Goal: Task Accomplishment & Management: Complete application form

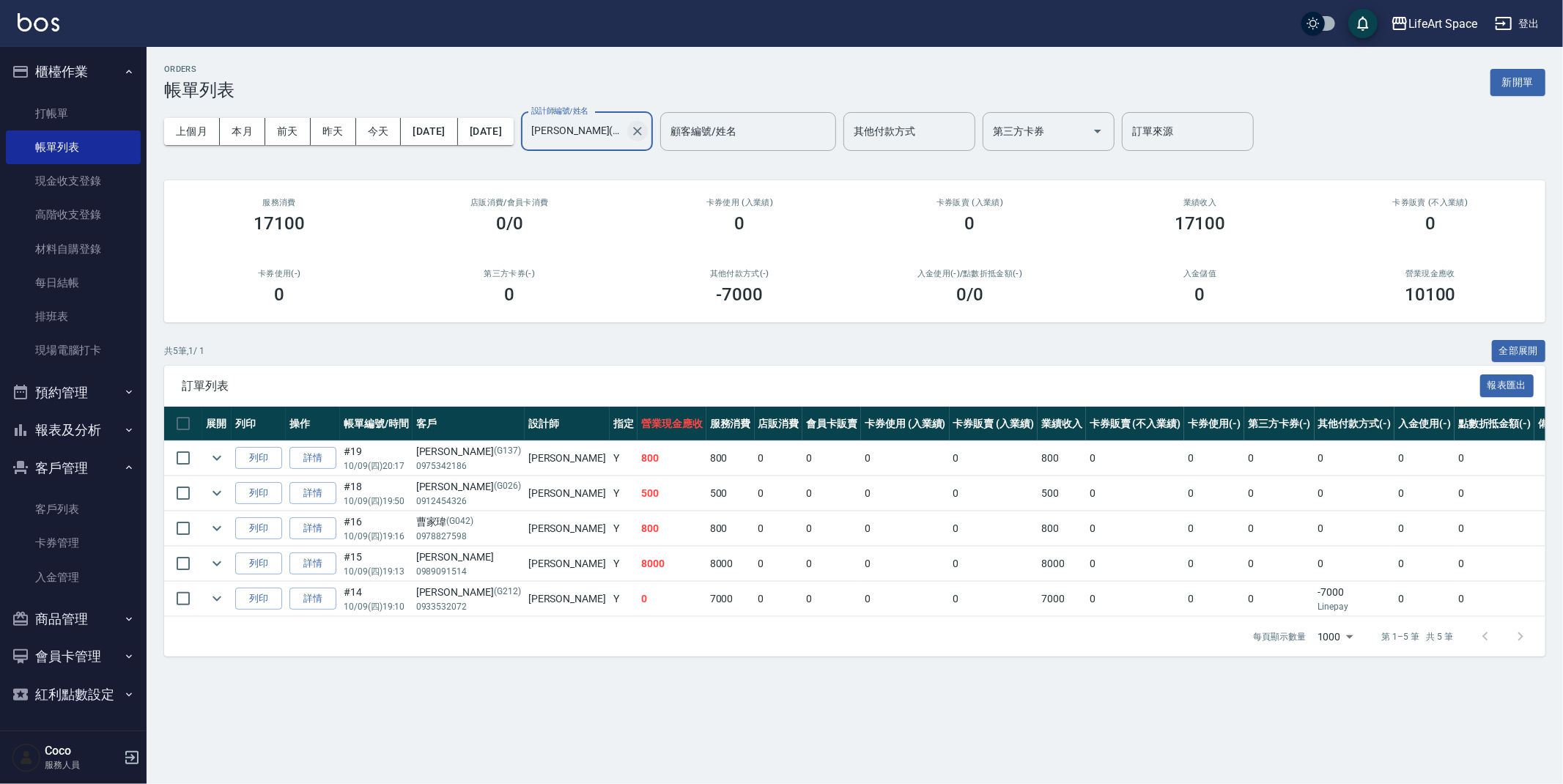
click at [645, 132] on icon "Clear" at bounding box center [637, 131] width 15 height 15
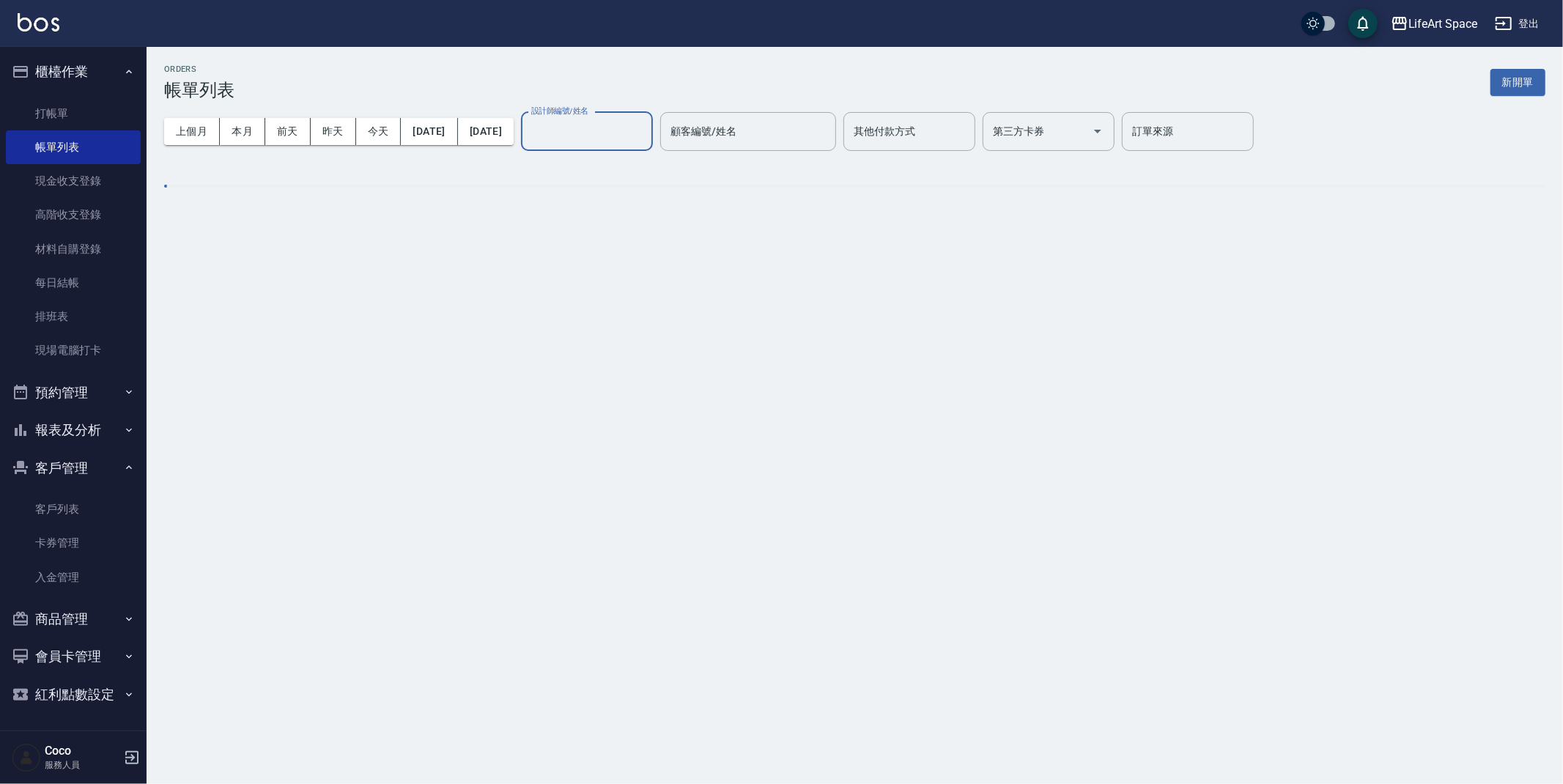
click at [625, 143] on input "設計師編號/姓名" at bounding box center [587, 131] width 119 height 26
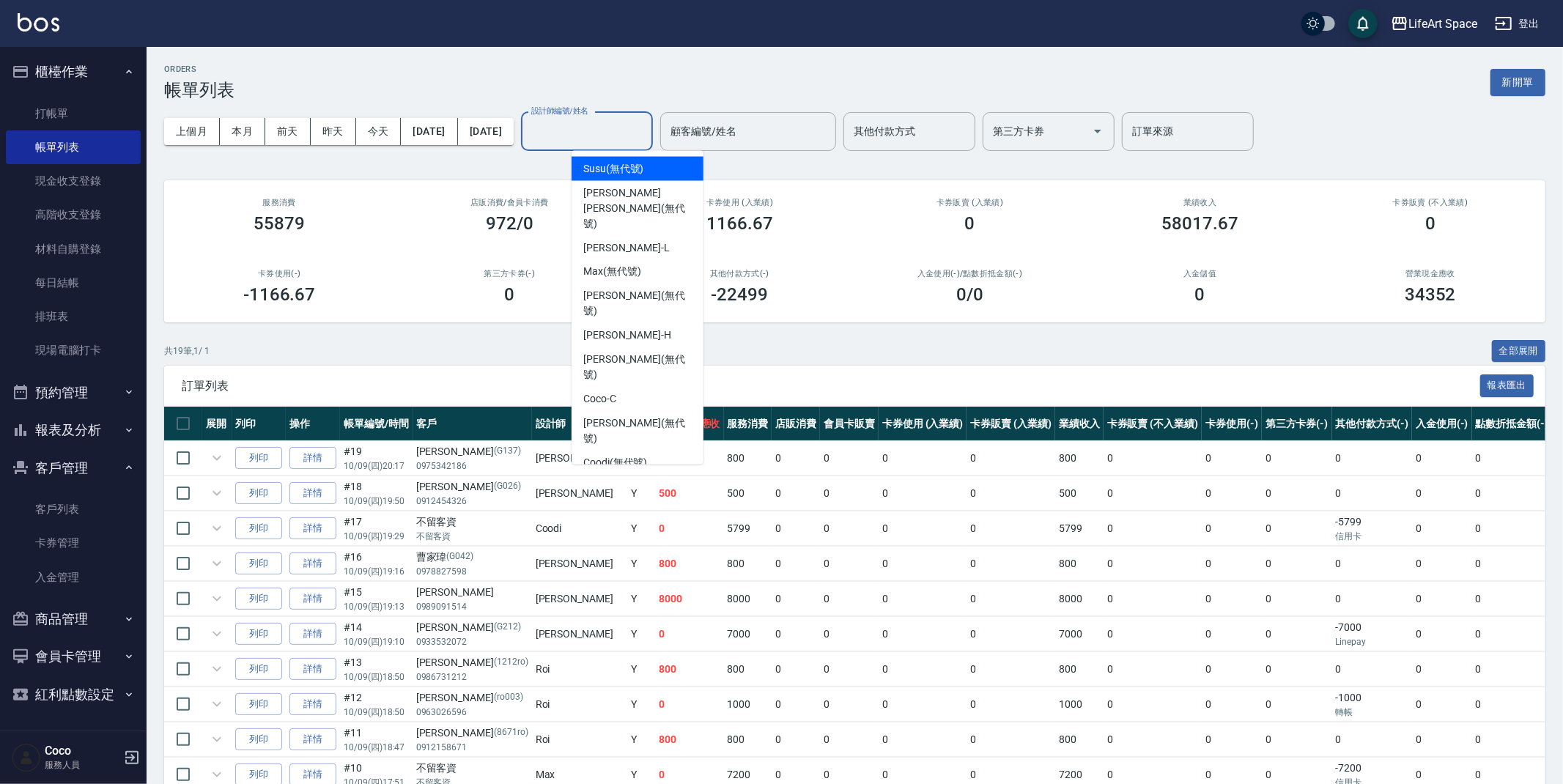
click at [613, 133] on input "設計師編號/姓名" at bounding box center [587, 131] width 119 height 26
click at [615, 122] on input "設計師編號/姓名" at bounding box center [587, 131] width 119 height 26
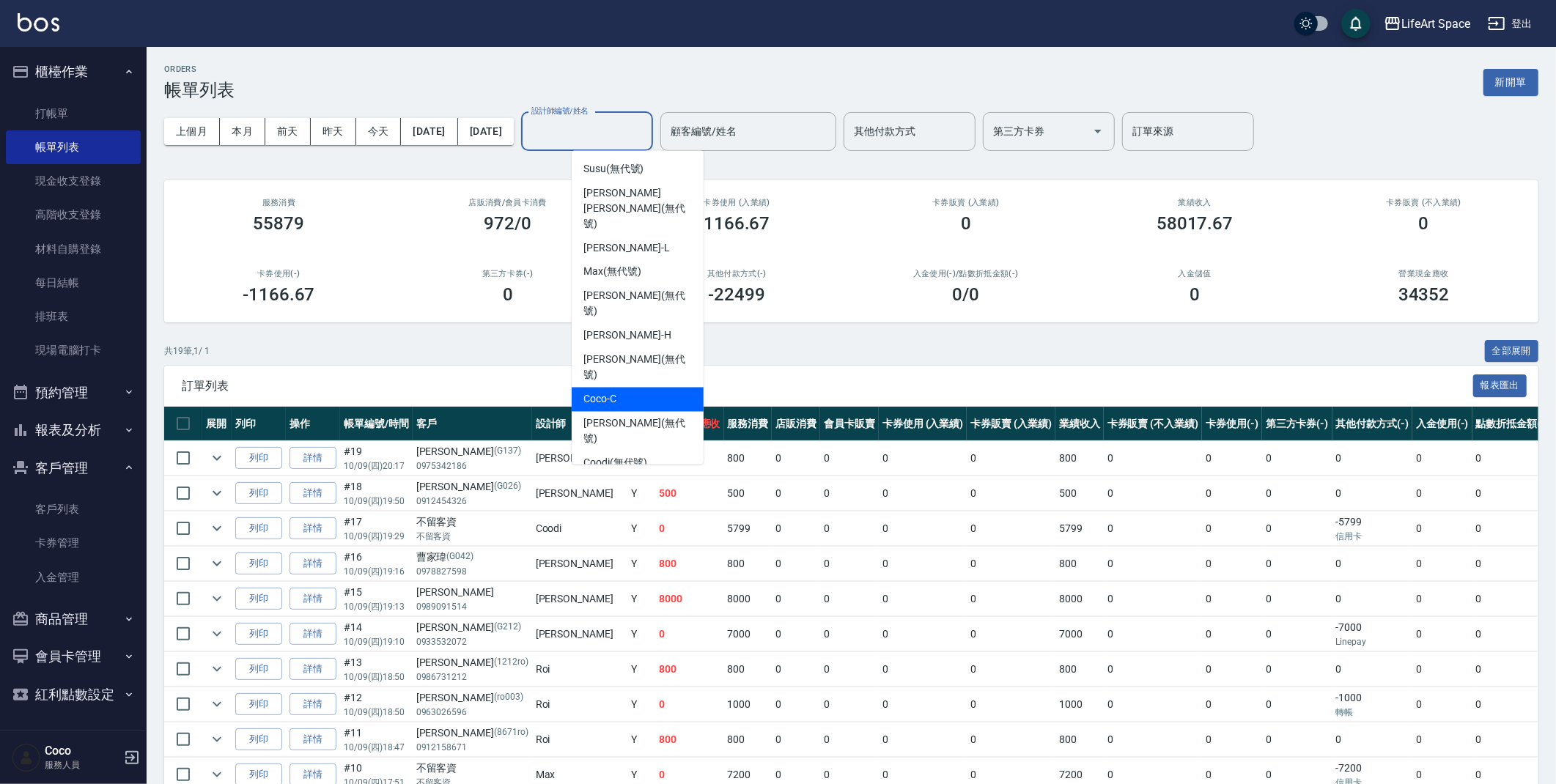
click at [611, 392] on span "Coco -C" at bounding box center [599, 399] width 33 height 15
type input "Coco-C"
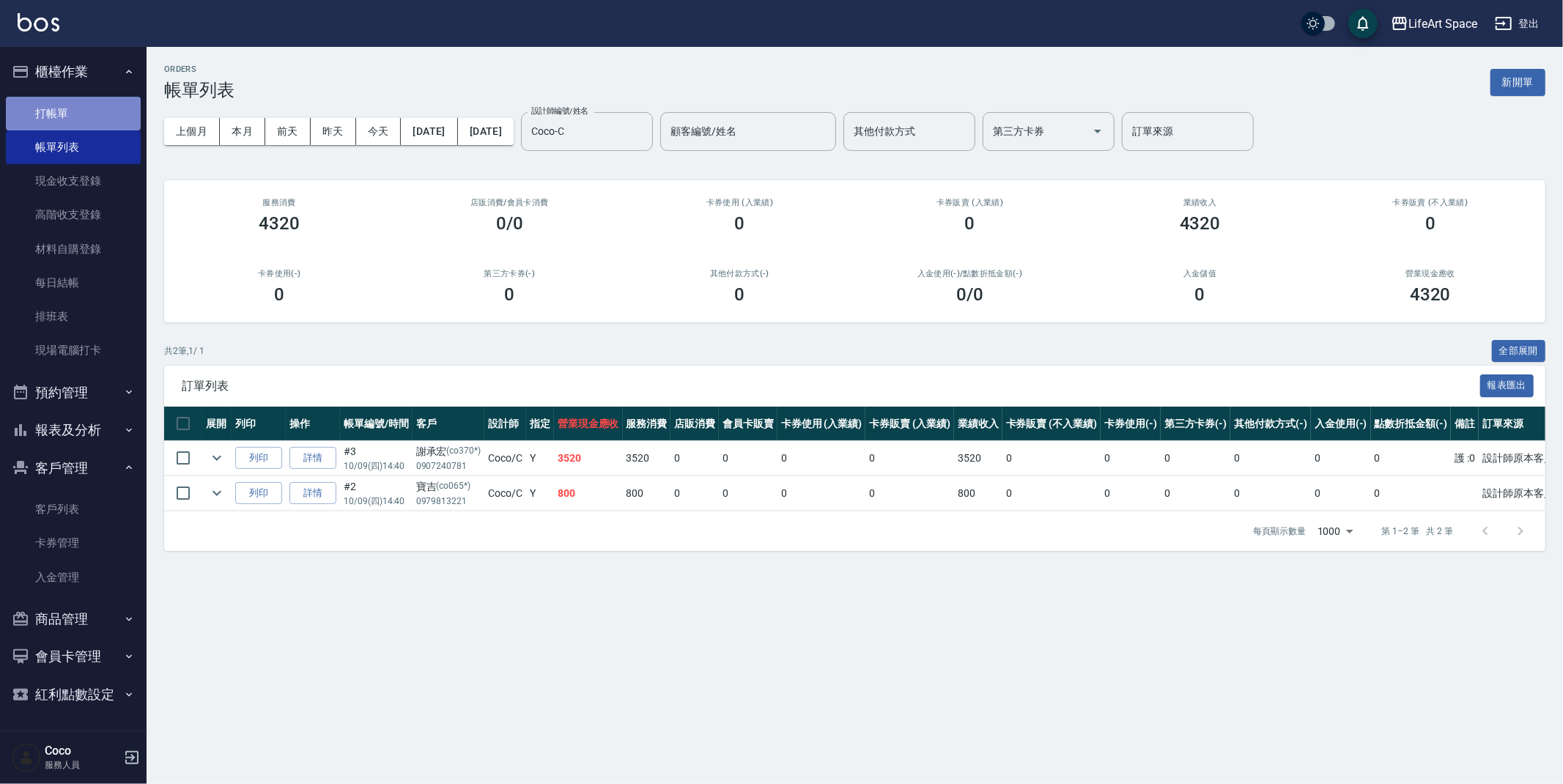
click at [72, 121] on link "打帳單" at bounding box center [73, 114] width 135 height 33
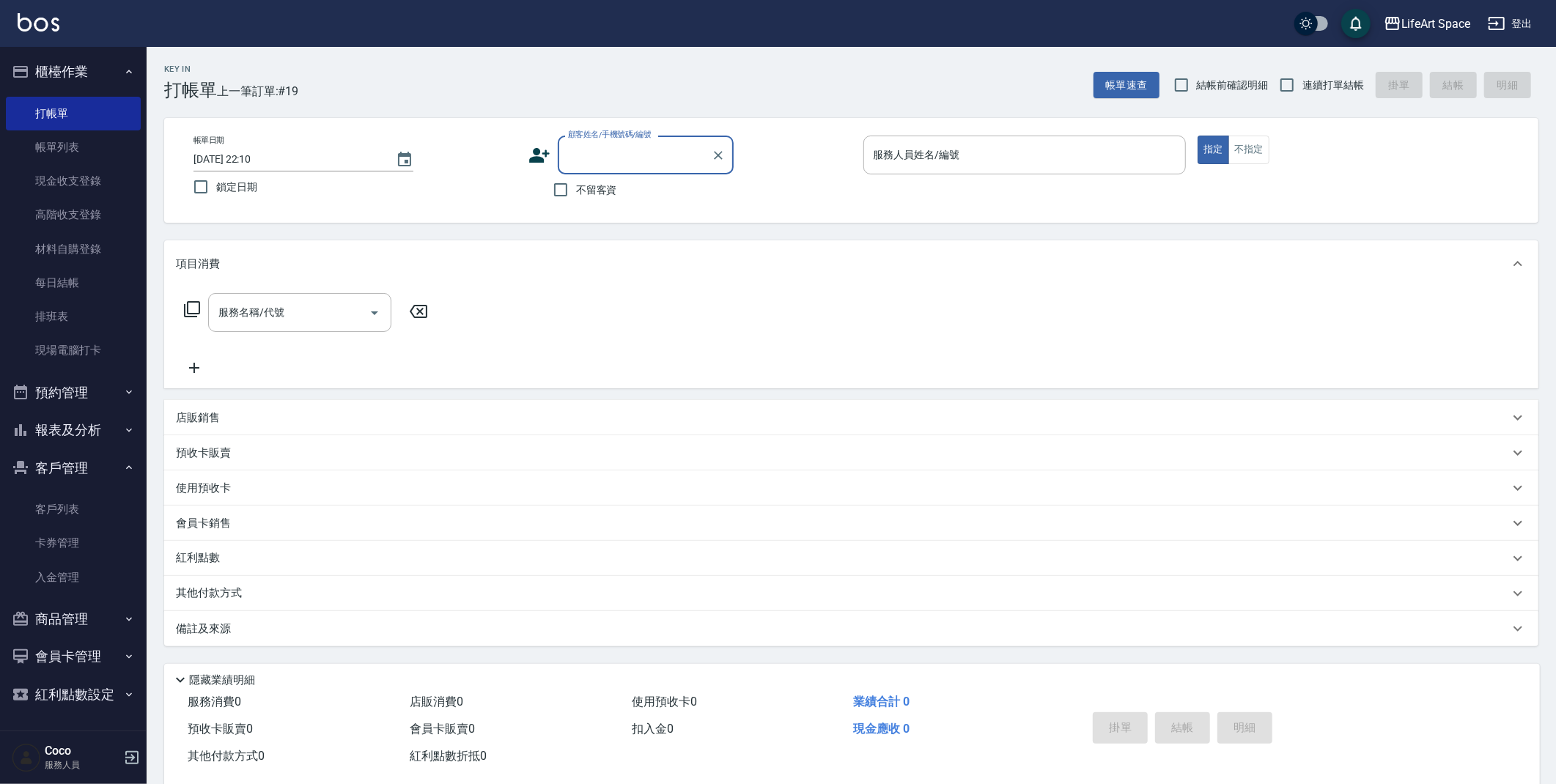
drag, startPoint x: 63, startPoint y: 139, endPoint x: 731, endPoint y: 248, distance: 676.8
click at [63, 138] on link "帳單列表" at bounding box center [73, 147] width 135 height 33
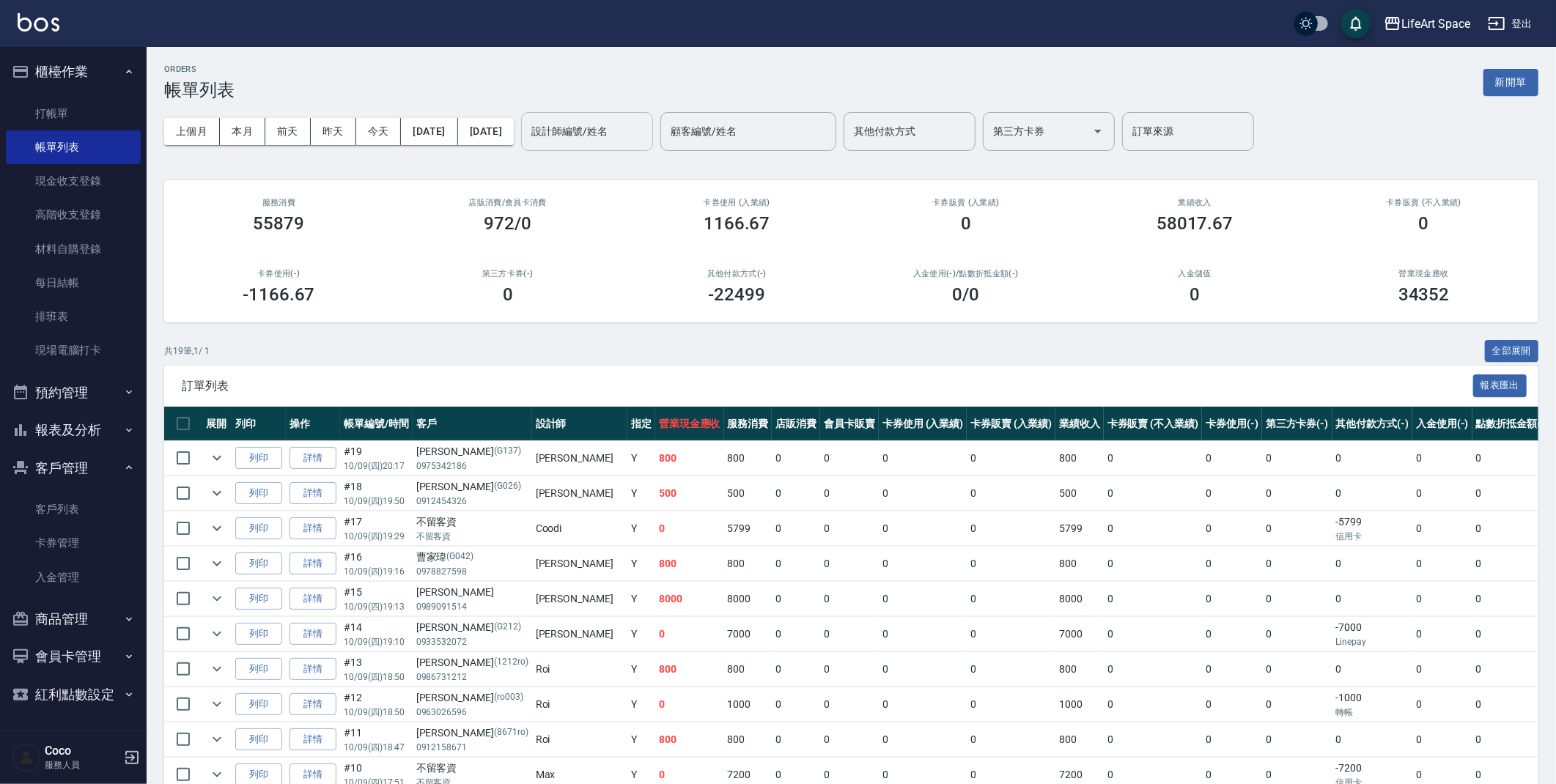
click at [647, 137] on input "設計師編號/姓名" at bounding box center [587, 131] width 119 height 26
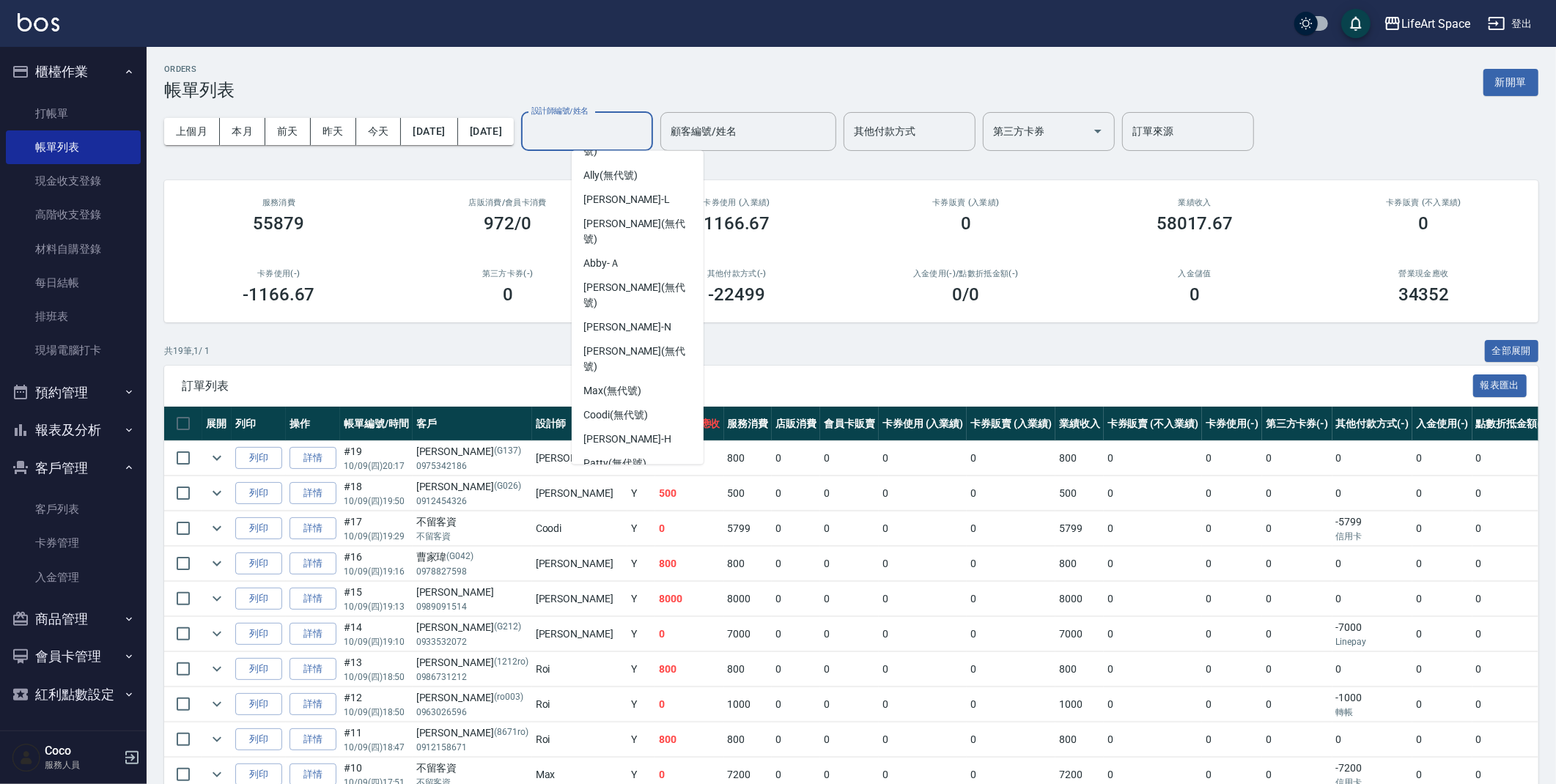
scroll to position [254, 0]
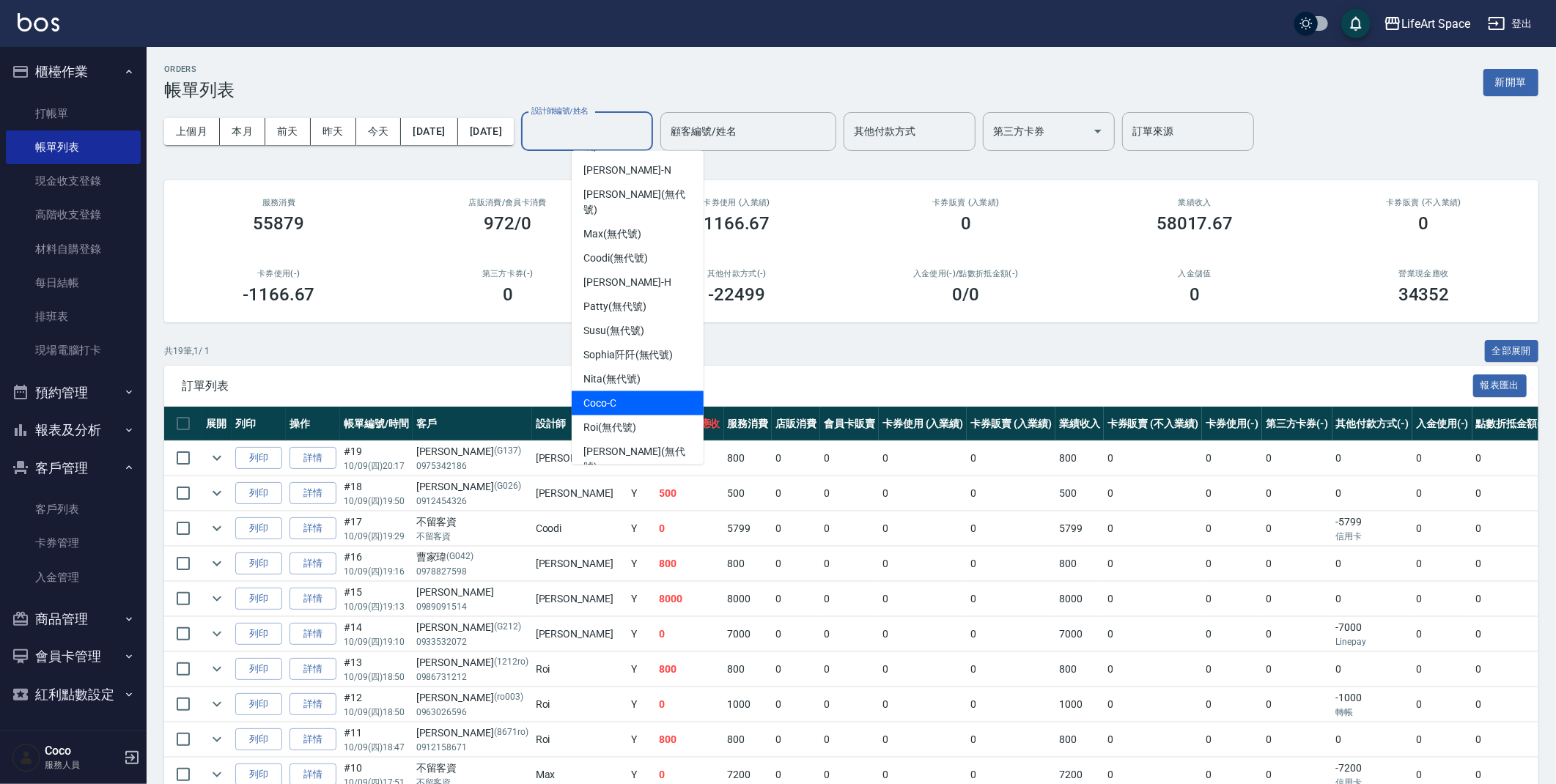
click at [634, 391] on div "Coco -C" at bounding box center [638, 403] width 132 height 24
type input "Coco-C"
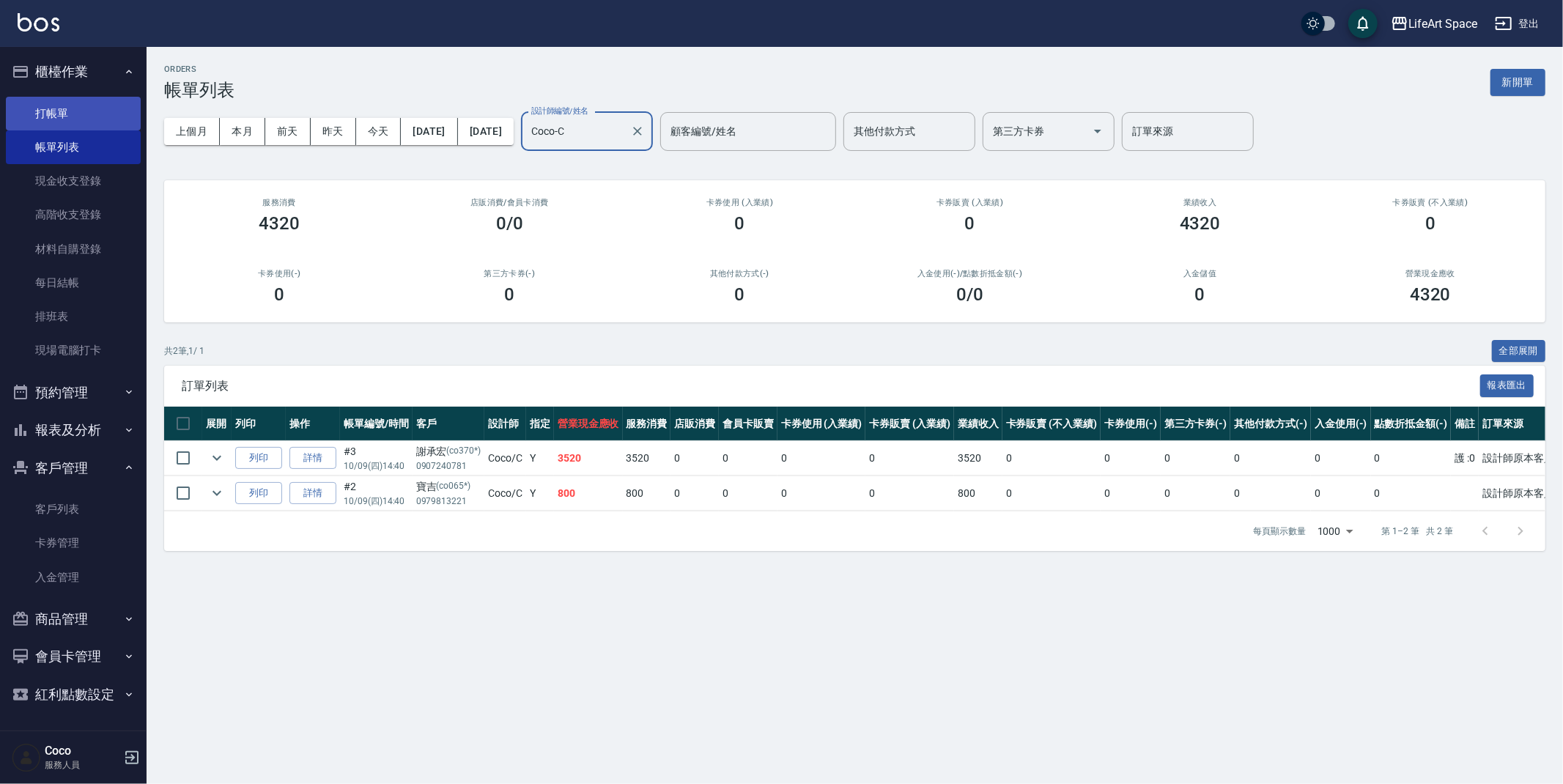
click at [72, 104] on link "打帳單" at bounding box center [73, 114] width 135 height 33
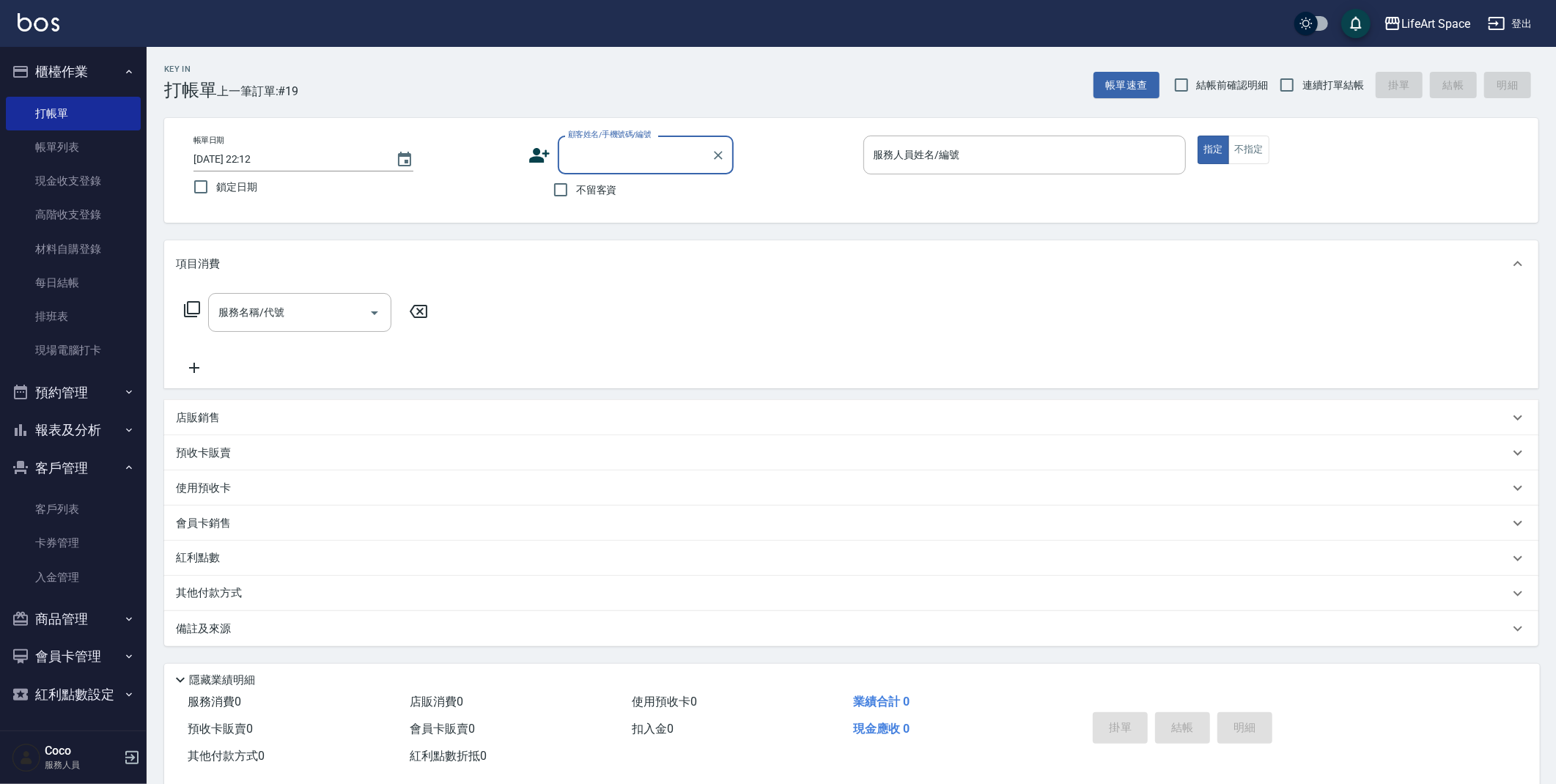
click at [620, 165] on input "顧客姓名/手機號碼/編號" at bounding box center [634, 154] width 141 height 26
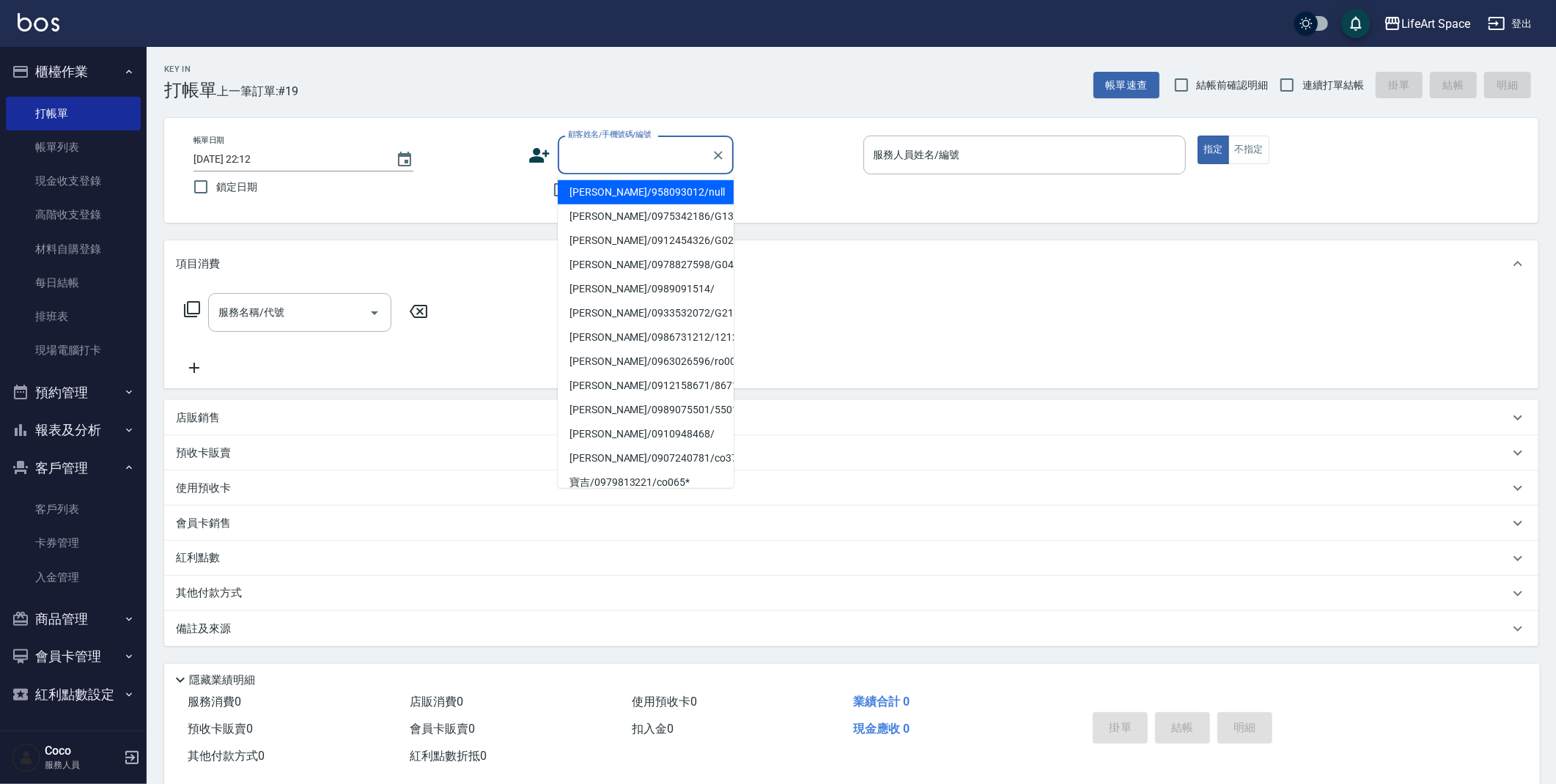
type input "f"
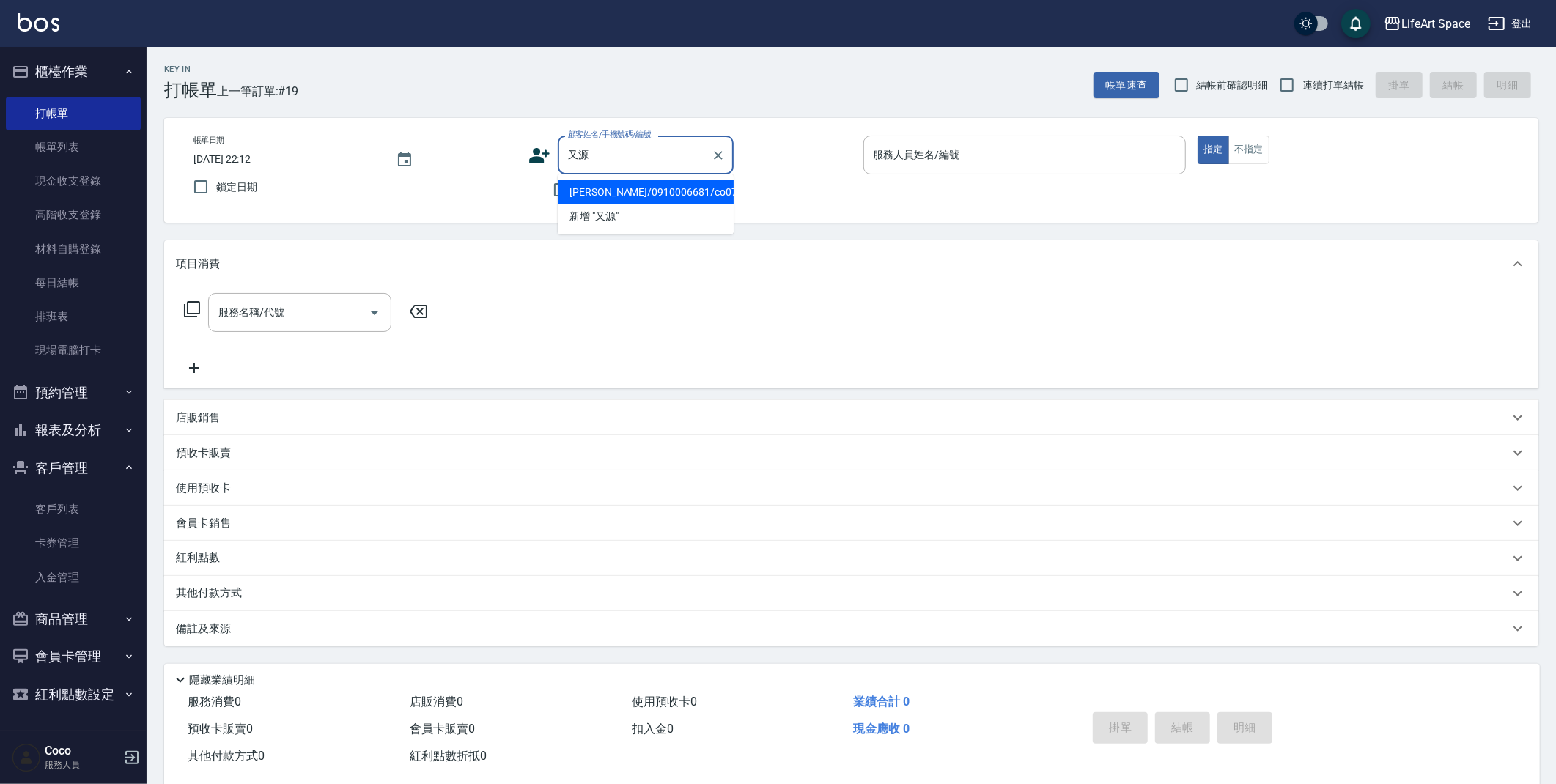
click at [652, 197] on li "[PERSON_NAME]/0910006681/co073*" at bounding box center [646, 192] width 176 height 24
type input "[PERSON_NAME]/0910006681/co073*"
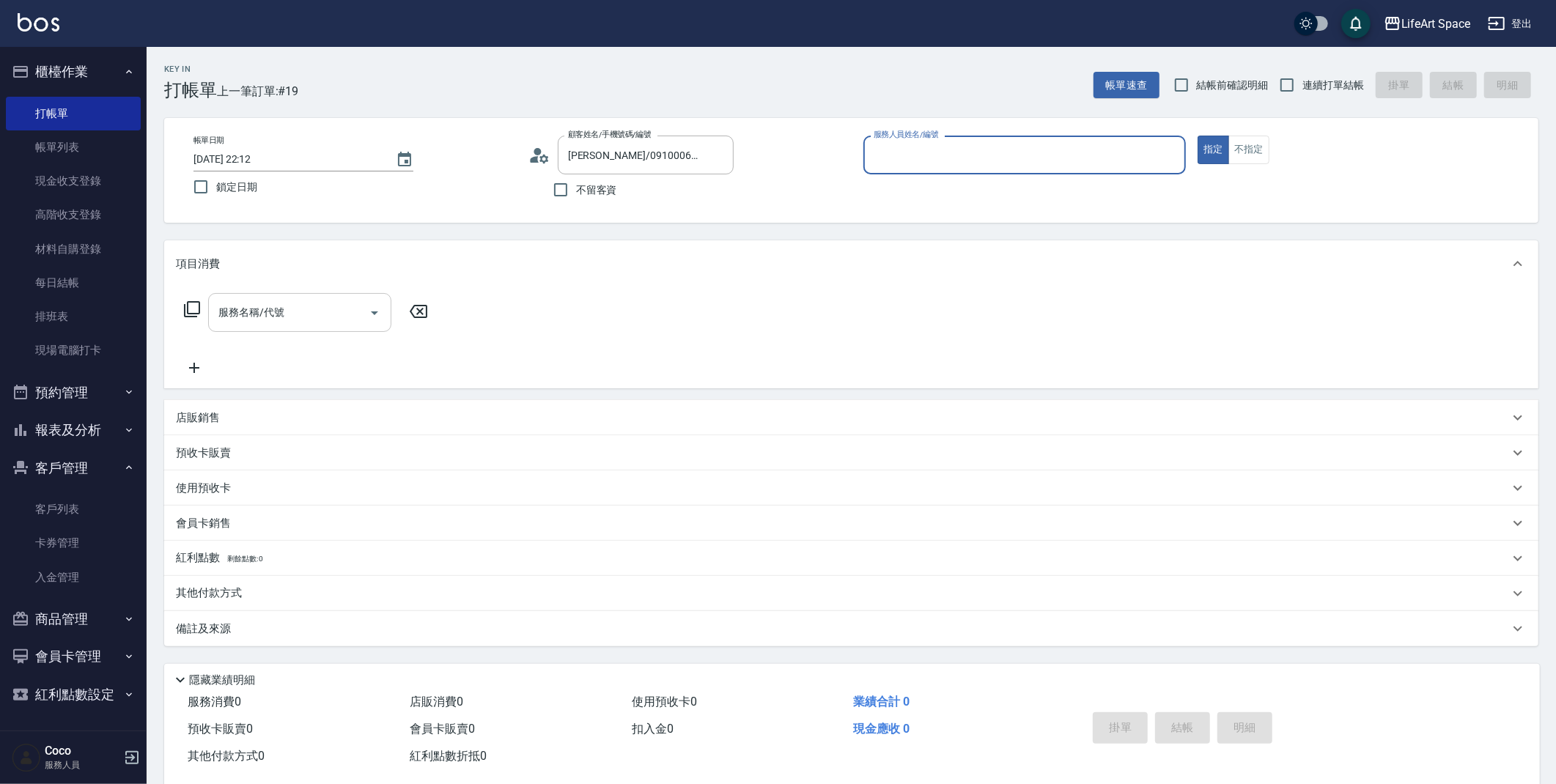
type input "Coco-C"
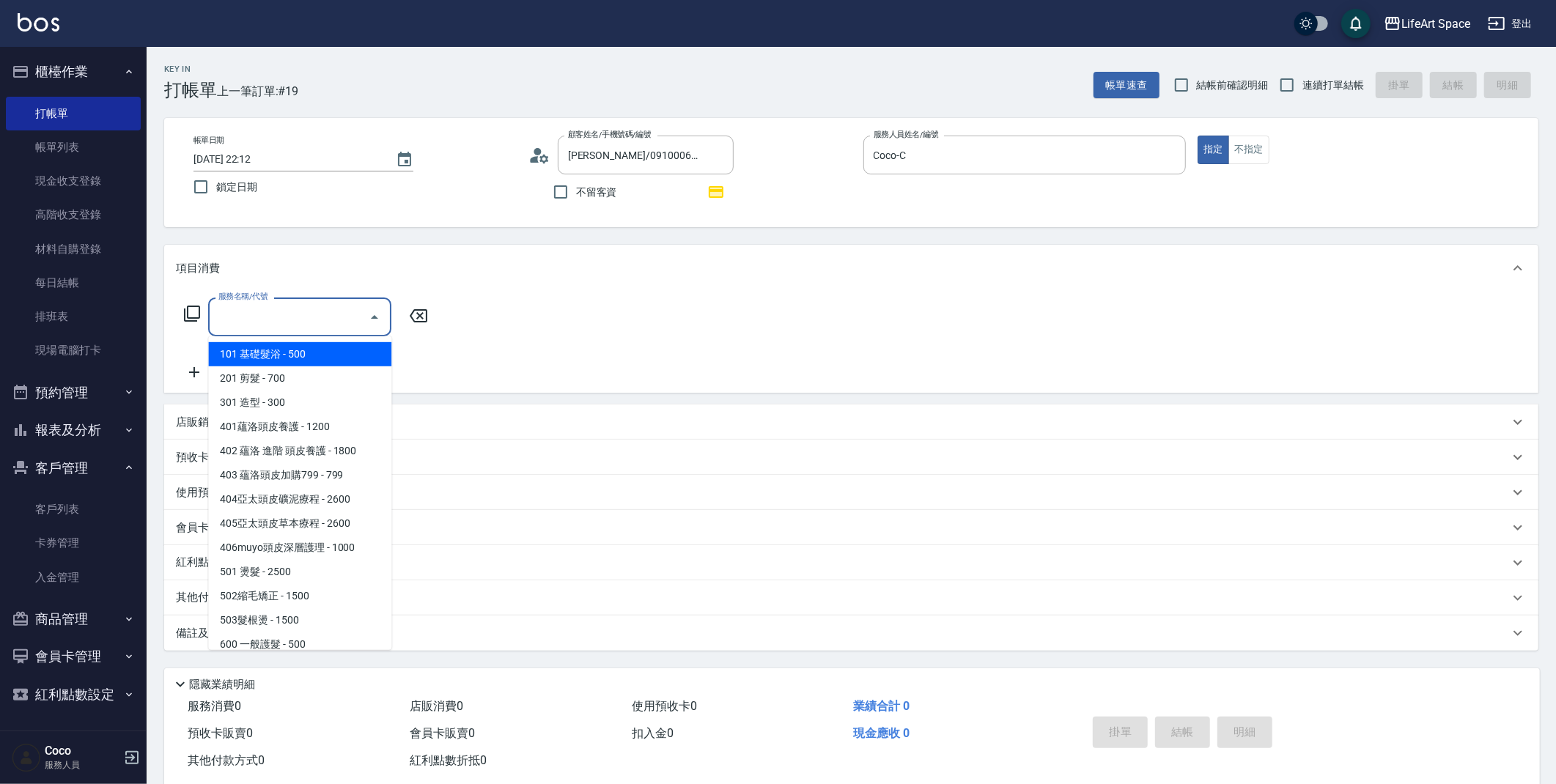
click at [331, 311] on input "服務名稱/代號" at bounding box center [289, 316] width 148 height 26
click at [307, 389] on span "201 剪髮 - 700" at bounding box center [300, 378] width 183 height 24
type input "201 剪髮(201)"
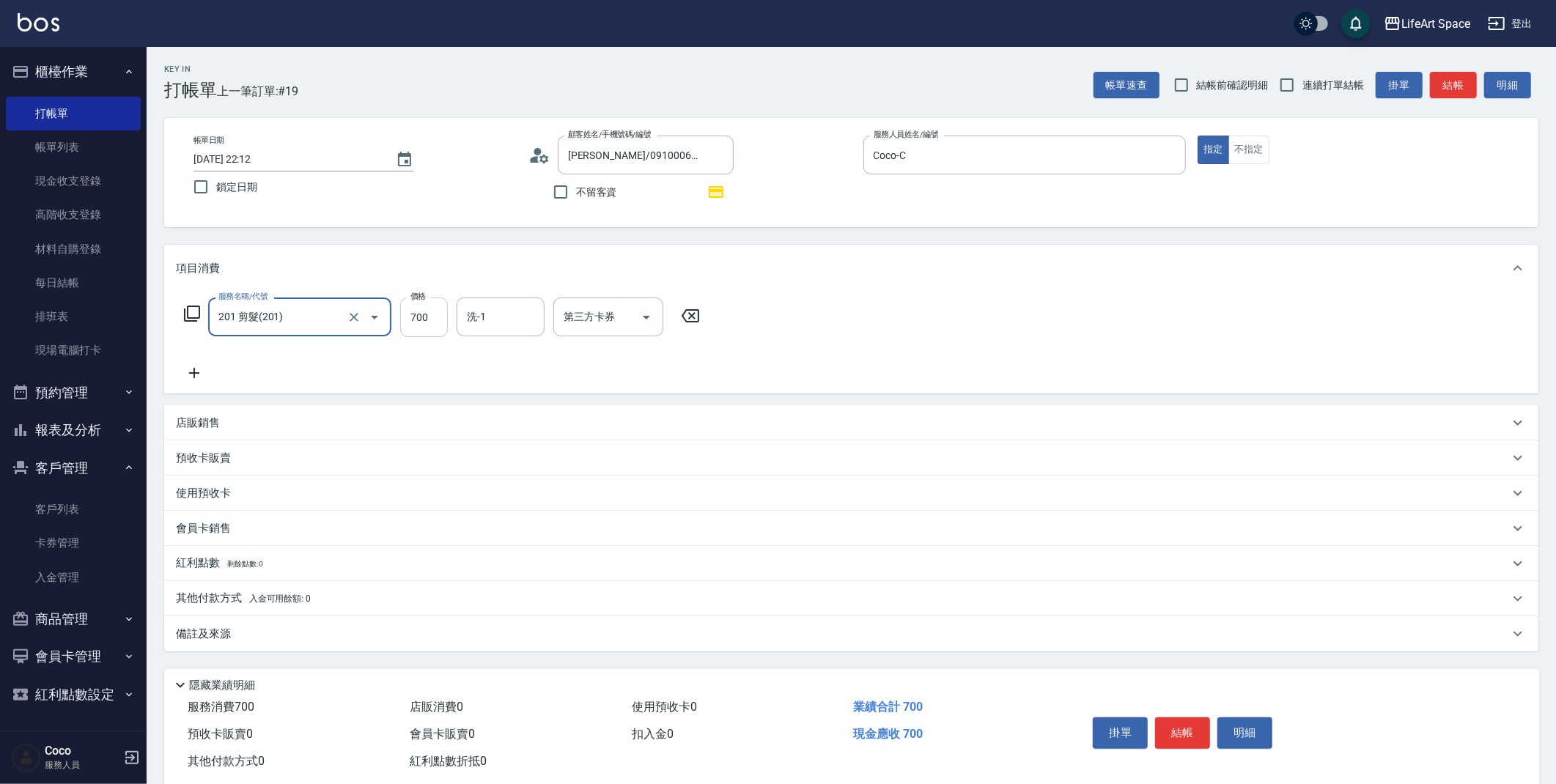
click at [421, 322] on input "700" at bounding box center [424, 317] width 48 height 40
type input "800"
click at [182, 372] on icon at bounding box center [195, 373] width 37 height 18
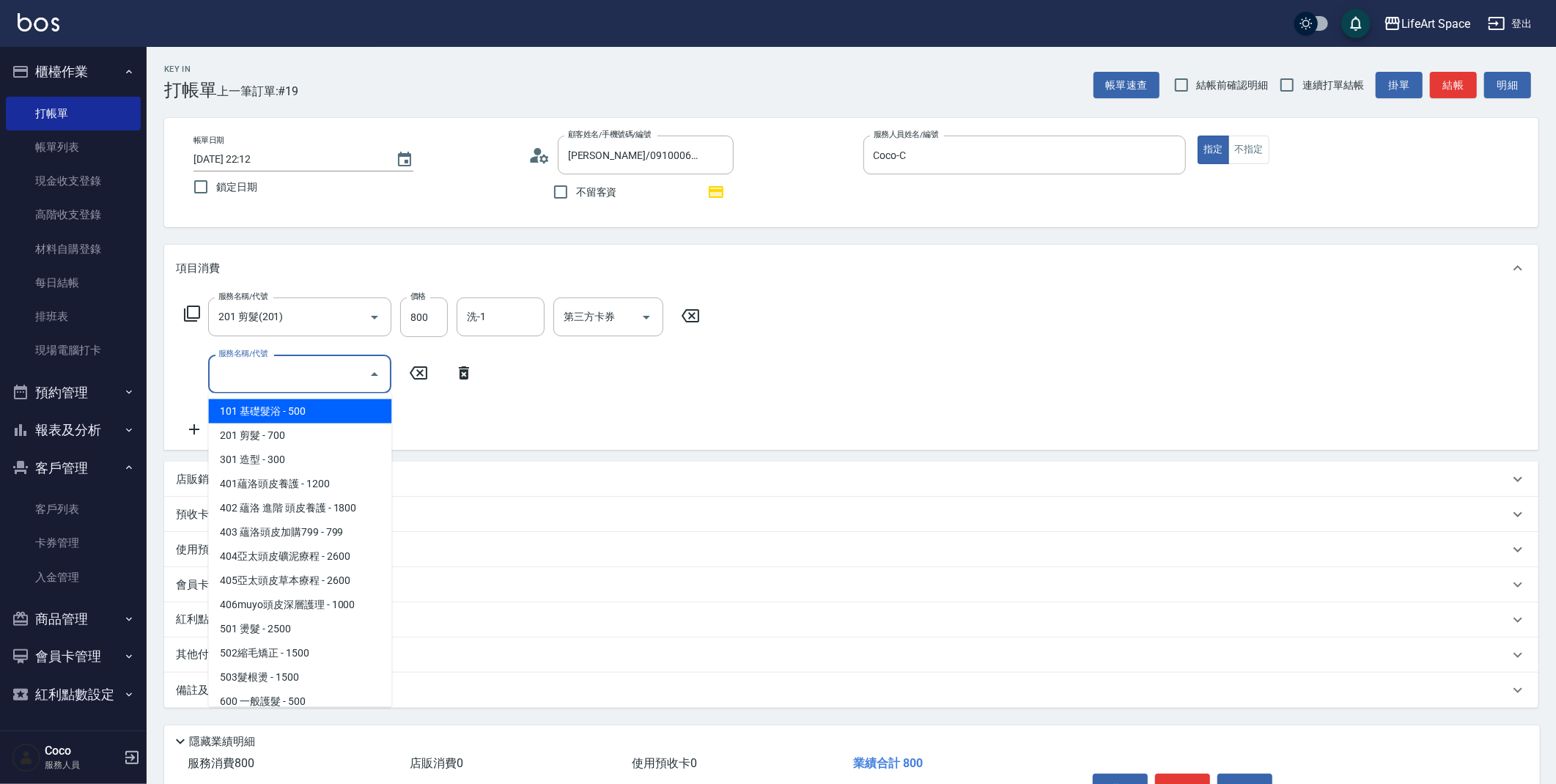
click at [229, 368] on input "服務名稱/代號" at bounding box center [289, 374] width 148 height 26
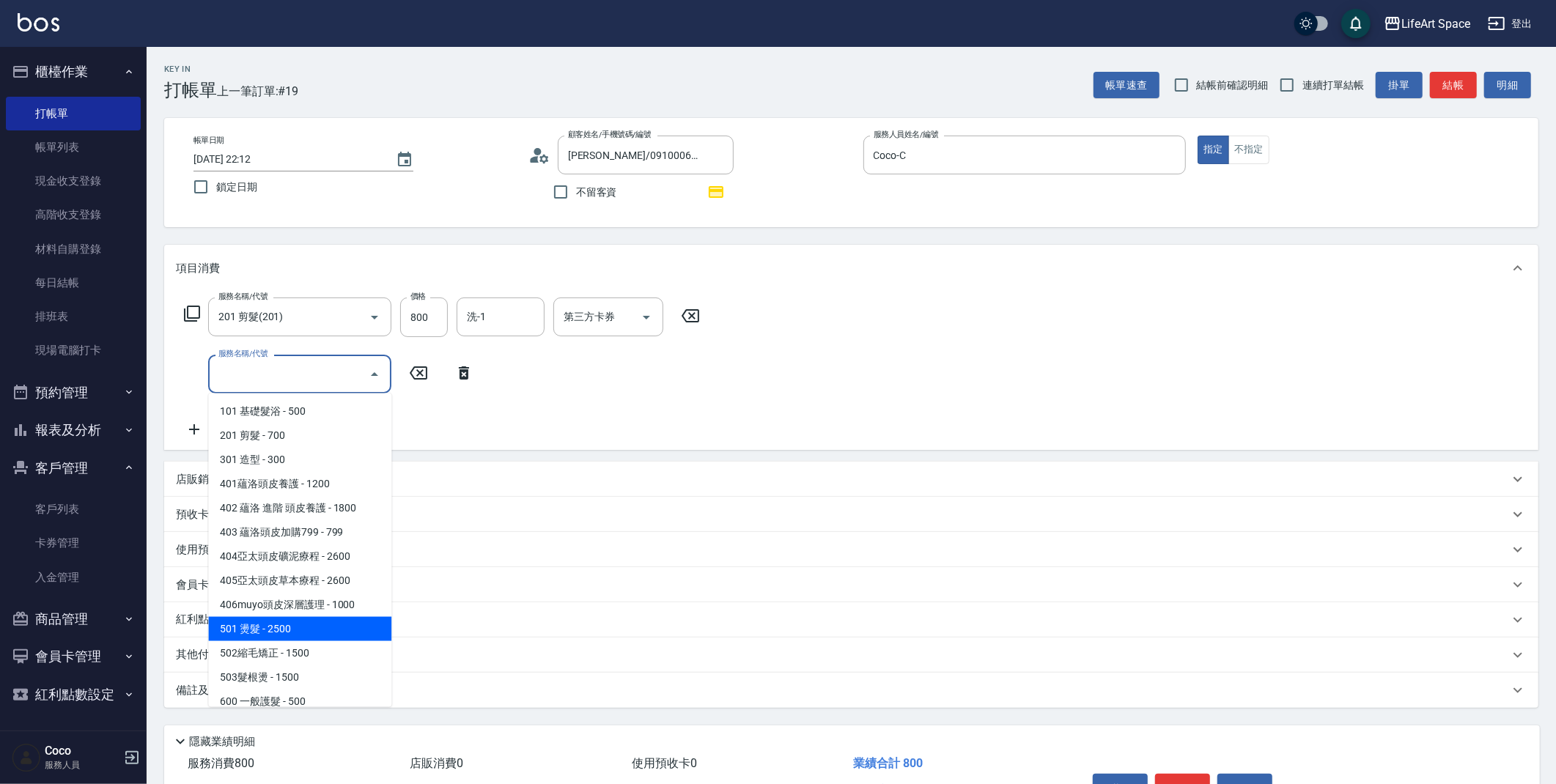
click at [298, 621] on span "501 燙髮 - 2500" at bounding box center [300, 628] width 183 height 24
type input "501 燙髮(501)"
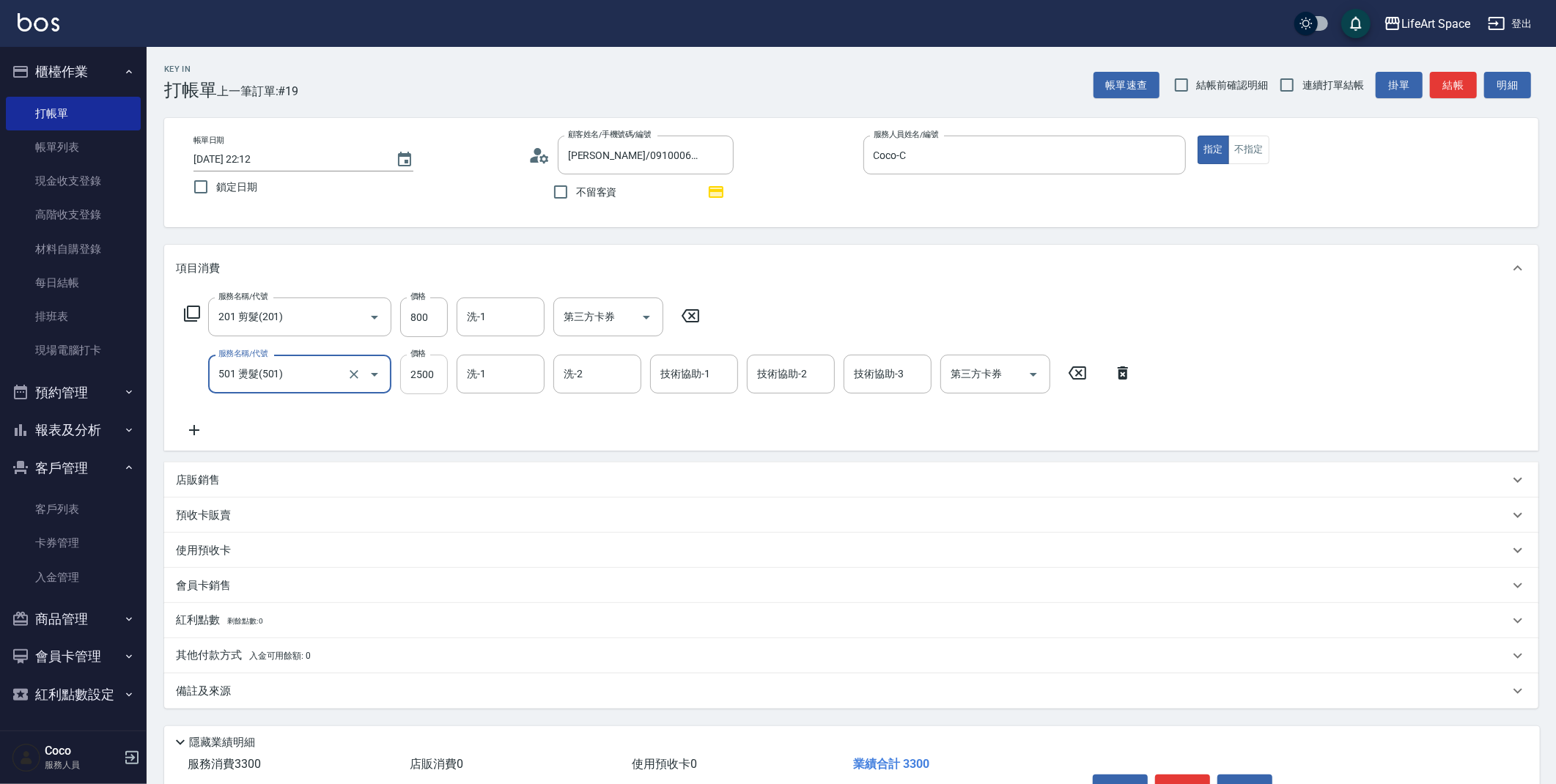
click at [441, 378] on input "2500" at bounding box center [424, 374] width 48 height 40
type input "2040"
click at [510, 379] on input "洗-1" at bounding box center [500, 374] width 75 height 26
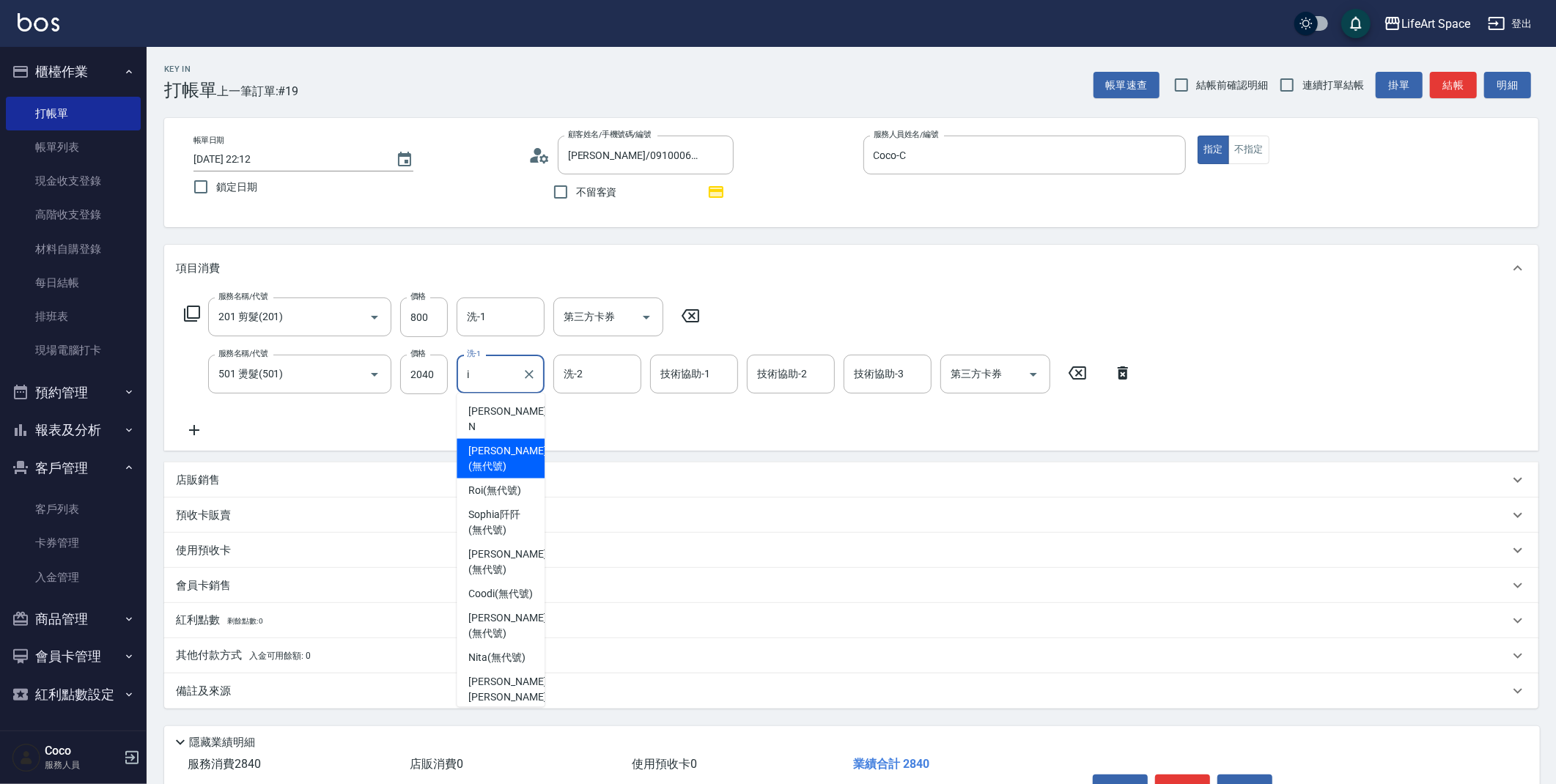
click at [485, 443] on span "[PERSON_NAME] (無代號)" at bounding box center [507, 458] width 78 height 31
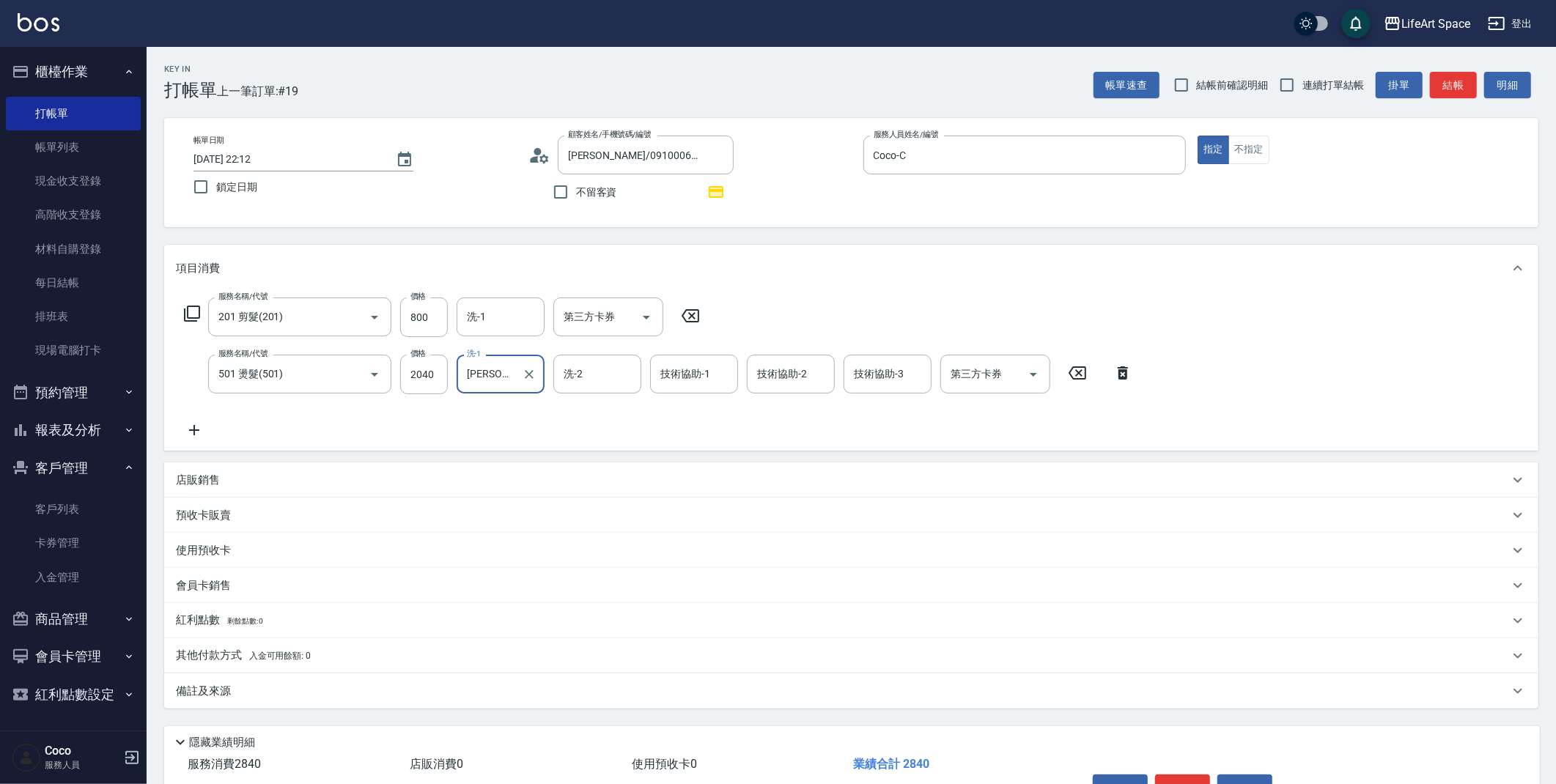
type input "[PERSON_NAME](無代號)"
click at [381, 685] on div "備註及來源" at bounding box center [842, 691] width 1333 height 15
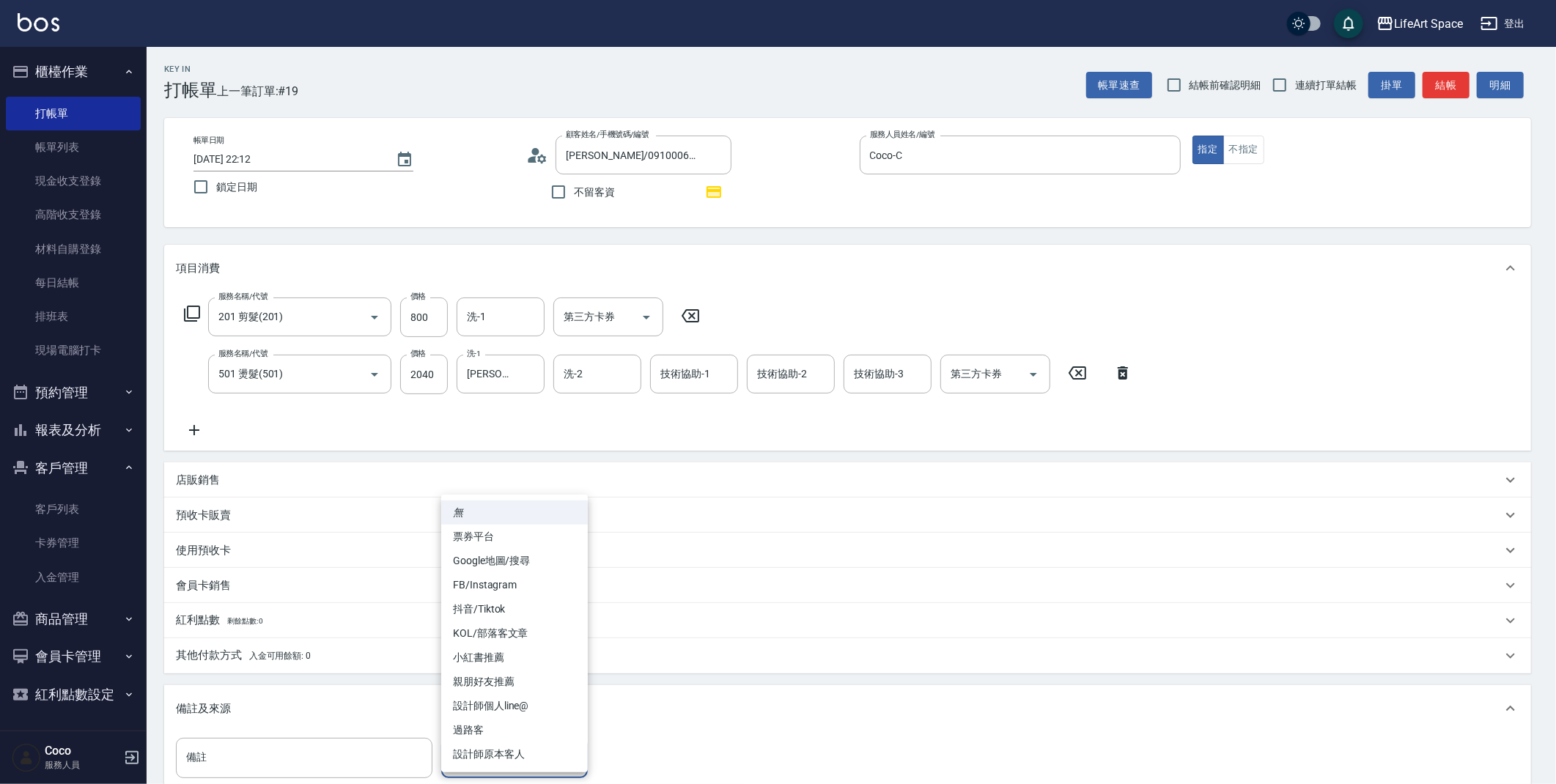
click at [559, 758] on body "LifeArt Space 登出 櫃檯作業 打帳單 帳單列表 現金收支登錄 高階收支登錄 材料自購登錄 每日結帳 排班表 現場電腦打卡 預約管理 預約管理 單…" at bounding box center [778, 483] width 1556 height 966
click at [543, 757] on li "設計師原本客人" at bounding box center [515, 754] width 146 height 24
type input "設計師原本客人"
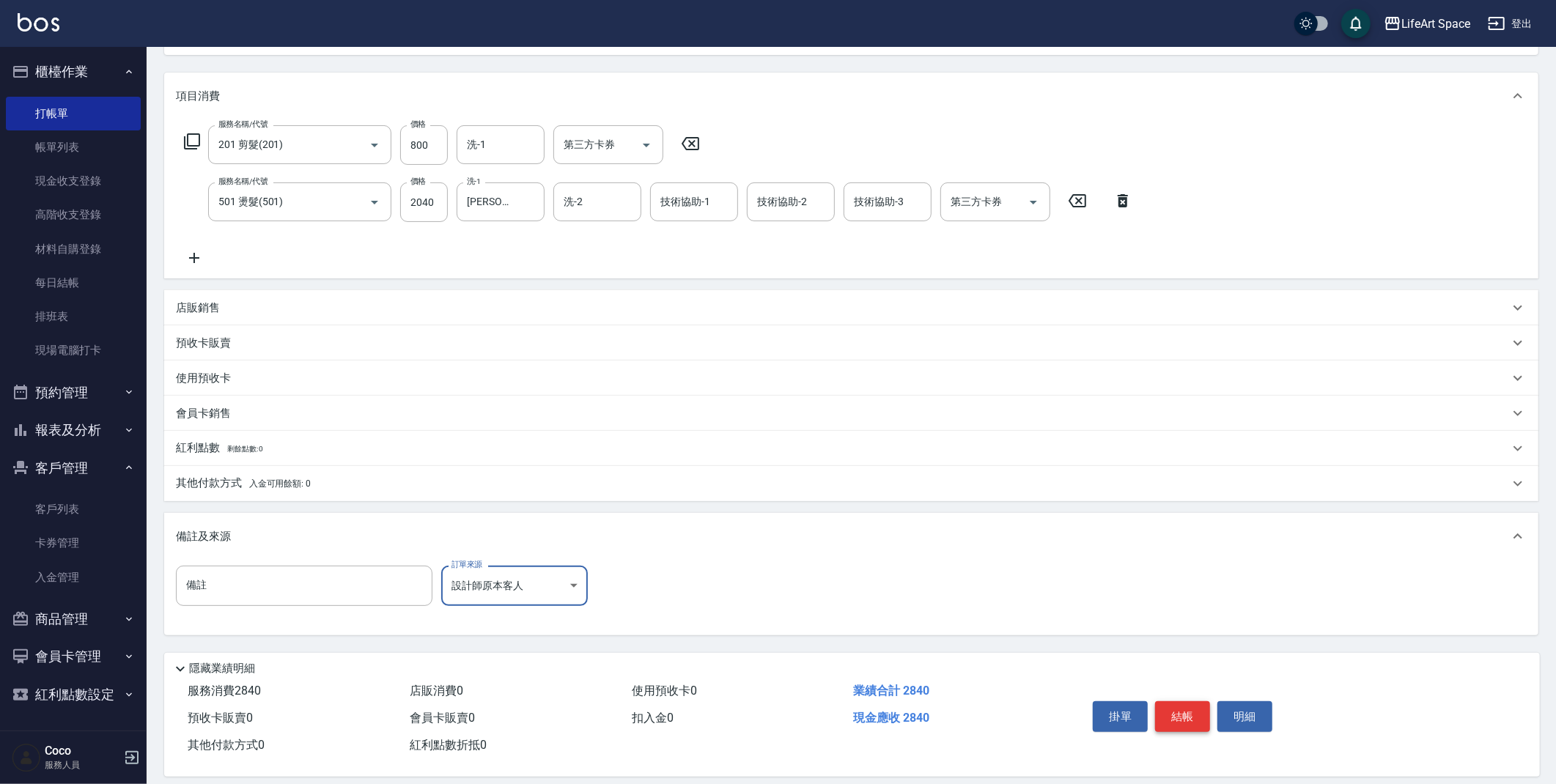
scroll to position [187, 0]
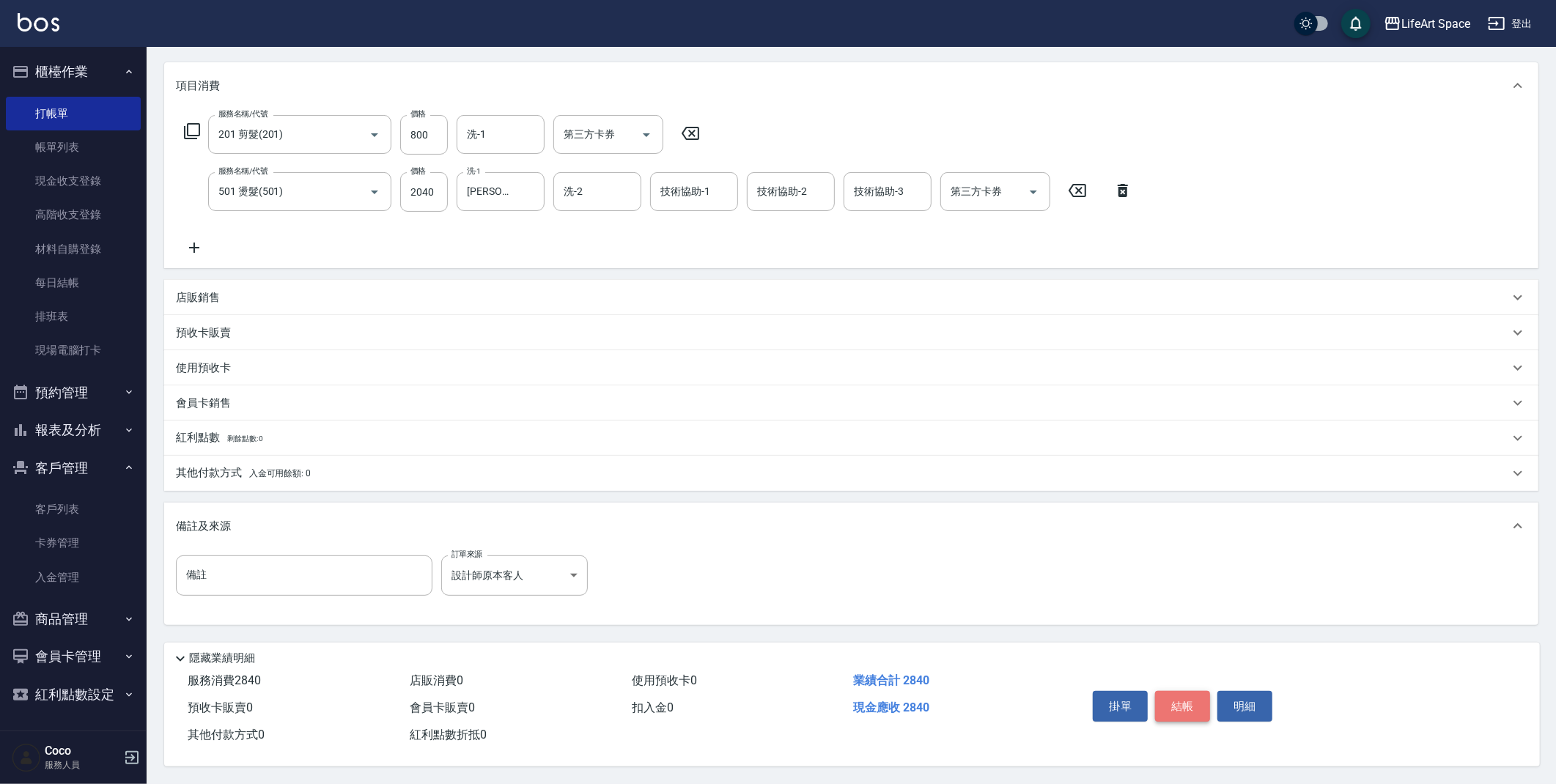
click at [1176, 699] on button "結帳" at bounding box center [1182, 706] width 55 height 31
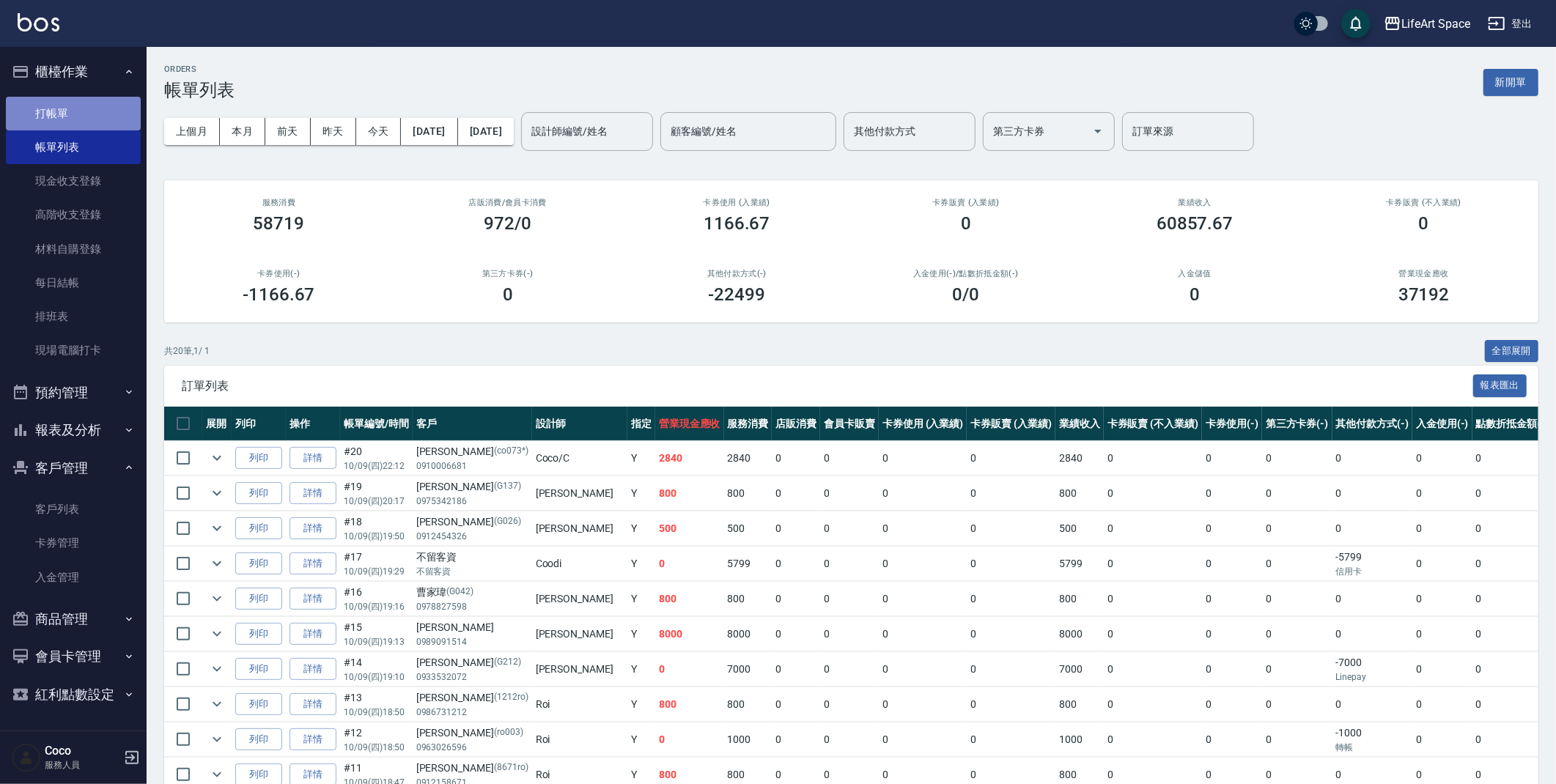
click at [93, 123] on link "打帳單" at bounding box center [73, 114] width 135 height 33
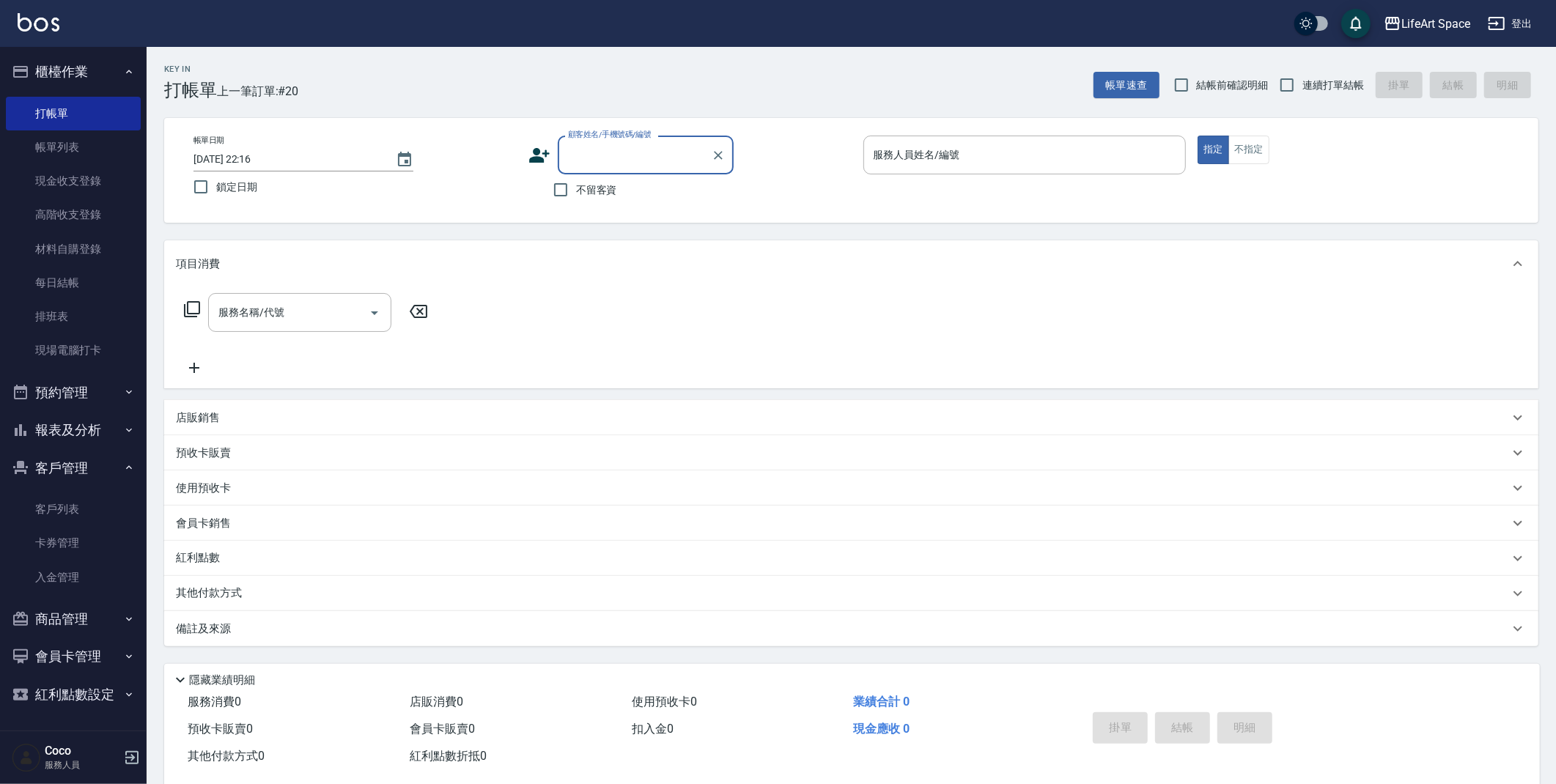
type input "f"
type input "為"
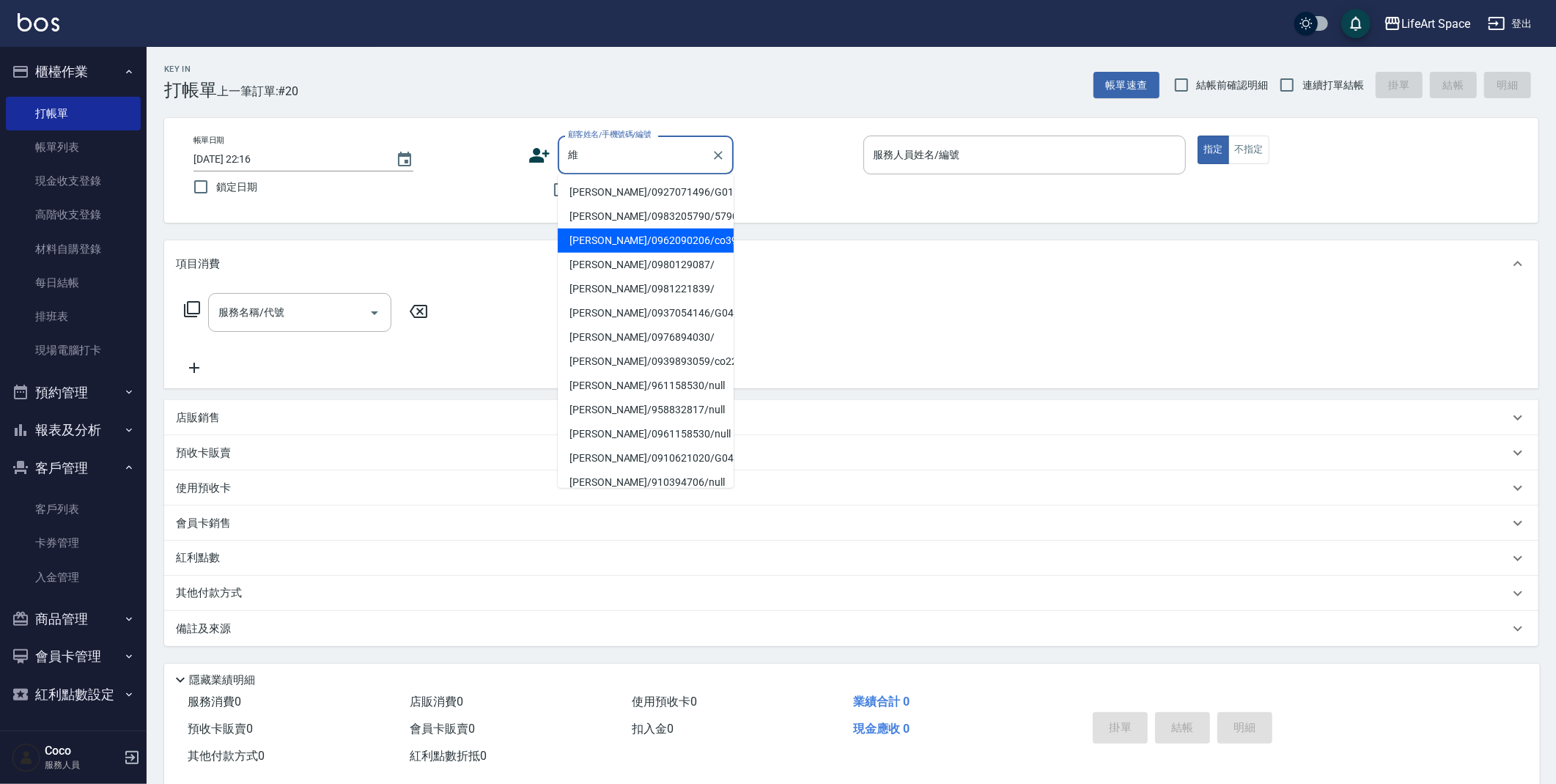
click at [663, 241] on li "[PERSON_NAME]/0962090206/co399*" at bounding box center [646, 240] width 176 height 24
type input "[PERSON_NAME]/0962090206/co399*"
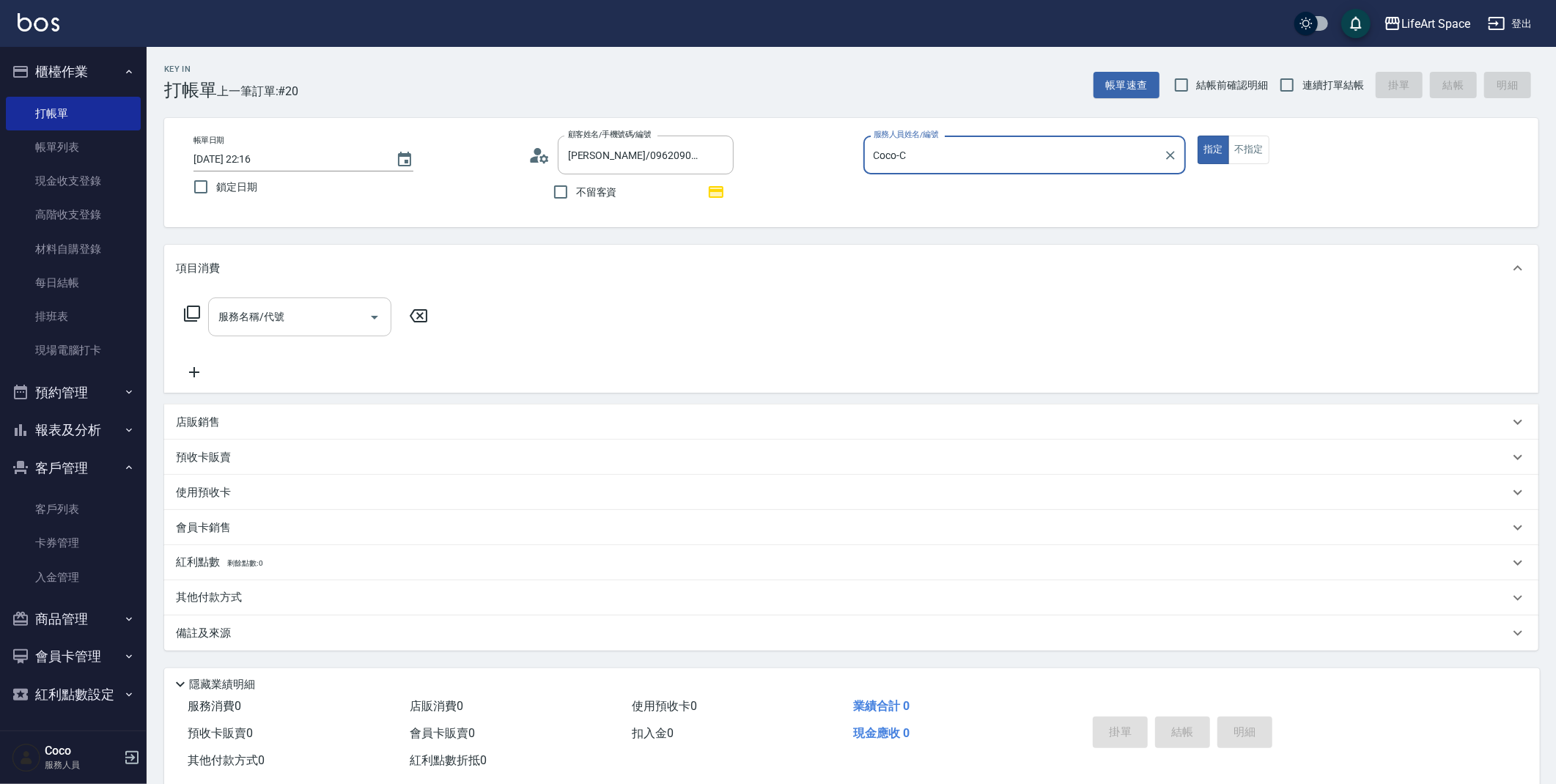
type input "Coco-C"
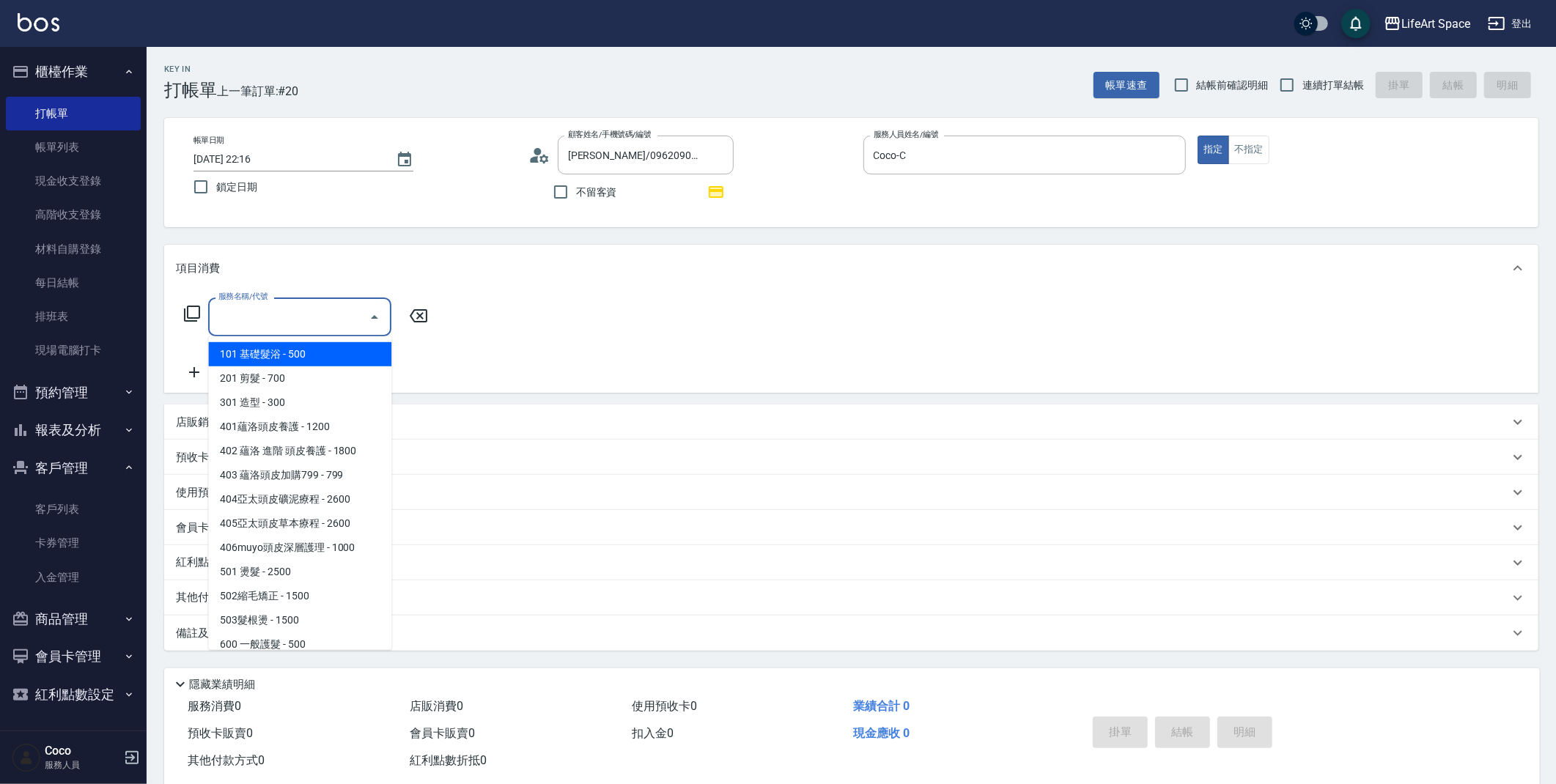
click at [271, 324] on input "服務名稱/代號" at bounding box center [289, 316] width 148 height 26
click at [281, 368] on span "201 剪髮 - 700" at bounding box center [300, 378] width 183 height 24
type input "201 剪髮(201)"
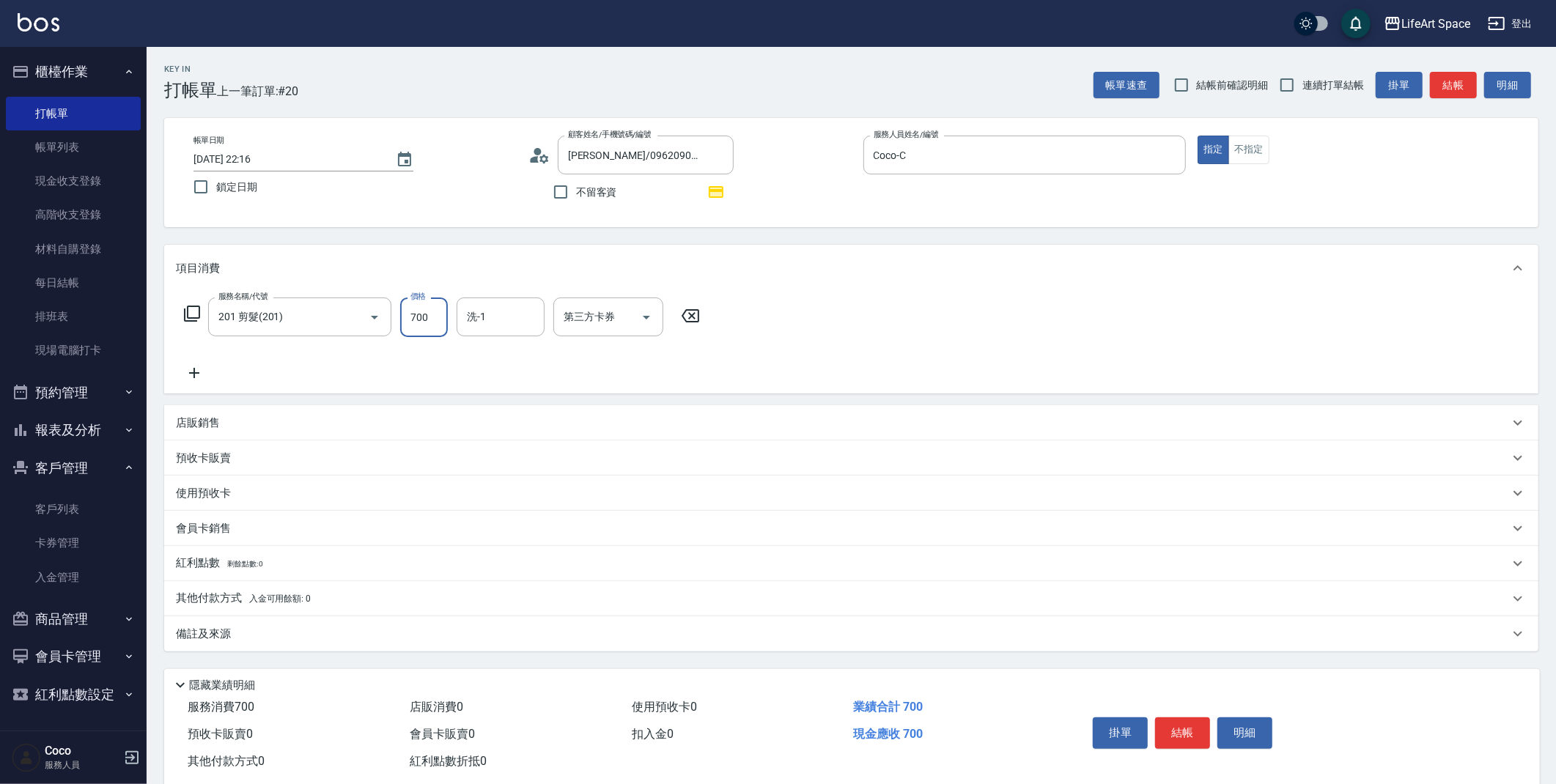
click at [437, 324] on input "700" at bounding box center [424, 317] width 48 height 40
type input "800"
click at [354, 625] on div "備註及來源" at bounding box center [850, 633] width 1374 height 35
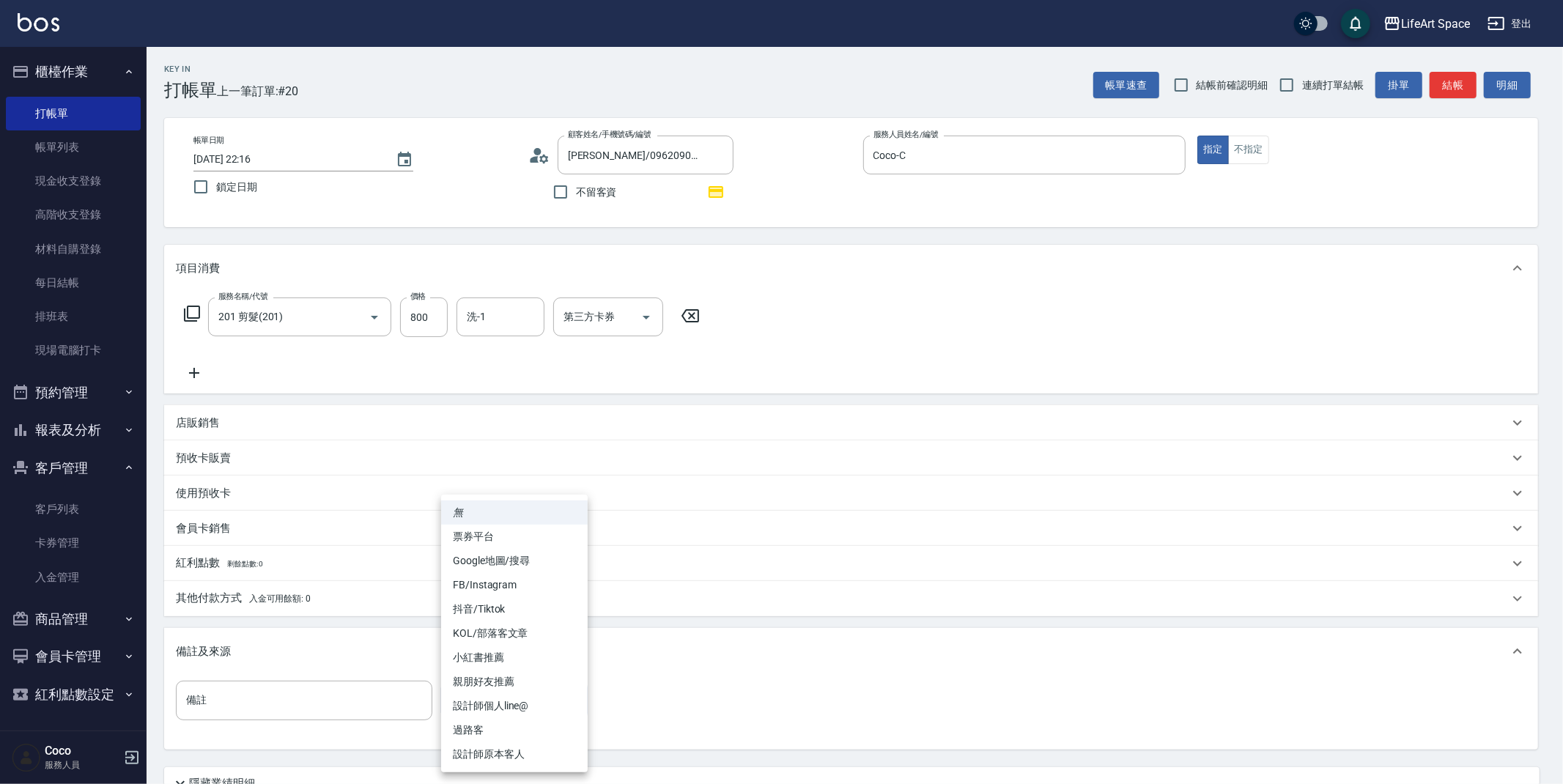
click at [490, 684] on body "LifeArt Space 登出 櫃檯作業 打帳單 帳單列表 現金收支登錄 高階收支登錄 材料自購登錄 每日結帳 排班表 現場電腦打卡 預約管理 預約管理 單…" at bounding box center [782, 454] width 1563 height 908
click at [516, 756] on li "設計師原本客人" at bounding box center [515, 754] width 146 height 24
type input "設計師原本客人"
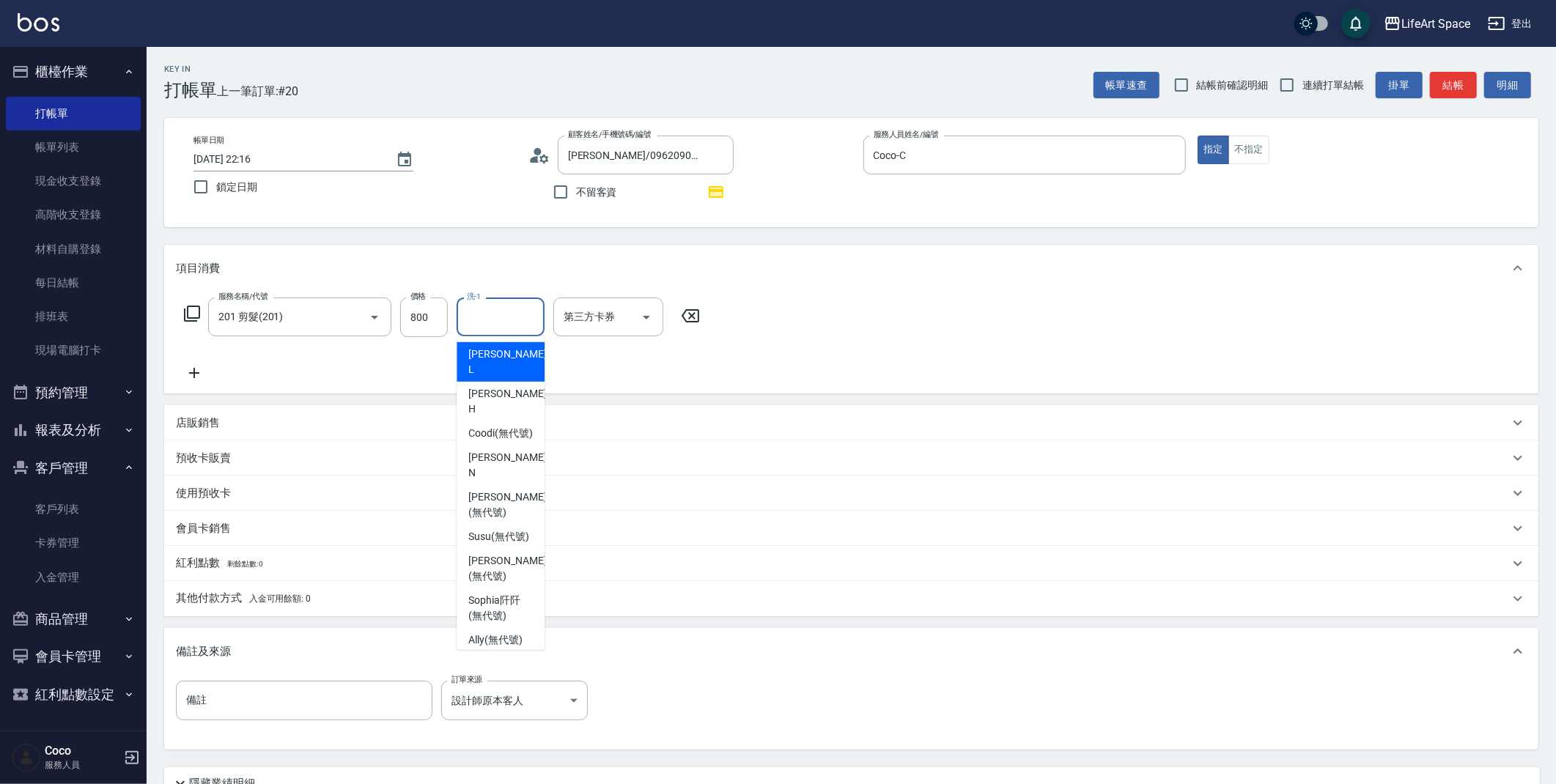
click at [522, 311] on input "洗-1" at bounding box center [500, 316] width 75 height 26
type input "i"
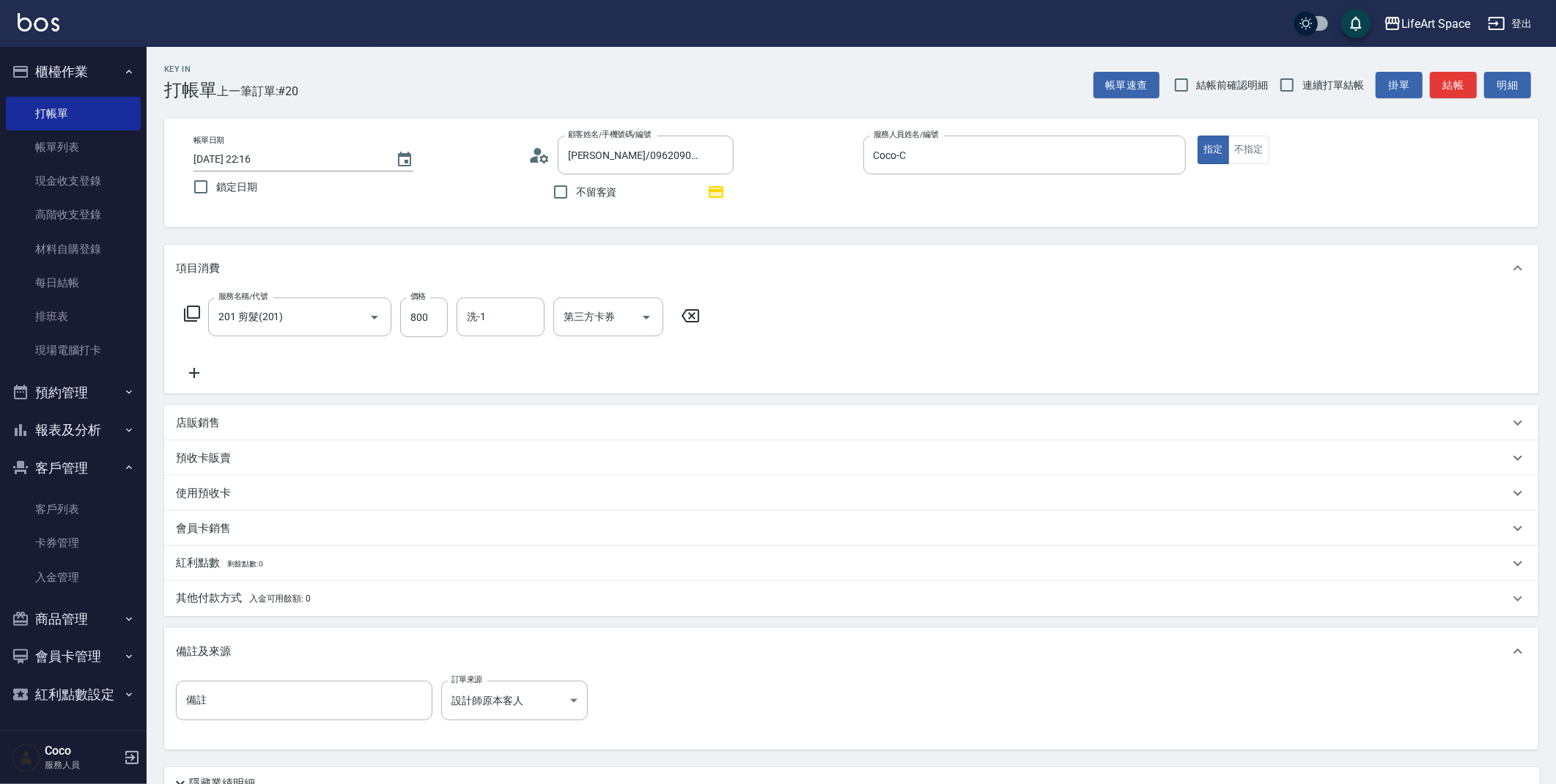
drag, startPoint x: 567, startPoint y: 395, endPoint x: 550, endPoint y: 533, distance: 139.0
click at [569, 436] on div "項目消費 服務名稱/代號 201 剪髮(201) 服務名稱/代號 價格 800 價格 洗-1 洗-1 第三方卡券 第三方卡券 店販銷售 服務人員姓名/編號 服…" at bounding box center [850, 497] width 1374 height 505
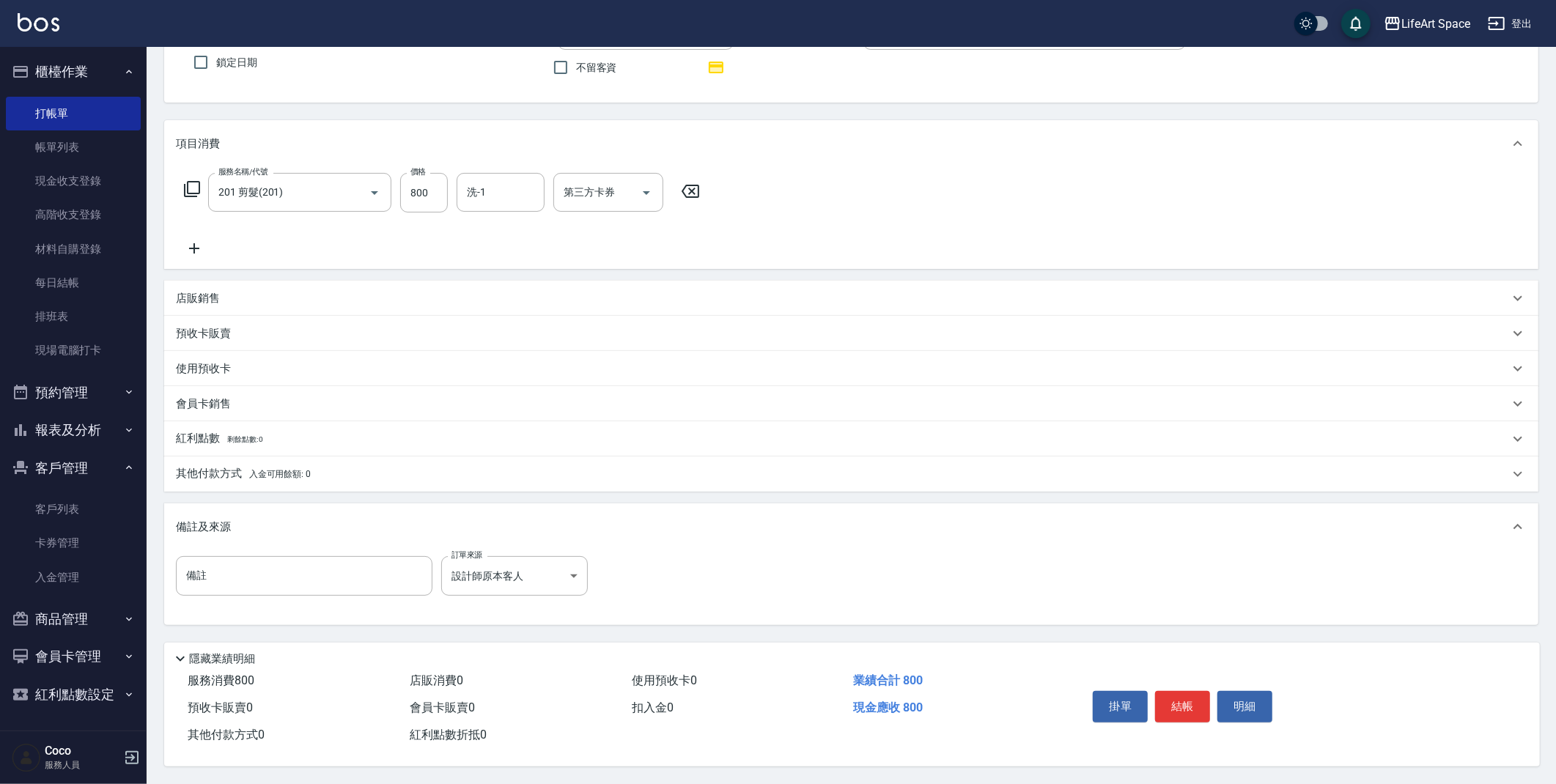
scroll to position [129, 0]
click at [1169, 704] on button "結帳" at bounding box center [1182, 706] width 55 height 31
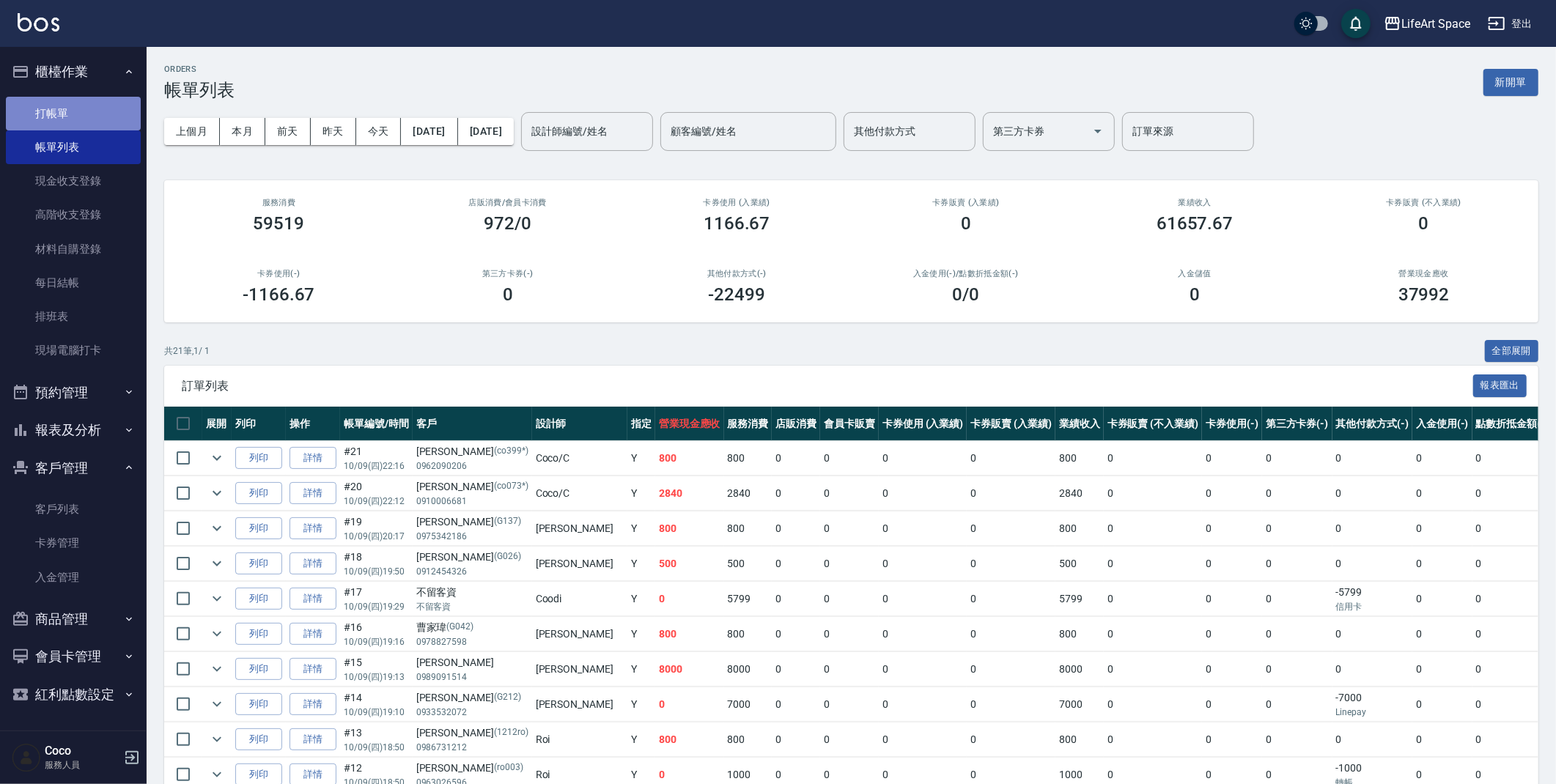
click at [85, 115] on link "打帳單" at bounding box center [73, 114] width 135 height 33
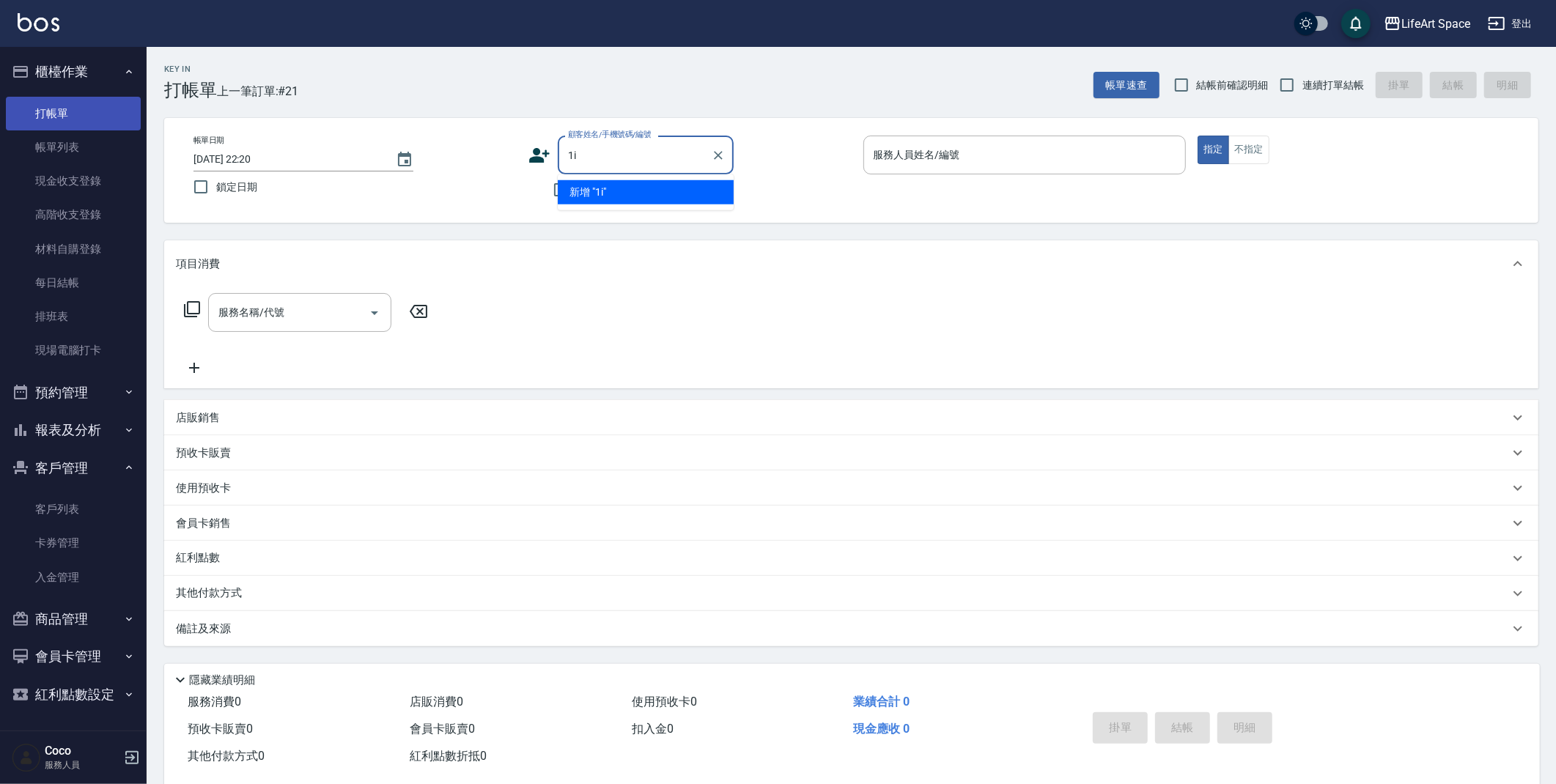
type input "1"
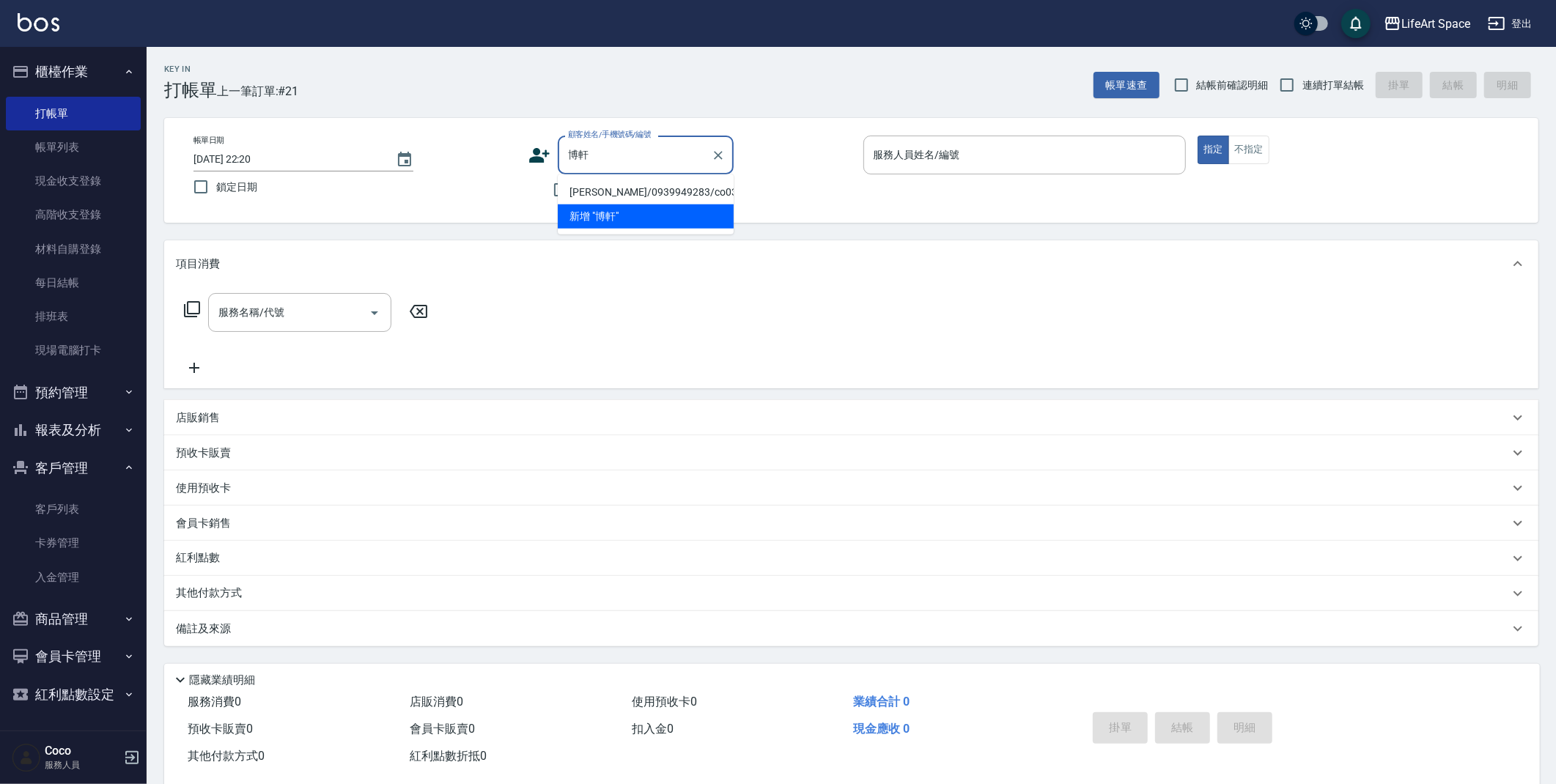
click at [662, 185] on li "[PERSON_NAME]/0939949283/co030*" at bounding box center [646, 192] width 176 height 24
type input "[PERSON_NAME]/0939949283/co030*"
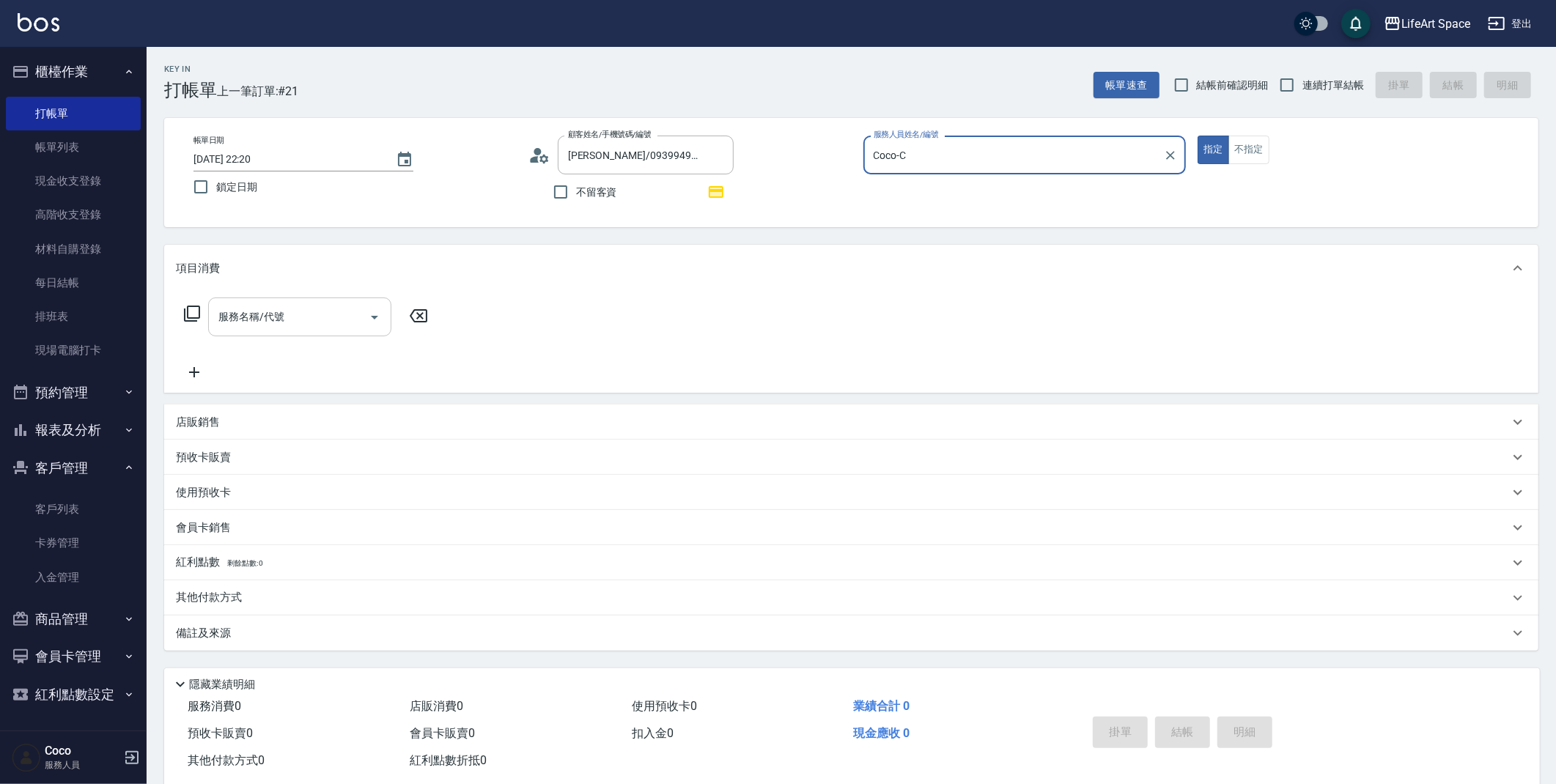
type input "Coco-C"
click at [236, 315] on div "服務名稱/代號 服務名稱/代號" at bounding box center [300, 317] width 183 height 39
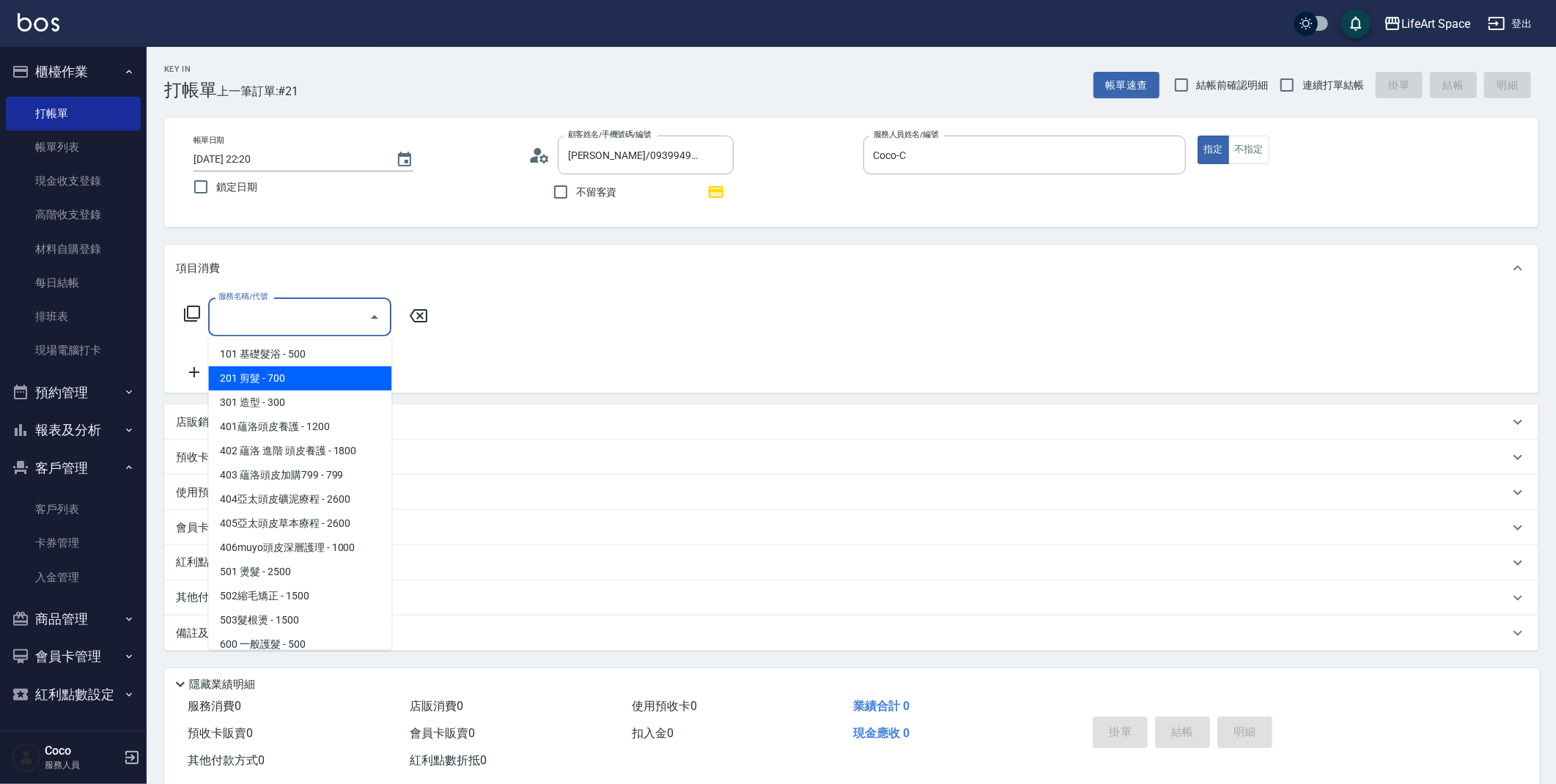
drag, startPoint x: 263, startPoint y: 368, endPoint x: 393, endPoint y: 337, distance: 133.6
click at [263, 368] on span "201 剪髮 - 700" at bounding box center [300, 378] width 183 height 24
type input "201 剪髮(201)"
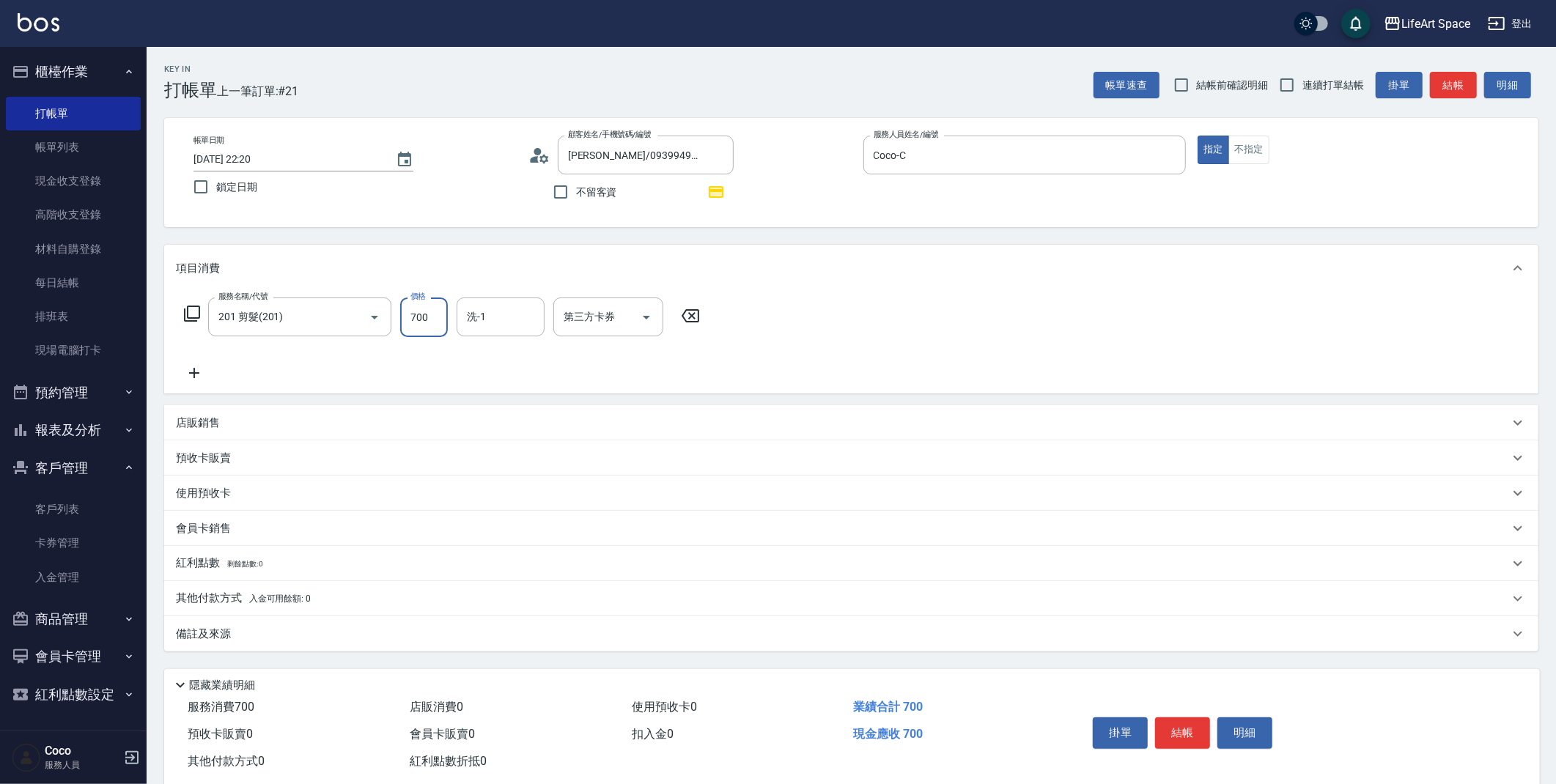
click at [423, 325] on input "700" at bounding box center [424, 317] width 48 height 40
type input "800"
click at [531, 160] on icon at bounding box center [534, 159] width 9 height 6
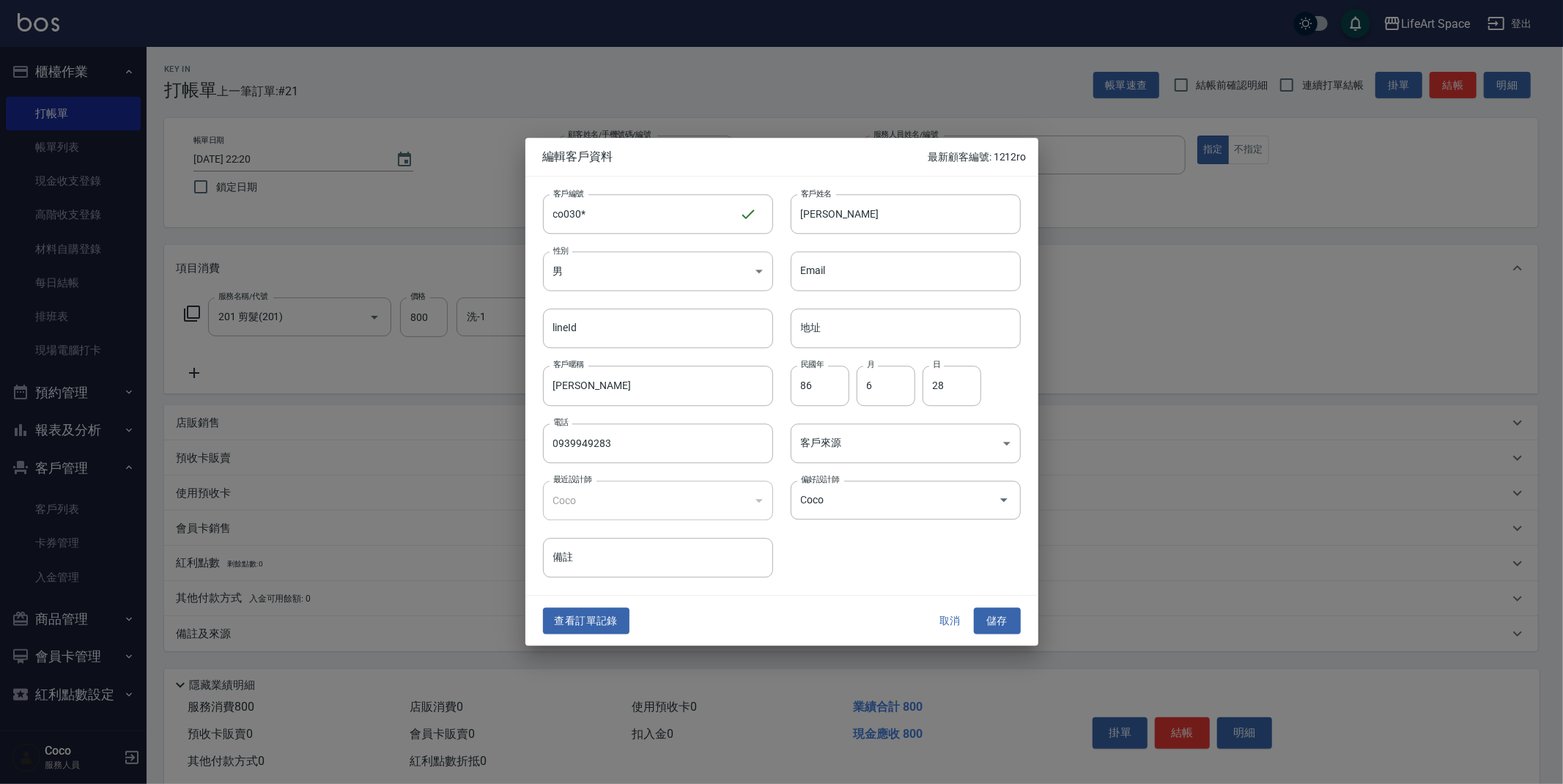
drag, startPoint x: 945, startPoint y: 621, endPoint x: 928, endPoint y: 625, distance: 17.5
click at [945, 620] on button "取消" at bounding box center [950, 621] width 47 height 27
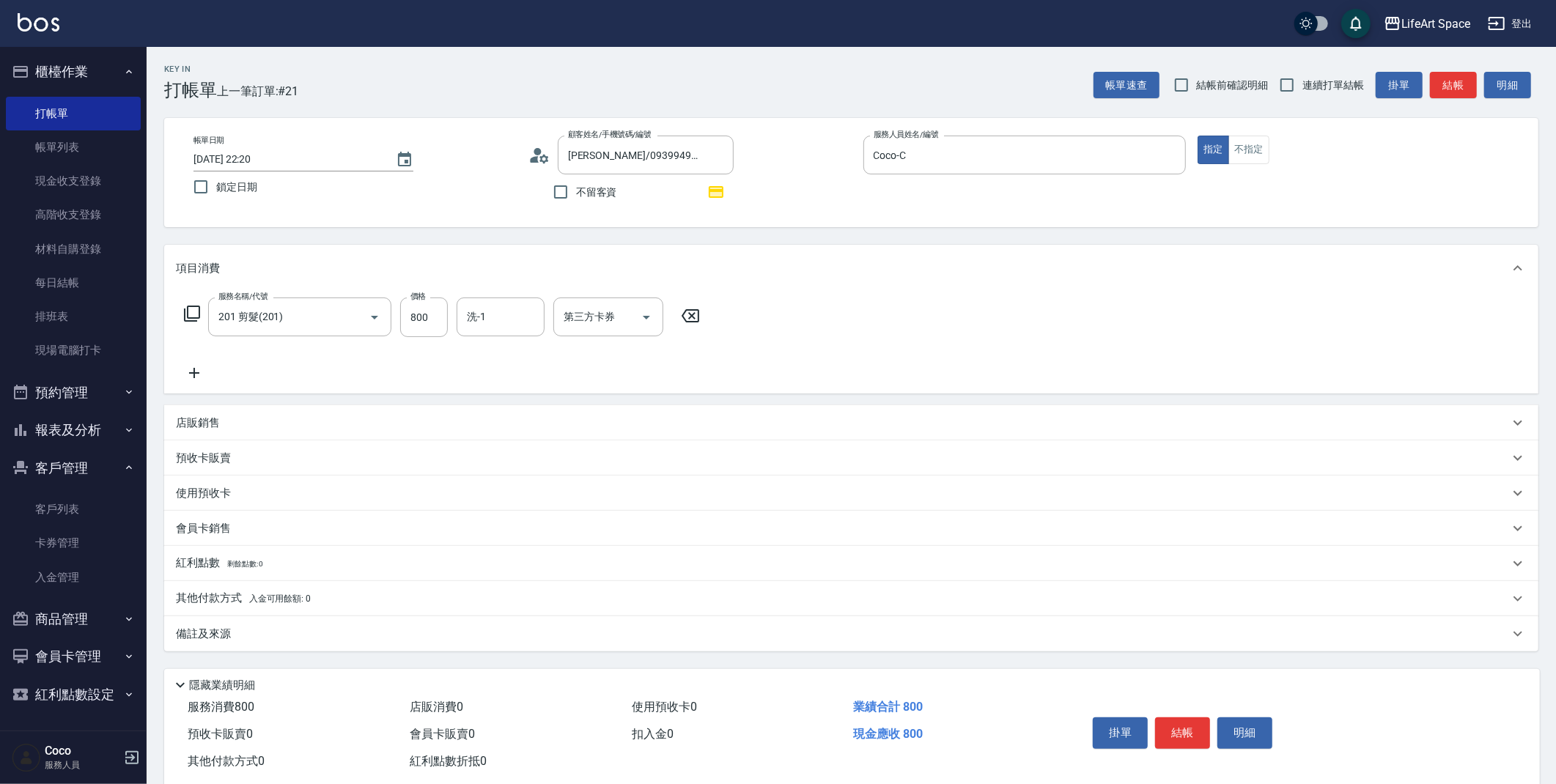
click at [347, 640] on div "備註及來源" at bounding box center [842, 633] width 1333 height 15
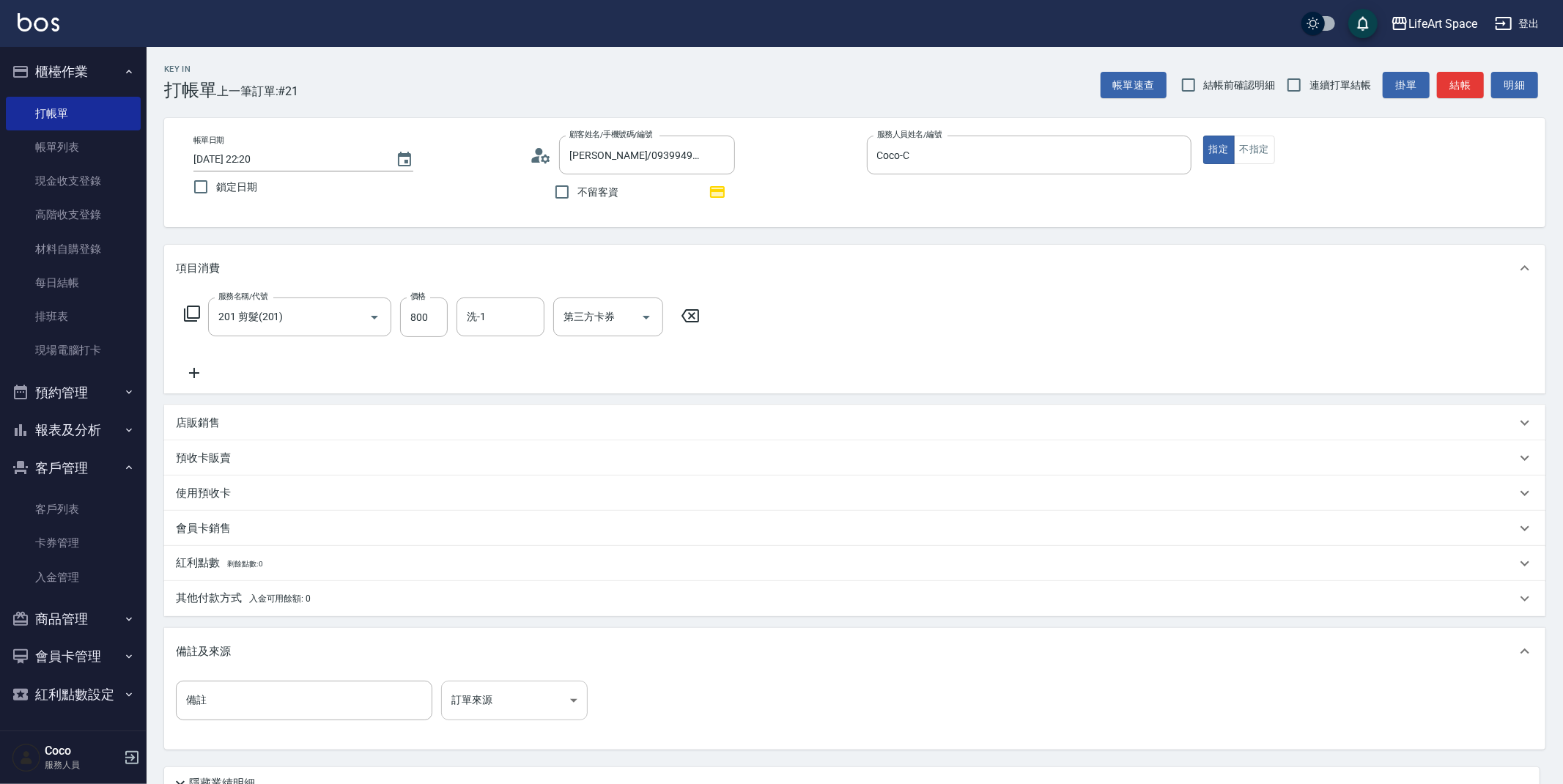
click at [544, 707] on body "LifeArt Space 登出 櫃檯作業 打帳單 帳單列表 現金收支登錄 高階收支登錄 材料自購登錄 每日結帳 排班表 現場電腦打卡 預約管理 預約管理 單…" at bounding box center [782, 454] width 1563 height 908
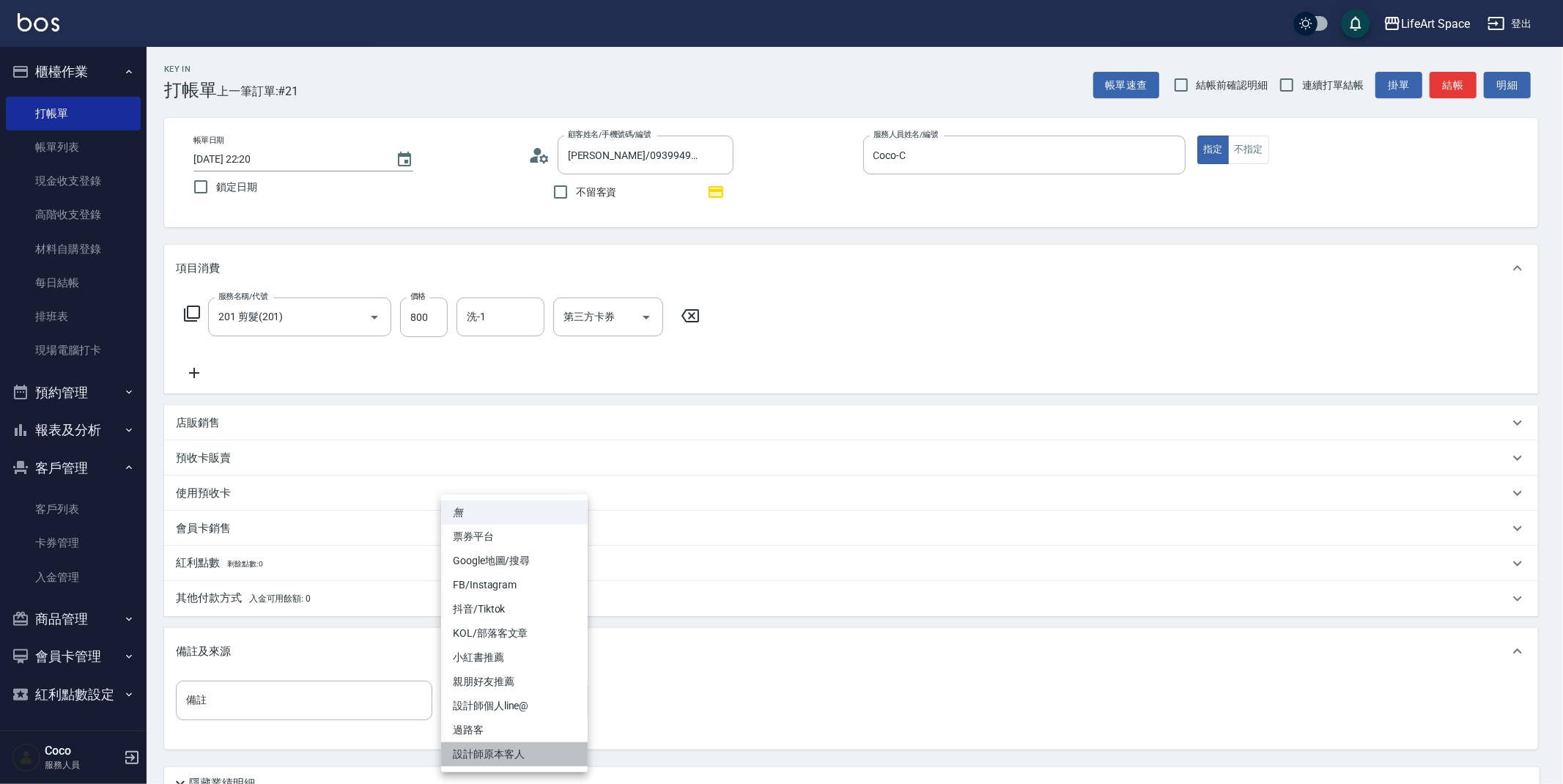
click at [537, 755] on li "設計師原本客人" at bounding box center [515, 754] width 146 height 24
type input "設計師原本客人"
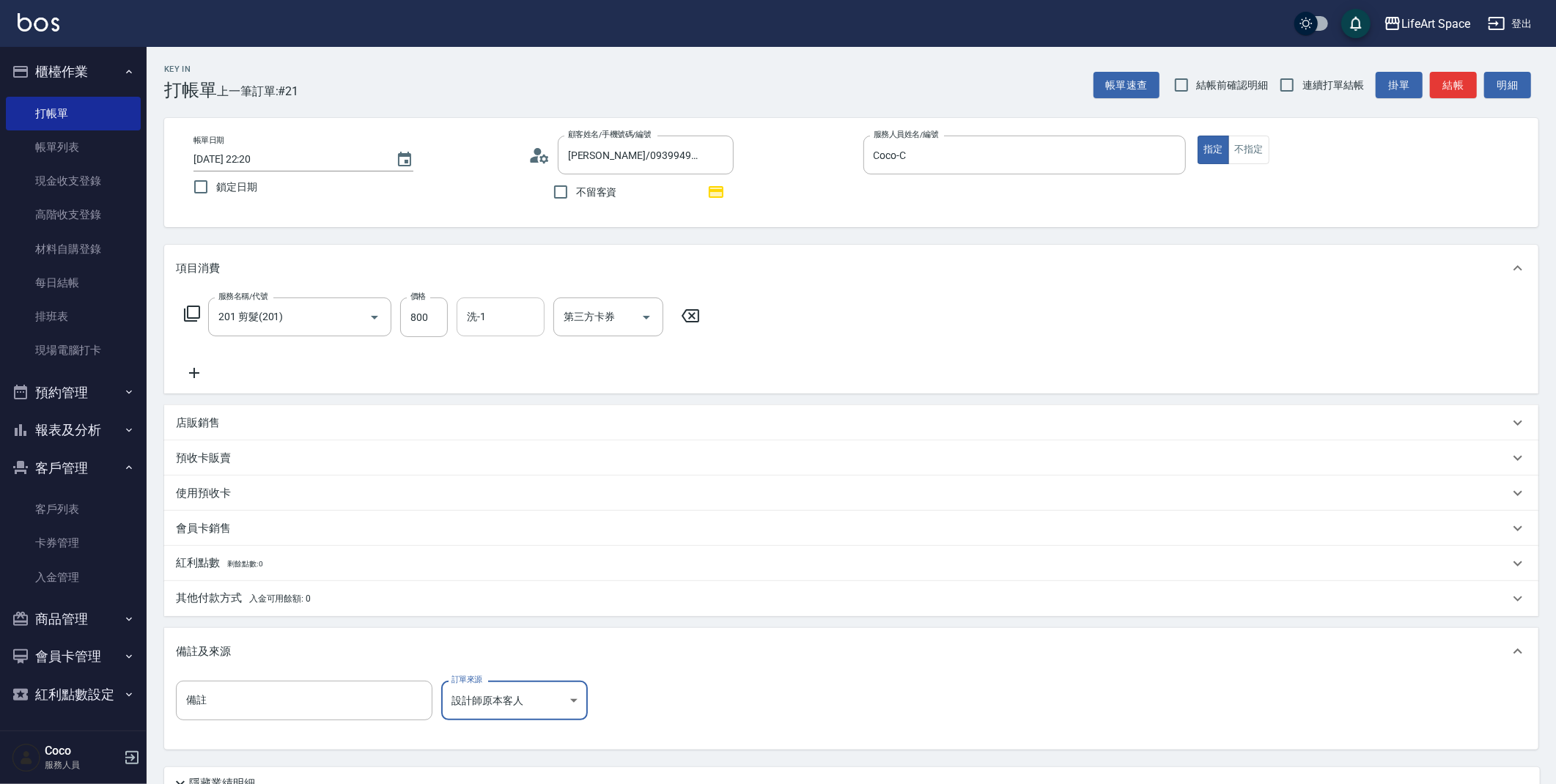
click at [513, 326] on input "洗-1" at bounding box center [500, 316] width 75 height 26
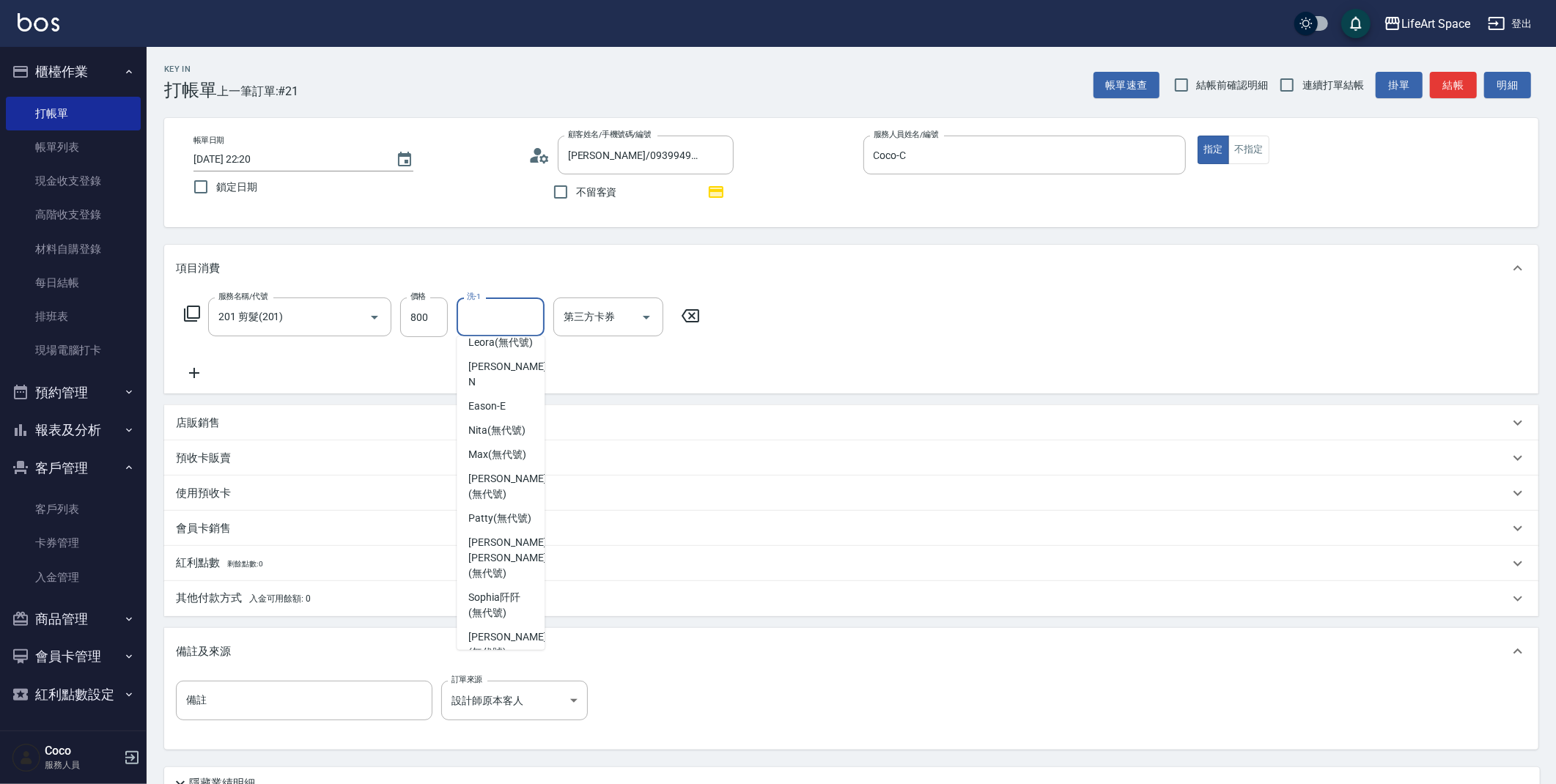
scroll to position [354, 0]
click at [512, 565] on span "[PERSON_NAME] [PERSON_NAME] (無代號)" at bounding box center [507, 550] width 78 height 46
type input "[PERSON_NAME] [PERSON_NAME](無代號)"
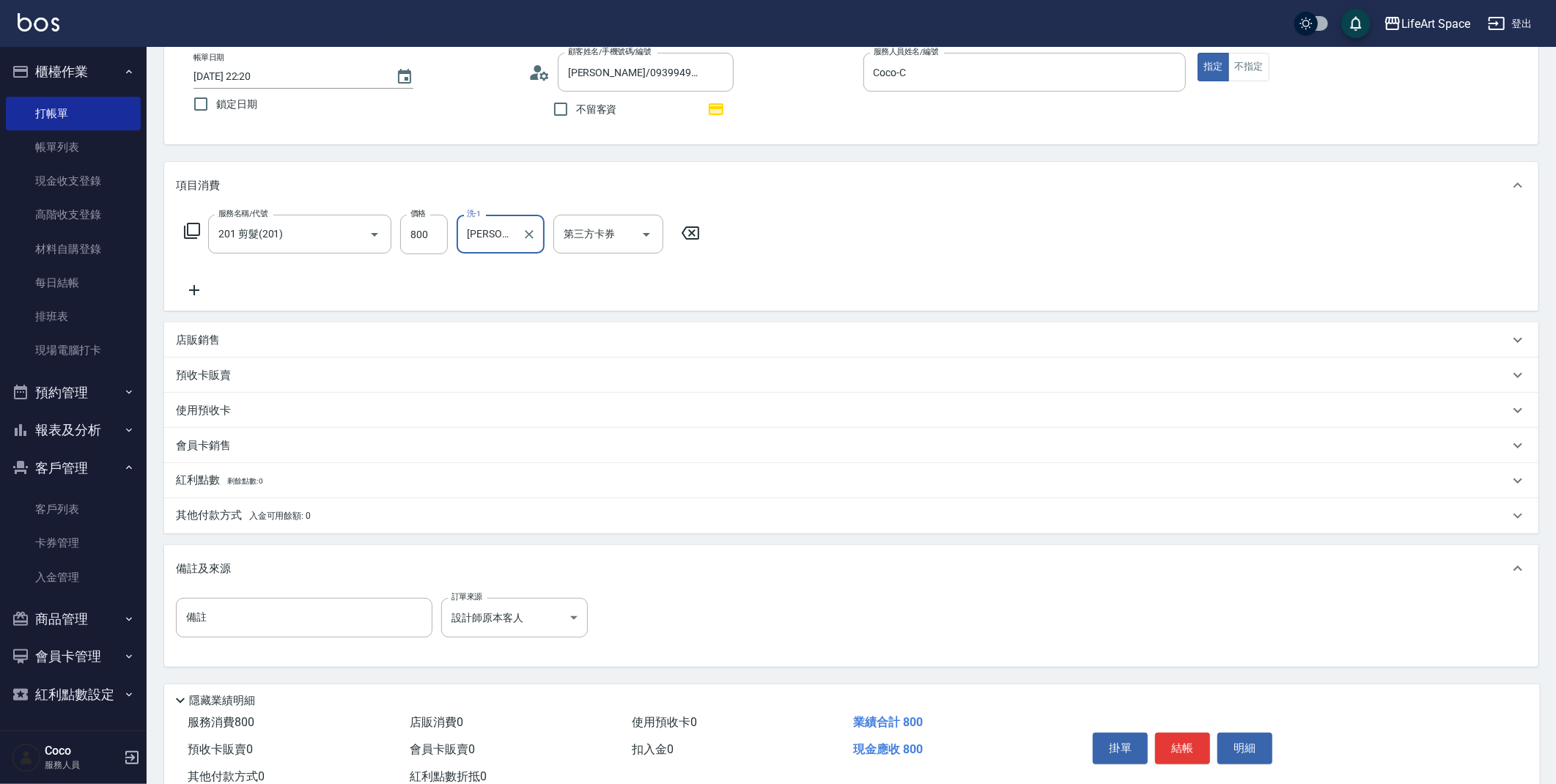
scroll to position [115, 0]
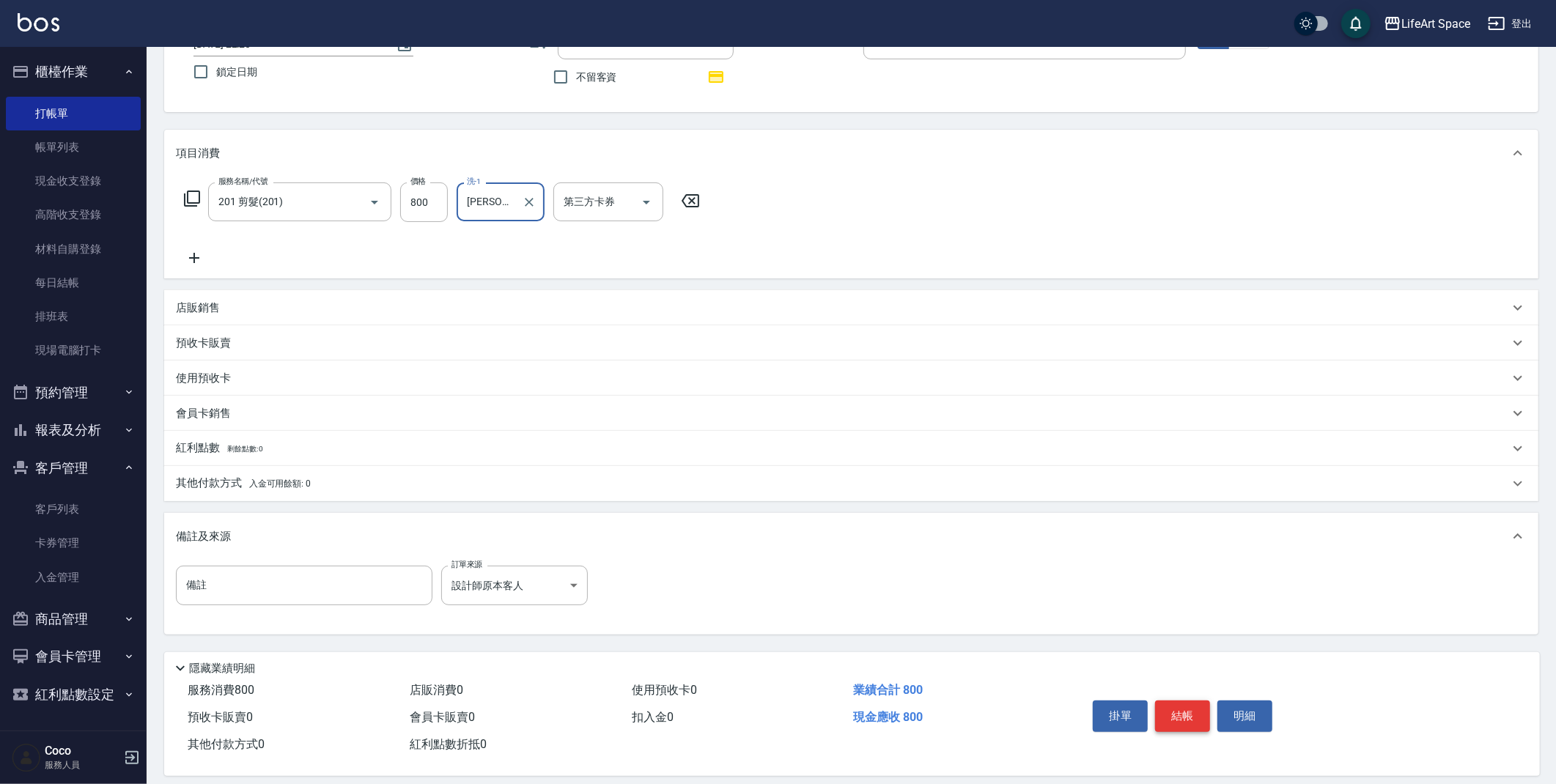
click at [1190, 711] on button "結帳" at bounding box center [1182, 715] width 55 height 31
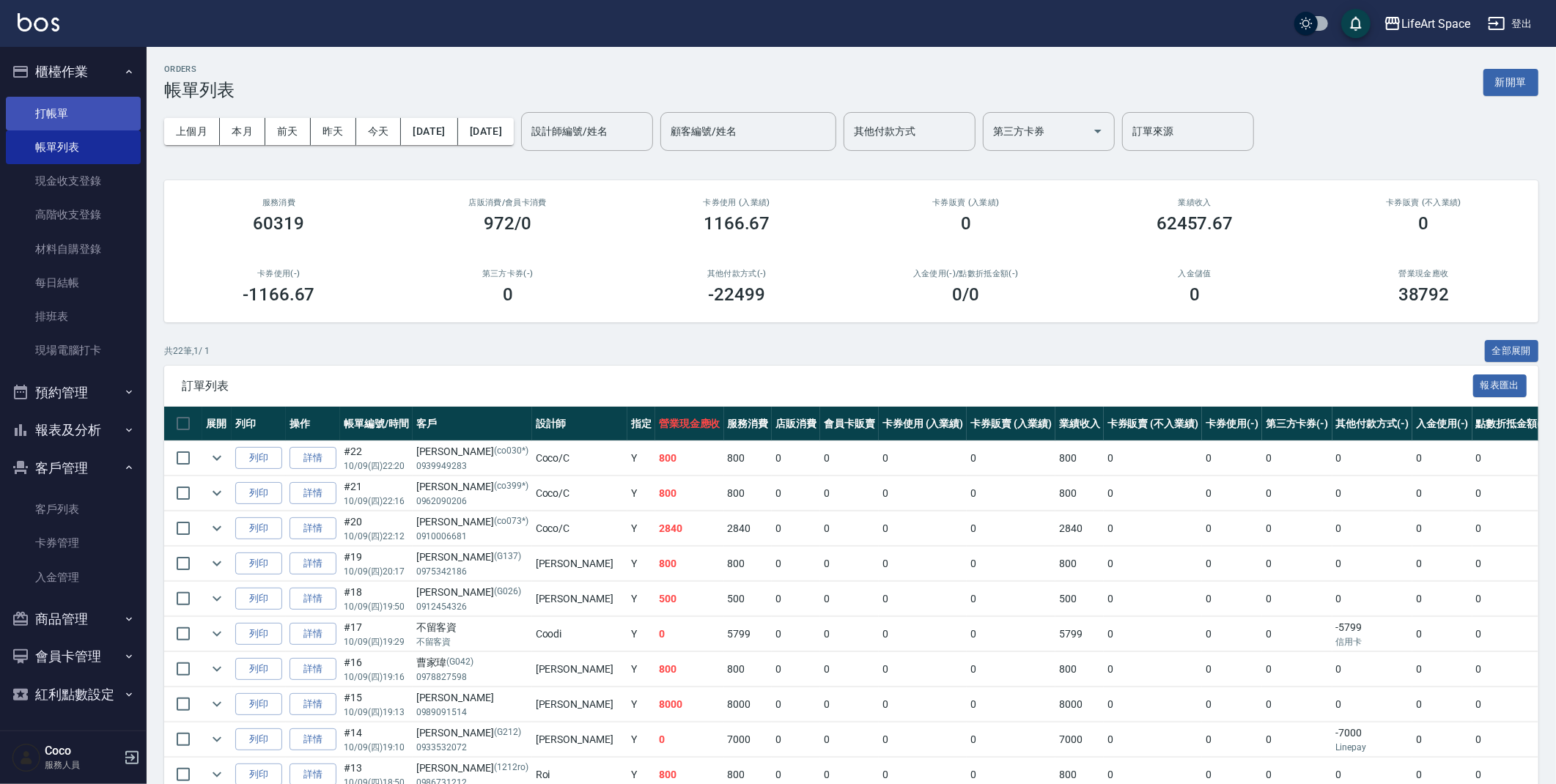
click at [78, 102] on link "打帳單" at bounding box center [73, 114] width 135 height 33
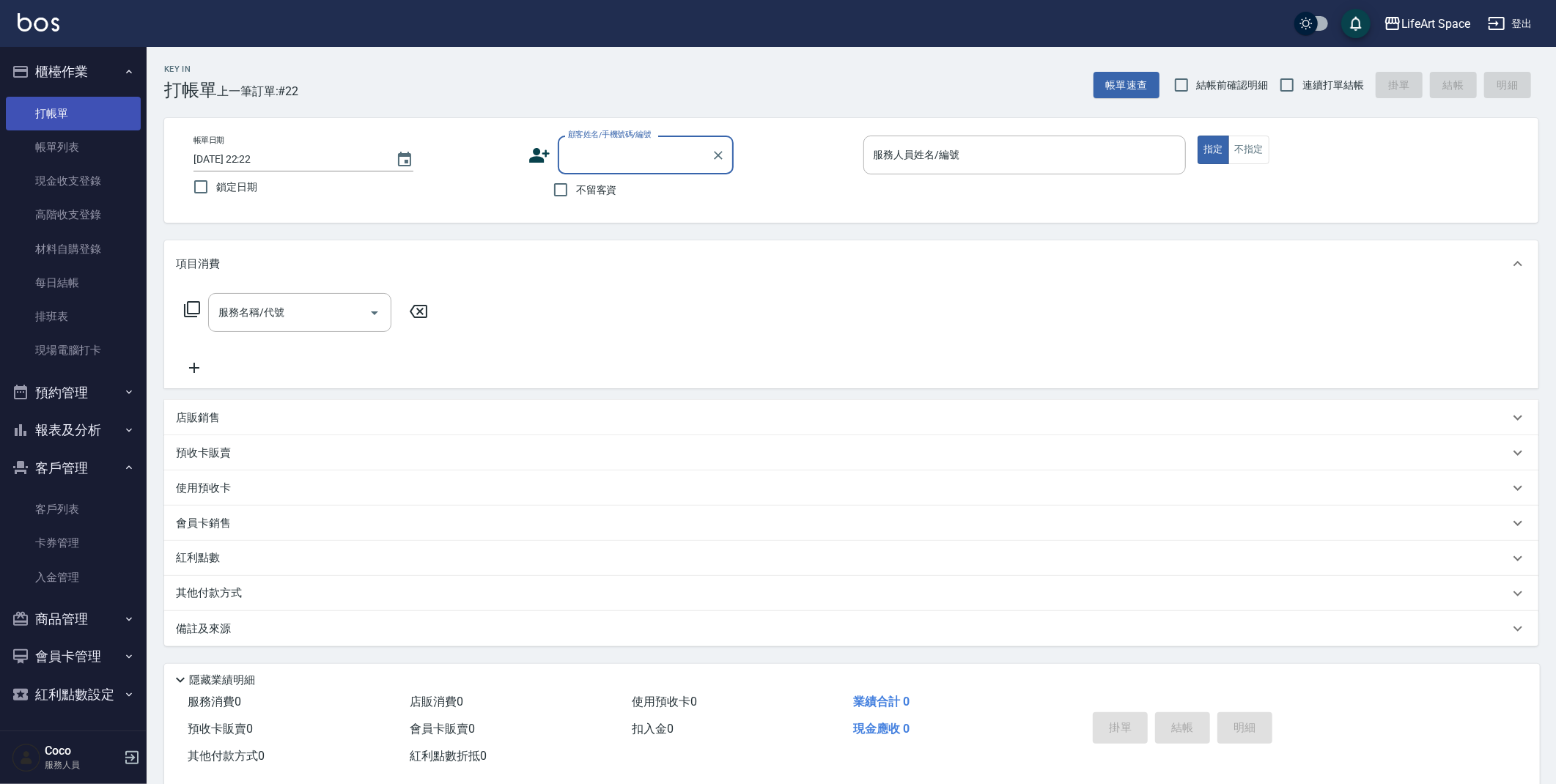
type input "c"
click at [582, 184] on li "[PERSON_NAME]/0989106476/co427*" at bounding box center [646, 192] width 176 height 24
type input "[PERSON_NAME]/0989106476/co427*"
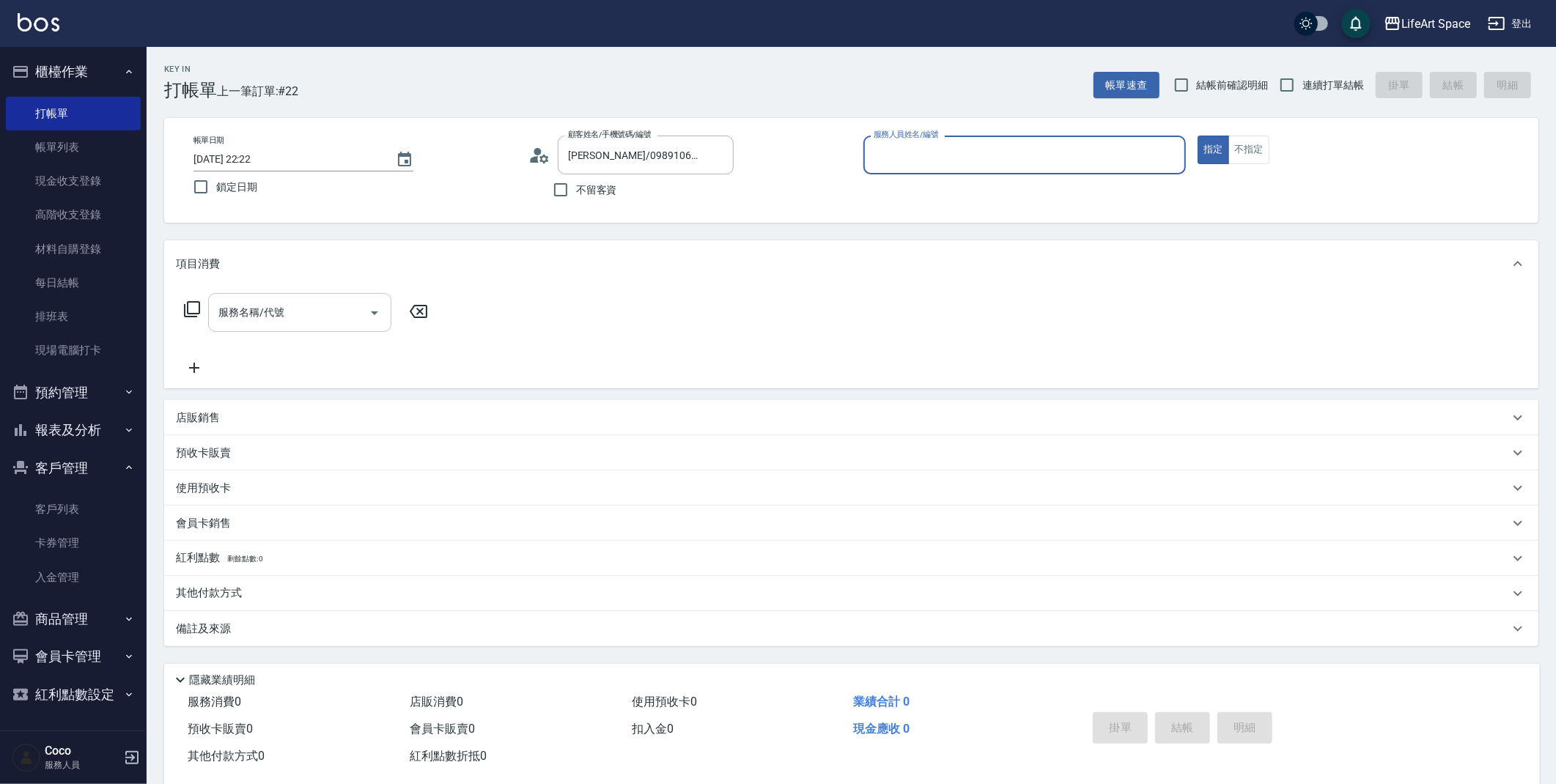
click at [317, 304] on input "服務名稱/代號" at bounding box center [289, 312] width 148 height 26
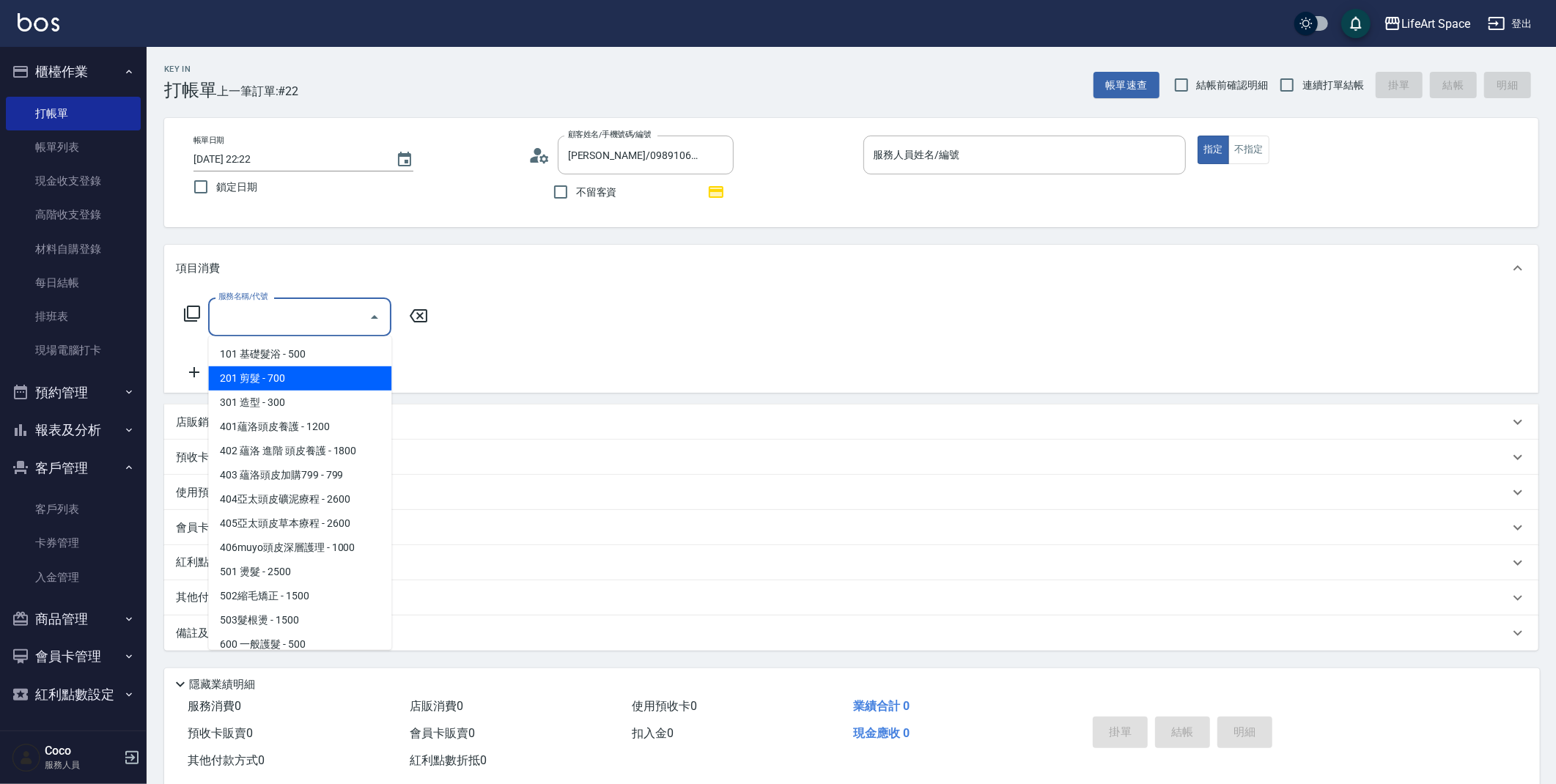
click at [300, 381] on span "201 剪髮 - 700" at bounding box center [300, 378] width 183 height 24
type input "201 剪髮(201)"
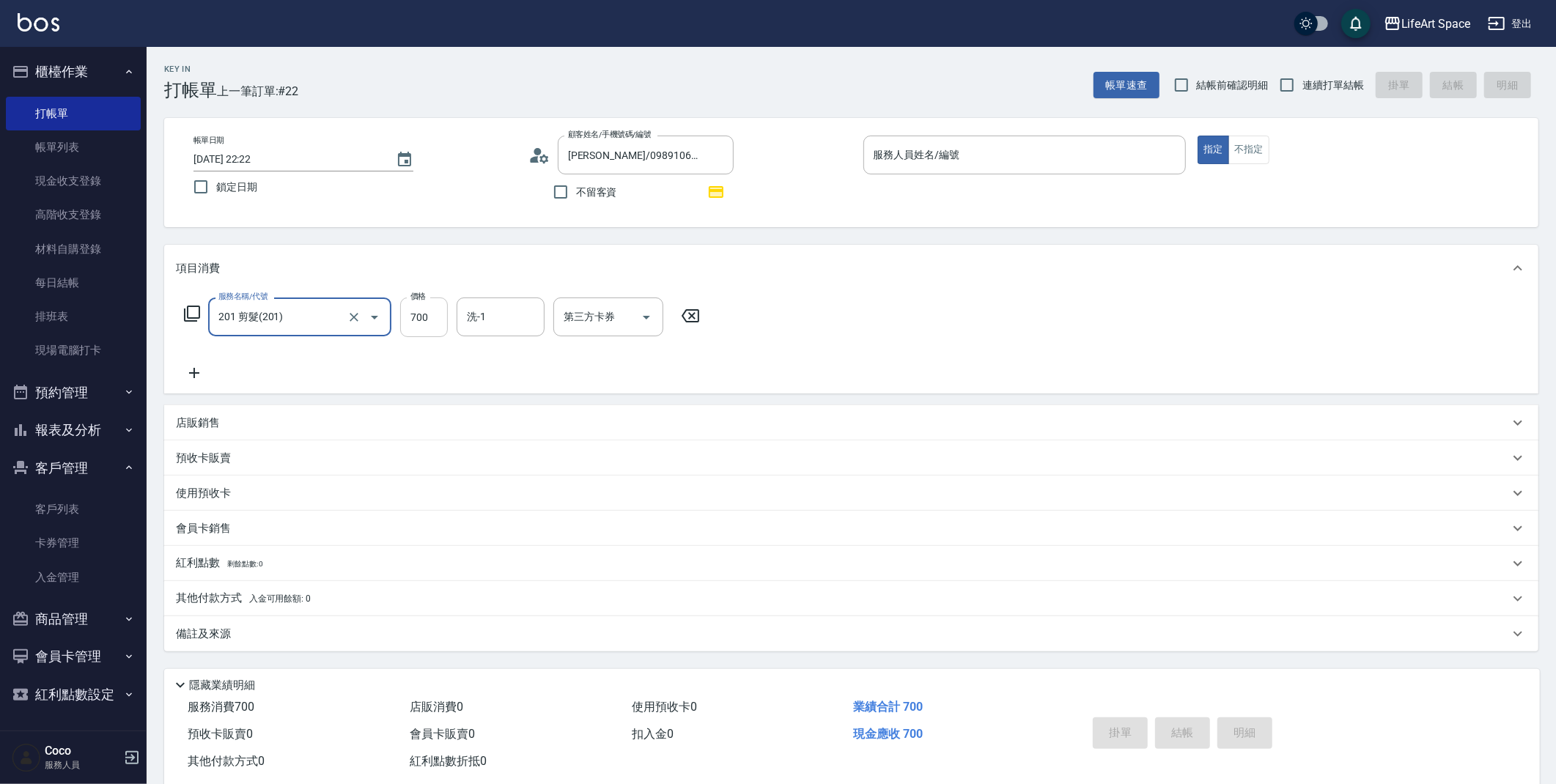
click at [430, 316] on input "700" at bounding box center [424, 317] width 48 height 40
type input "800"
click at [193, 368] on icon at bounding box center [195, 373] width 37 height 18
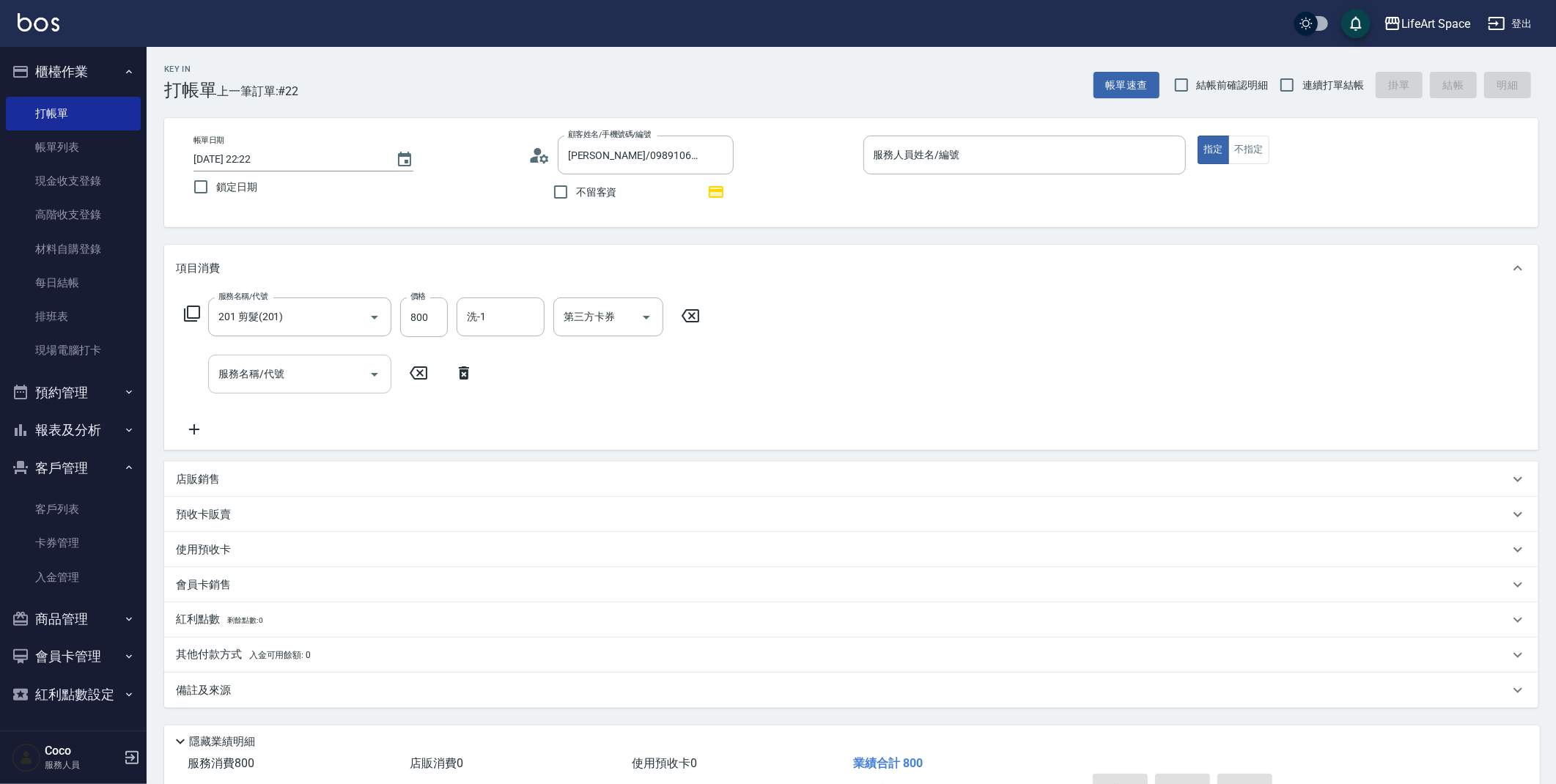
click at [272, 391] on div "服務名稱/代號" at bounding box center [300, 374] width 183 height 39
click at [277, 386] on input "服務名稱/代號" at bounding box center [289, 374] width 148 height 26
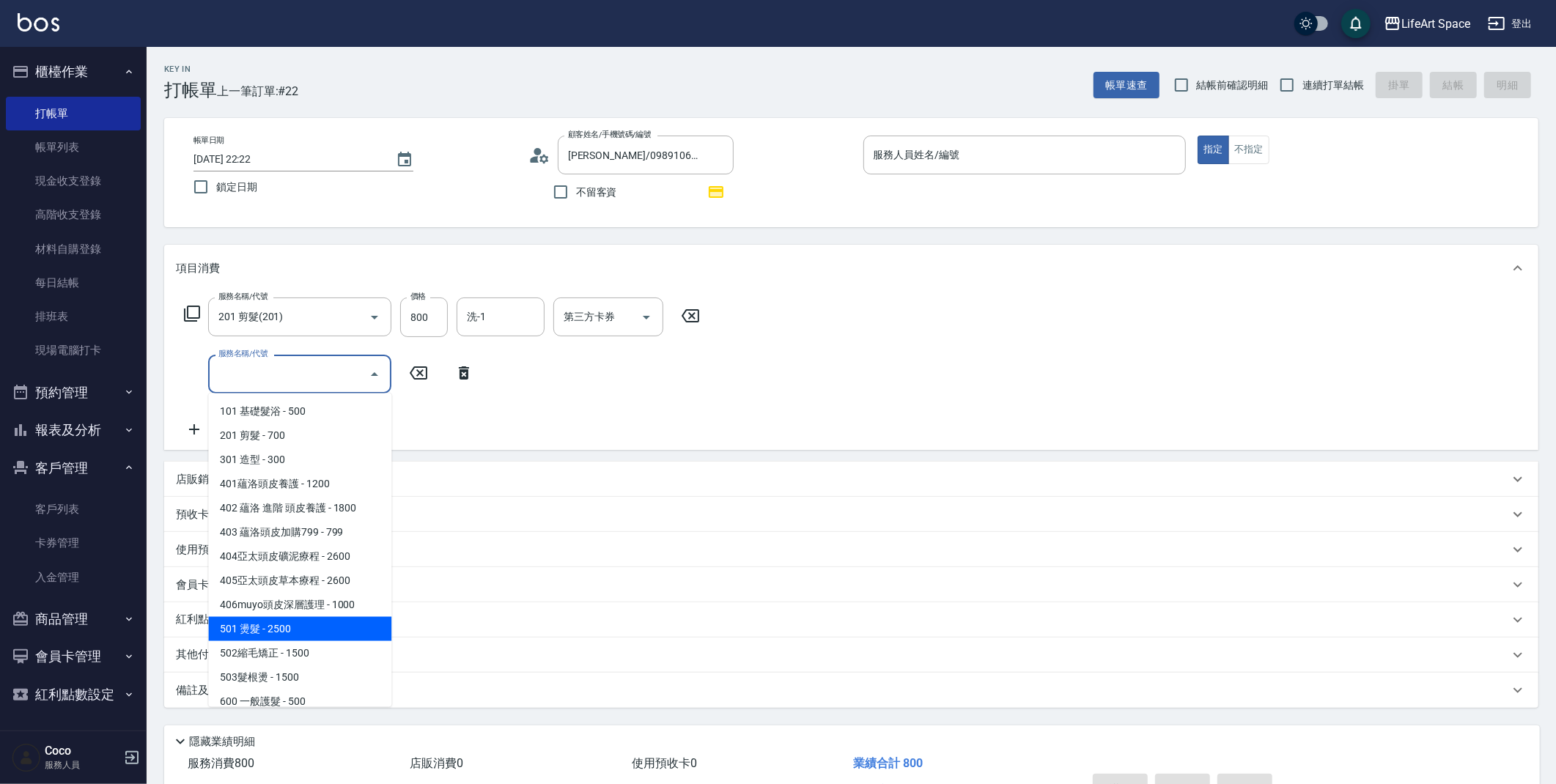
click at [299, 632] on span "501 燙髮 - 2500" at bounding box center [300, 628] width 183 height 24
type input "501 燙髮(501)"
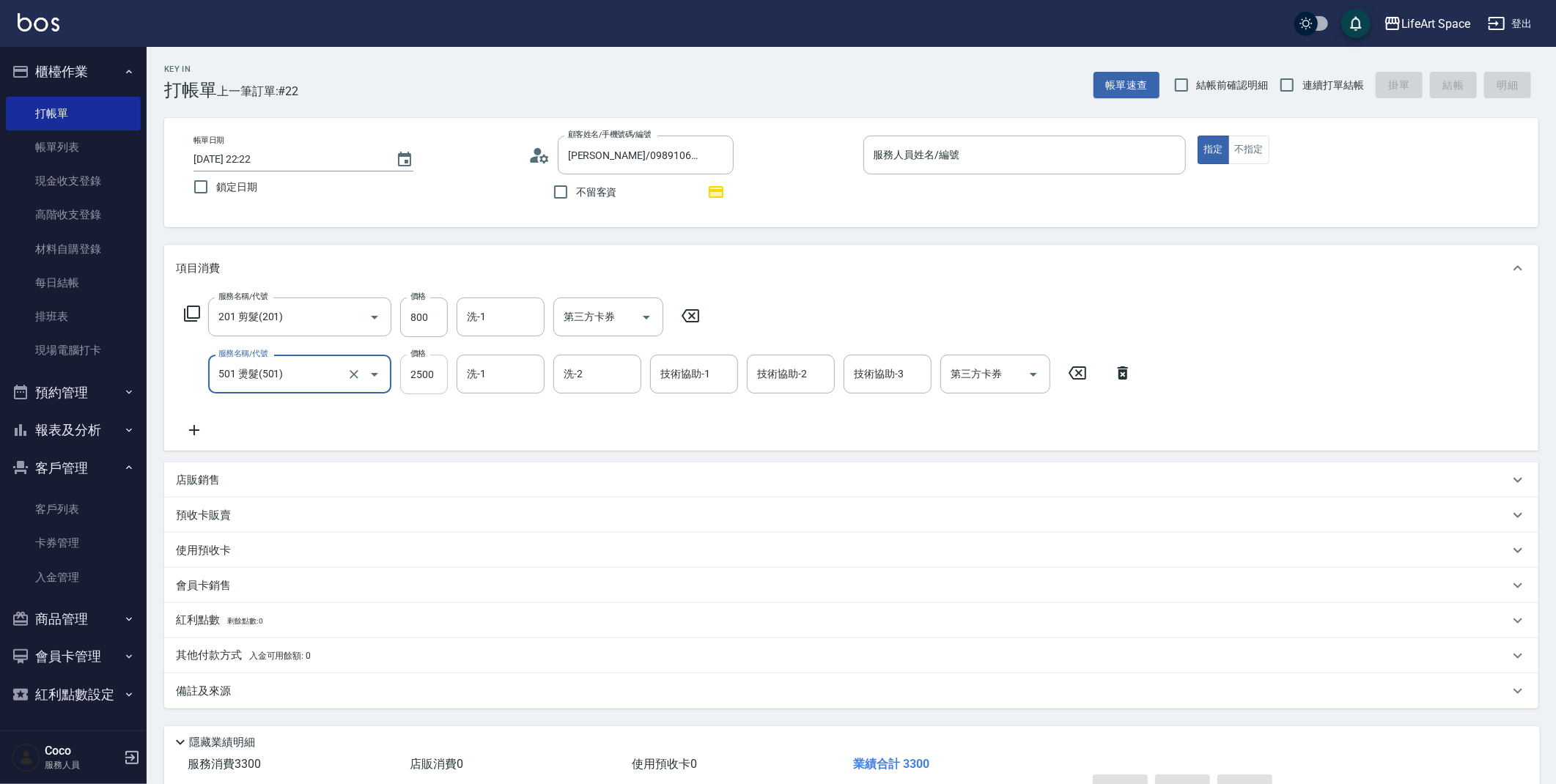
click at [431, 380] on input "2500" at bounding box center [424, 374] width 48 height 40
type input "2500"
click at [481, 373] on div "洗-1 洗-1" at bounding box center [500, 374] width 88 height 39
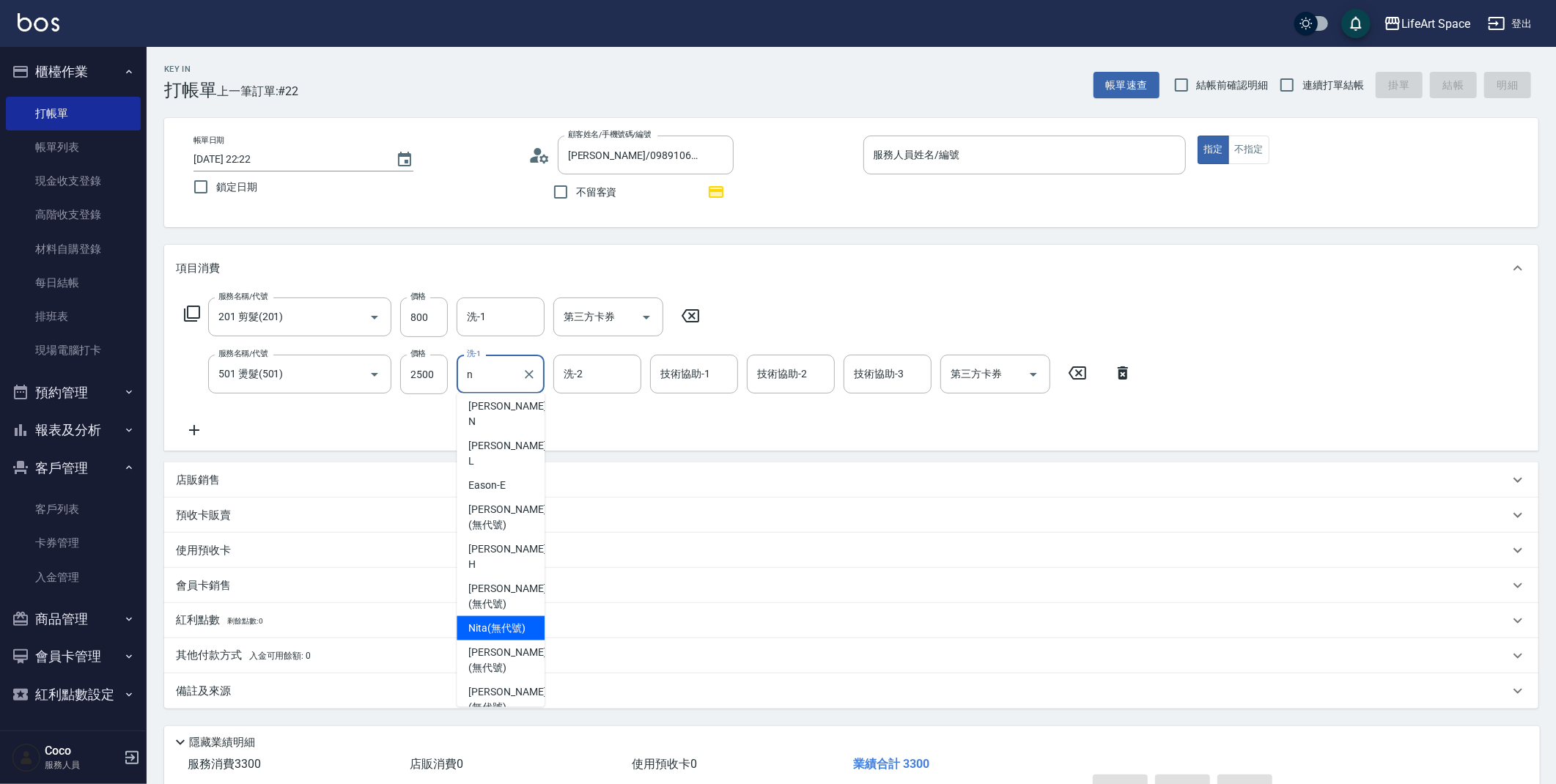
scroll to position [17, 0]
click at [512, 712] on span "[PERSON_NAME] [PERSON_NAME] (無代號)" at bounding box center [507, 735] width 78 height 46
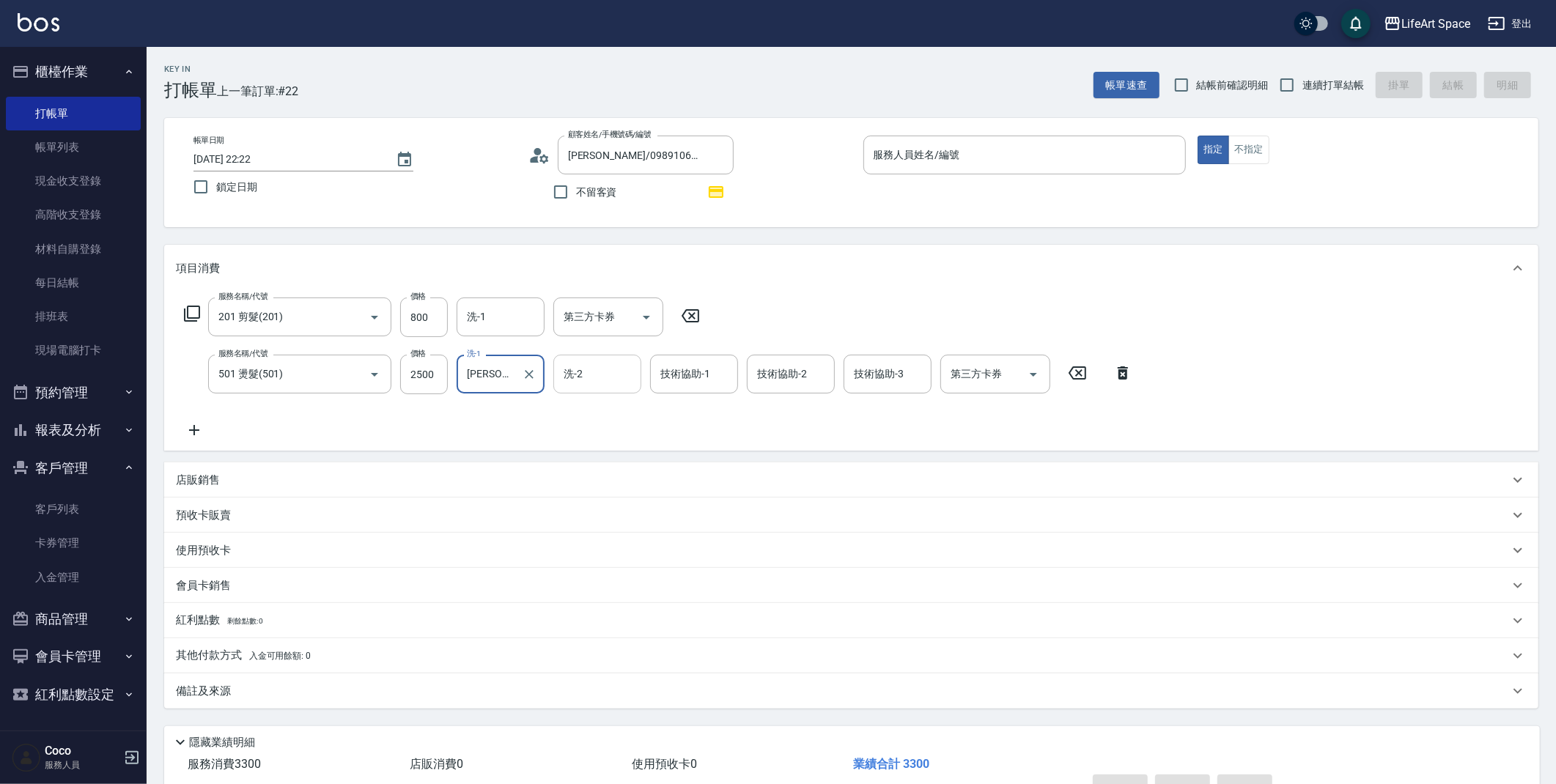
type input "[PERSON_NAME] [PERSON_NAME](無代號)"
click at [570, 373] on div "洗-2 洗-2" at bounding box center [597, 374] width 88 height 39
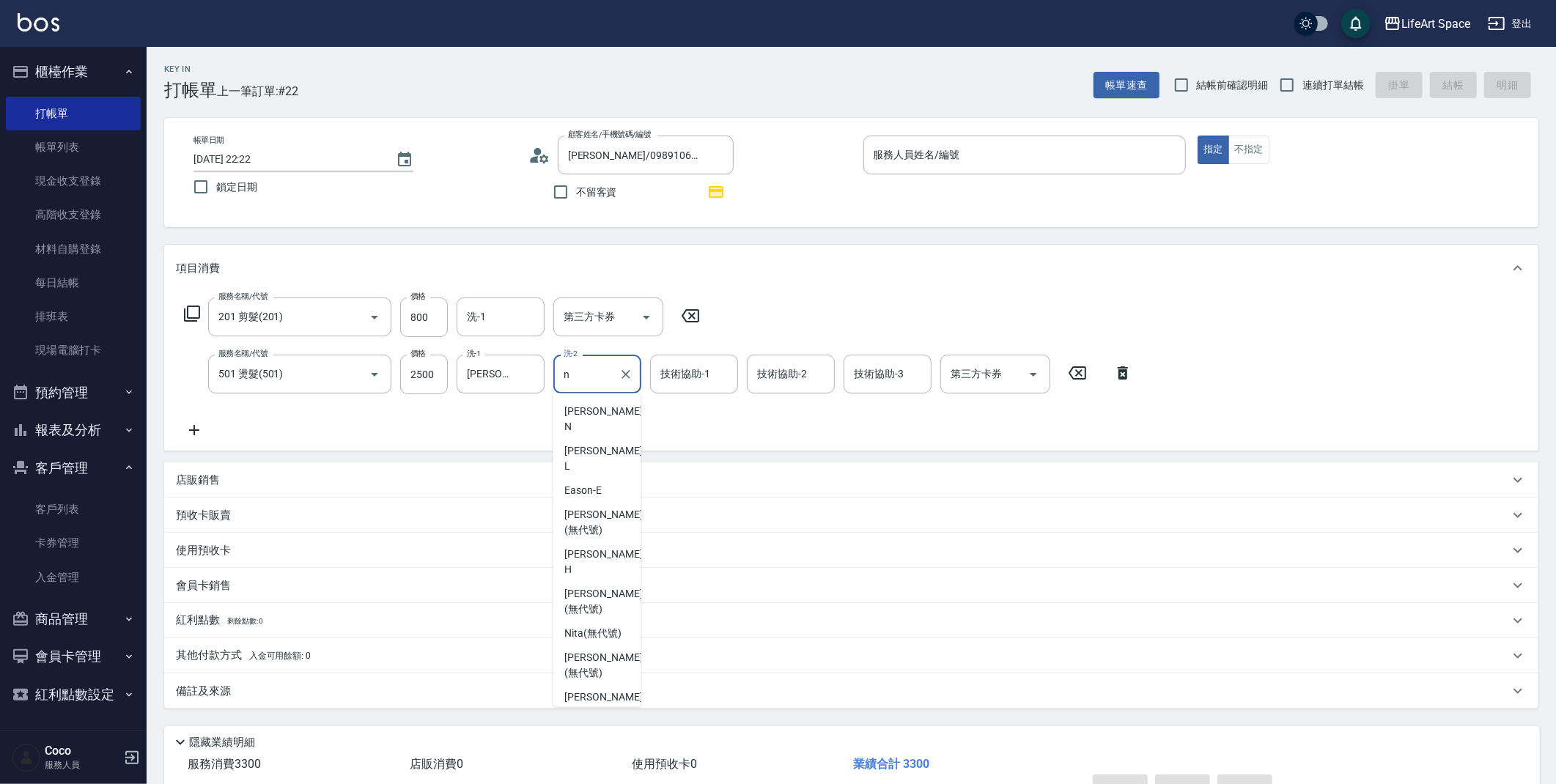
click at [615, 729] on span "[PERSON_NAME] [PERSON_NAME] (無代號)" at bounding box center [603, 752] width 78 height 46
type input "[PERSON_NAME] [PERSON_NAME](無代號)"
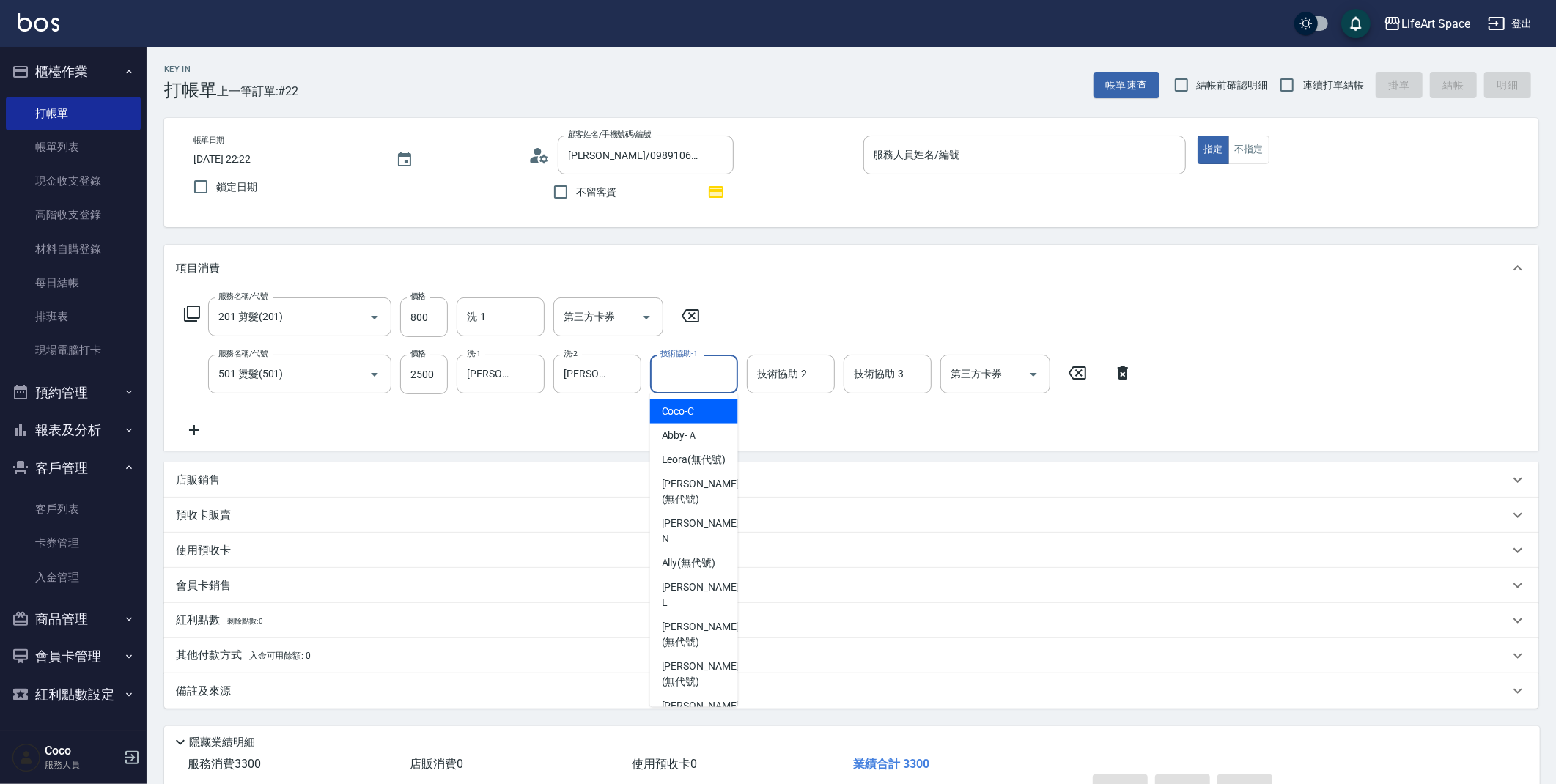
click at [694, 385] on input "技術協助-1" at bounding box center [693, 374] width 75 height 26
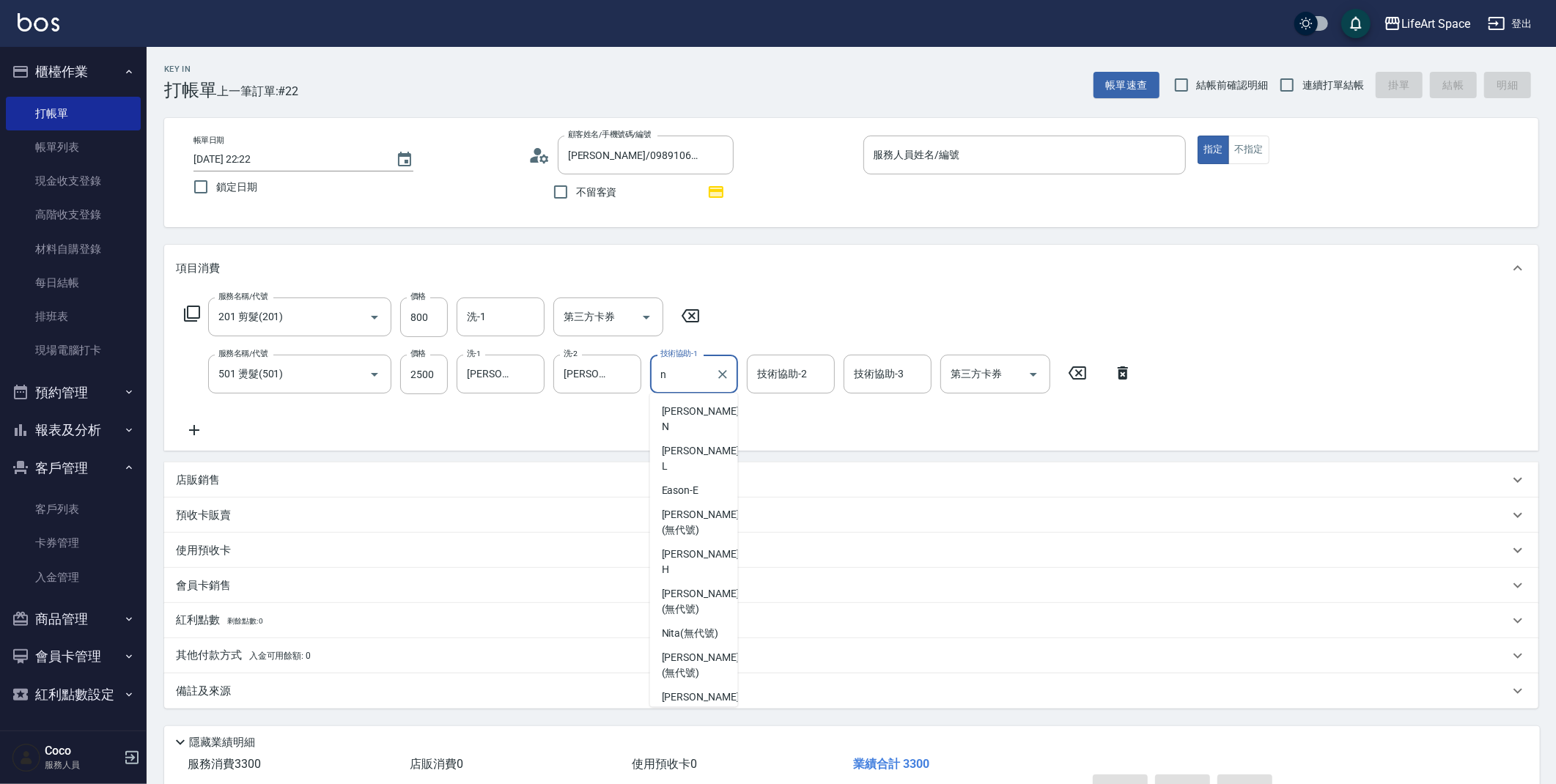
click at [701, 729] on span "[PERSON_NAME] [PERSON_NAME] (無代號)" at bounding box center [700, 752] width 78 height 46
type input "[PERSON_NAME] [PERSON_NAME](無代號)"
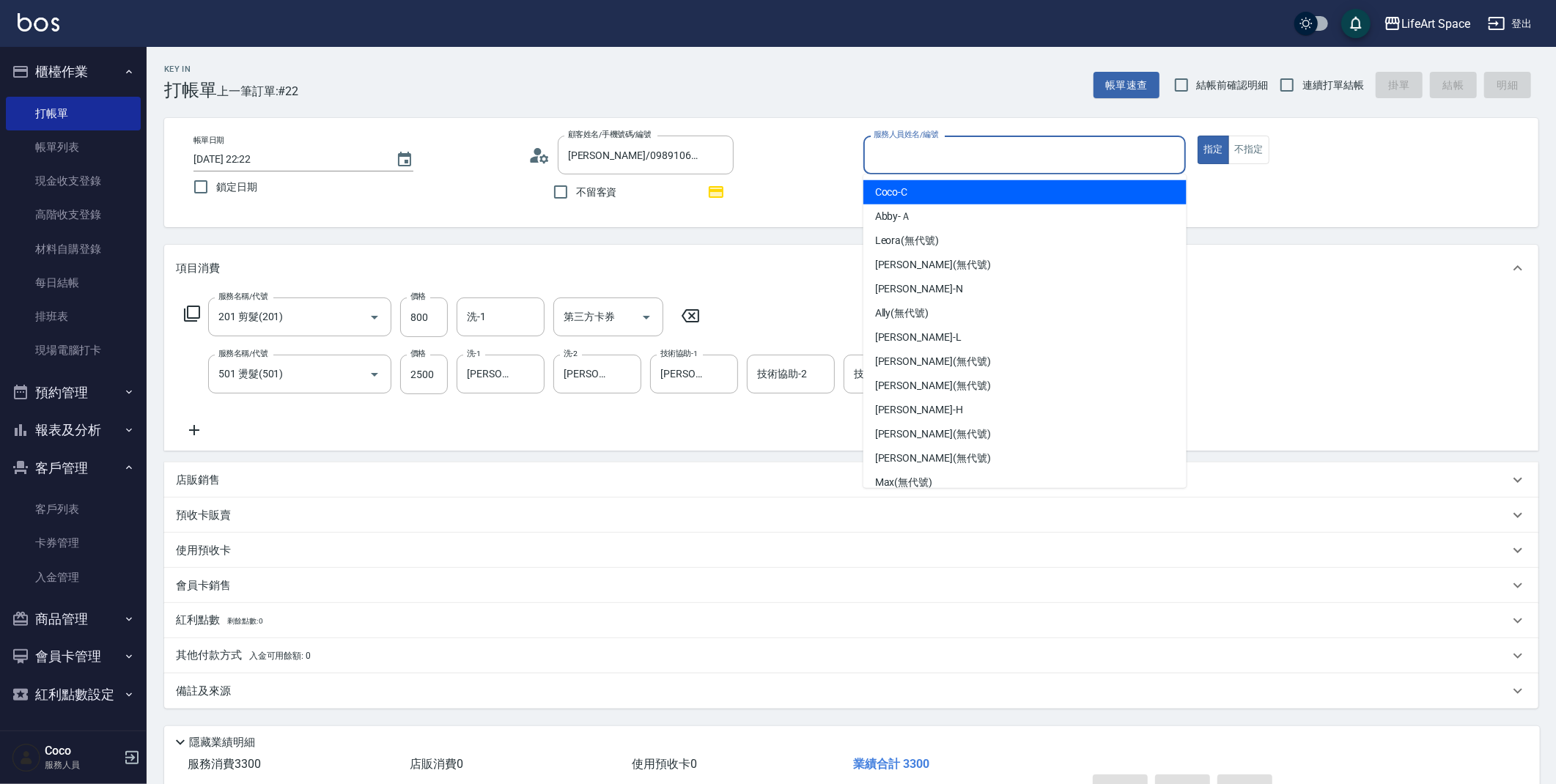
click at [878, 162] on input "服務人員姓名/編號" at bounding box center [1025, 154] width 310 height 26
click at [902, 197] on span "Coco -C" at bounding box center [891, 192] width 33 height 15
type input "Coco-C"
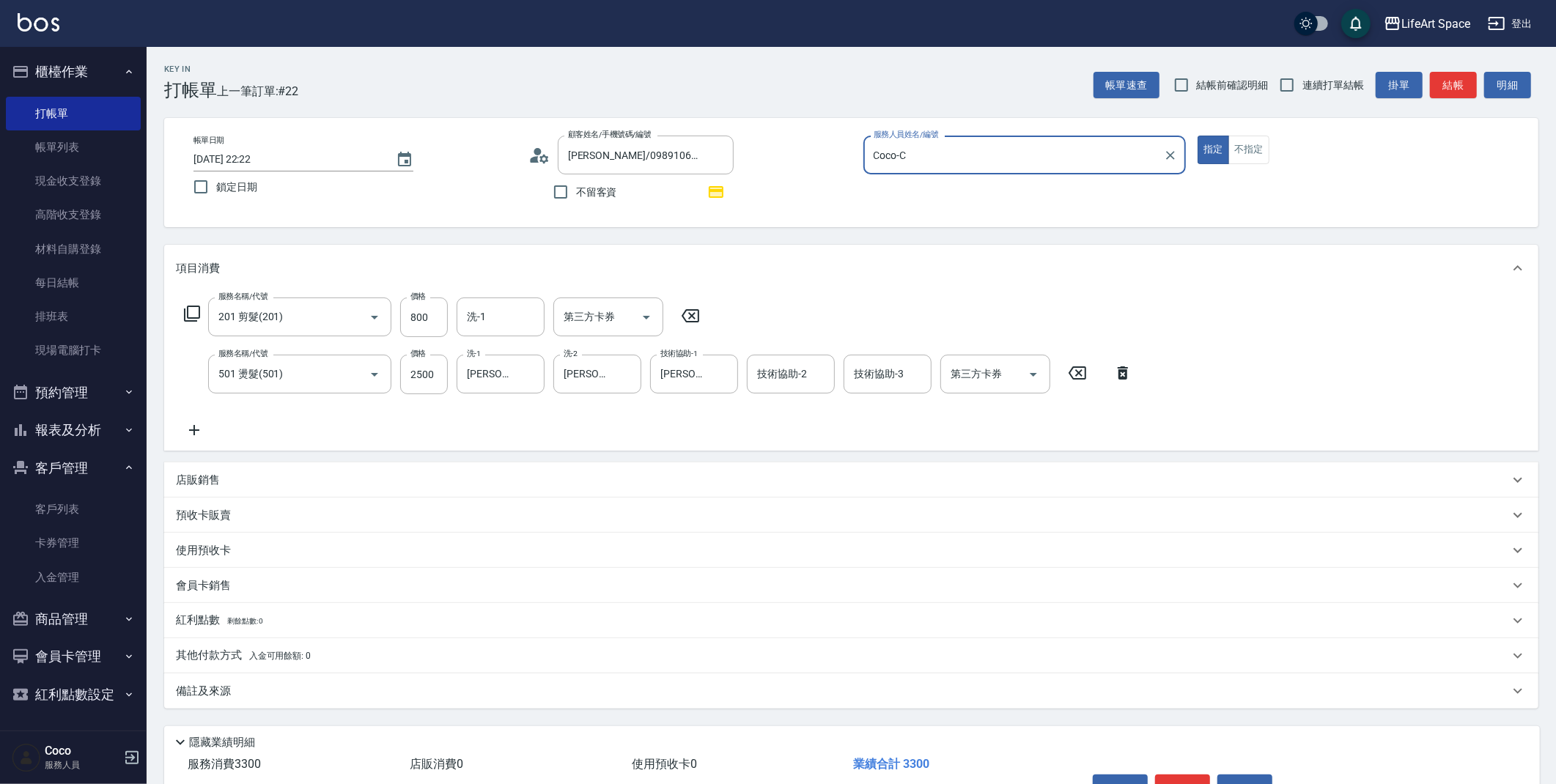
click at [544, 158] on icon at bounding box center [539, 155] width 22 height 22
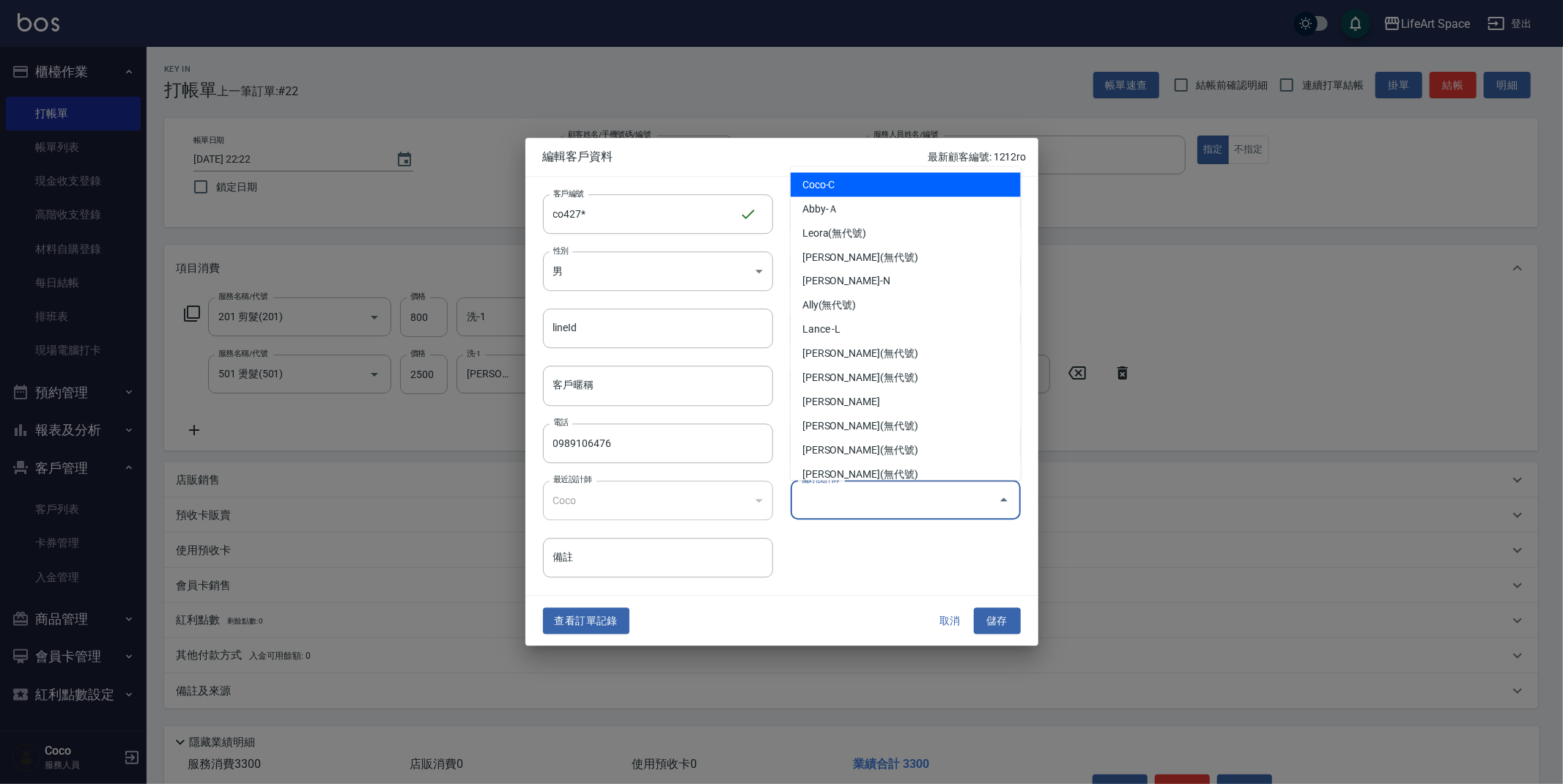
click at [823, 499] on input "偏好設計師" at bounding box center [894, 499] width 195 height 26
click at [840, 193] on li "Coco-C" at bounding box center [905, 184] width 230 height 24
type input "Coco"
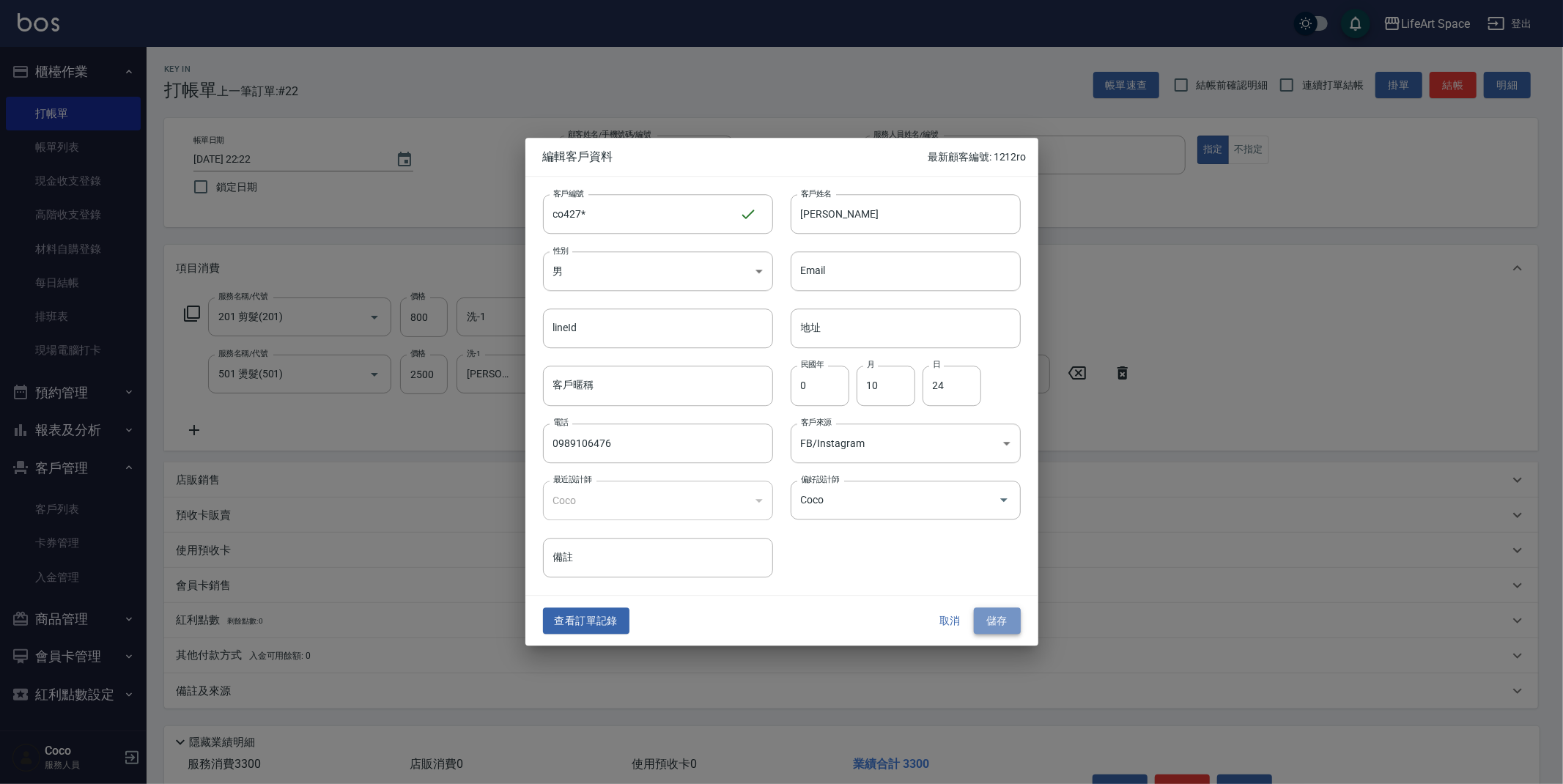
click at [994, 619] on button "儲存" at bounding box center [996, 621] width 47 height 27
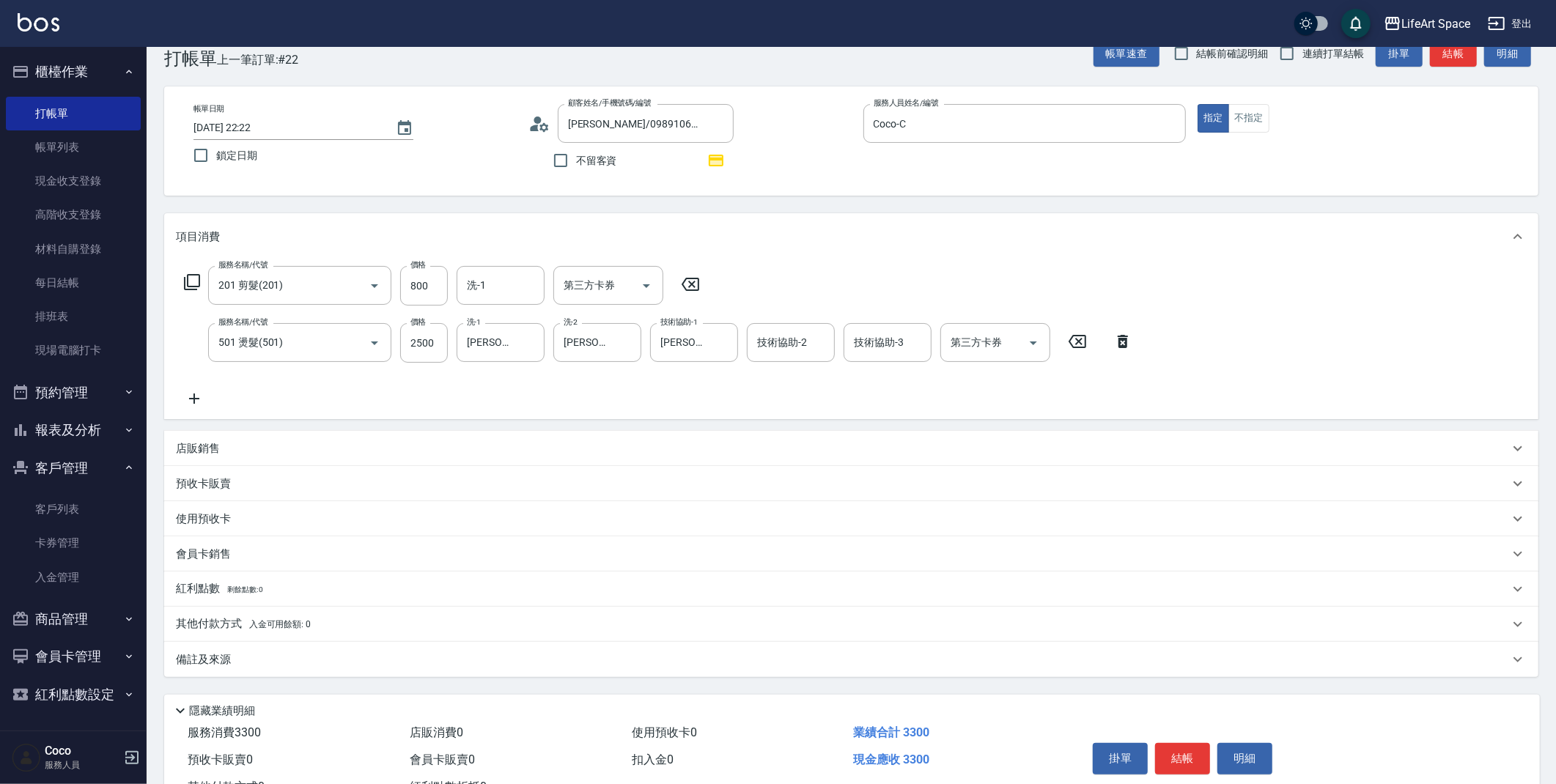
scroll to position [55, 0]
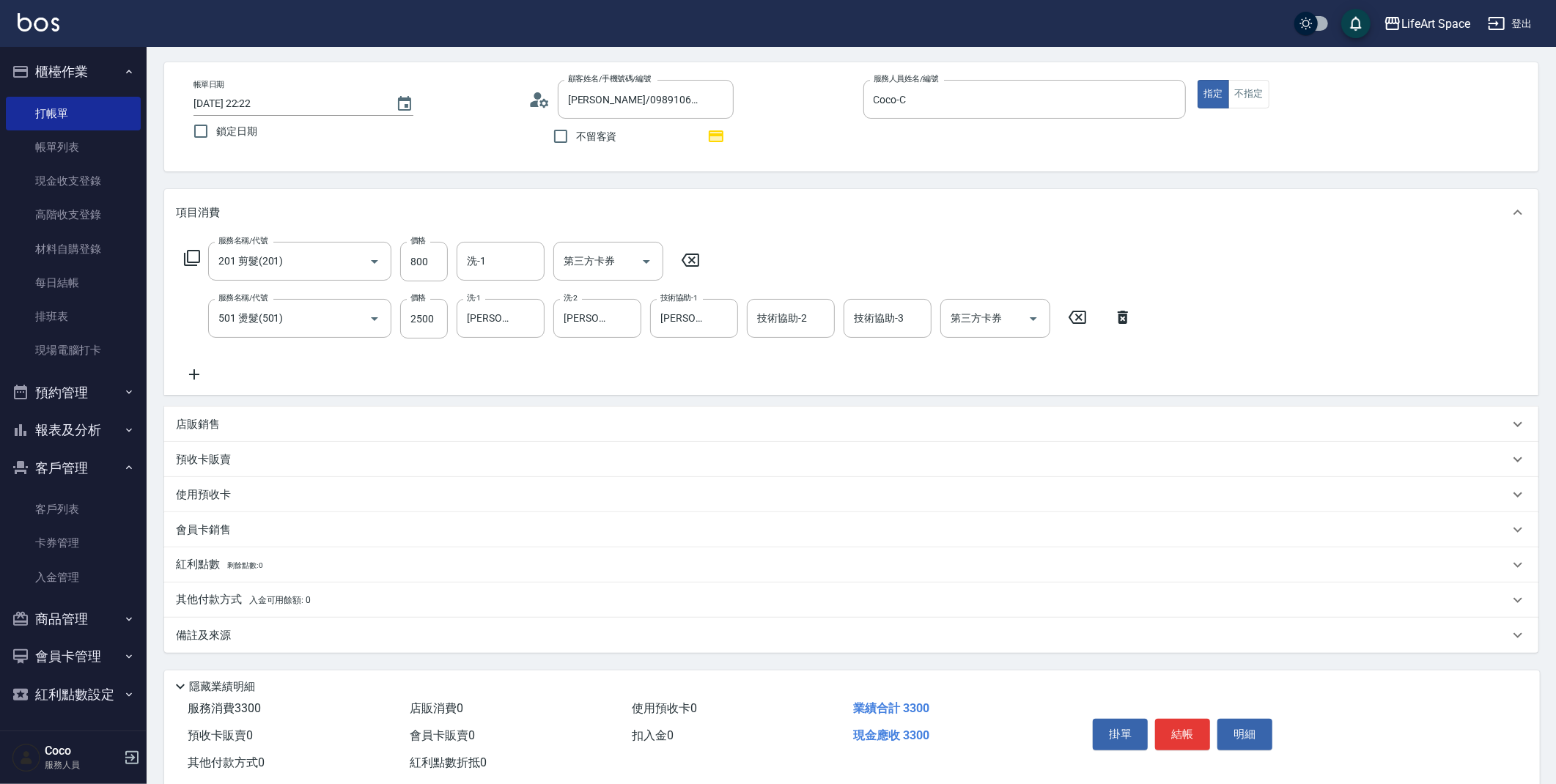
click at [248, 427] on div "店販銷售" at bounding box center [842, 424] width 1333 height 15
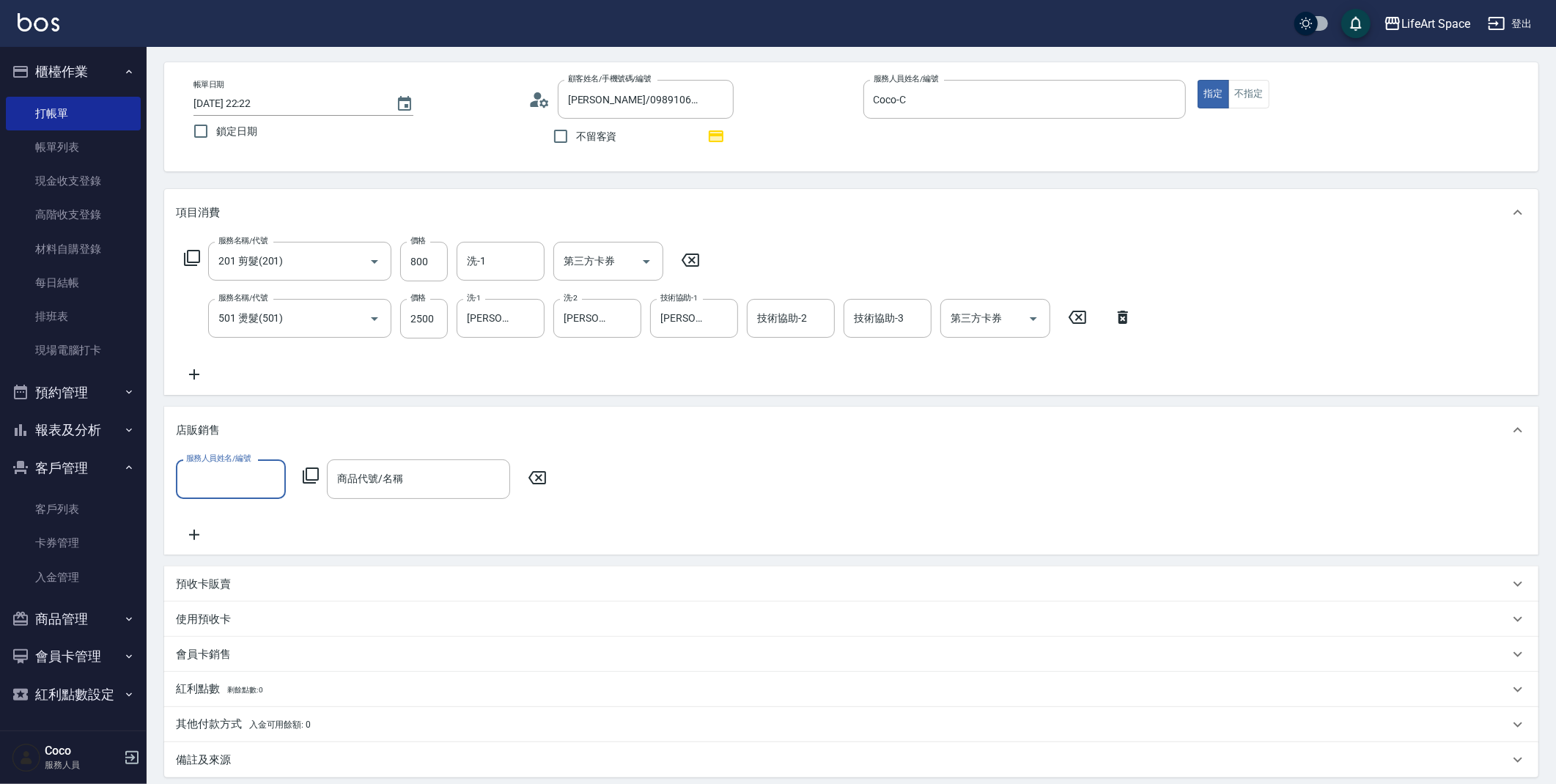
scroll to position [0, 0]
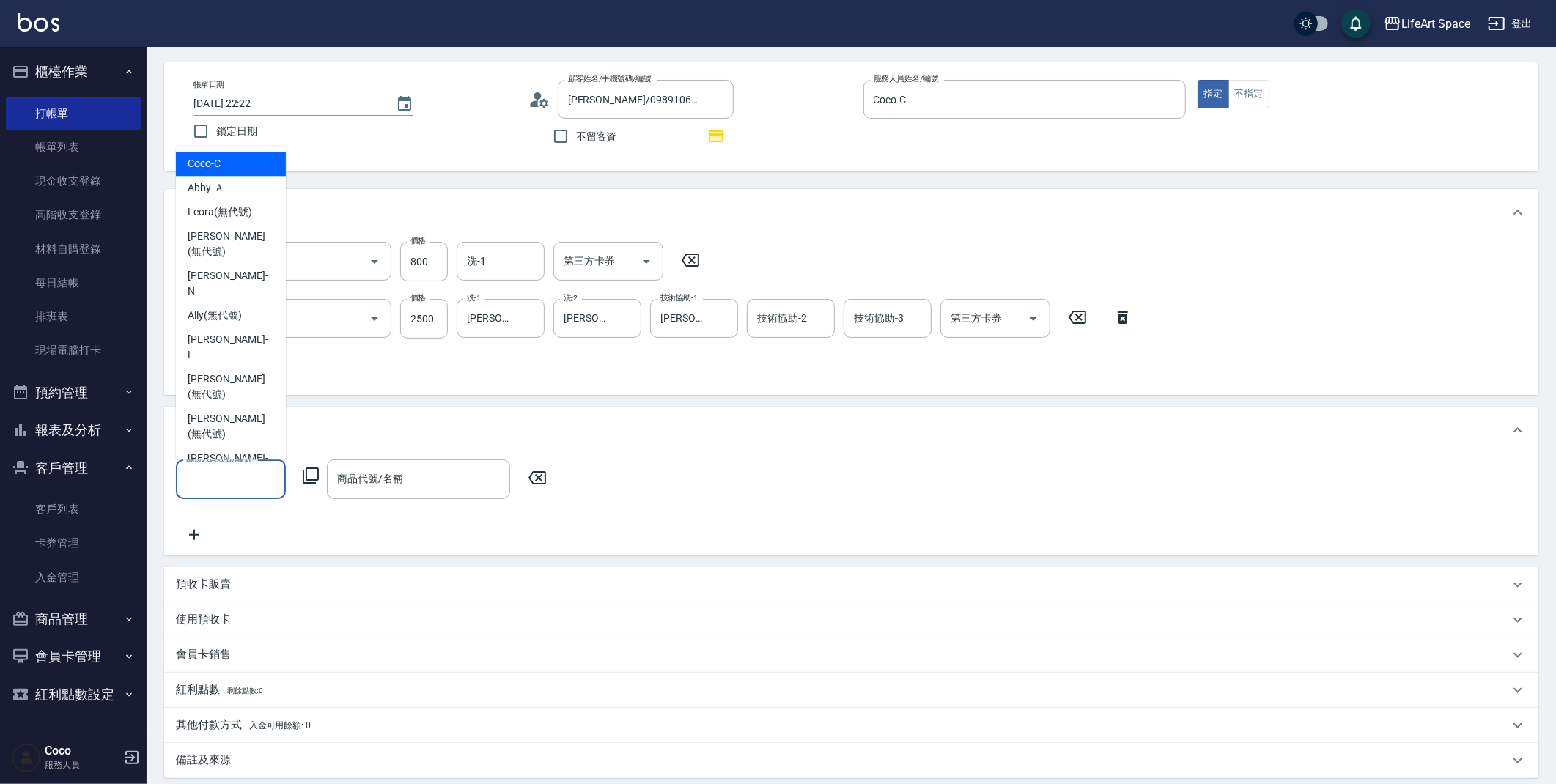
click at [236, 485] on input "服務人員姓名/編號" at bounding box center [231, 478] width 97 height 26
click at [225, 168] on div "Coco -C" at bounding box center [231, 163] width 110 height 24
type input "Coco-C"
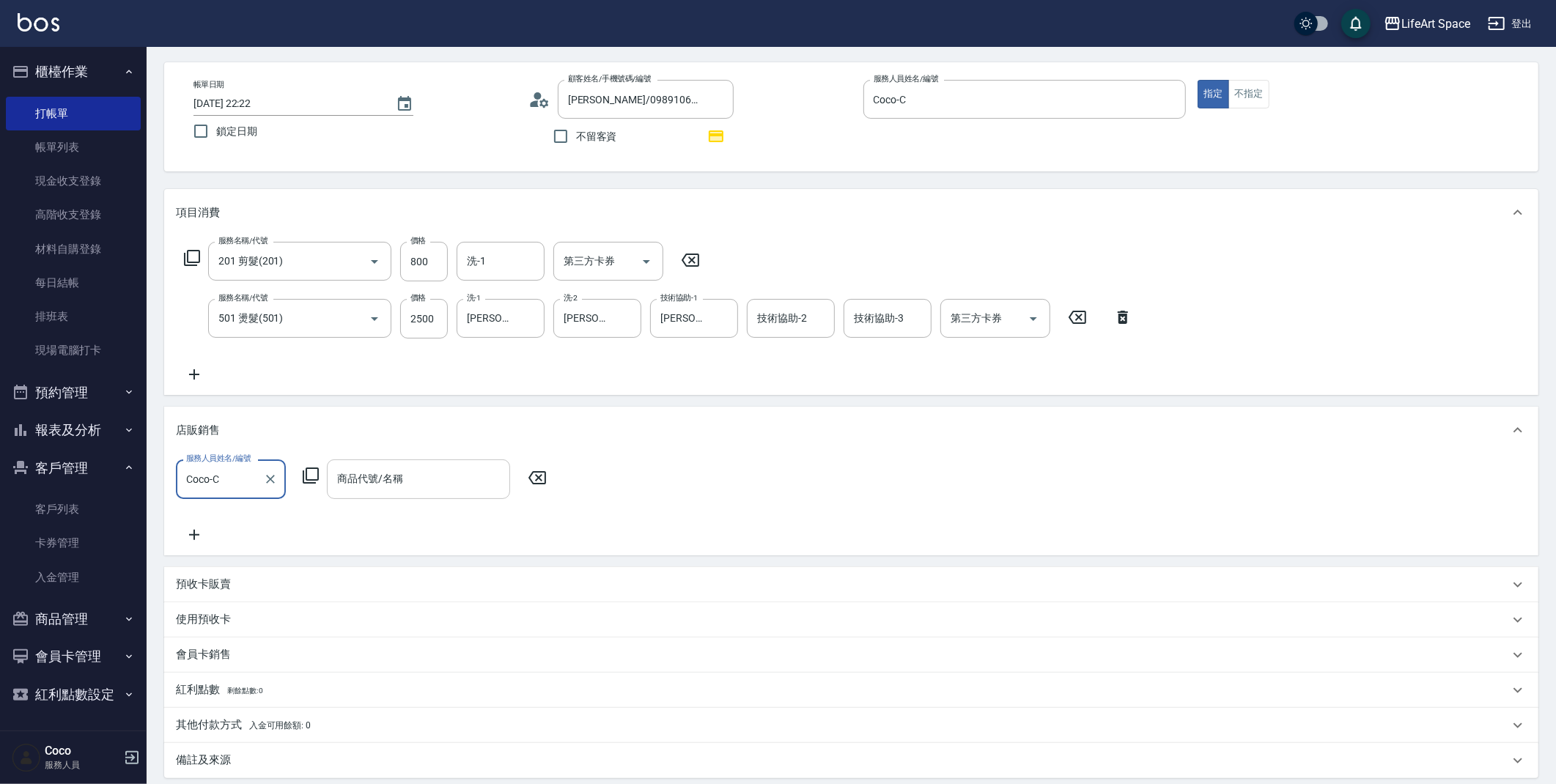
click at [399, 492] on div "商品代號/名稱" at bounding box center [419, 478] width 183 height 39
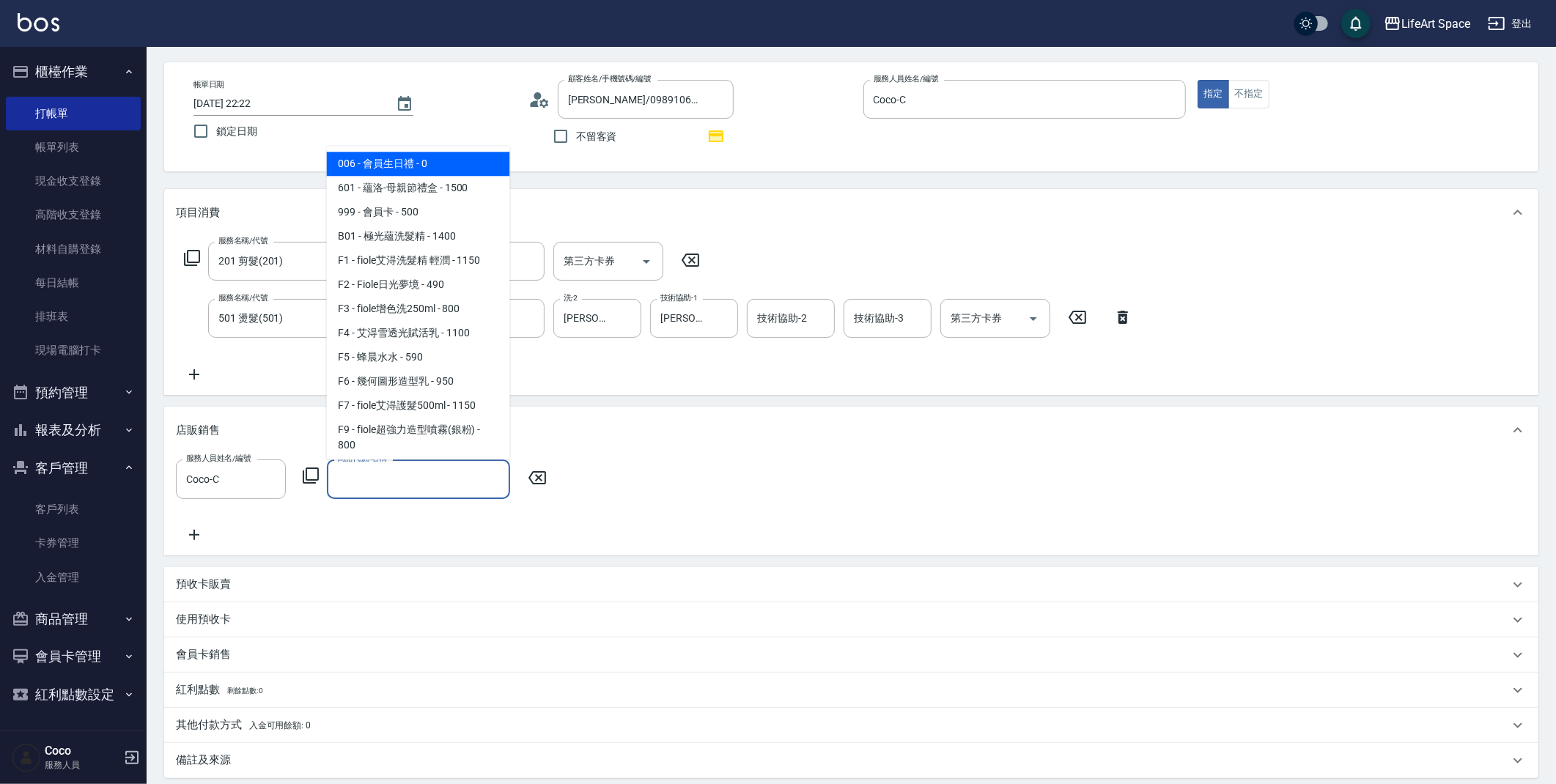
click at [420, 167] on span "006 - 會員生日禮 - 0" at bounding box center [419, 163] width 183 height 24
type input "會員生日禮"
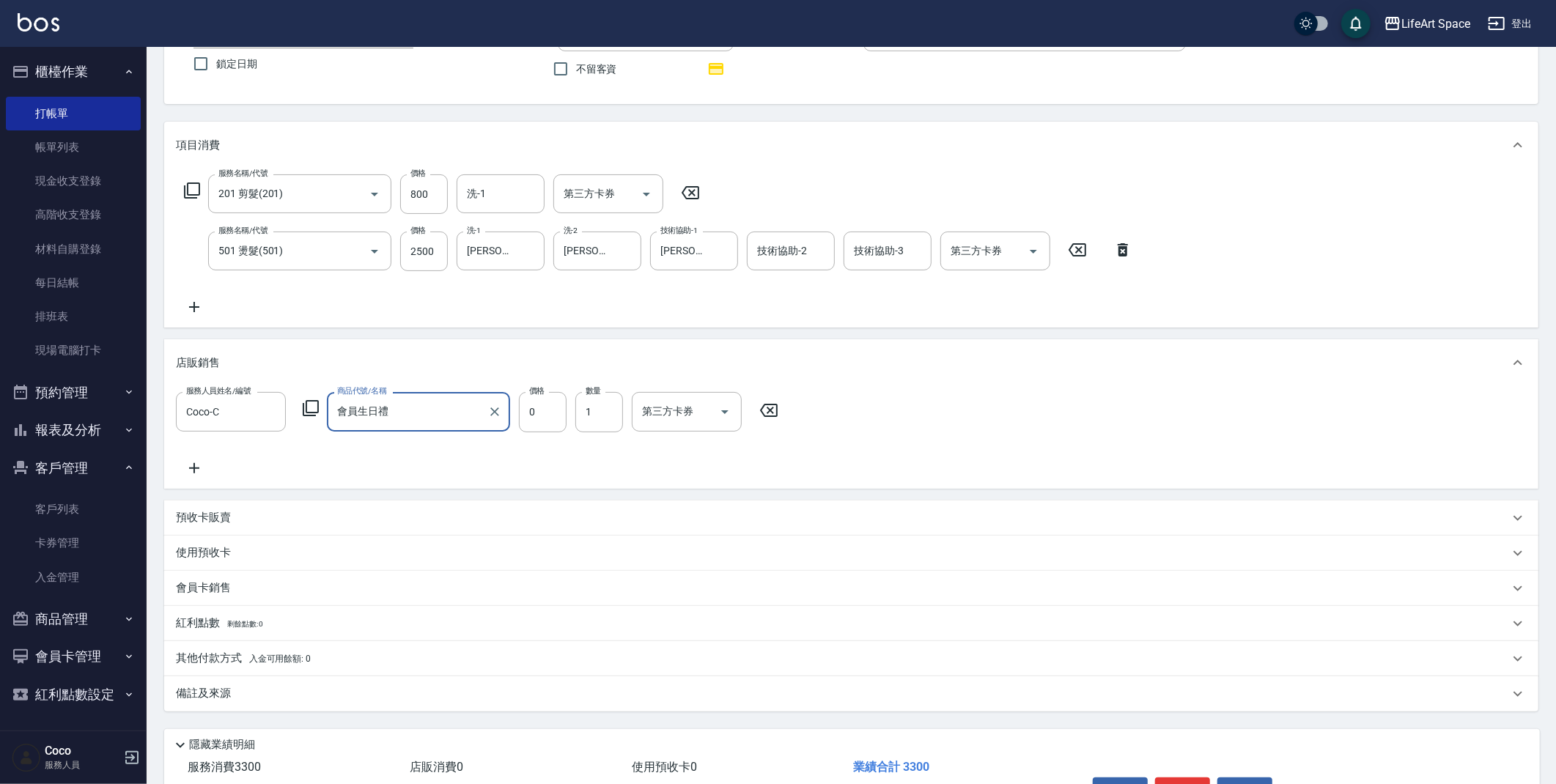
scroll to position [214, 0]
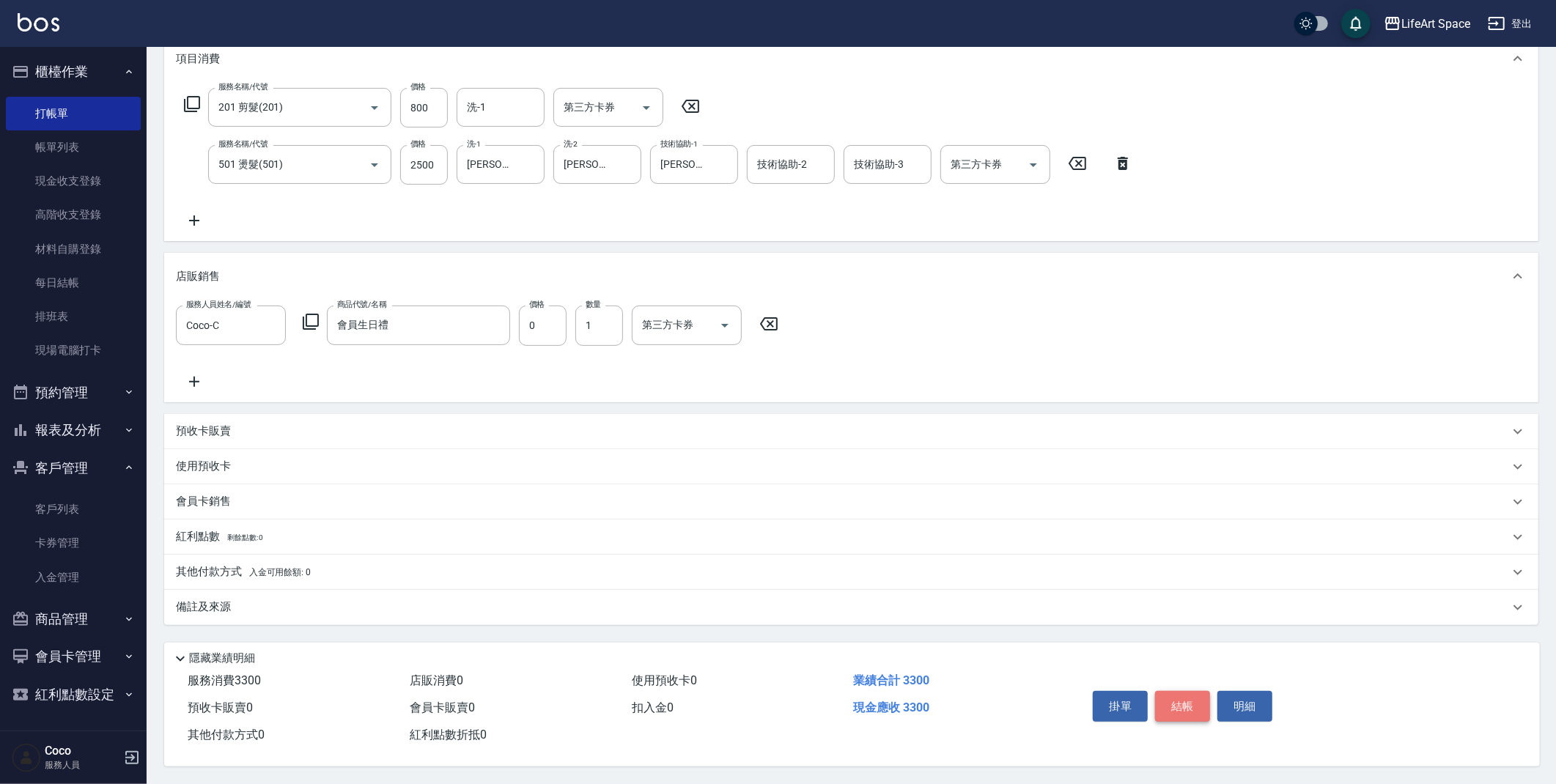
click at [1188, 702] on button "結帳" at bounding box center [1182, 706] width 55 height 31
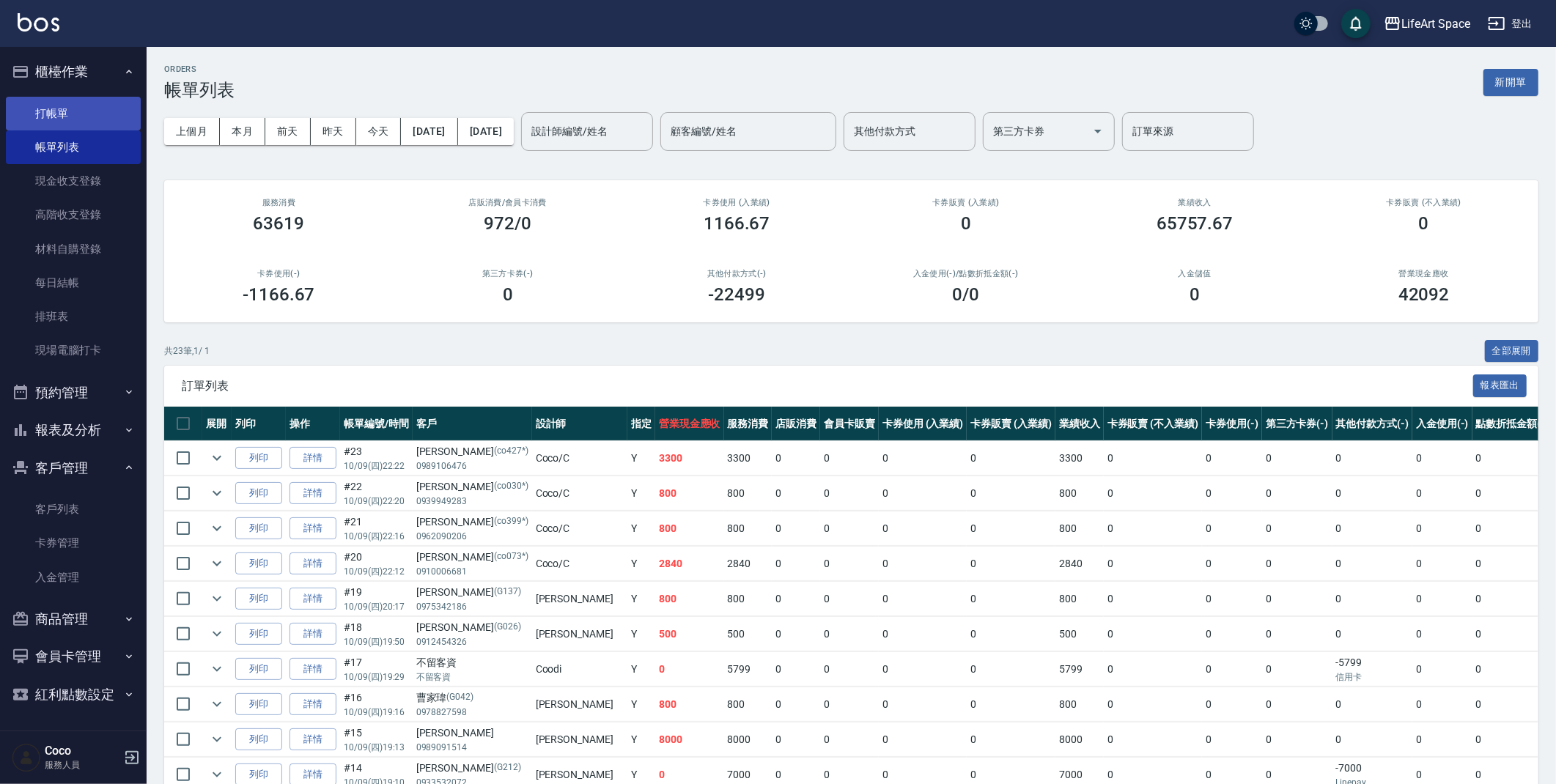
click at [76, 115] on link "打帳單" at bounding box center [73, 114] width 135 height 33
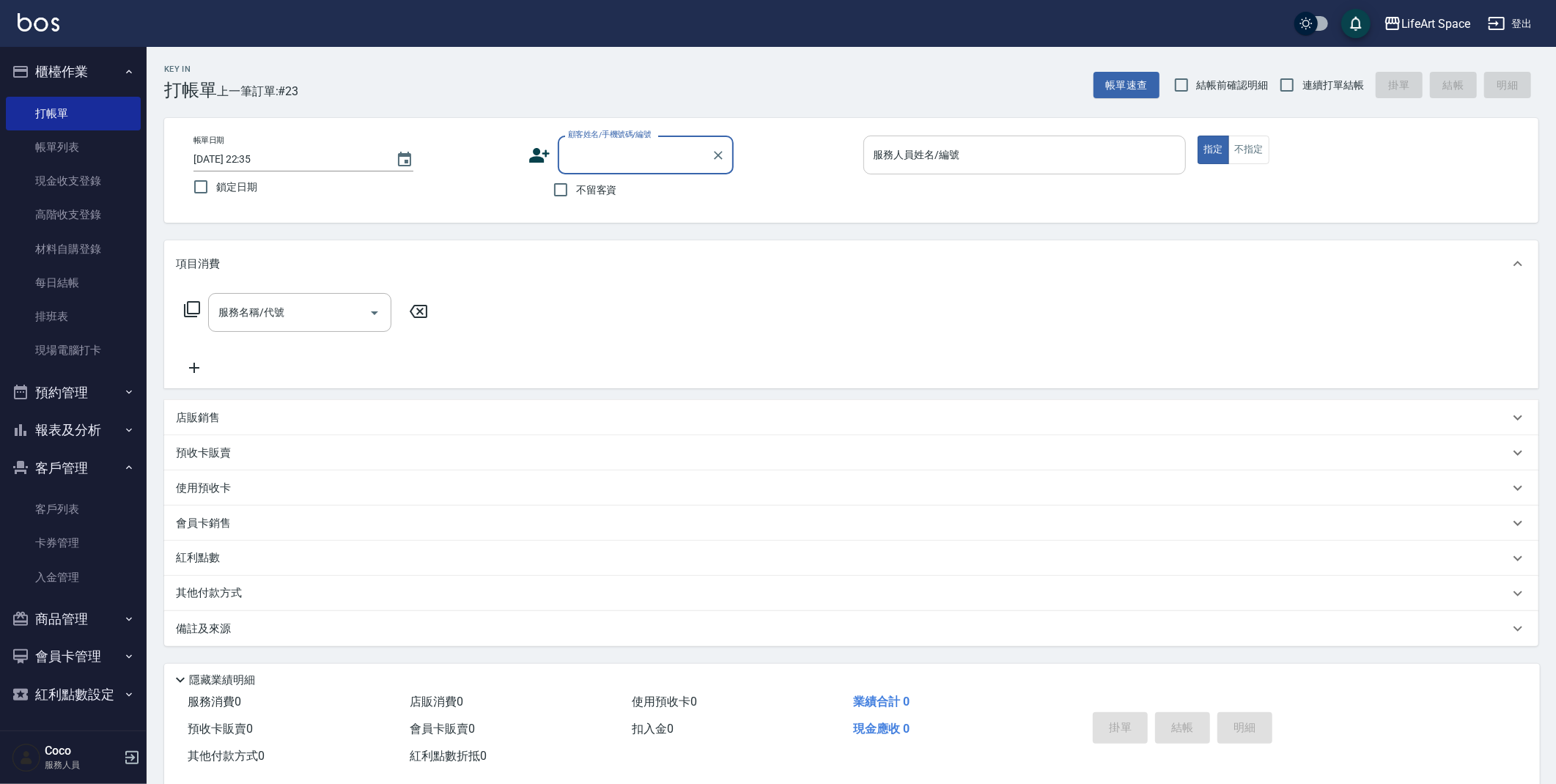
click at [925, 152] on input "服務人員姓名/編號" at bounding box center [1025, 154] width 310 height 26
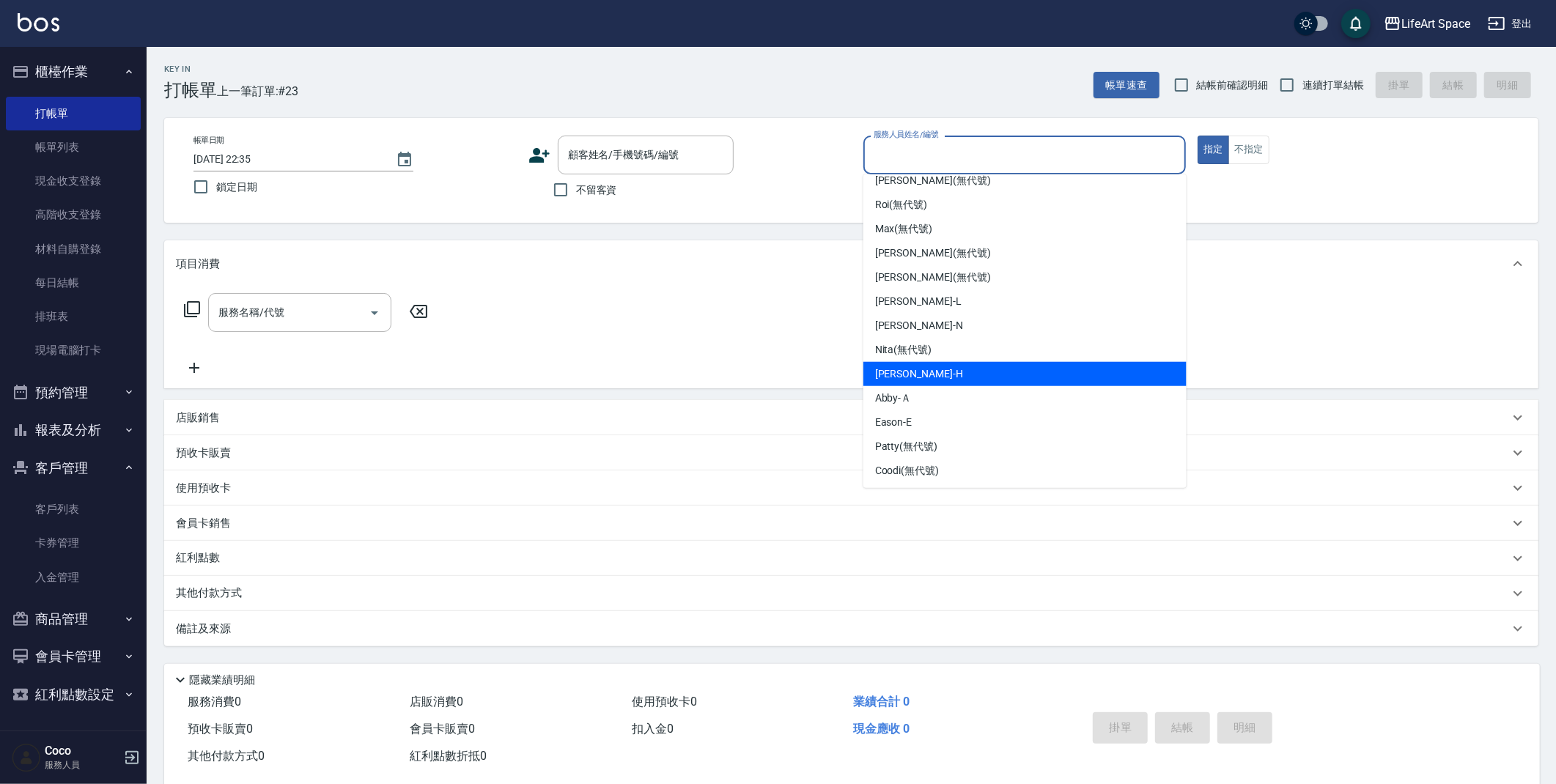
scroll to position [26, 0]
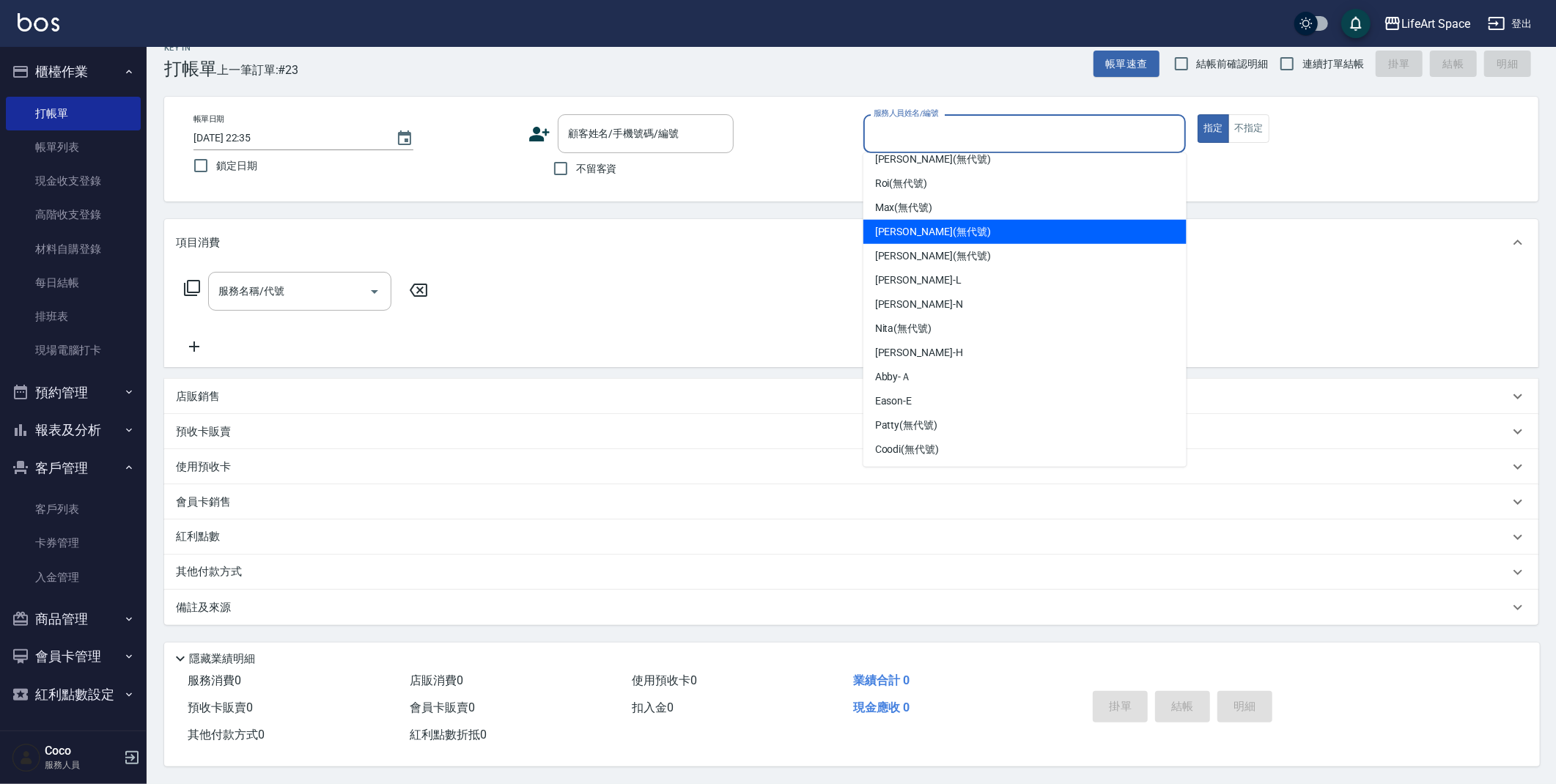
click at [942, 220] on div "[PERSON_NAME] (無代號)" at bounding box center [1025, 232] width 323 height 24
type input "[PERSON_NAME](無代號)"
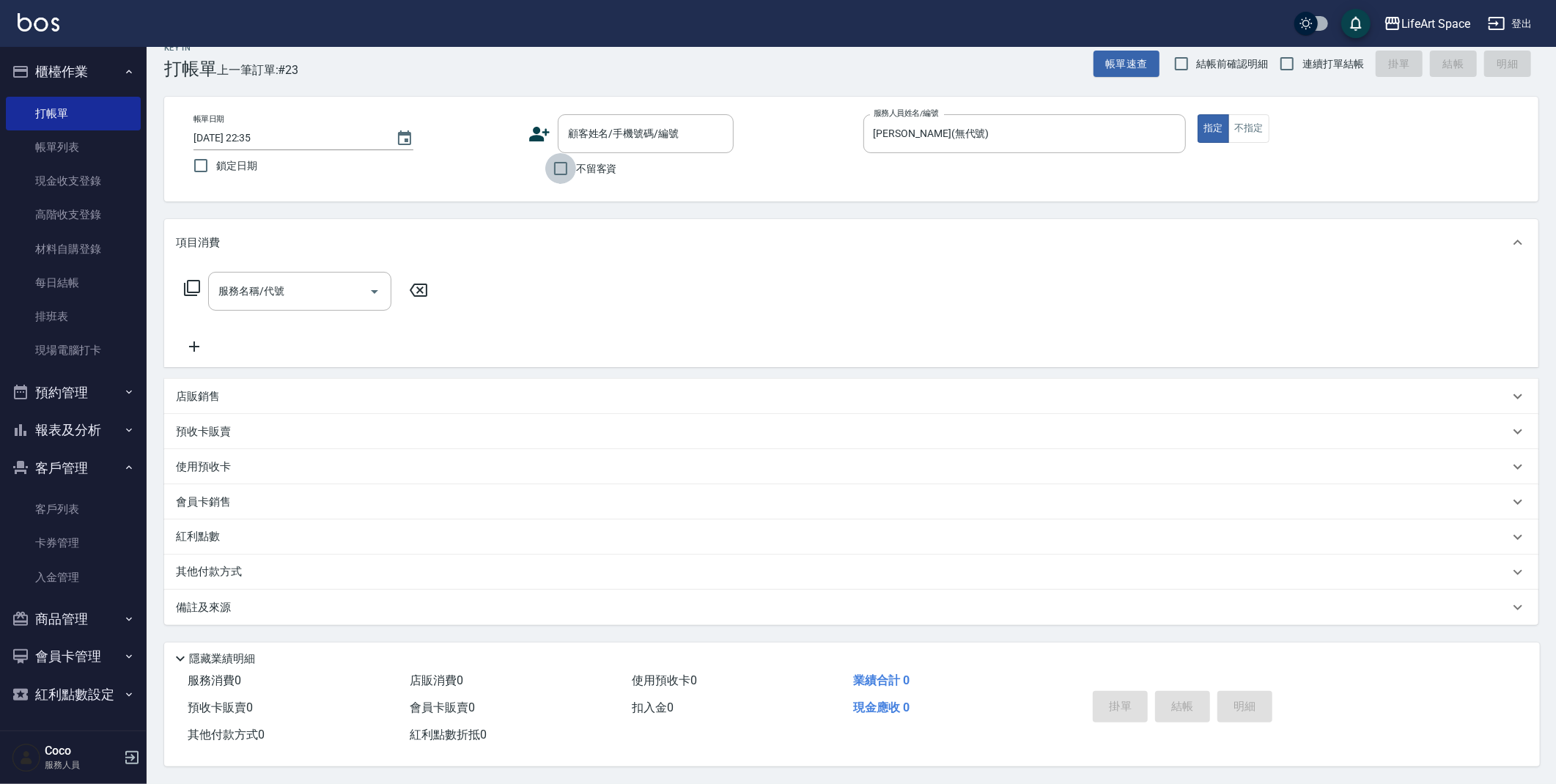
click at [570, 162] on input "不留客資" at bounding box center [560, 168] width 31 height 31
checkbox input "true"
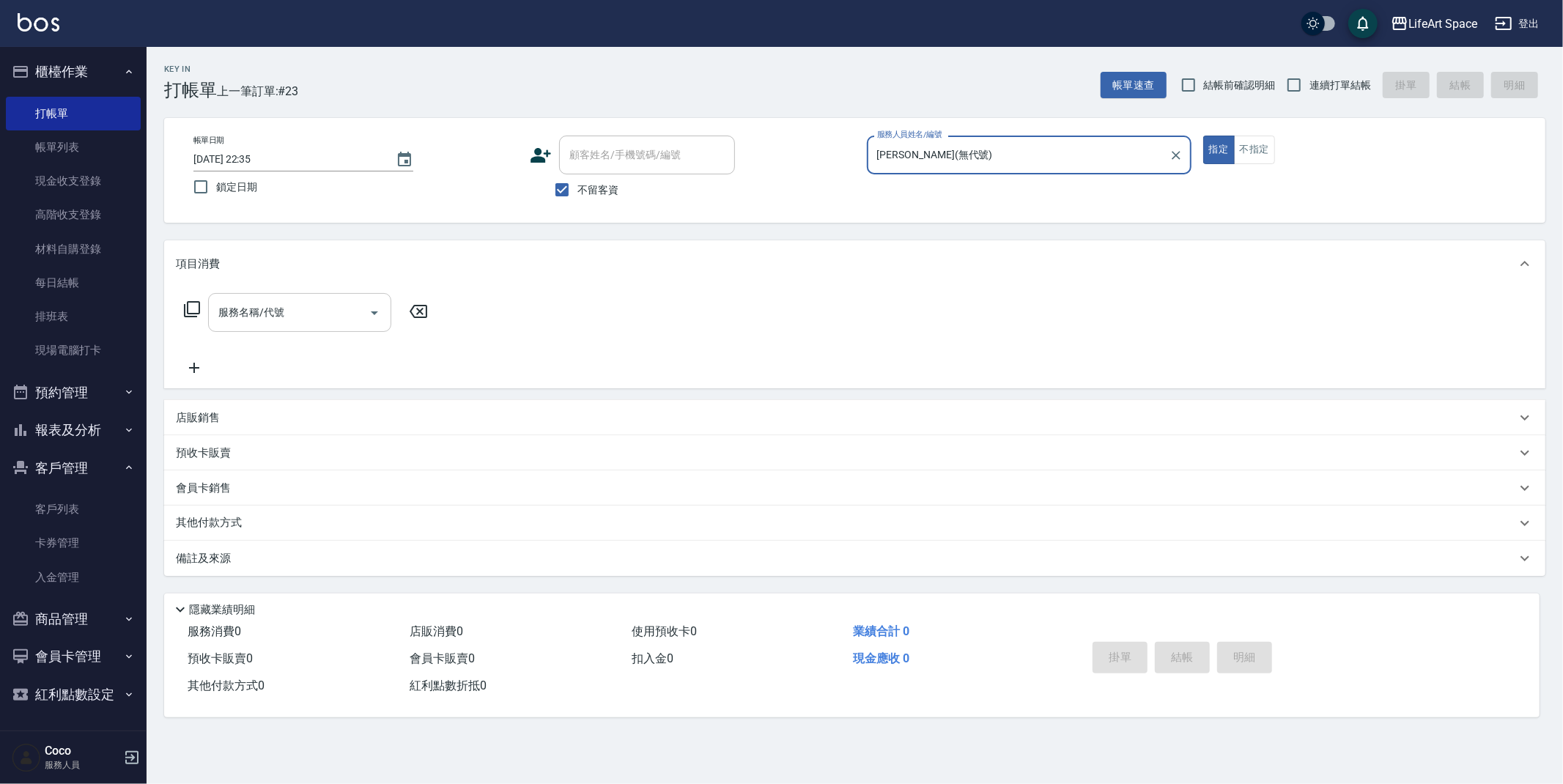
click at [318, 312] on input "服務名稱/代號" at bounding box center [289, 312] width 148 height 26
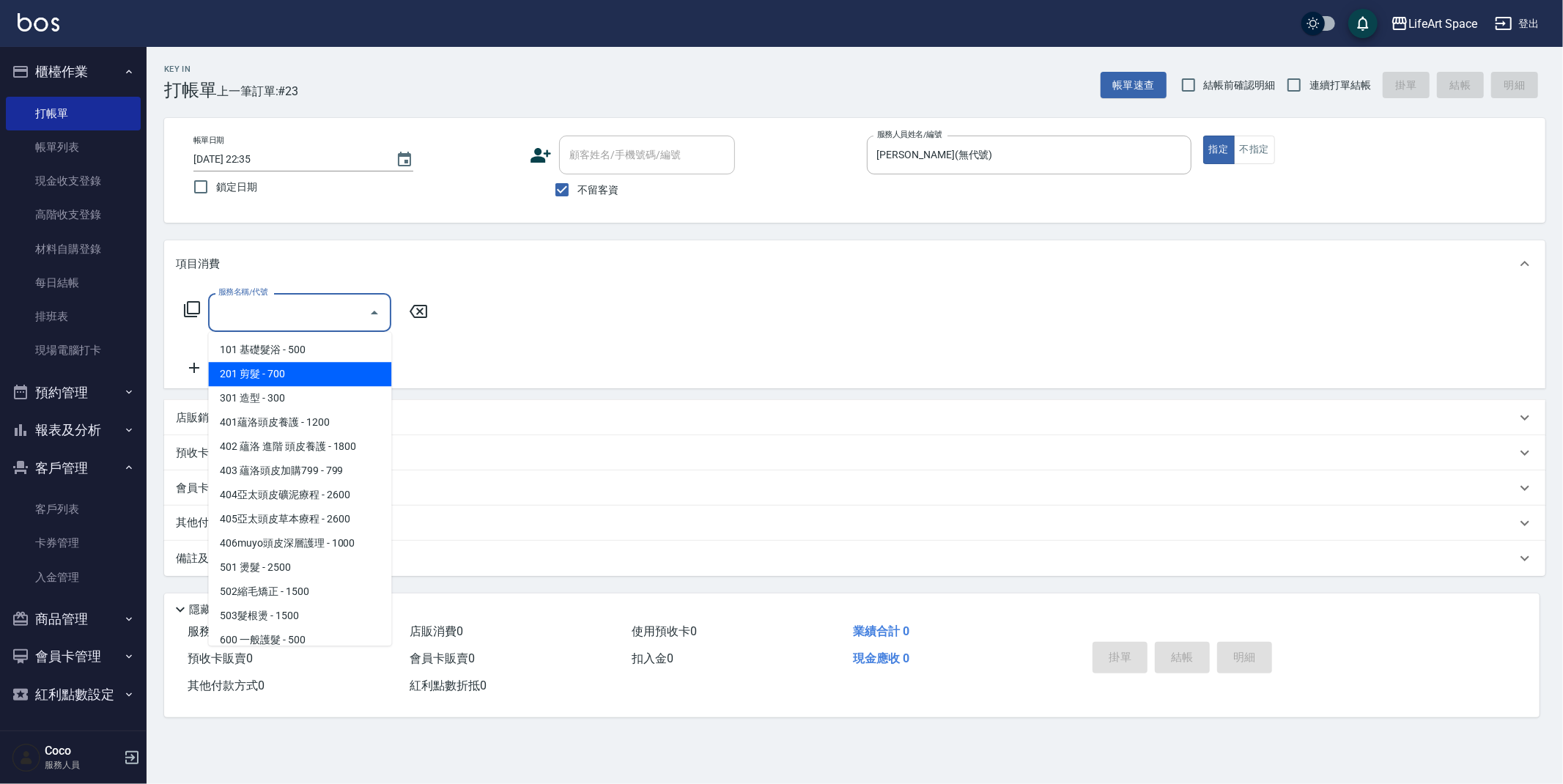
click at [765, 314] on div "服務名稱/代號 服務名稱/代號" at bounding box center [855, 337] width 1382 height 101
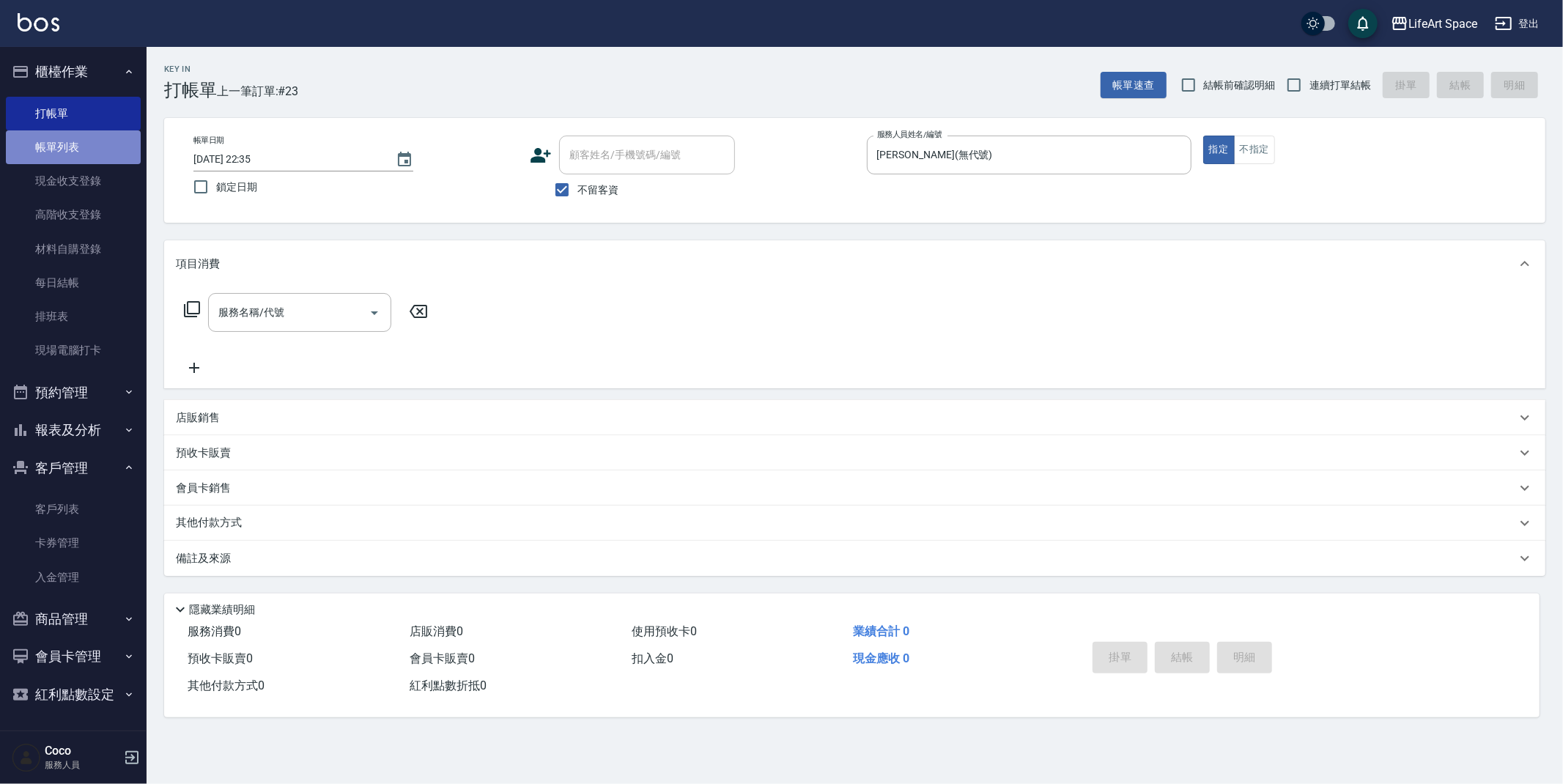
click at [77, 136] on link "帳單列表" at bounding box center [73, 147] width 135 height 33
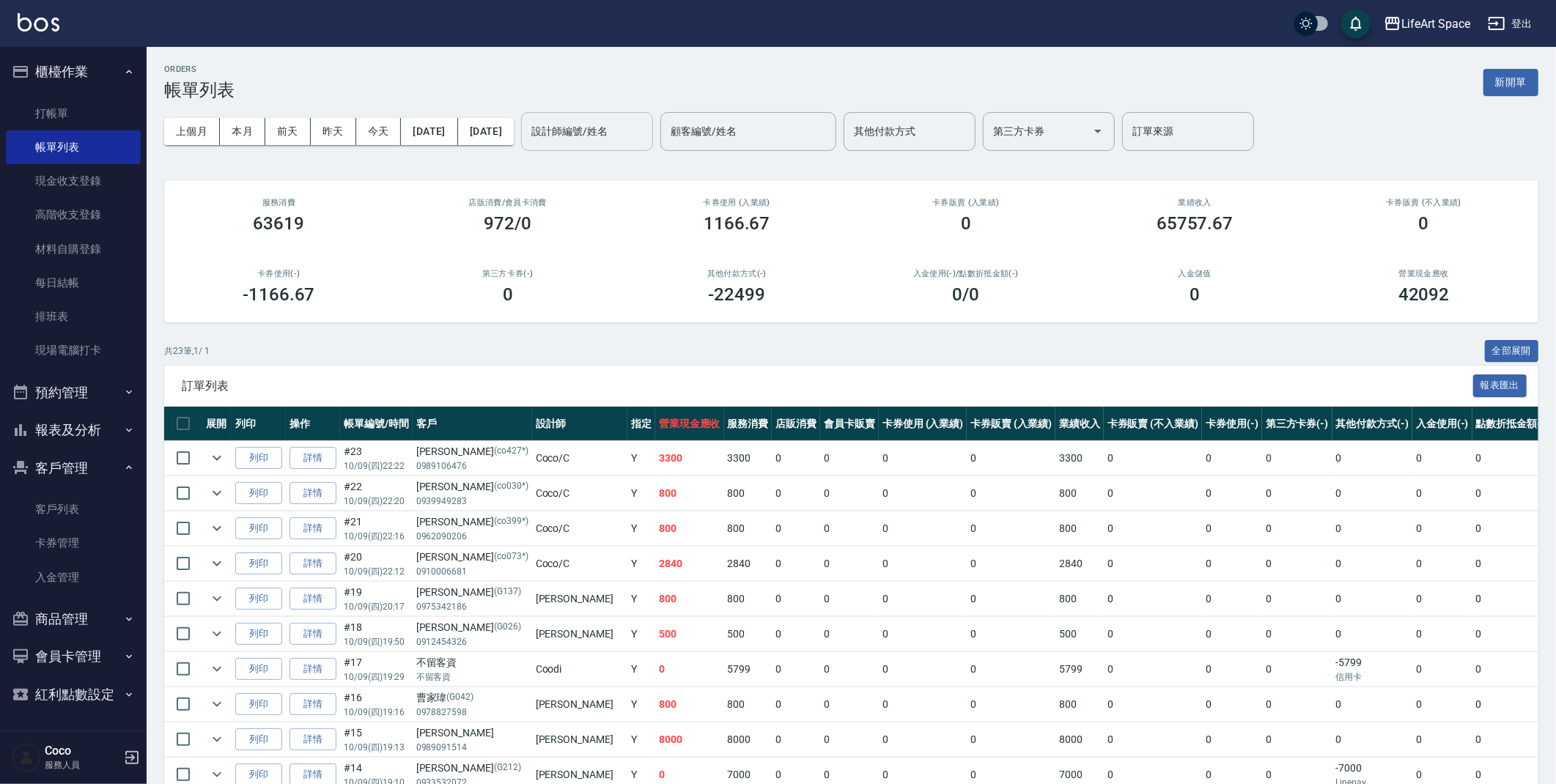
click at [647, 120] on input "設計師編號/姓名" at bounding box center [587, 131] width 119 height 26
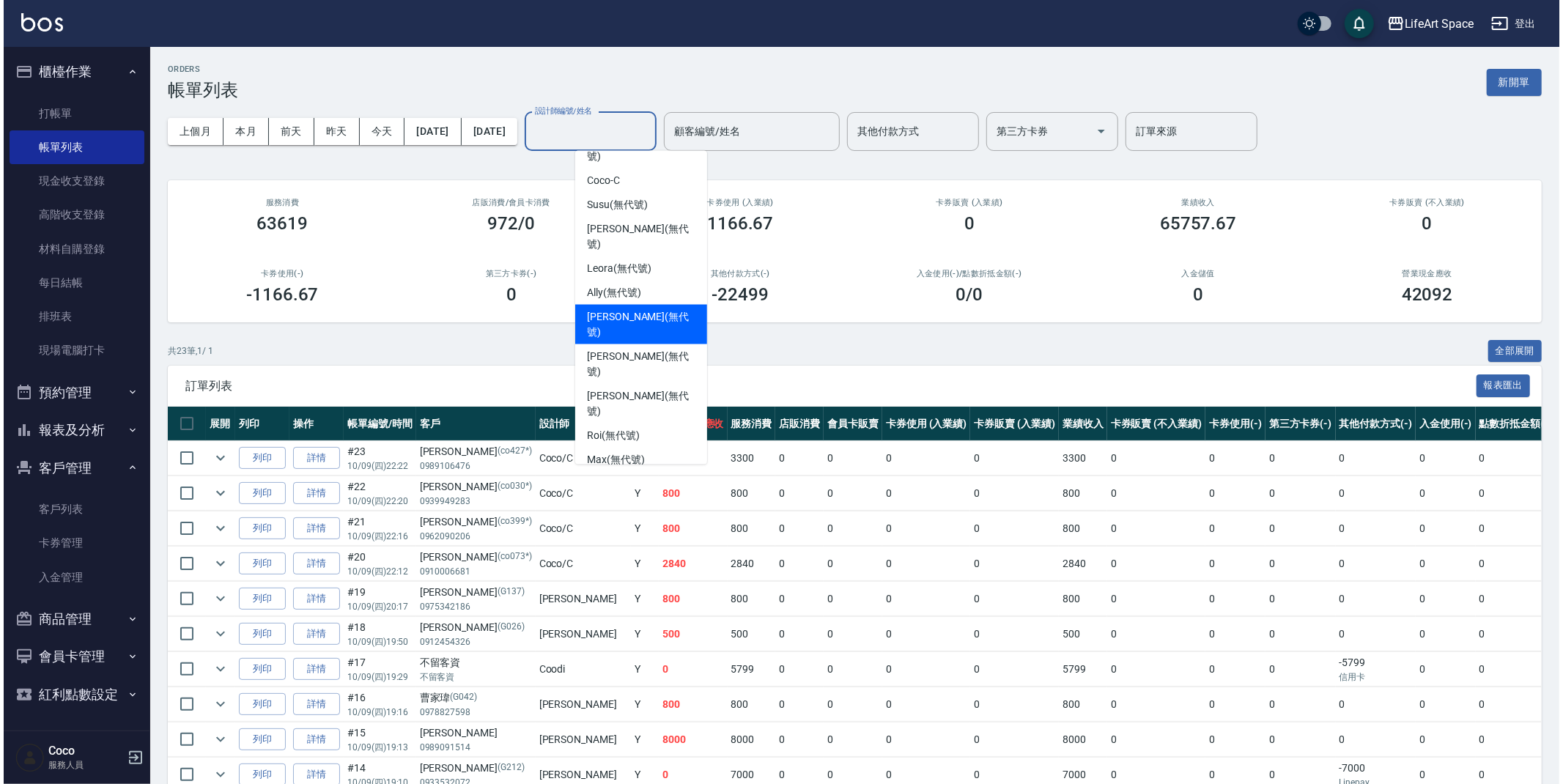
scroll to position [254, 0]
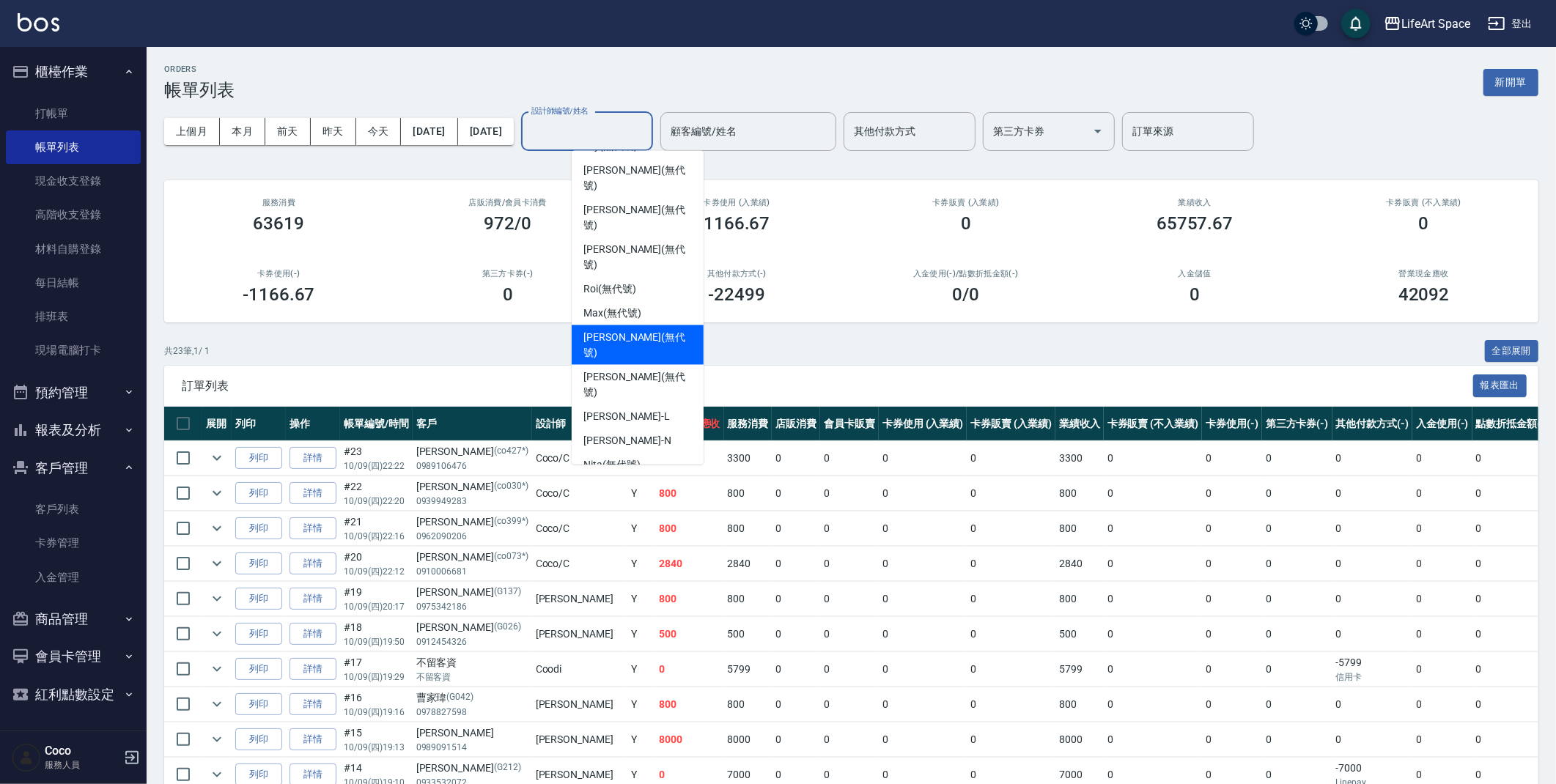
click at [631, 329] on span "[PERSON_NAME] (無代號)" at bounding box center [637, 344] width 108 height 31
type input "[PERSON_NAME](無代號)"
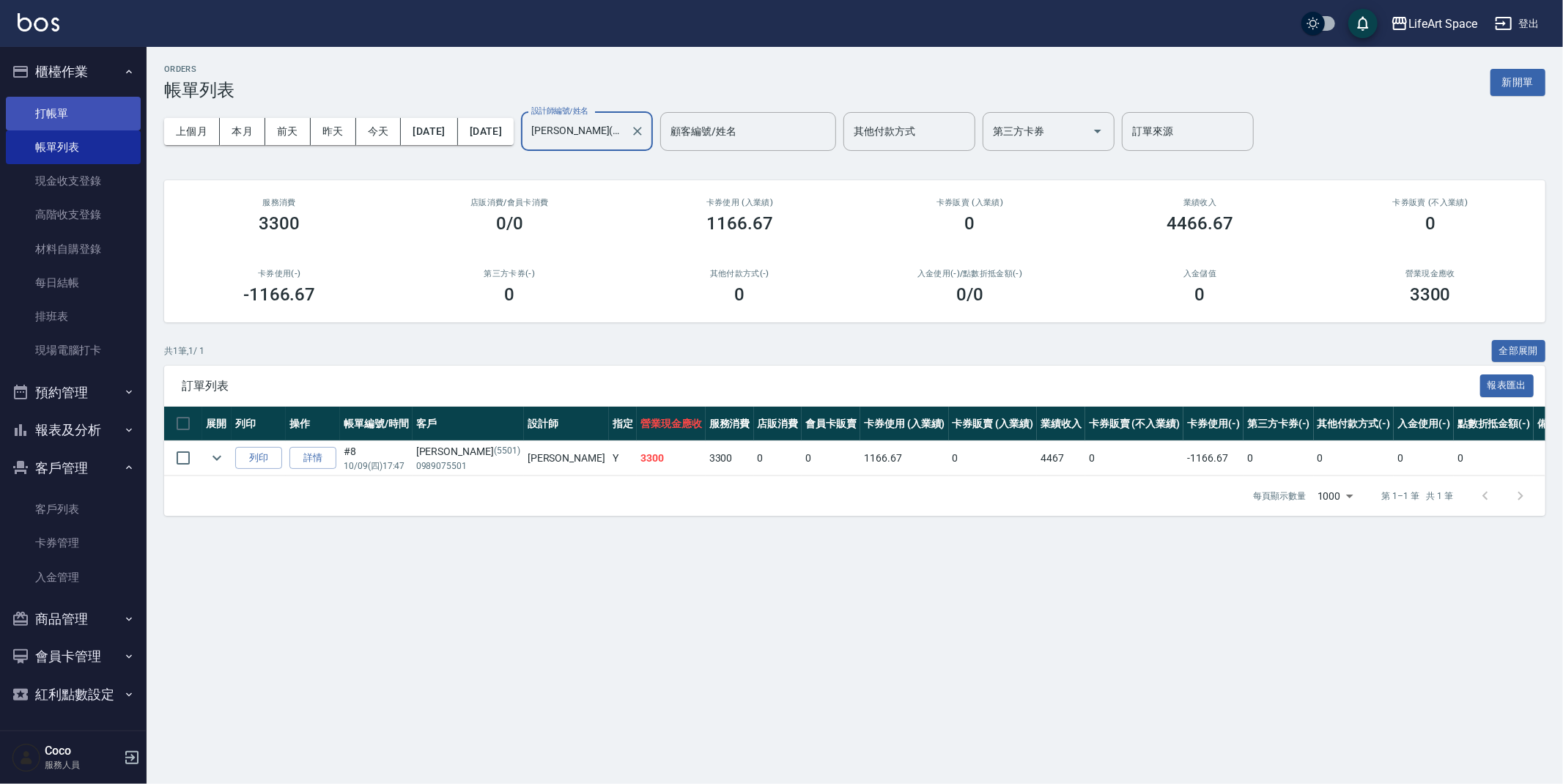
click at [53, 117] on link "打帳單" at bounding box center [73, 114] width 135 height 33
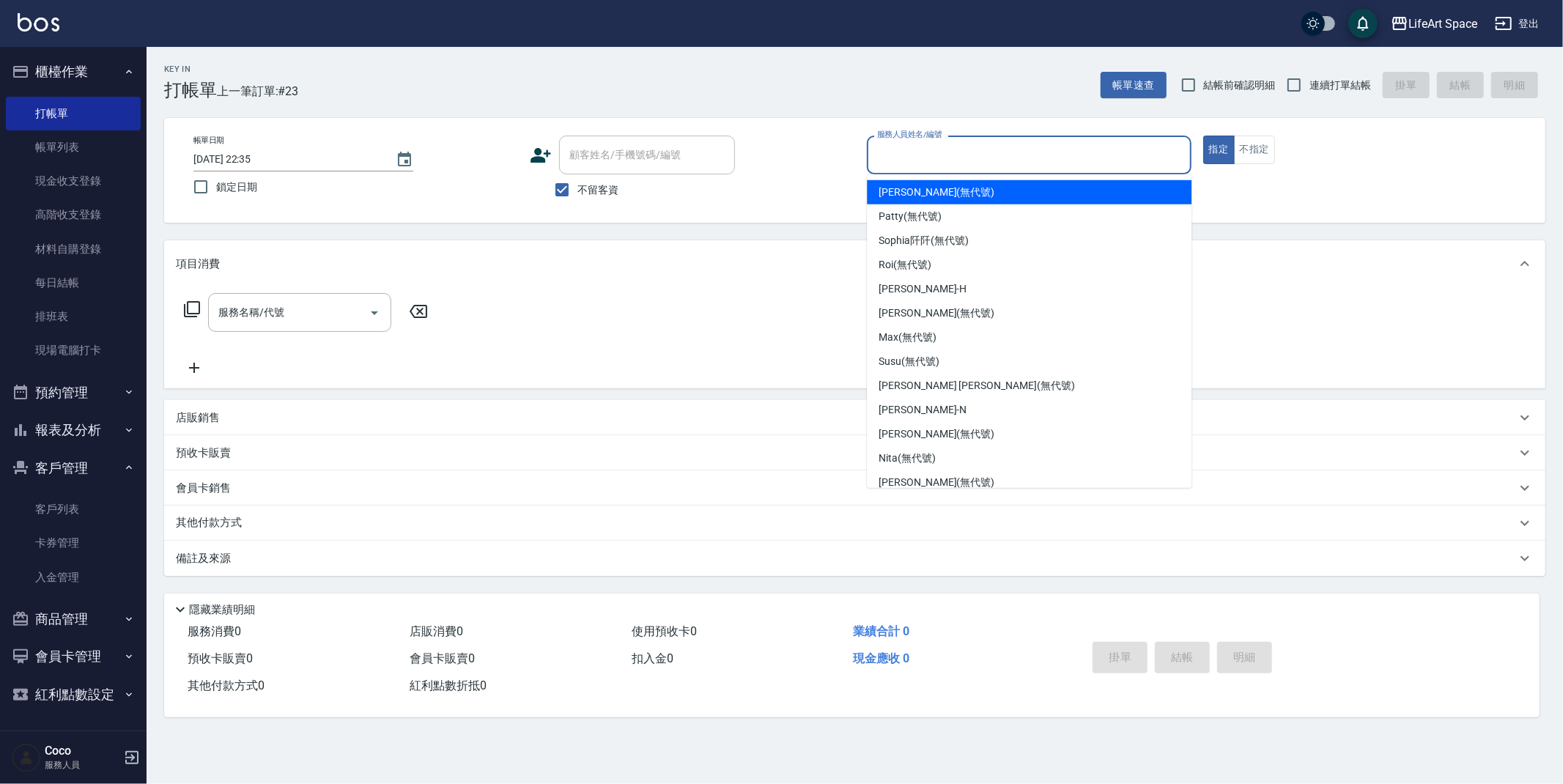
click at [917, 161] on input "服務人員姓名/編號" at bounding box center [1028, 154] width 311 height 26
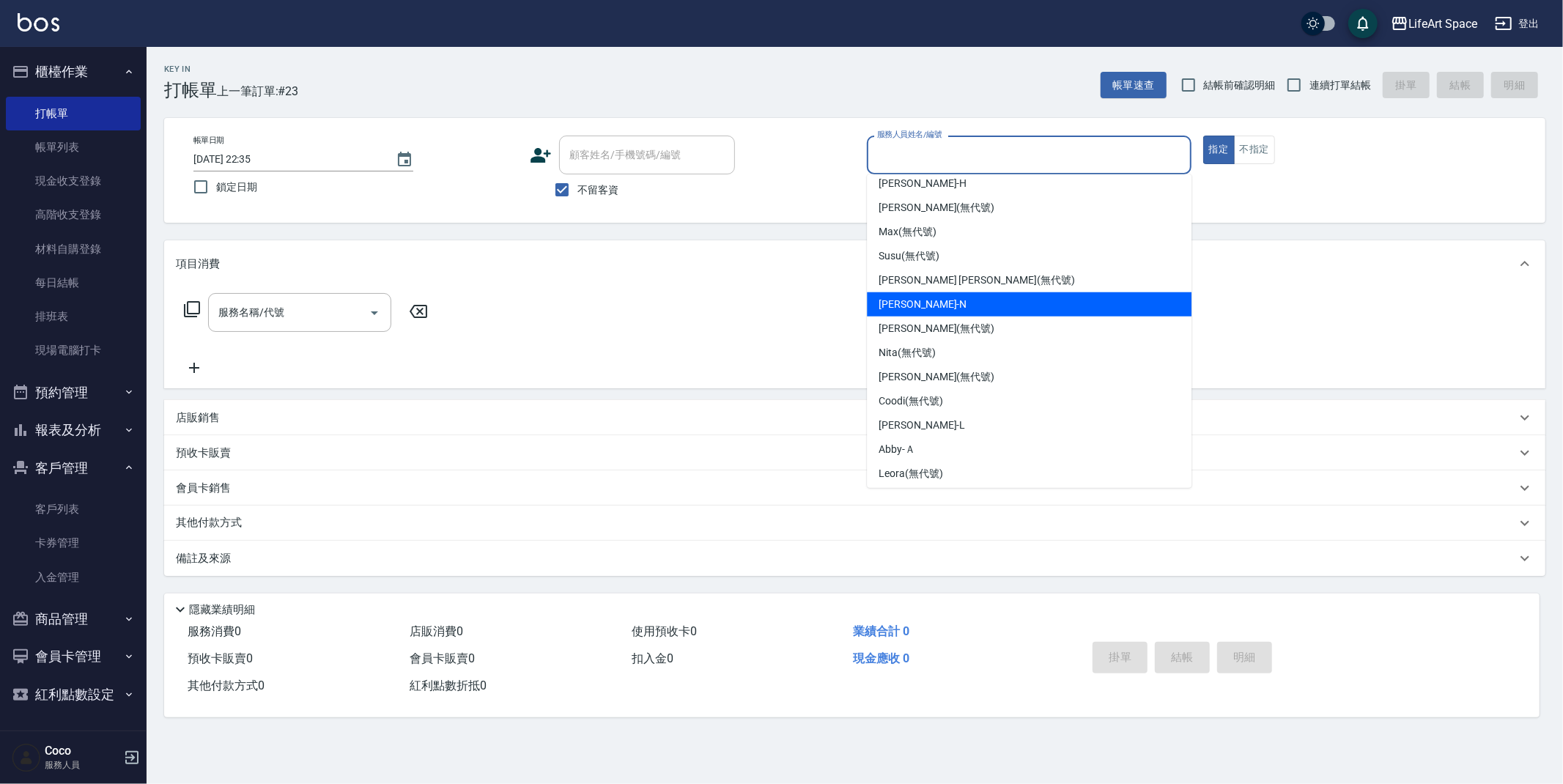
scroll to position [254, 0]
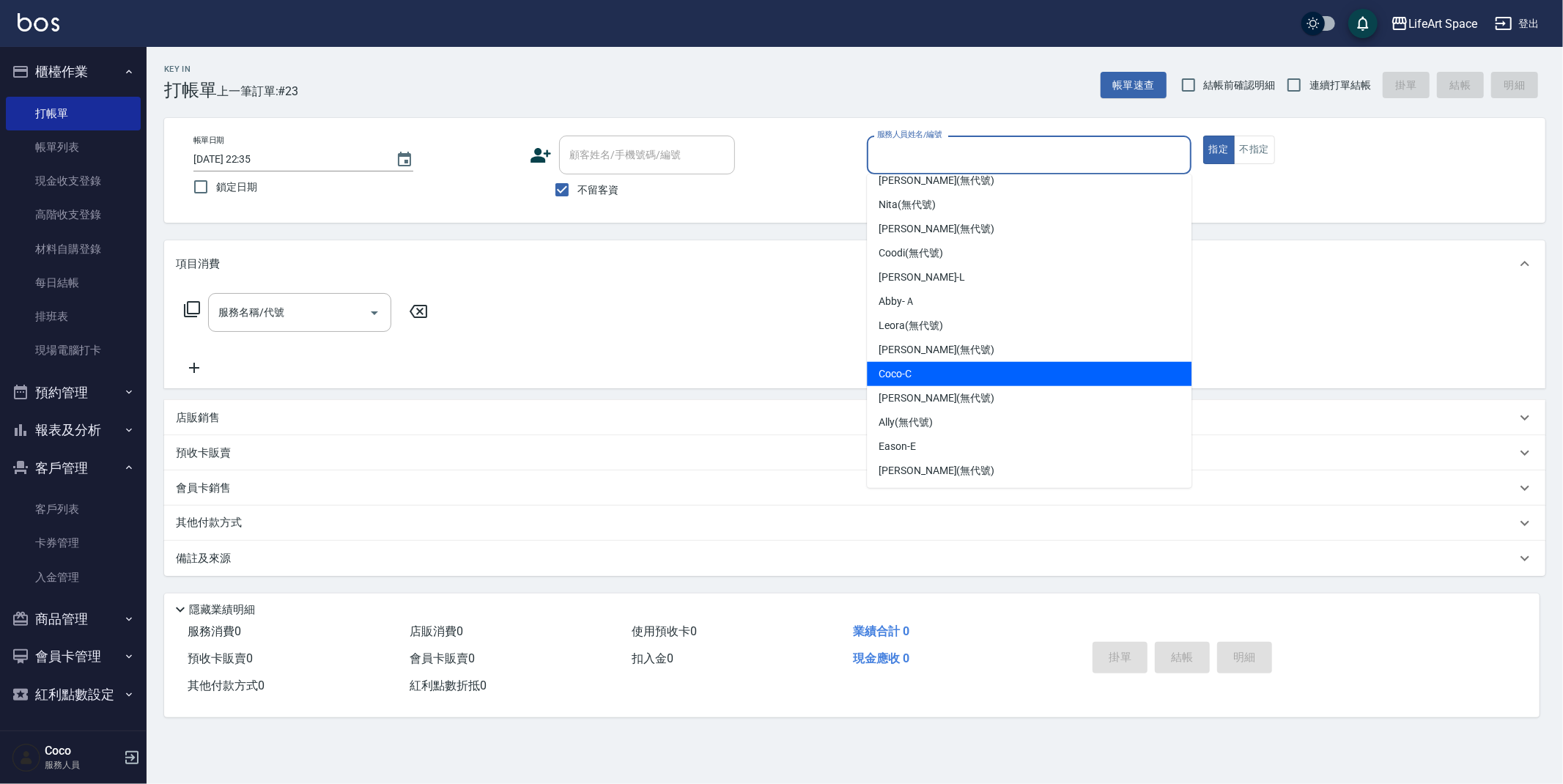
click at [944, 362] on div "Coco -C" at bounding box center [1029, 374] width 324 height 24
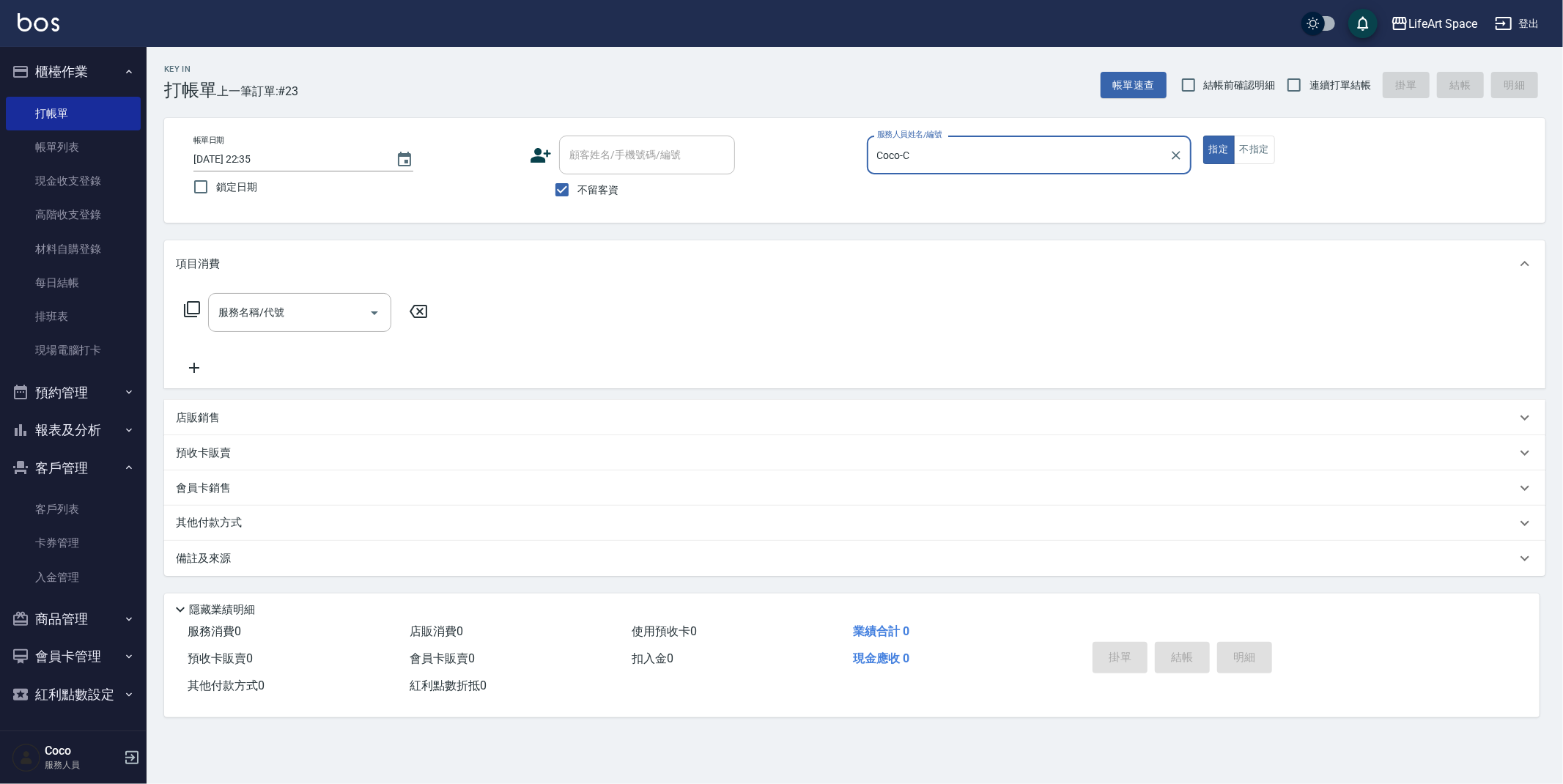
click at [934, 152] on input "Coco-C" at bounding box center [1018, 154] width 290 height 26
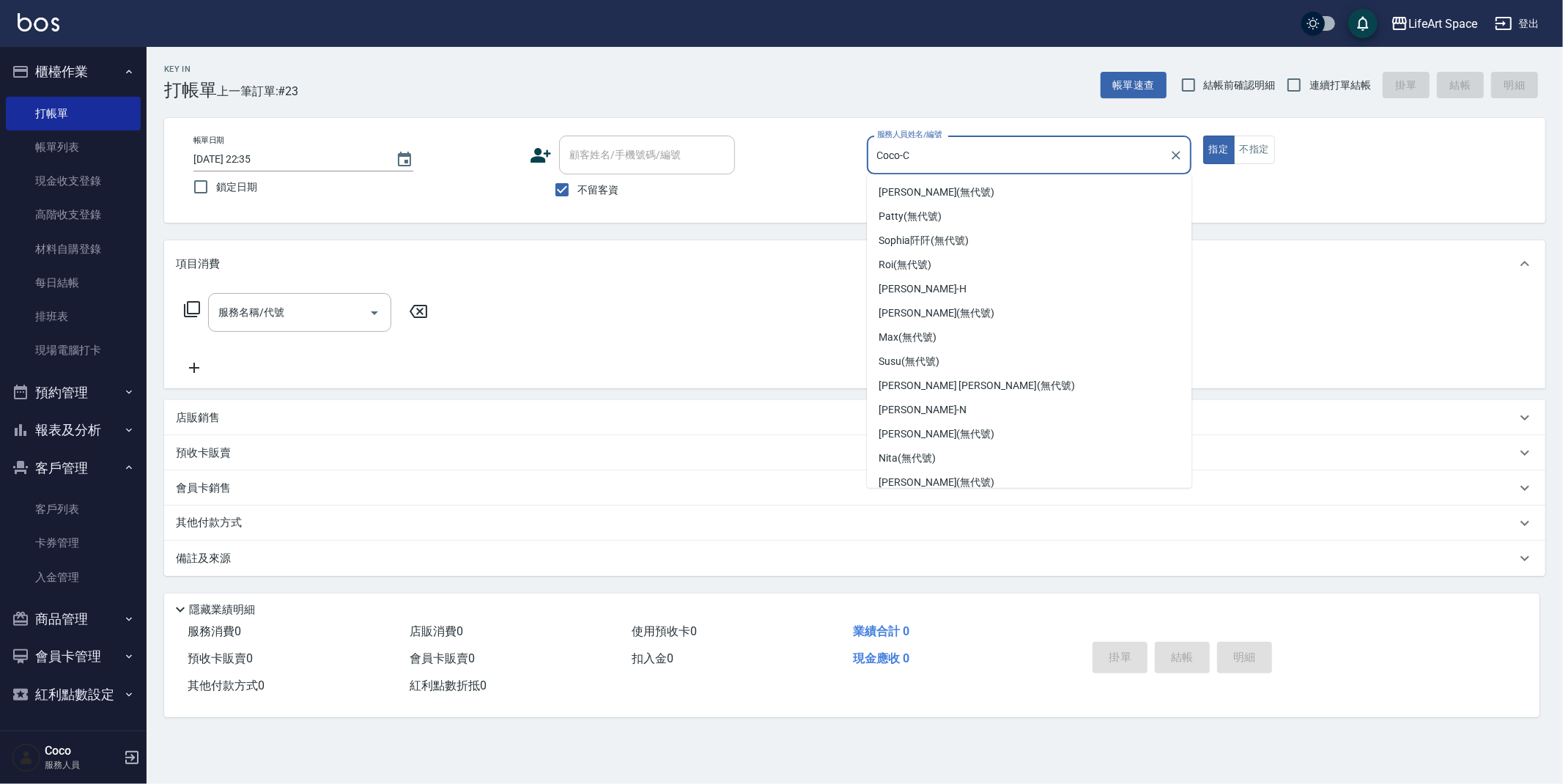
scroll to position [151, 0]
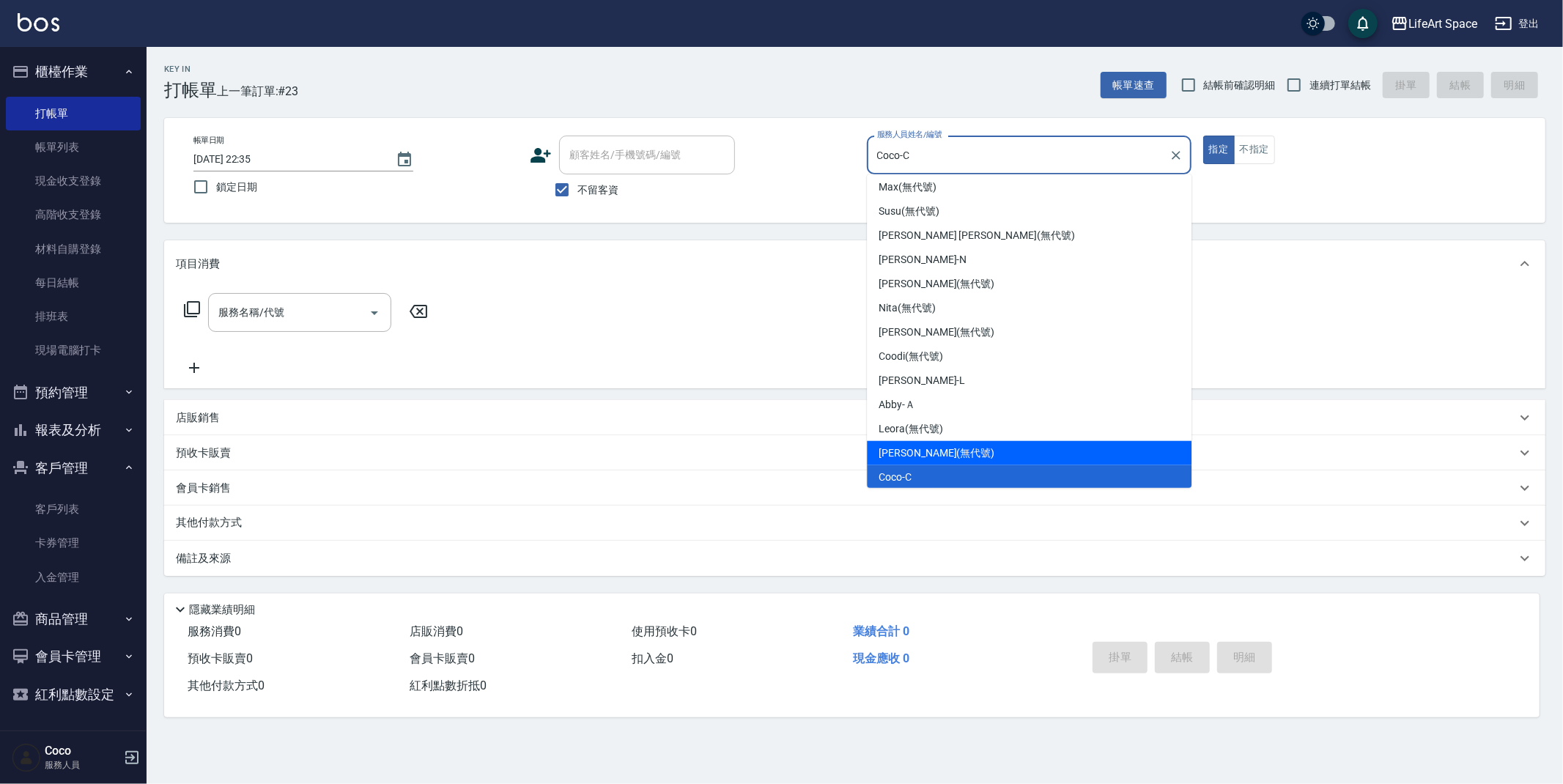
click at [952, 450] on div "[PERSON_NAME] (無代號)" at bounding box center [1029, 453] width 324 height 24
type input "[PERSON_NAME](無代號)"
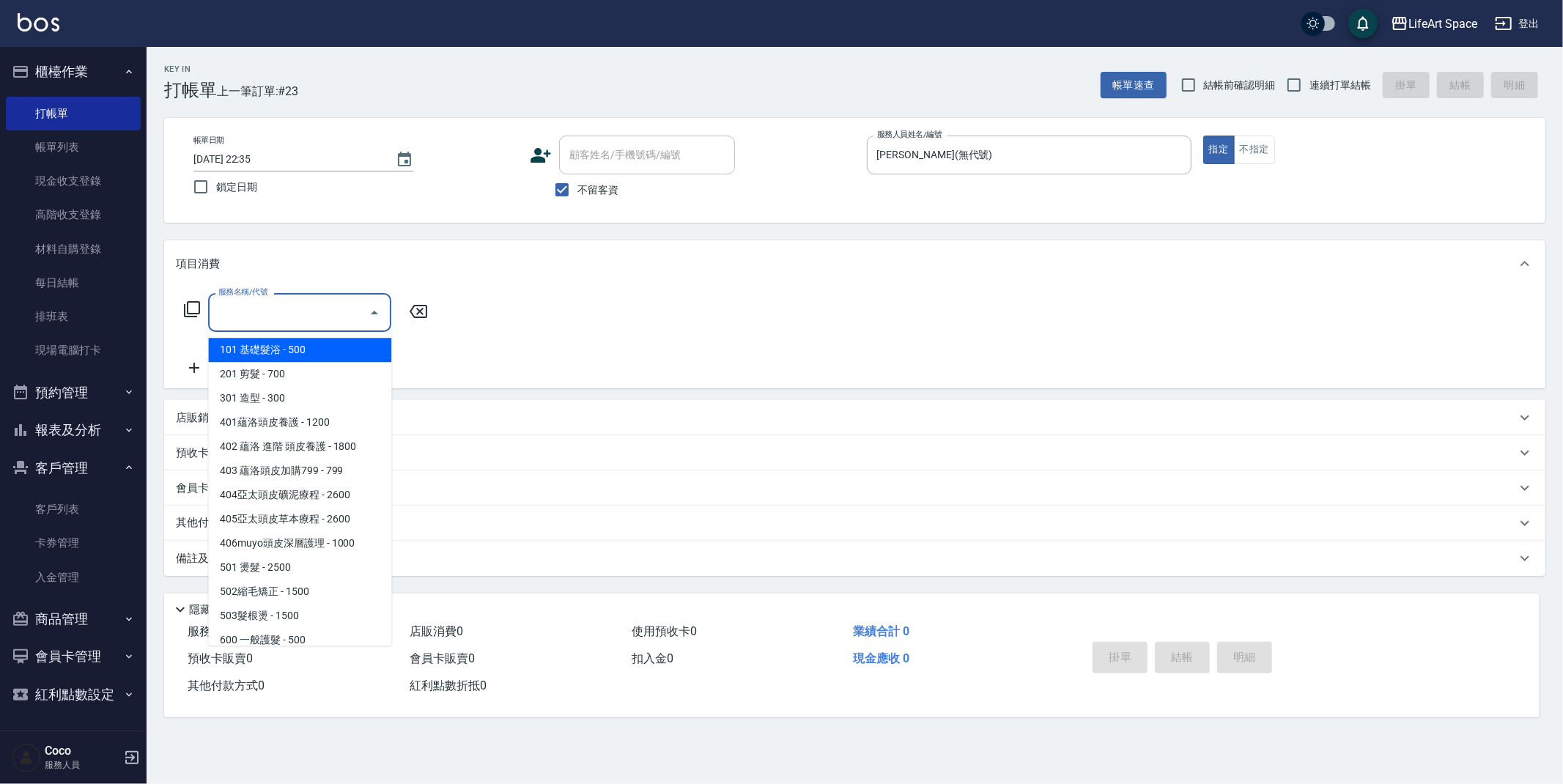
click at [247, 313] on div "服務名稱/代號 服務名稱/代號" at bounding box center [300, 313] width 183 height 39
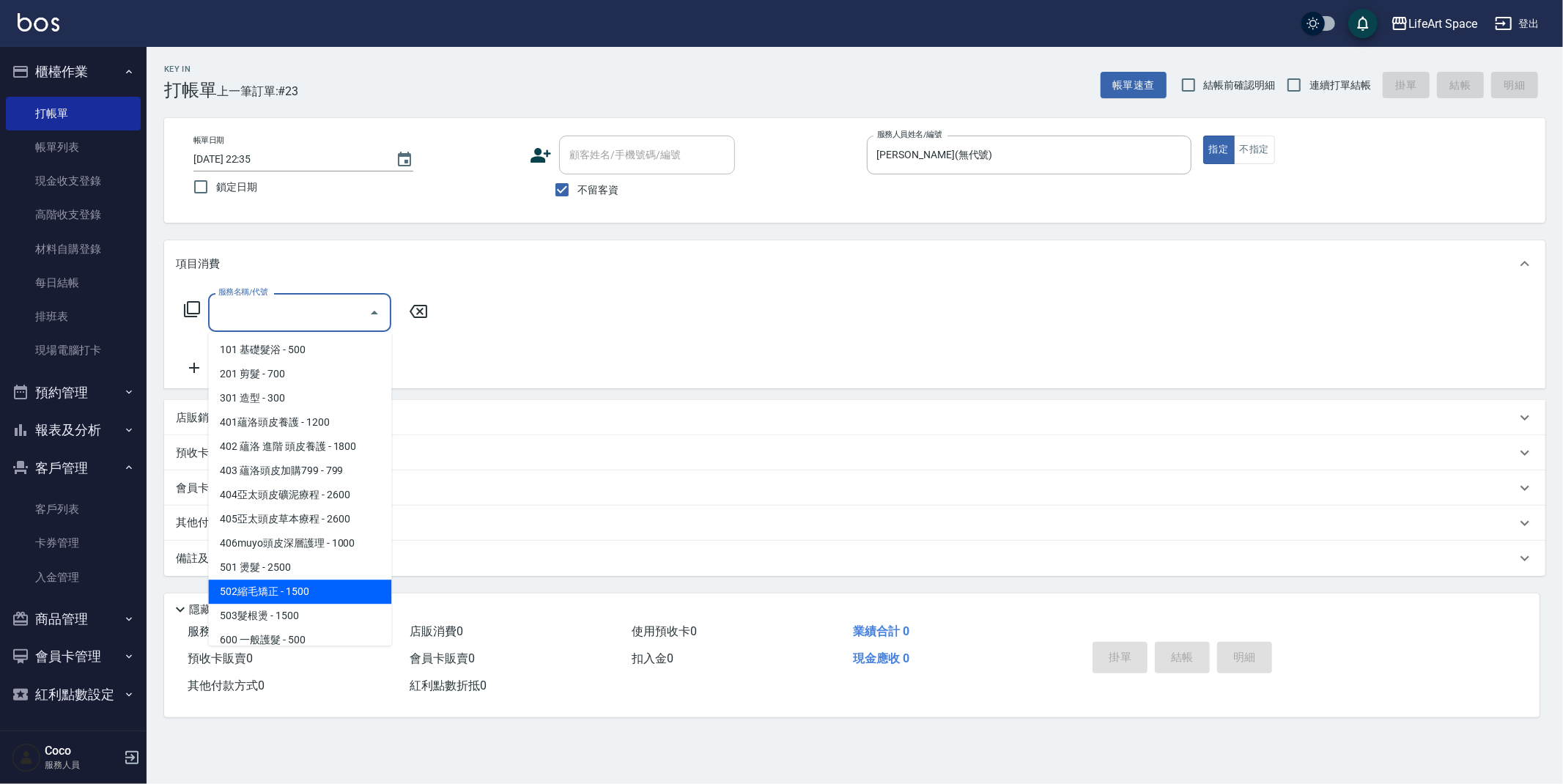
click at [281, 595] on span "502縮毛矯正 - 1500" at bounding box center [300, 591] width 183 height 24
type input "502縮毛矯正 (502)"
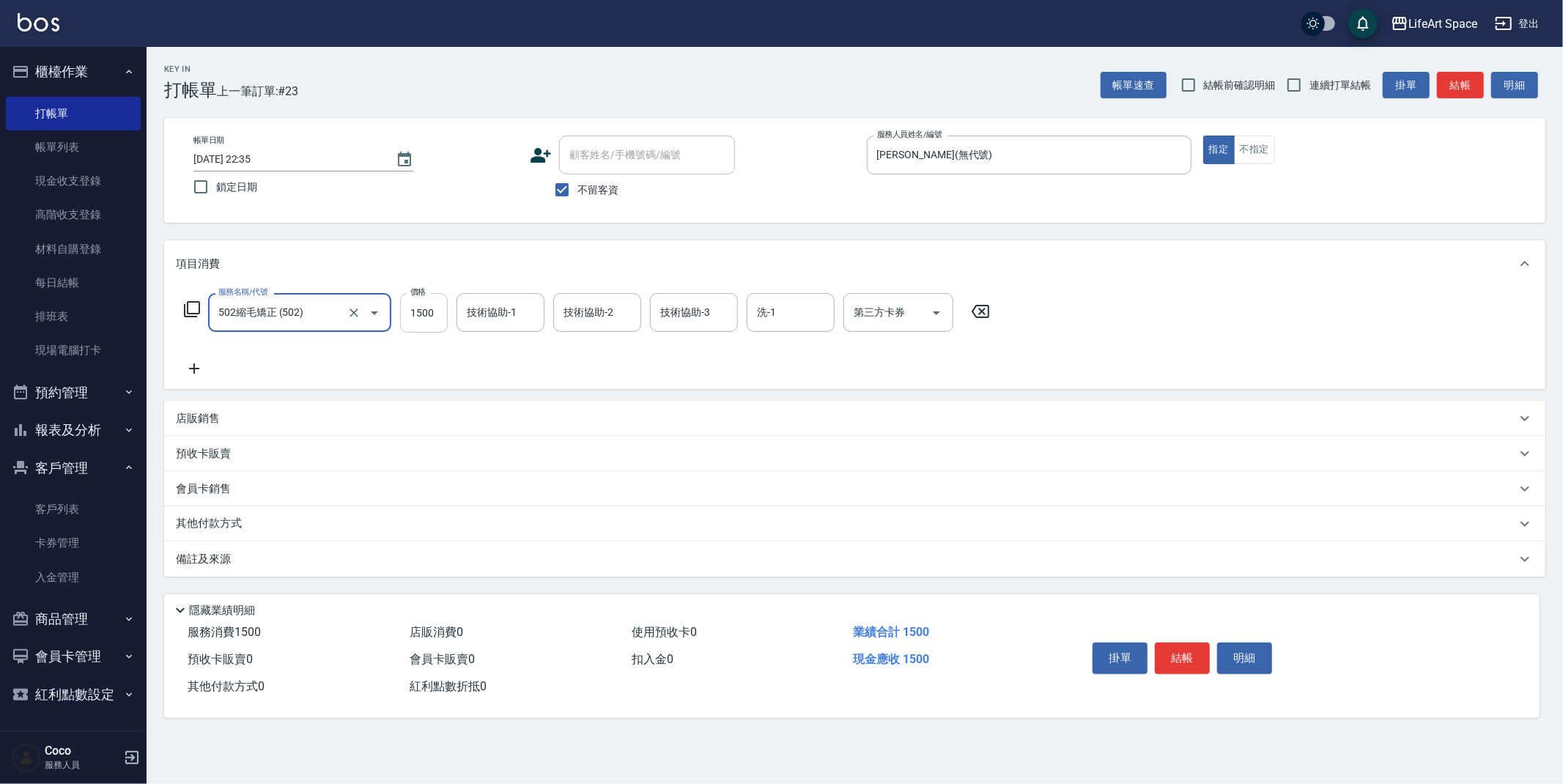
click at [438, 316] on input "1500" at bounding box center [424, 313] width 48 height 40
type input "4000"
click at [515, 311] on input "技術協助-1" at bounding box center [500, 312] width 75 height 26
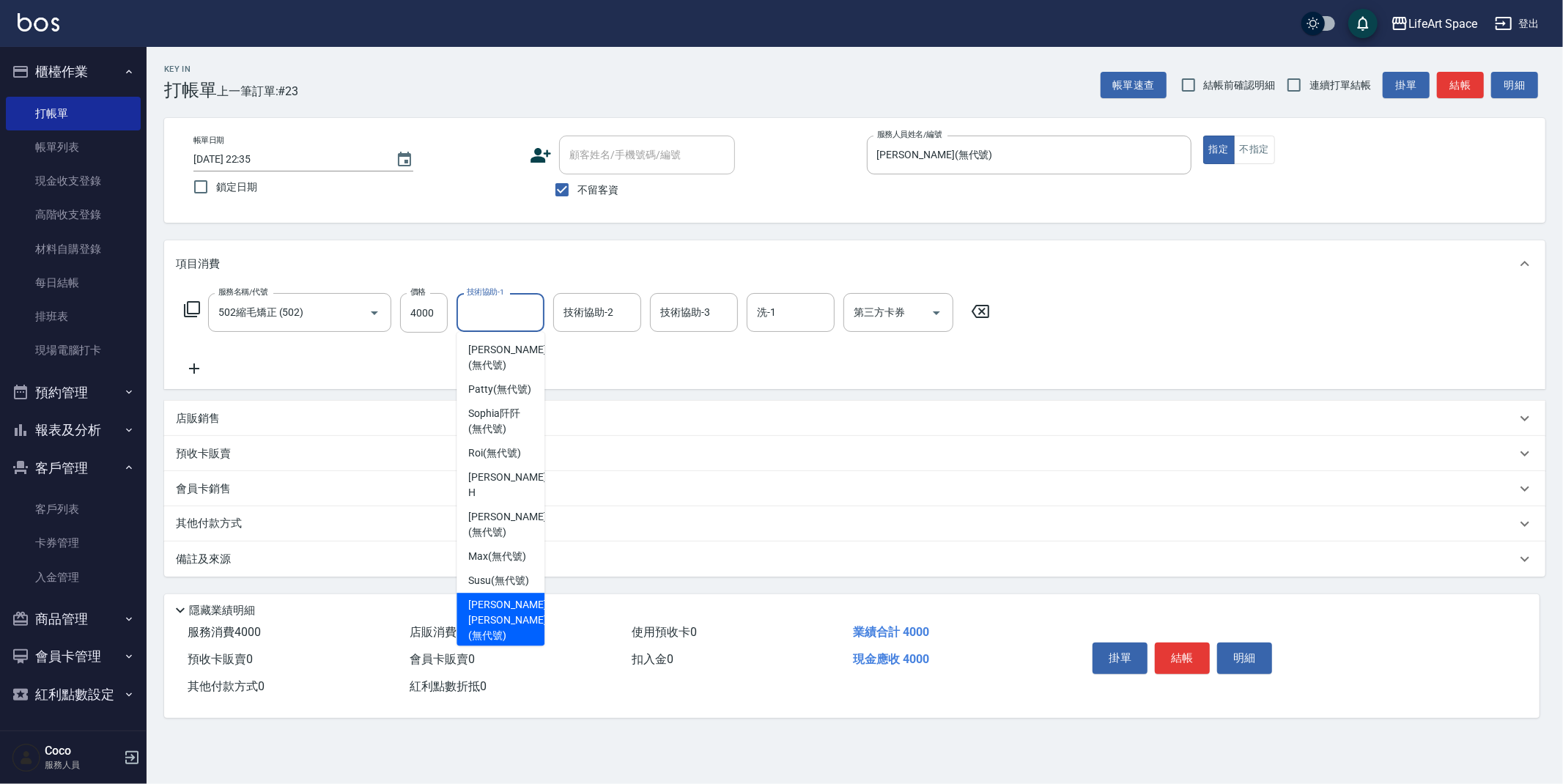
click at [520, 625] on span "[PERSON_NAME] [PERSON_NAME] (無代號)" at bounding box center [507, 620] width 78 height 46
type input "[PERSON_NAME] [PERSON_NAME](無代號)"
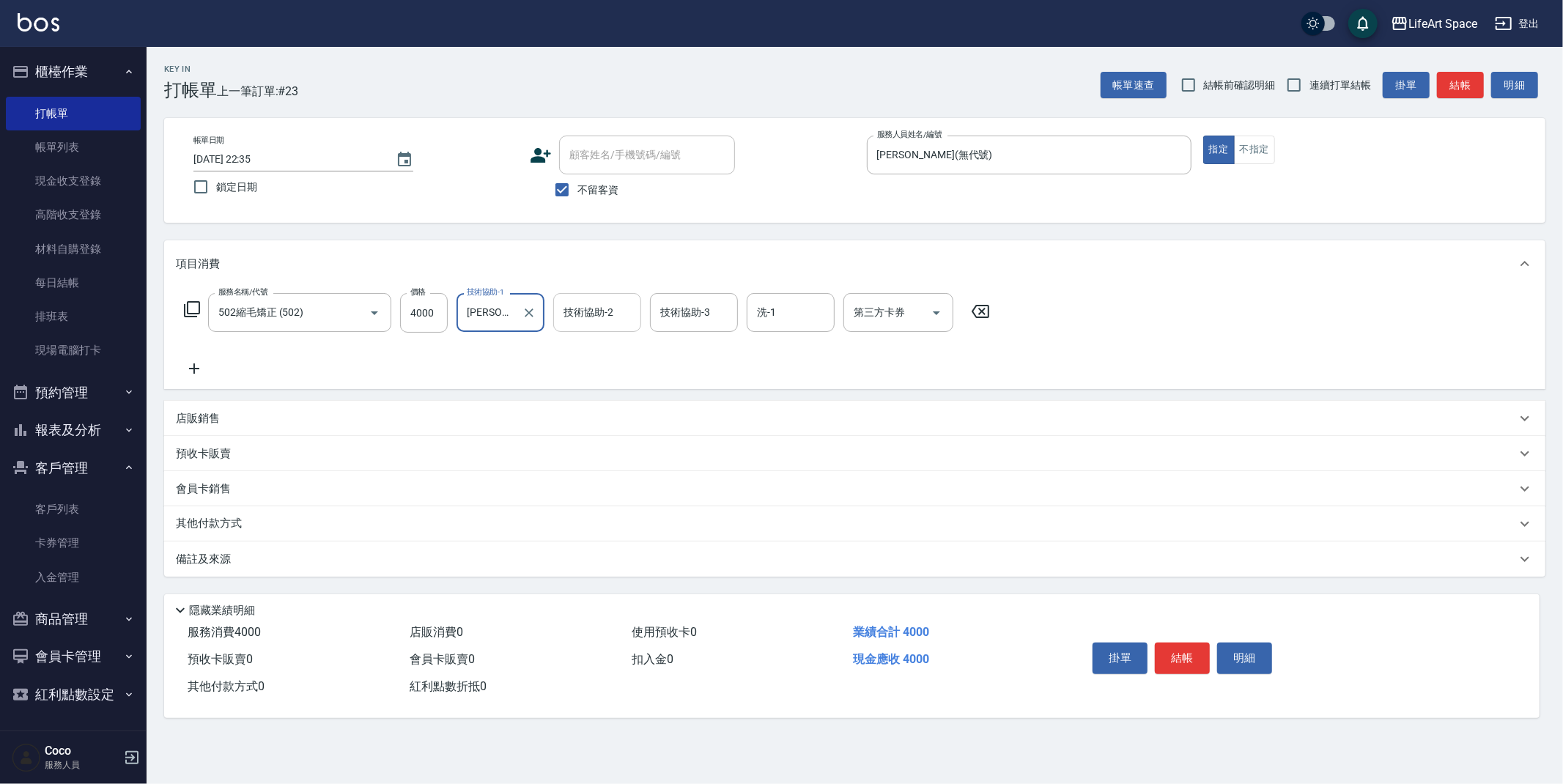
click at [601, 311] on div "技術協助-2 技術協助-2" at bounding box center [597, 313] width 88 height 39
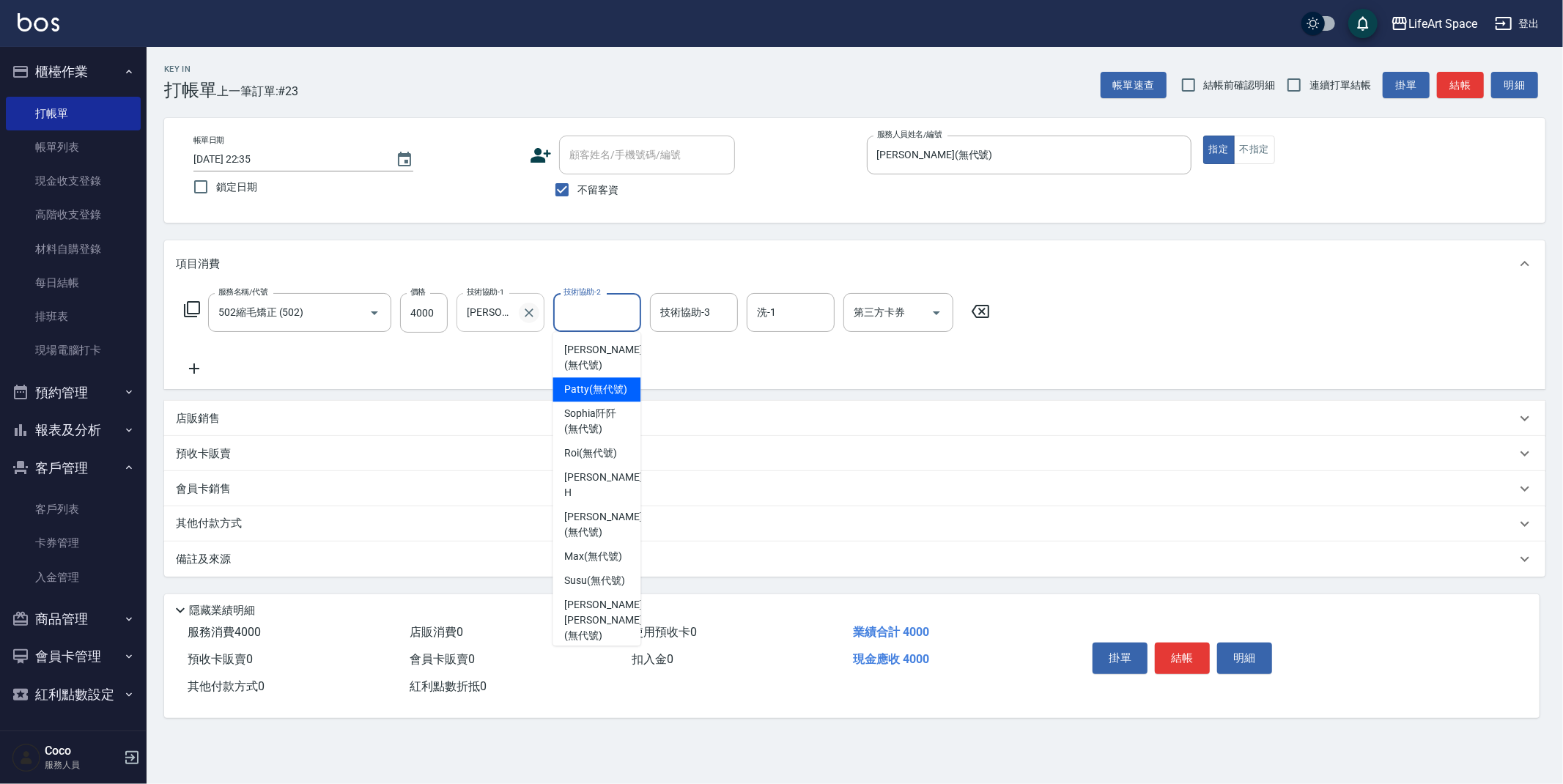
click at [524, 314] on icon "Clear" at bounding box center [529, 313] width 15 height 15
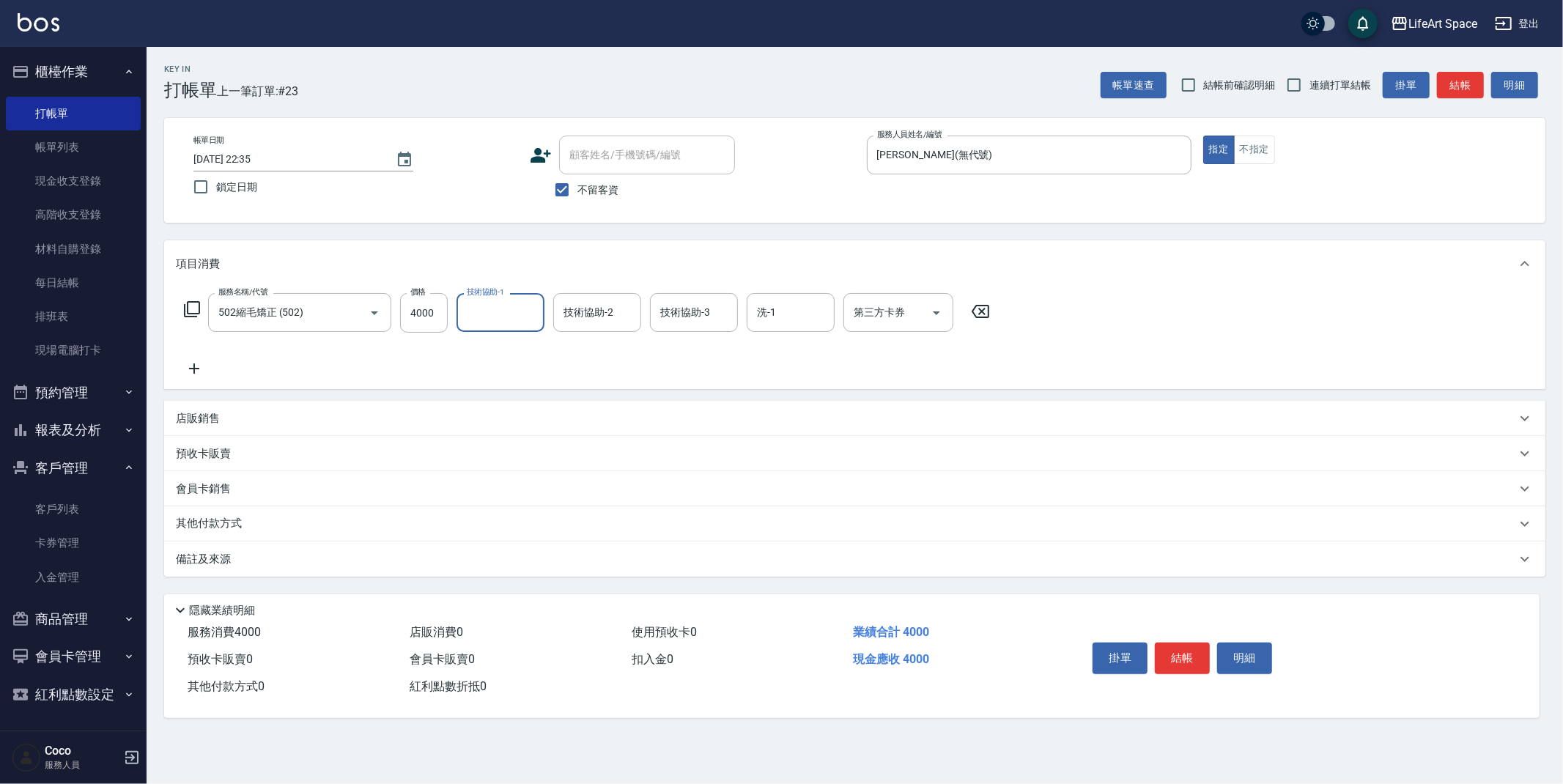
scroll to position [0, 0]
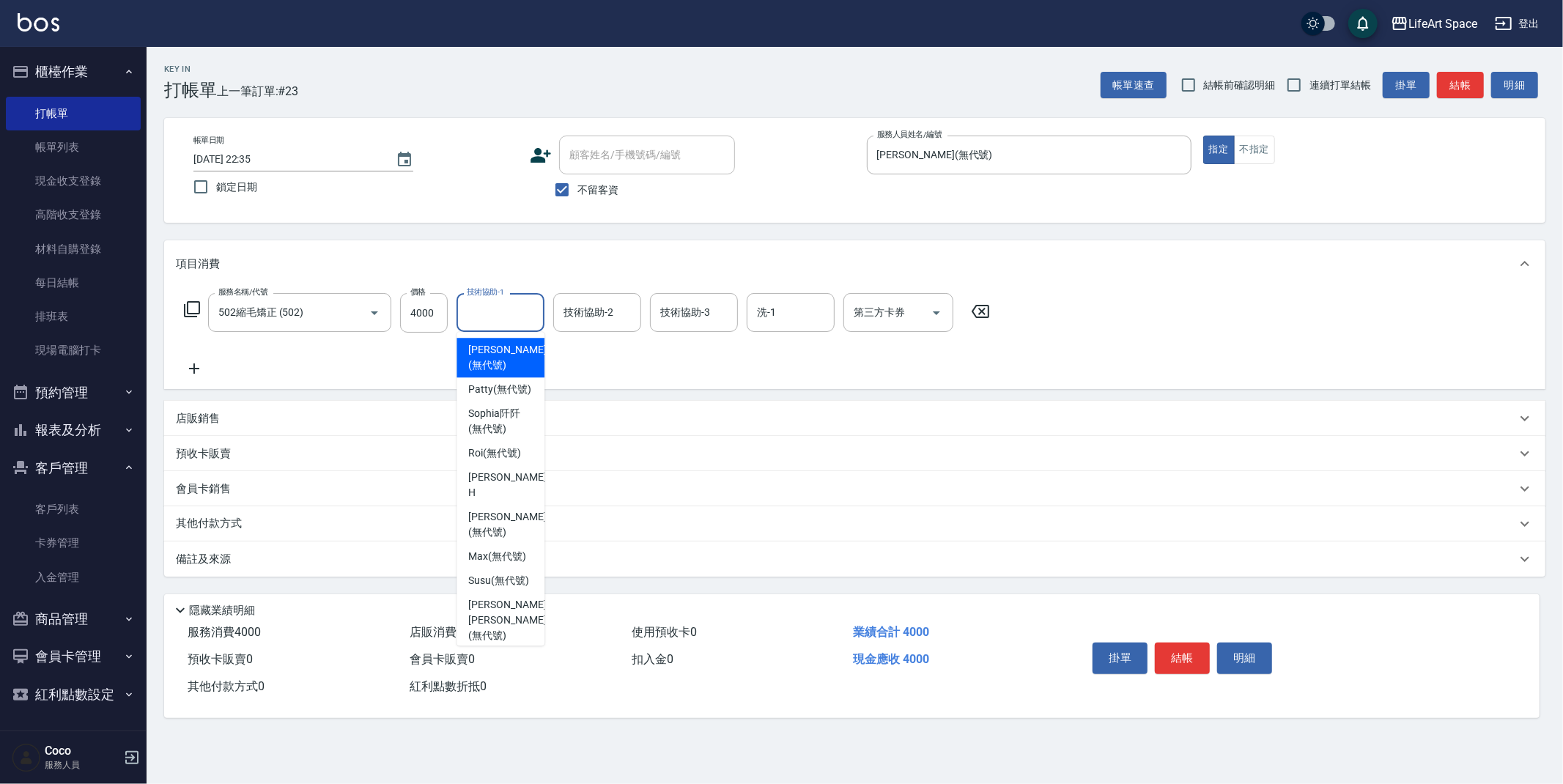
click at [508, 313] on input "技術協助-1" at bounding box center [500, 312] width 75 height 26
drag, startPoint x: 490, startPoint y: 428, endPoint x: 644, endPoint y: 315, distance: 191.0
click at [491, 428] on span "[PERSON_NAME]阡 (無代號)" at bounding box center [500, 421] width 64 height 31
type input "[PERSON_NAME]阡(無代號)"
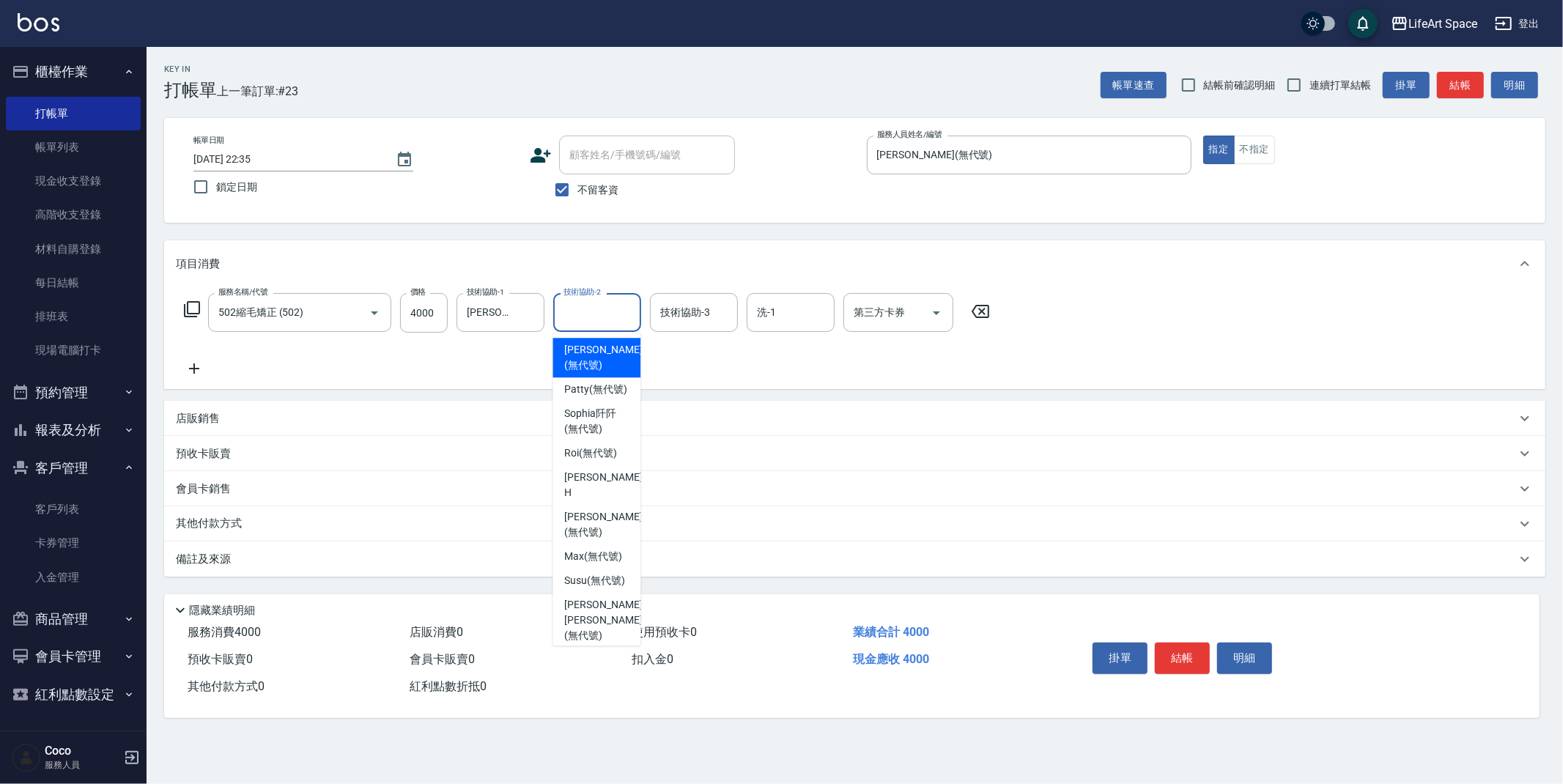
click at [615, 311] on input "技術協助-2" at bounding box center [596, 312] width 75 height 26
click at [608, 429] on span "[PERSON_NAME]阡 (無代號)" at bounding box center [596, 421] width 64 height 31
type input "[PERSON_NAME]阡(無代號)"
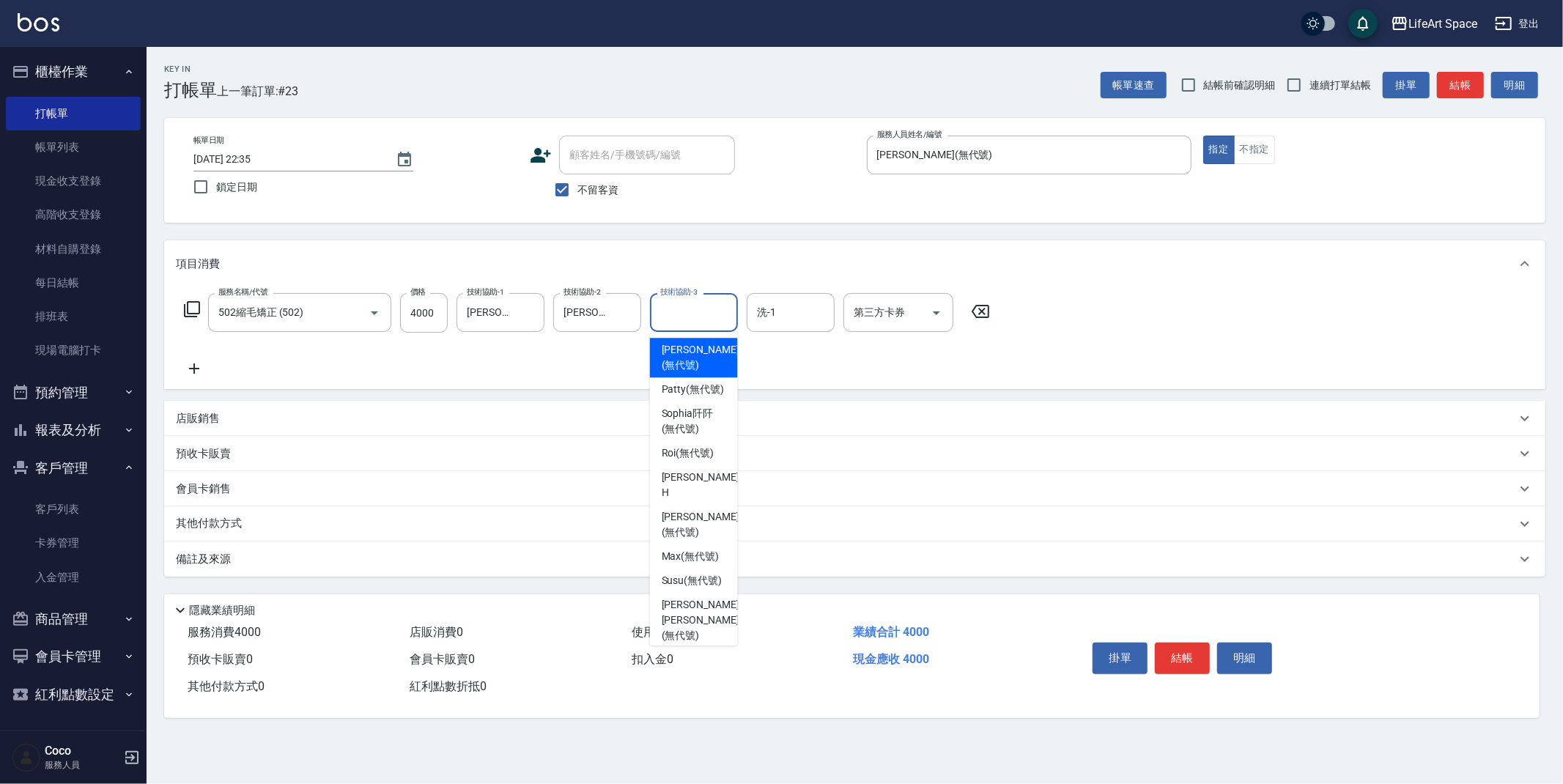
click at [703, 314] on input "技術協助-3" at bounding box center [693, 312] width 75 height 26
click at [701, 612] on span "[PERSON_NAME] [PERSON_NAME] (無代號)" at bounding box center [700, 620] width 78 height 46
type input "[PERSON_NAME] [PERSON_NAME](無代號)"
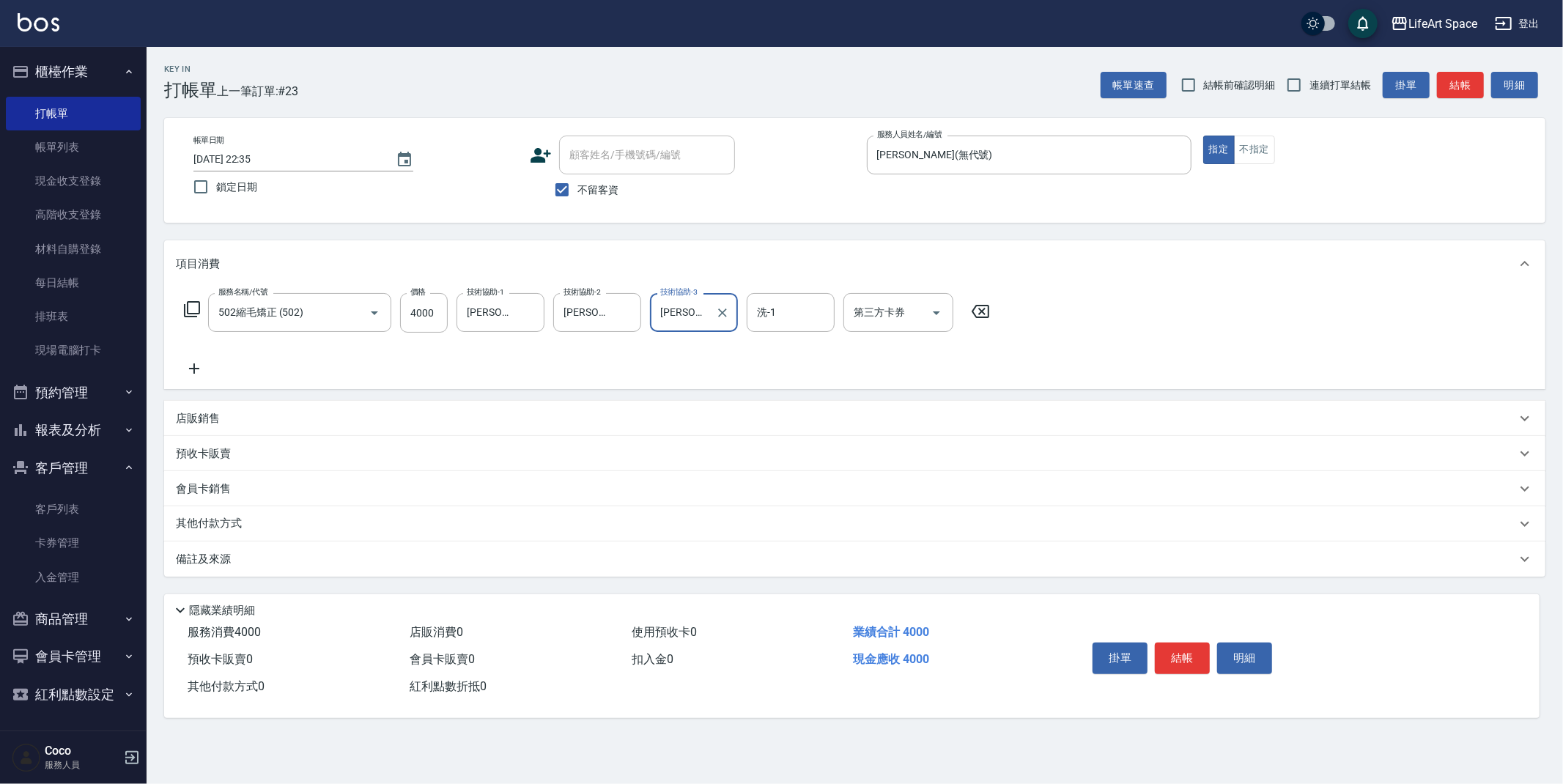
click at [272, 525] on div "其他付款方式" at bounding box center [846, 524] width 1340 height 16
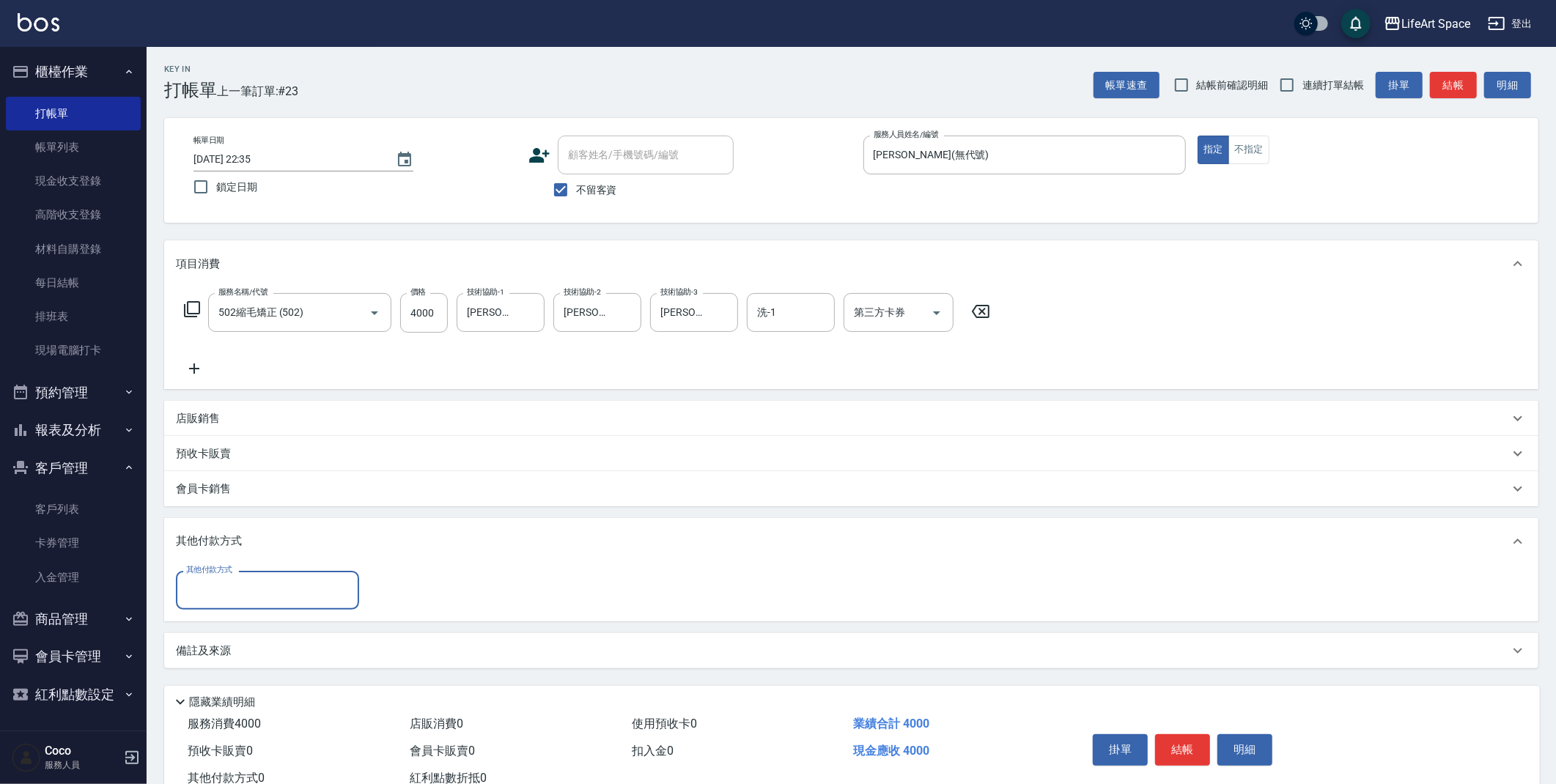
click at [236, 588] on input "其他付款方式" at bounding box center [267, 589] width 170 height 26
drag, startPoint x: 249, startPoint y: 649, endPoint x: 379, endPoint y: 625, distance: 132.2
click at [249, 649] on span "Linepay" at bounding box center [268, 651] width 183 height 24
type input "Linepay"
type input "4000"
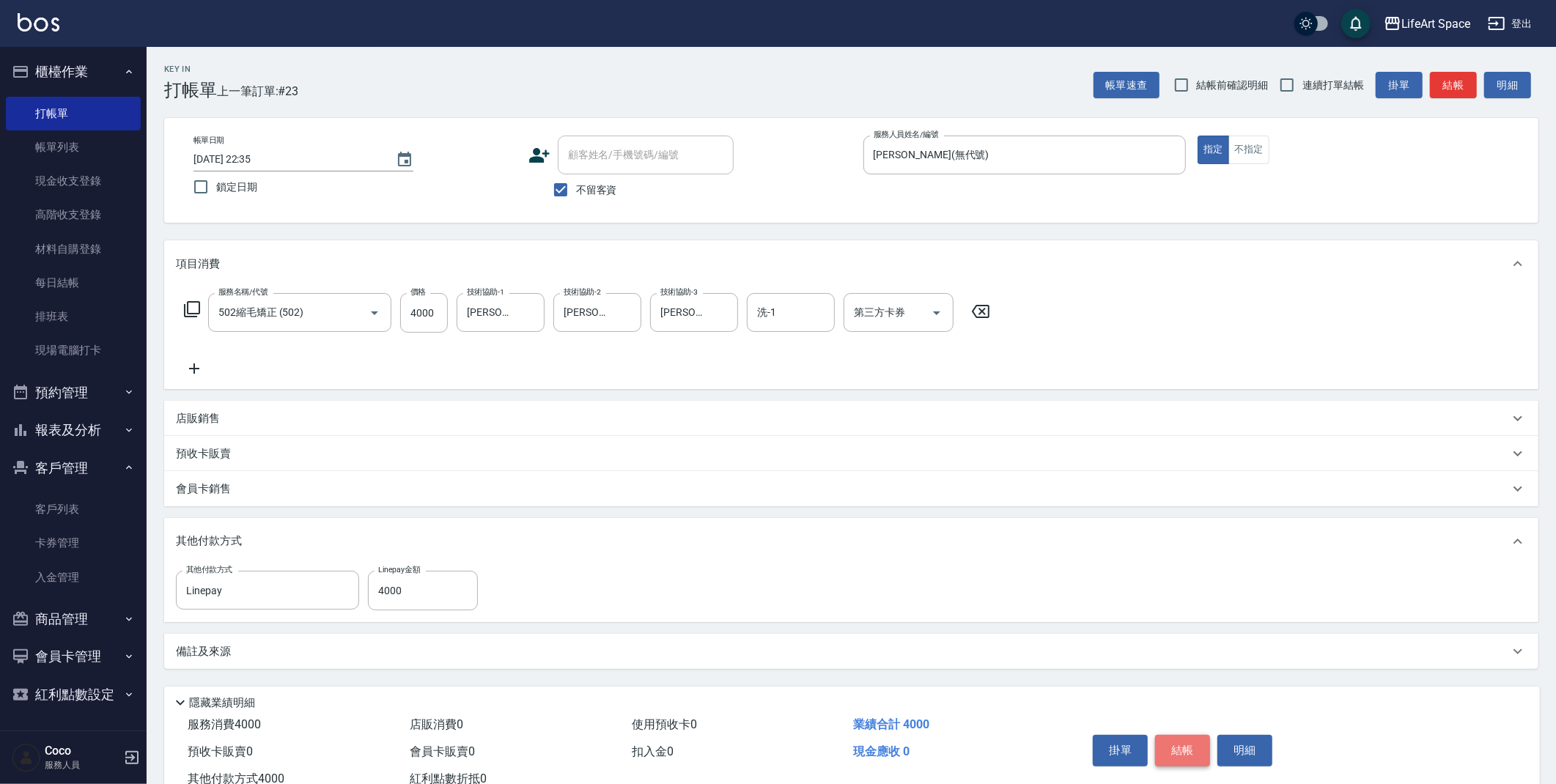
click at [1191, 746] on button "結帳" at bounding box center [1182, 750] width 55 height 31
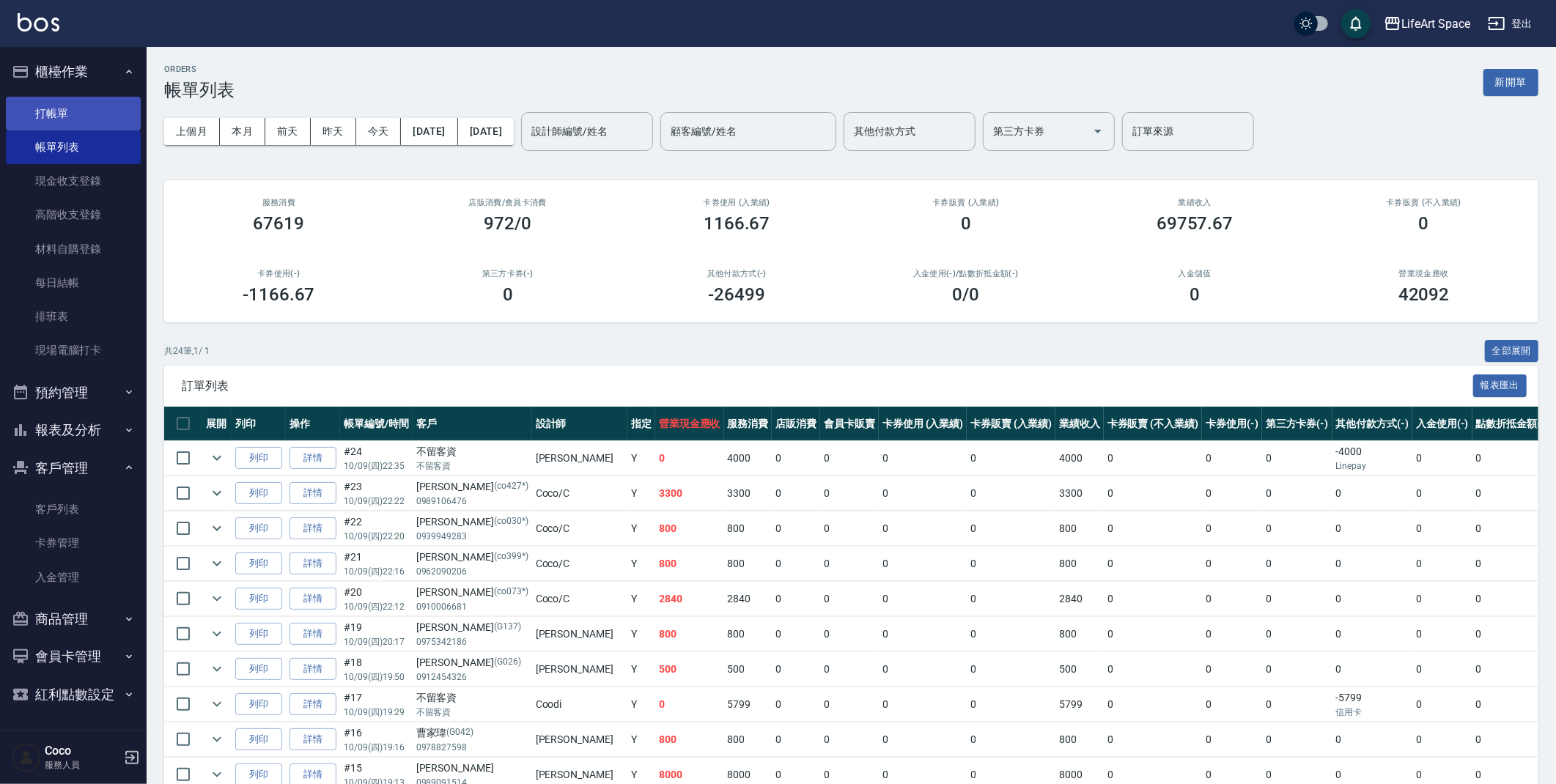
click at [94, 107] on link "打帳單" at bounding box center [73, 114] width 135 height 33
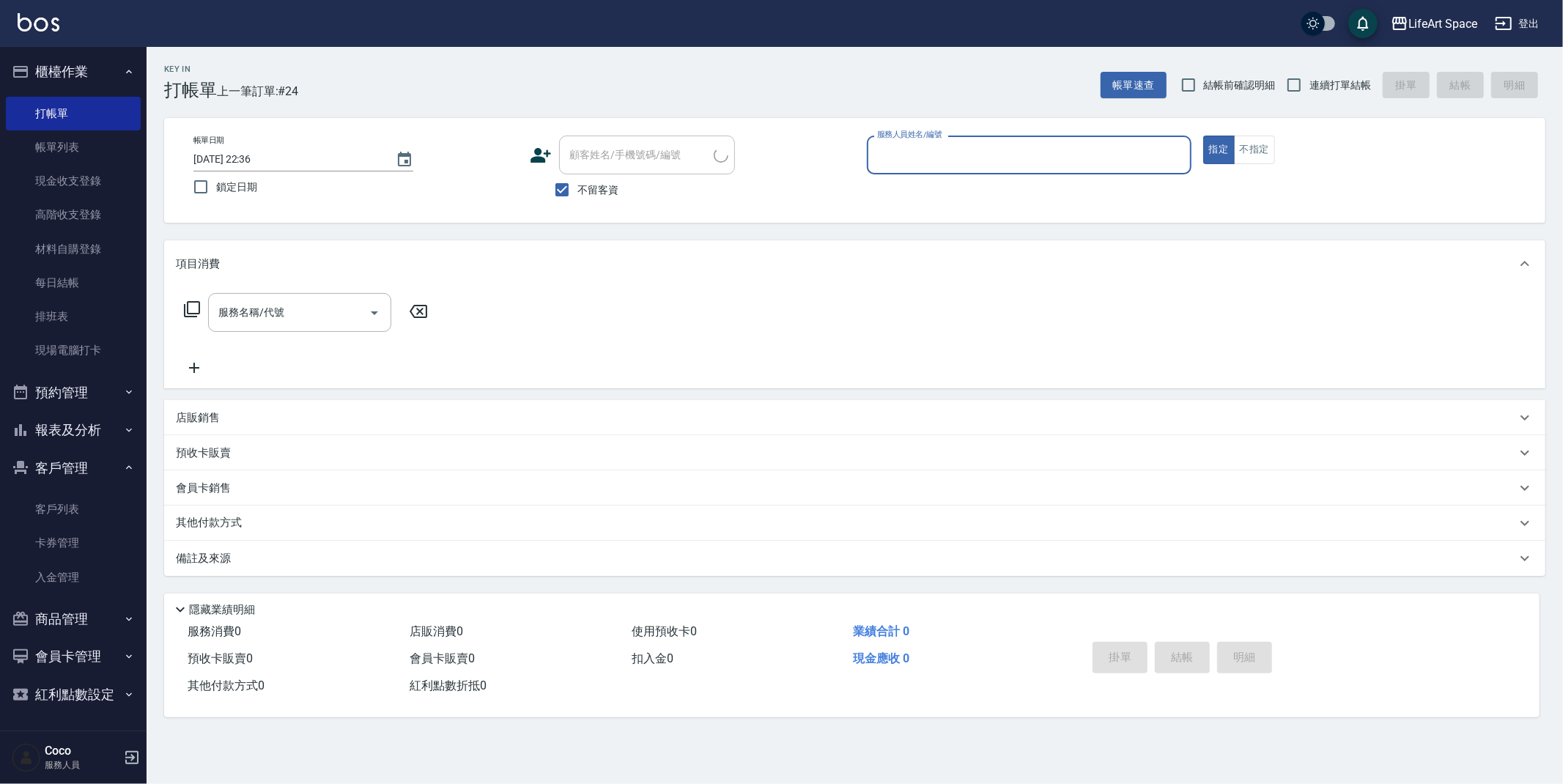
click at [951, 146] on input "服務人員姓名/編號" at bounding box center [1028, 154] width 311 height 26
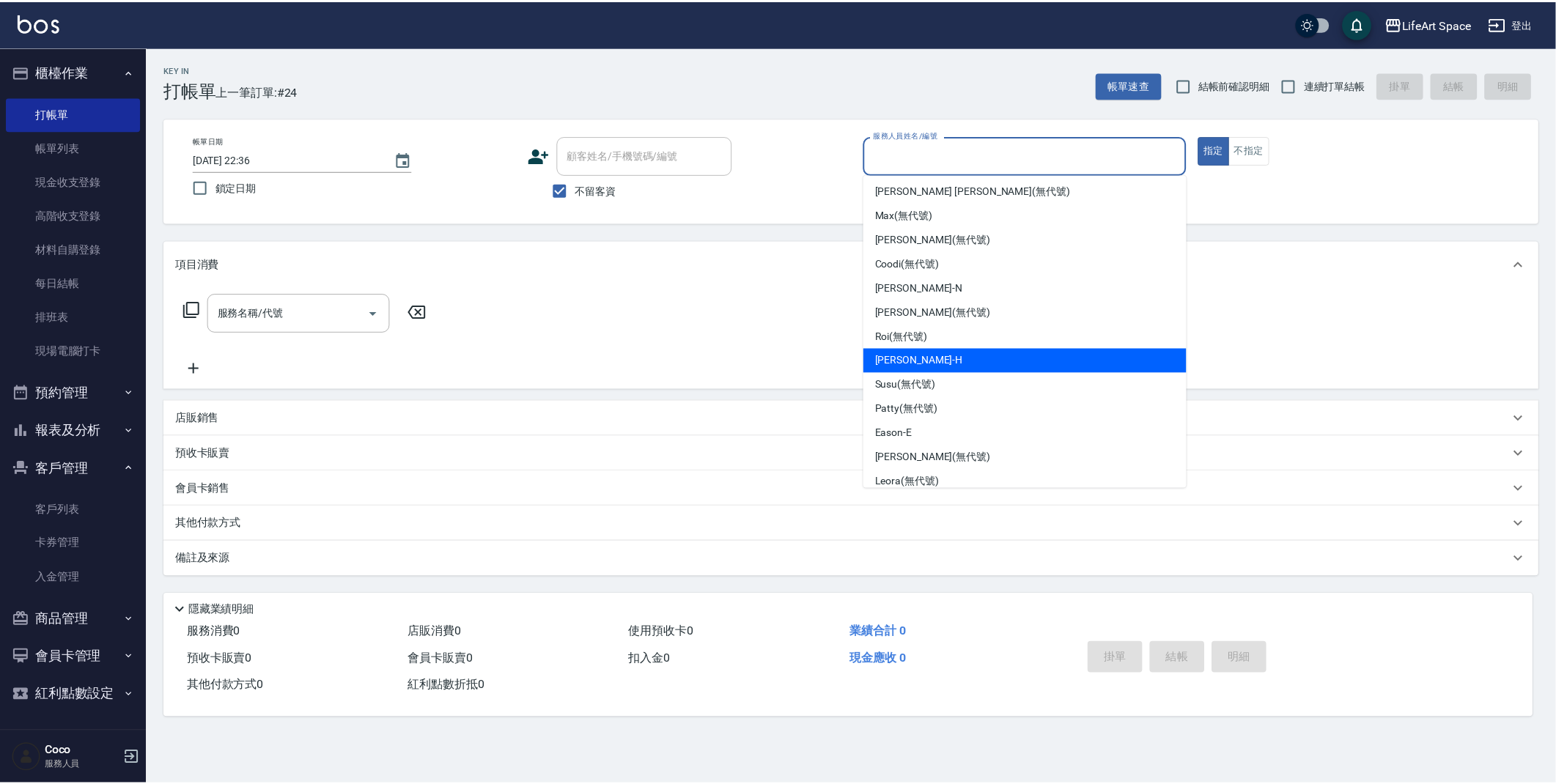
scroll to position [254, 0]
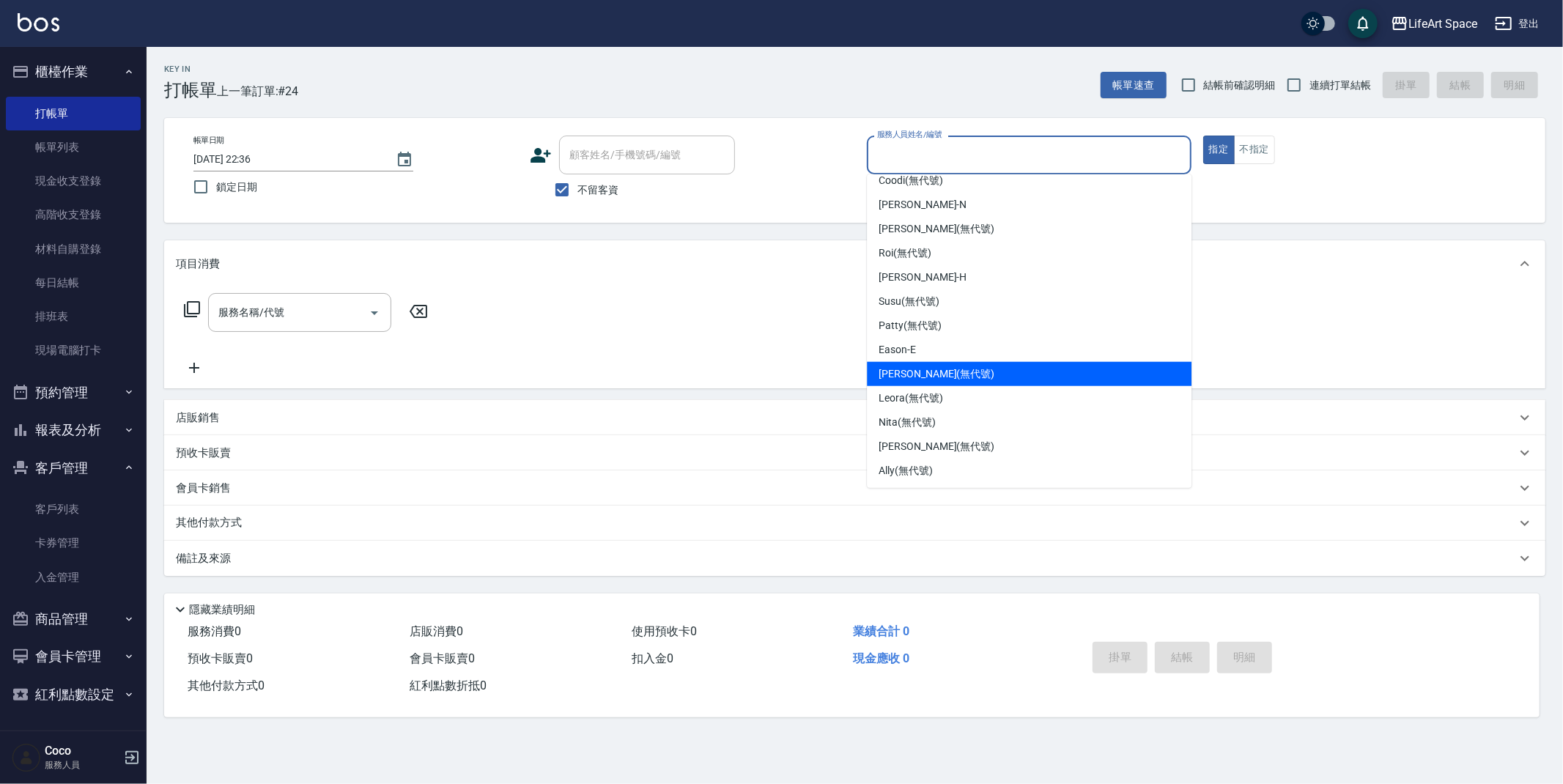
click at [920, 371] on span "[PERSON_NAME] (無代號)" at bounding box center [936, 374] width 115 height 15
type input "[PERSON_NAME](無代號)"
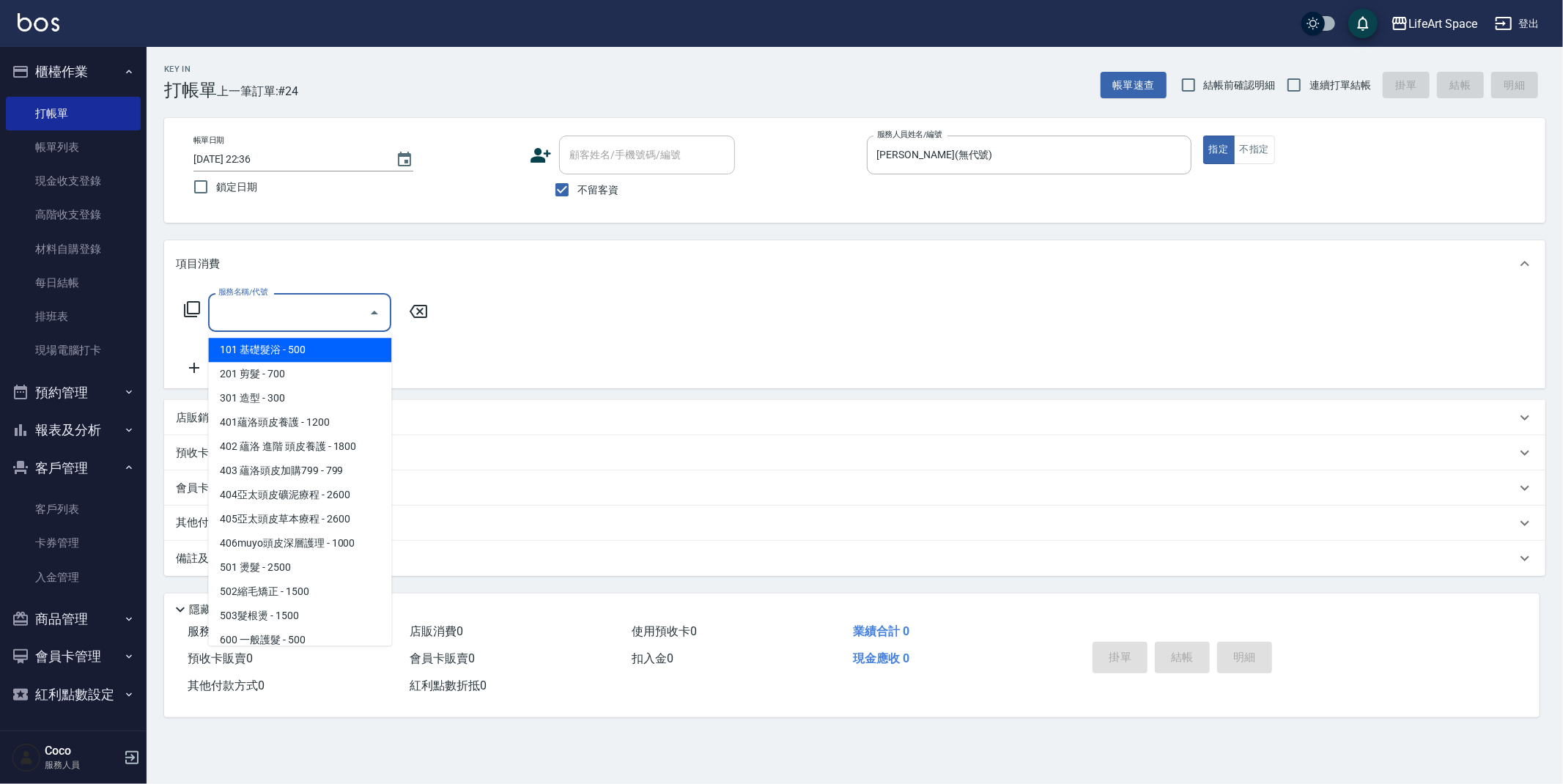
click at [318, 305] on input "服務名稱/代號" at bounding box center [289, 312] width 148 height 26
click at [293, 377] on span "201 剪髮 - 700" at bounding box center [300, 374] width 183 height 24
type input "201 剪髮(201)"
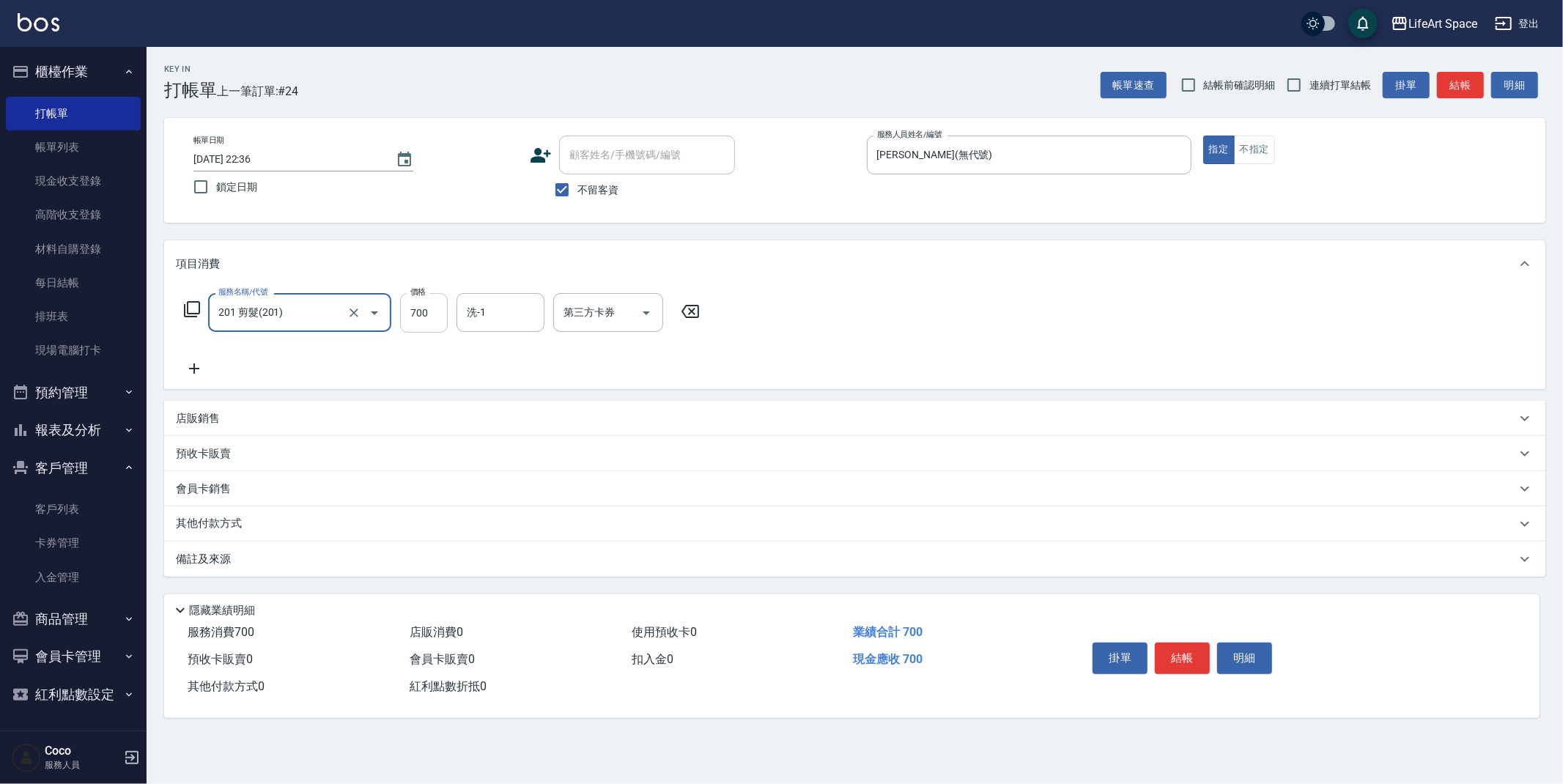
click at [439, 317] on input "700" at bounding box center [424, 313] width 48 height 40
type input "650"
click at [1202, 659] on button "結帳" at bounding box center [1182, 657] width 55 height 31
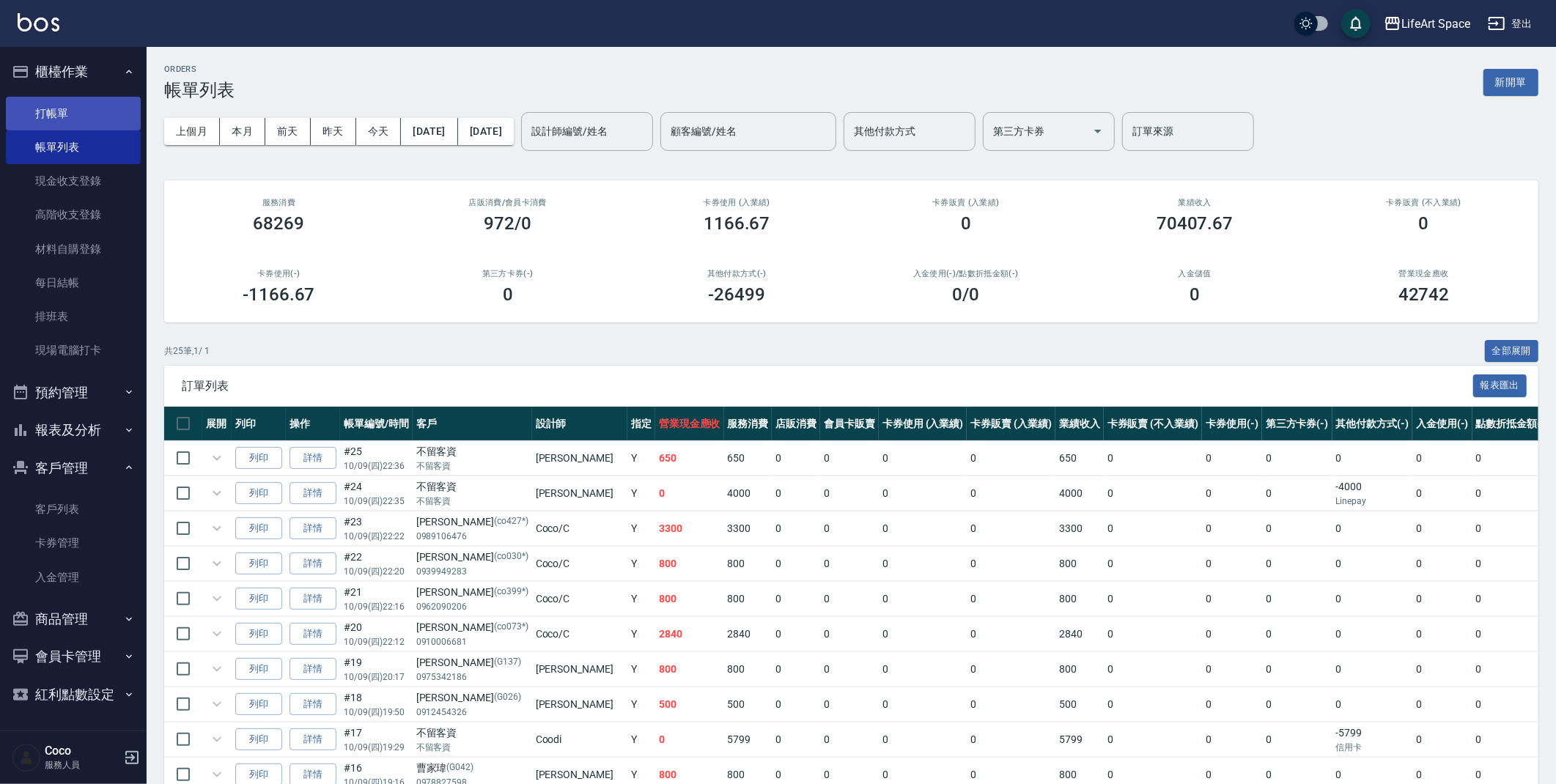
drag, startPoint x: 68, startPoint y: 107, endPoint x: 782, endPoint y: 122, distance: 714.2
click at [68, 107] on link "打帳單" at bounding box center [73, 114] width 135 height 33
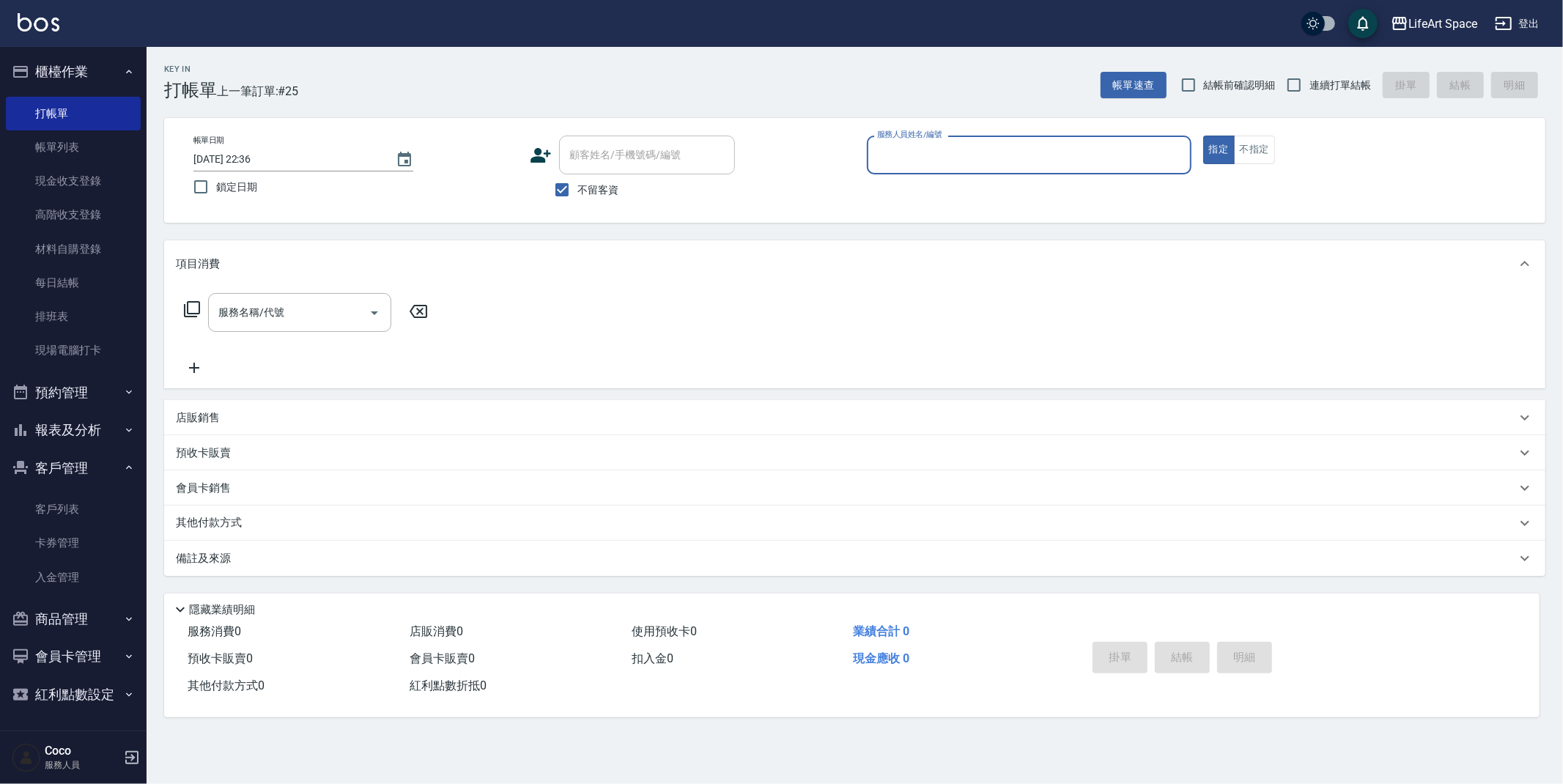
click at [896, 159] on input "服務人員姓名/編號" at bounding box center [1028, 154] width 311 height 26
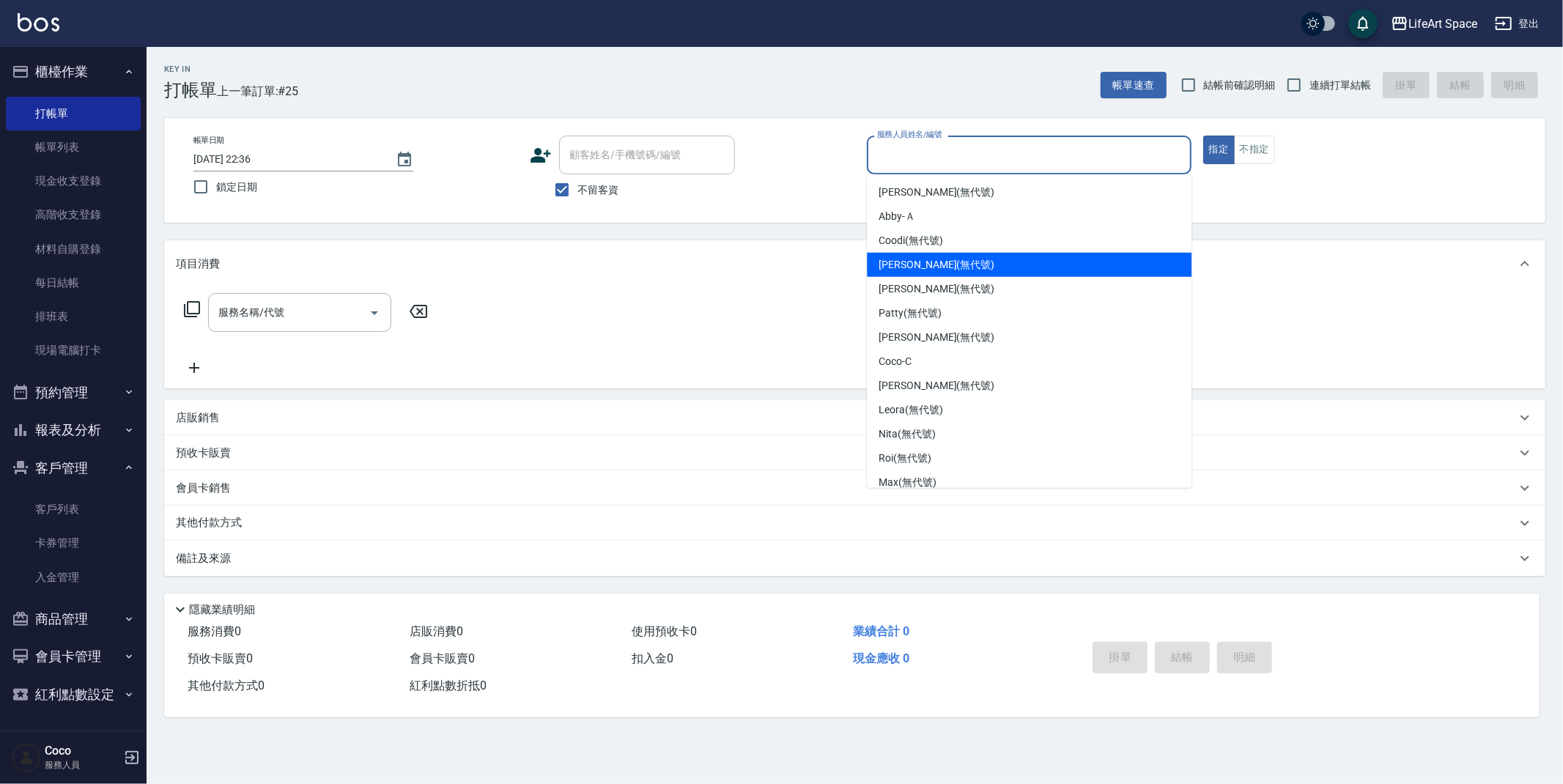
click at [947, 273] on div "[PERSON_NAME] (無代號)" at bounding box center [1029, 264] width 324 height 24
type input "[PERSON_NAME](無代號)"
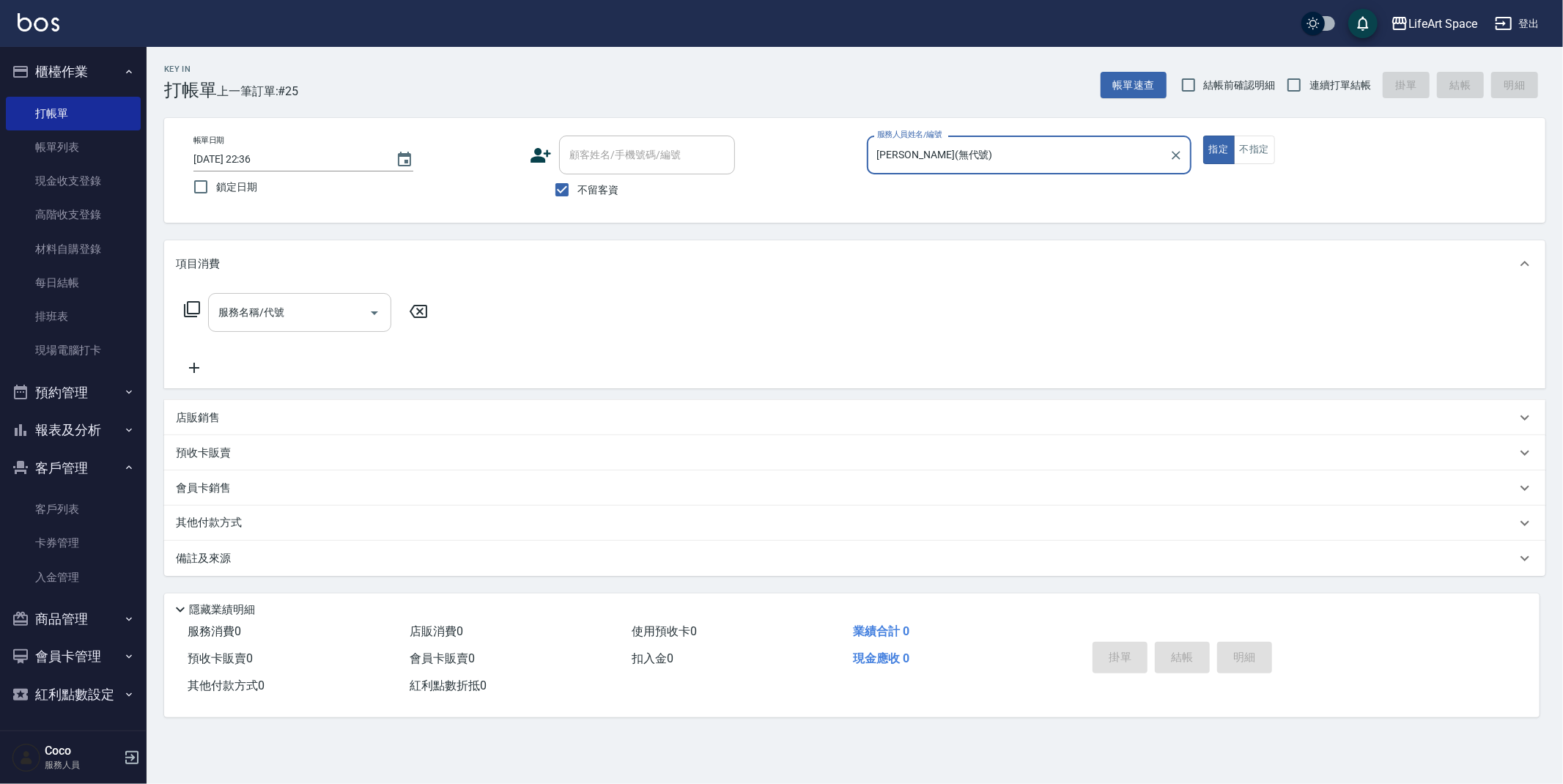
click at [294, 324] on input "服務名稱/代號" at bounding box center [289, 312] width 148 height 26
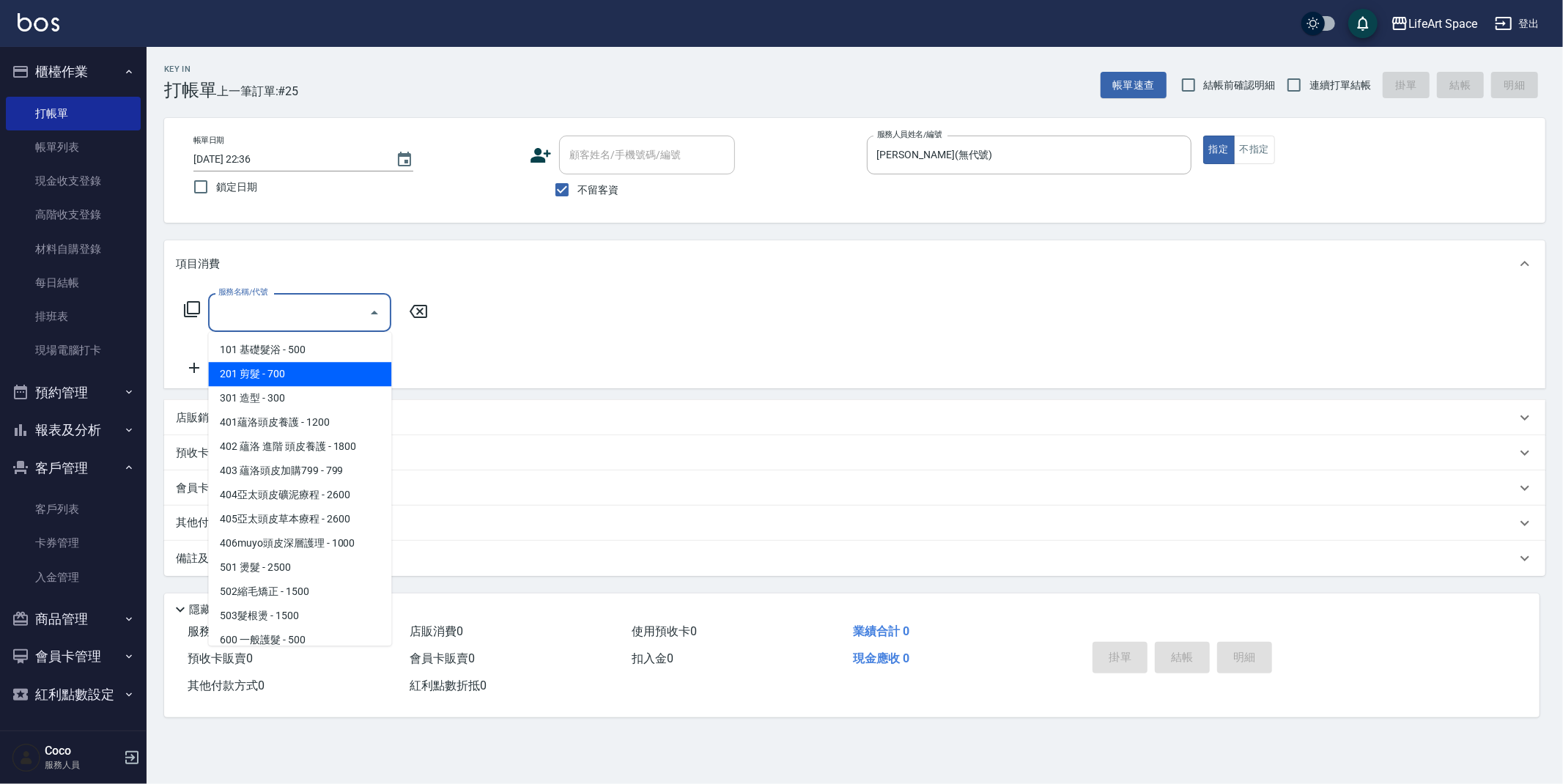
click at [301, 373] on span "201 剪髮 - 700" at bounding box center [300, 374] width 183 height 24
type input "201 剪髮(201)"
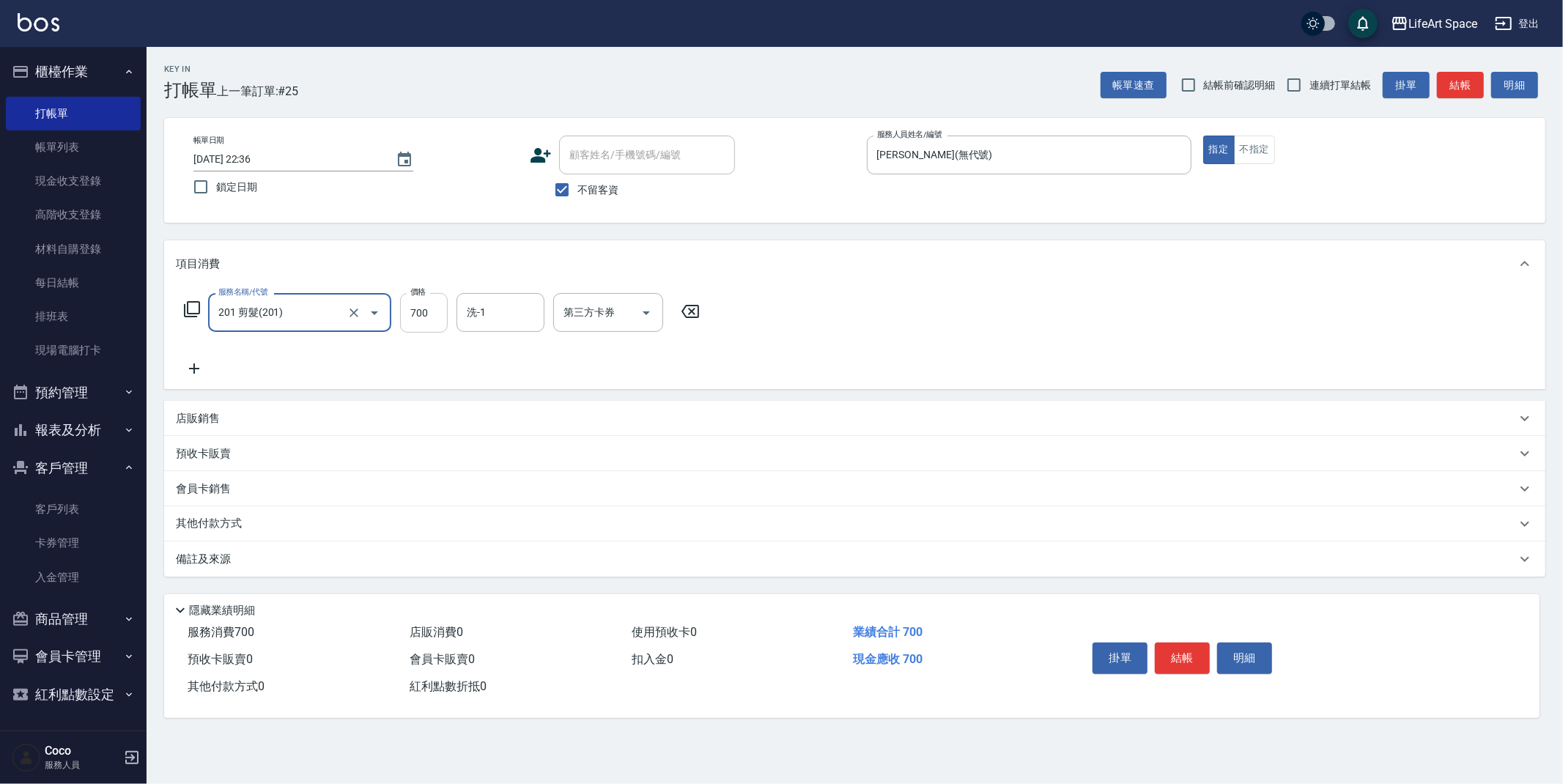
click at [437, 318] on input "700" at bounding box center [424, 313] width 48 height 40
type input "900"
click at [1169, 660] on button "結帳" at bounding box center [1182, 657] width 55 height 31
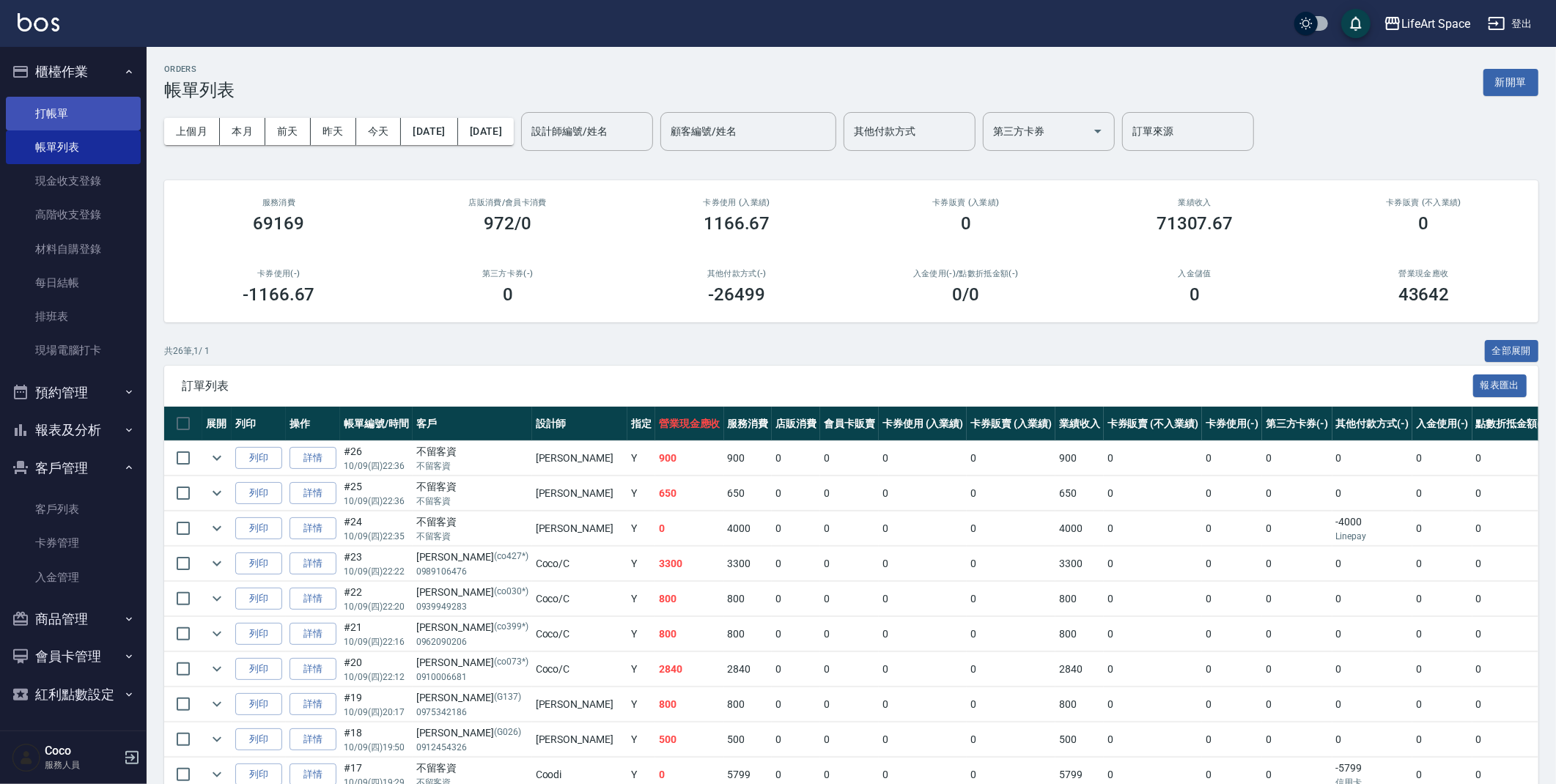
click at [56, 102] on link "打帳單" at bounding box center [73, 114] width 135 height 33
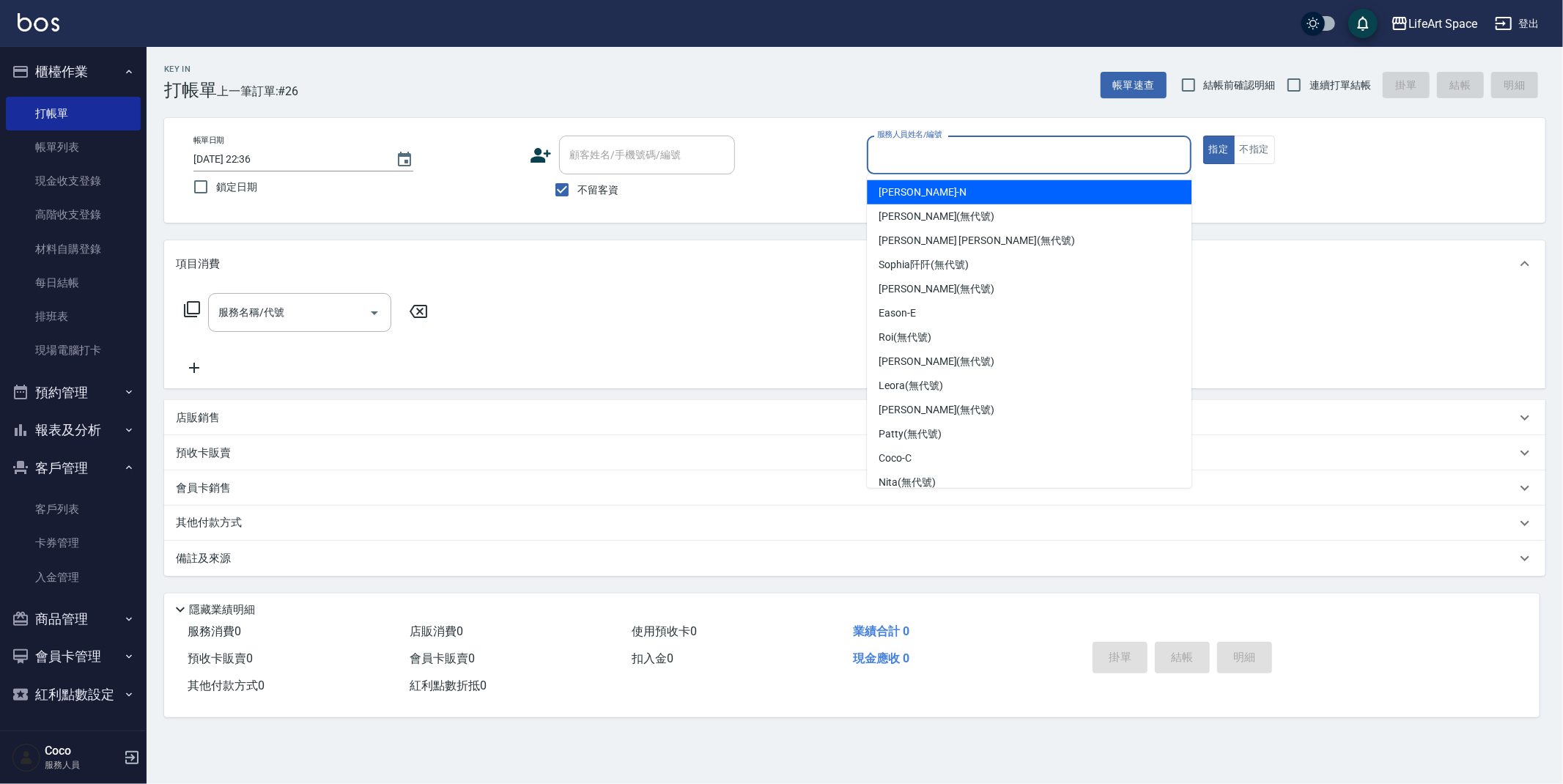
click at [926, 153] on input "服務人員姓名/編號" at bounding box center [1028, 154] width 311 height 26
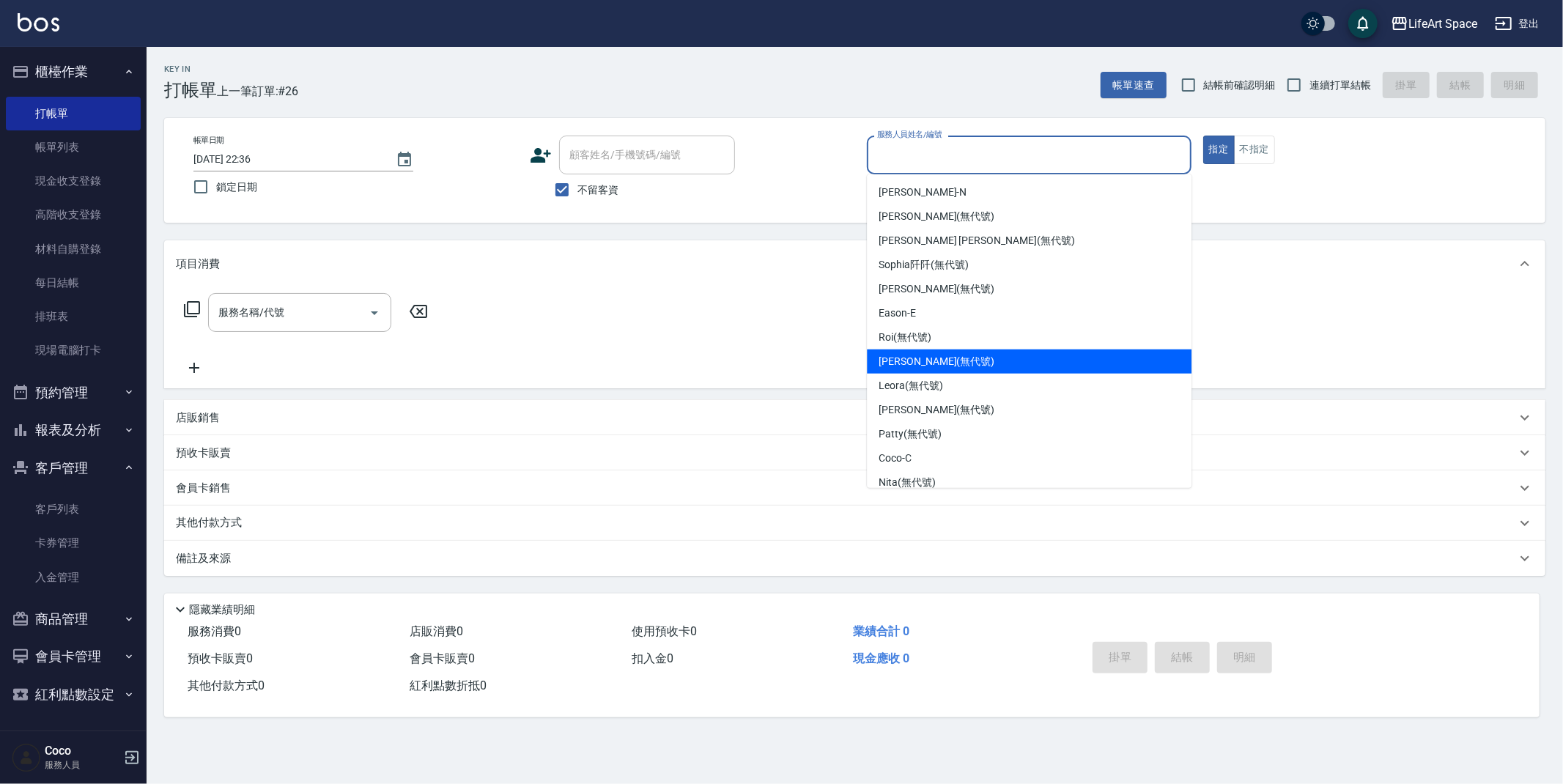
click at [908, 359] on span "[PERSON_NAME] (無代號)" at bounding box center [936, 361] width 115 height 15
type input "[PERSON_NAME](無代號)"
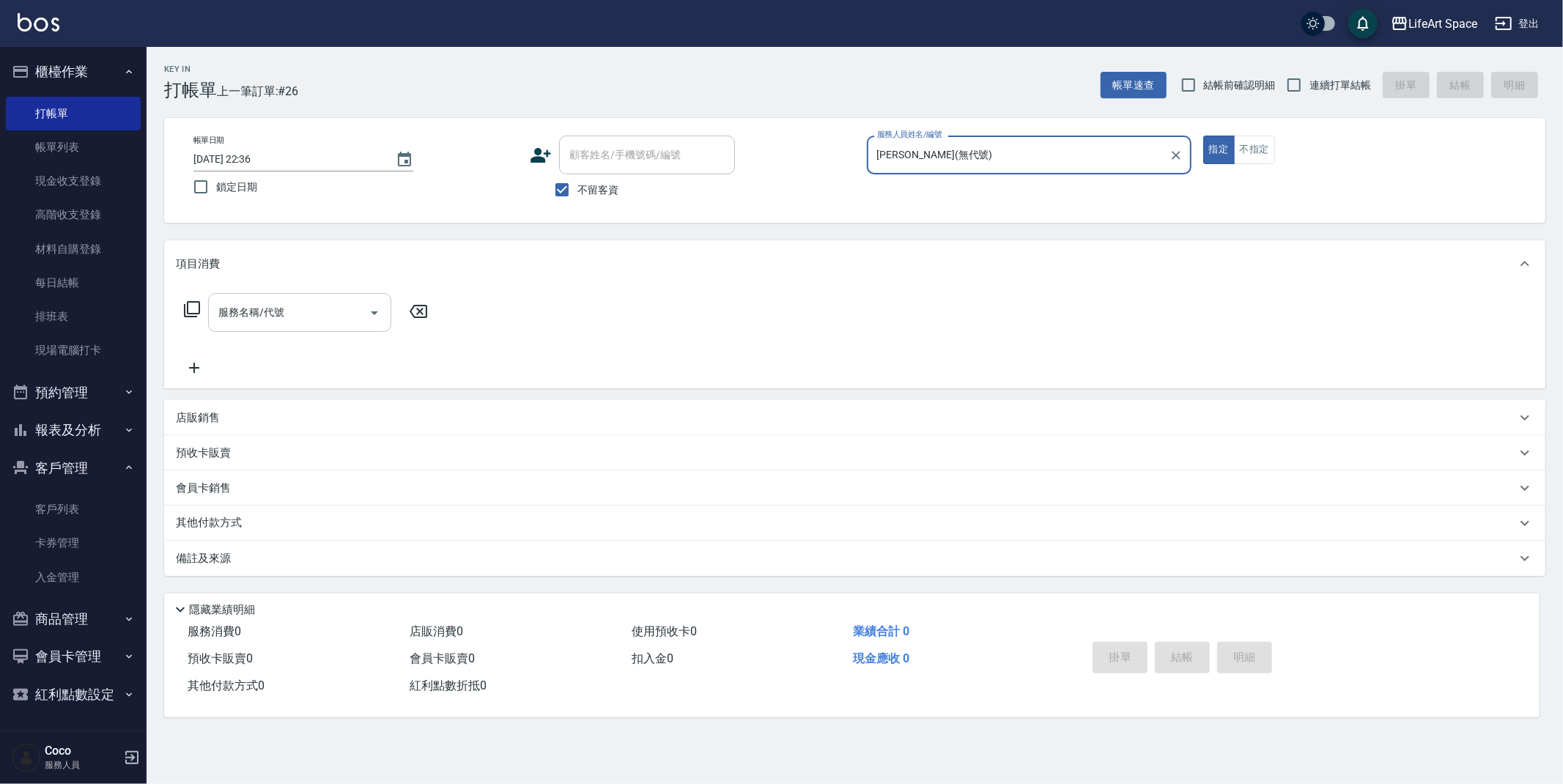
click at [296, 320] on input "服務名稱/代號" at bounding box center [289, 312] width 148 height 26
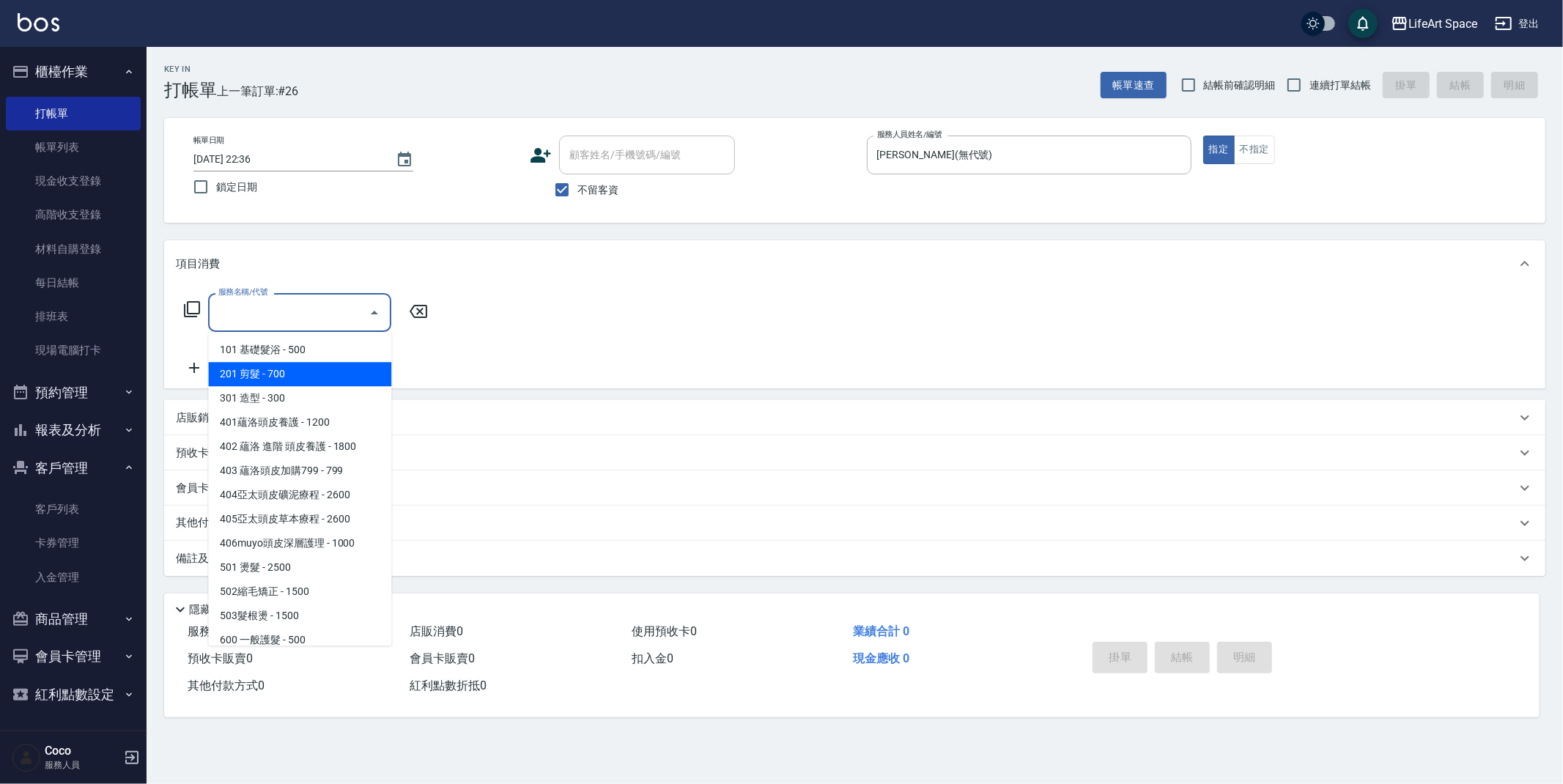
click at [268, 366] on span "201 剪髮 - 700" at bounding box center [300, 374] width 183 height 24
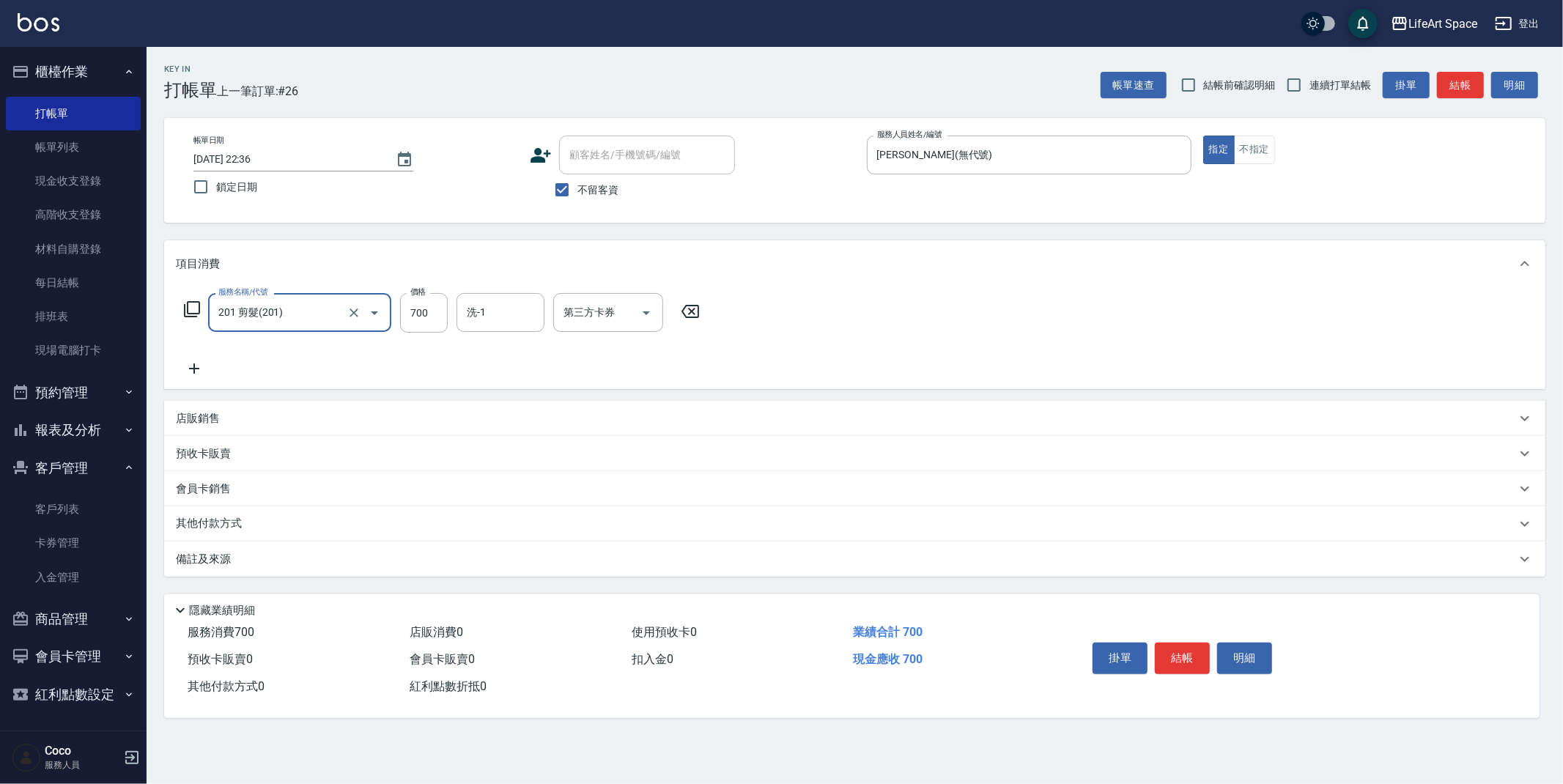
click at [290, 312] on input "201 剪髮(201)" at bounding box center [279, 312] width 129 height 26
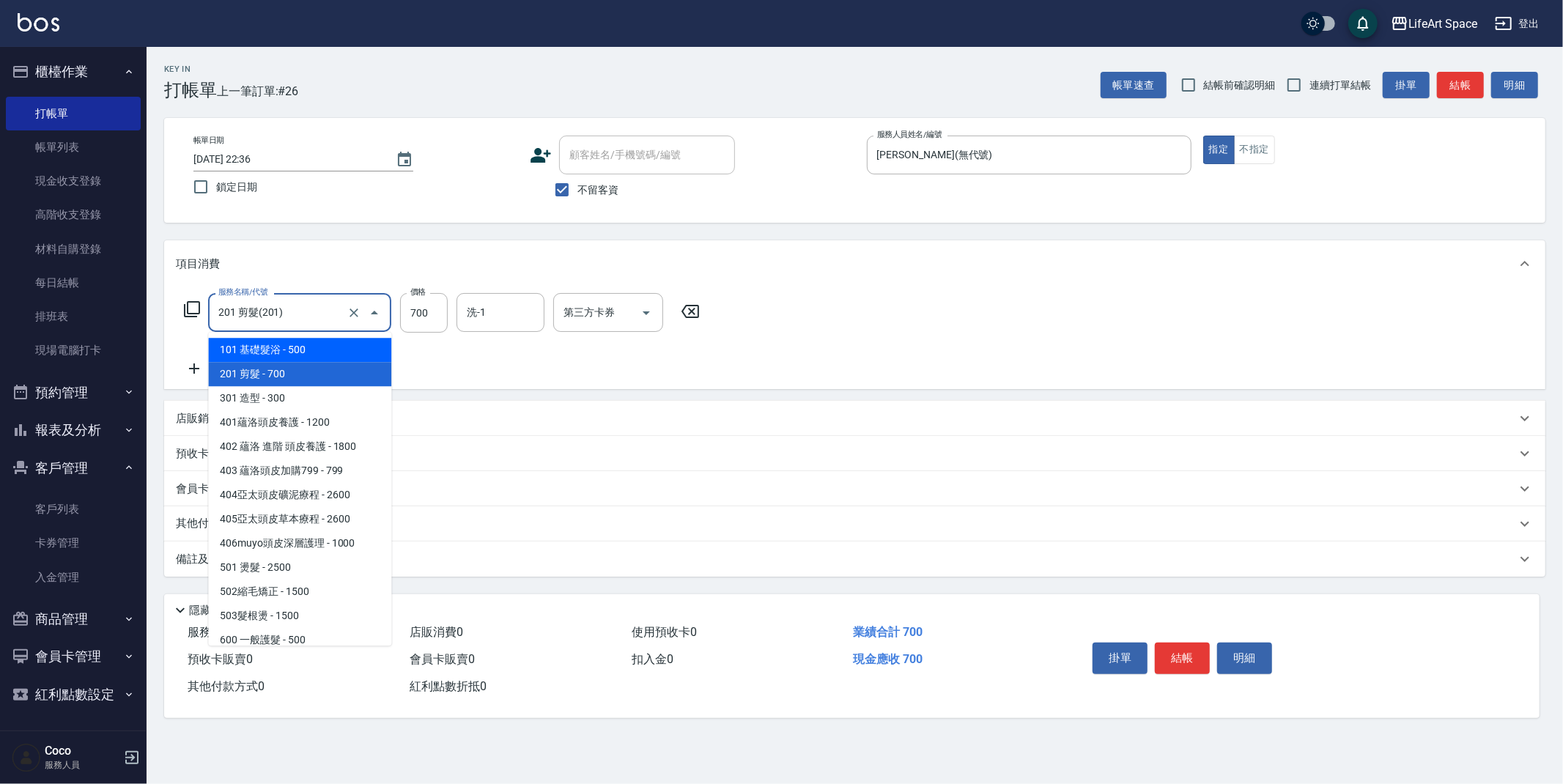
click at [295, 349] on span "101 基礎髮浴 - 500" at bounding box center [300, 349] width 183 height 24
type input "101 基礎髮浴 (101)"
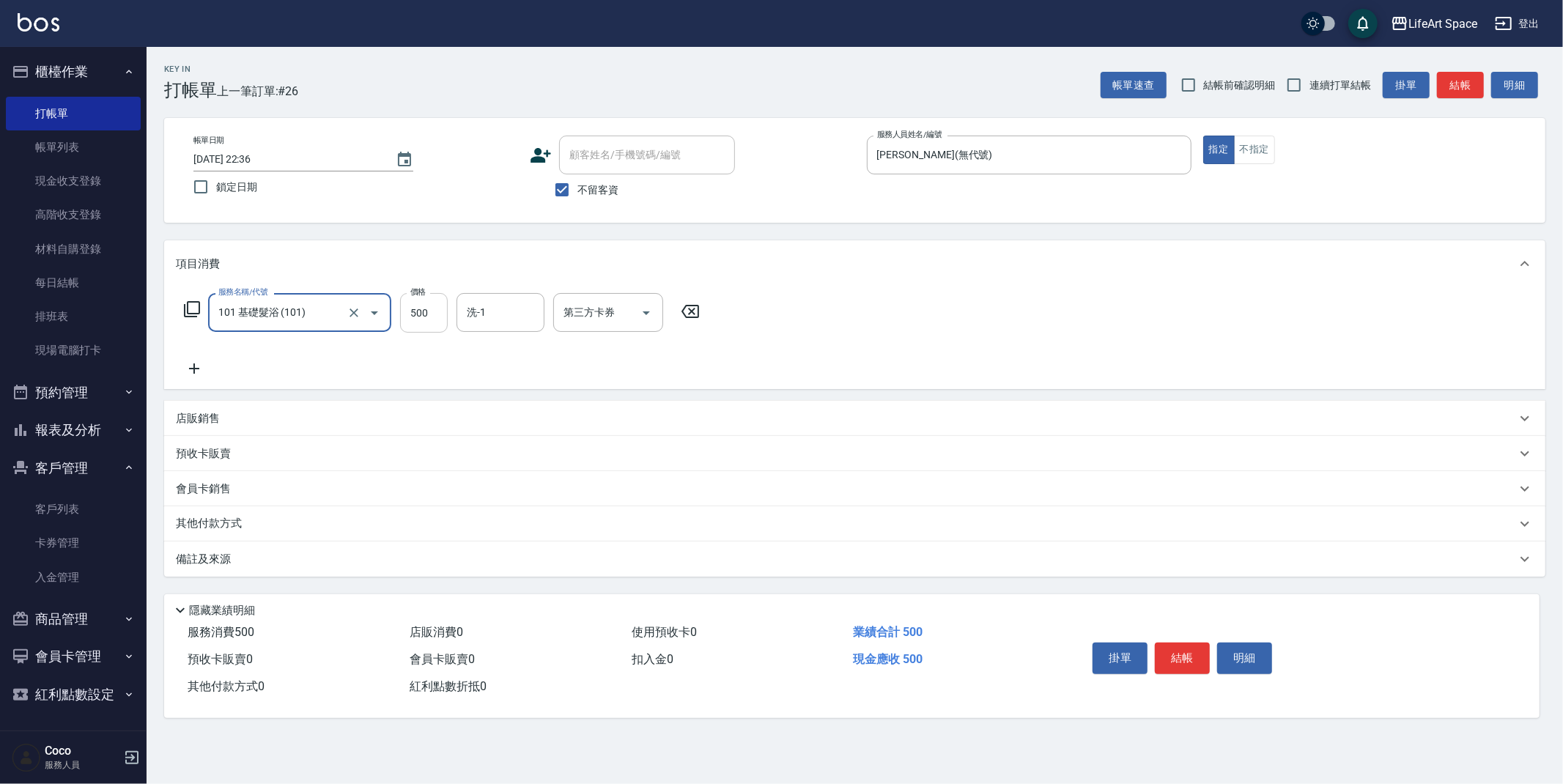
click at [441, 309] on input "500" at bounding box center [424, 313] width 48 height 40
type input "350"
click at [486, 305] on input "洗-1" at bounding box center [500, 312] width 75 height 26
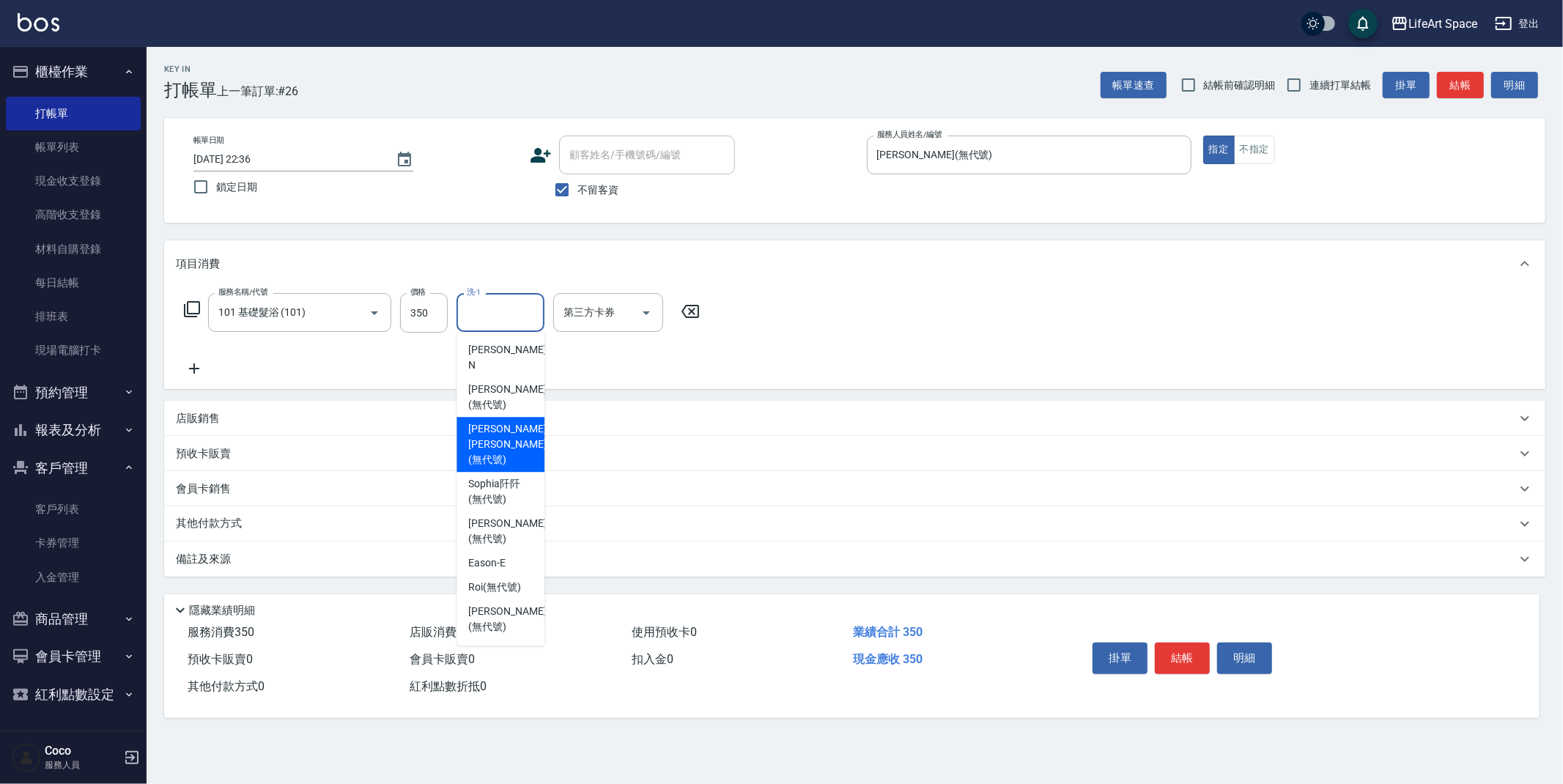
click at [519, 421] on span "[PERSON_NAME] [PERSON_NAME] (無代號)" at bounding box center [507, 444] width 78 height 46
type input "[PERSON_NAME] [PERSON_NAME](無代號)"
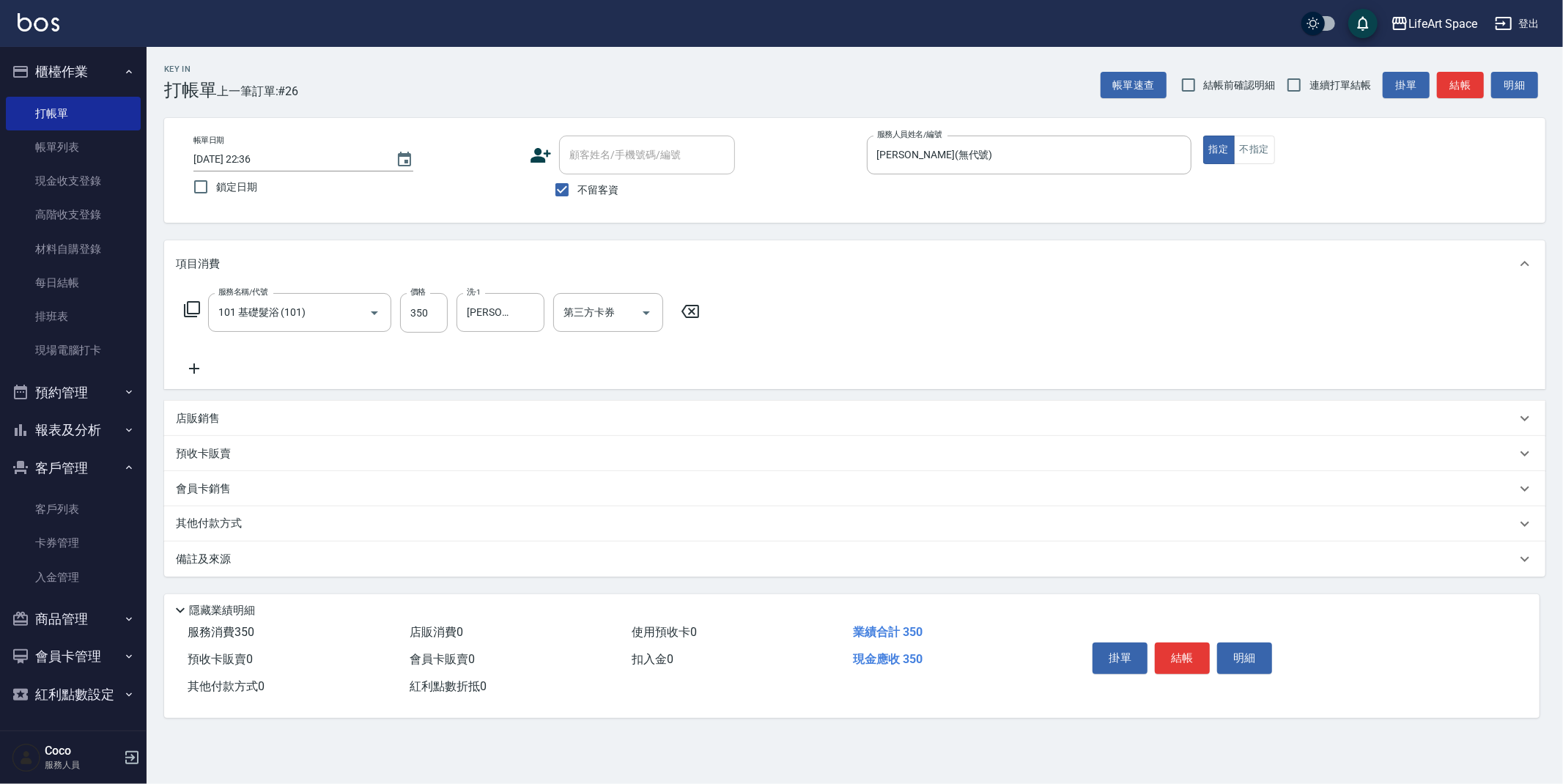
click at [197, 363] on icon at bounding box center [195, 368] width 37 height 18
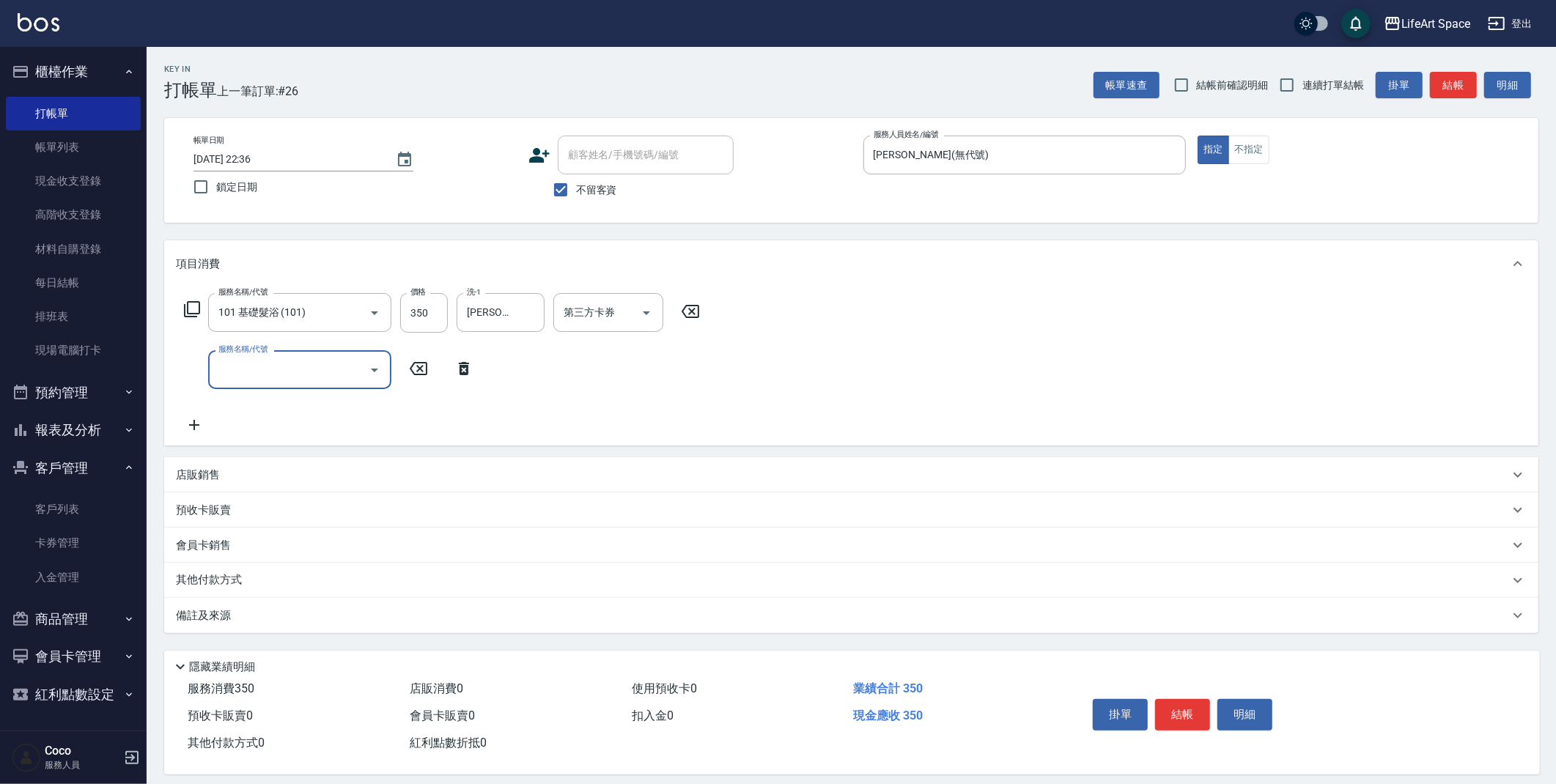
drag, startPoint x: 246, startPoint y: 363, endPoint x: 261, endPoint y: 374, distance: 18.6
click at [246, 363] on input "服務名稱/代號" at bounding box center [289, 369] width 148 height 26
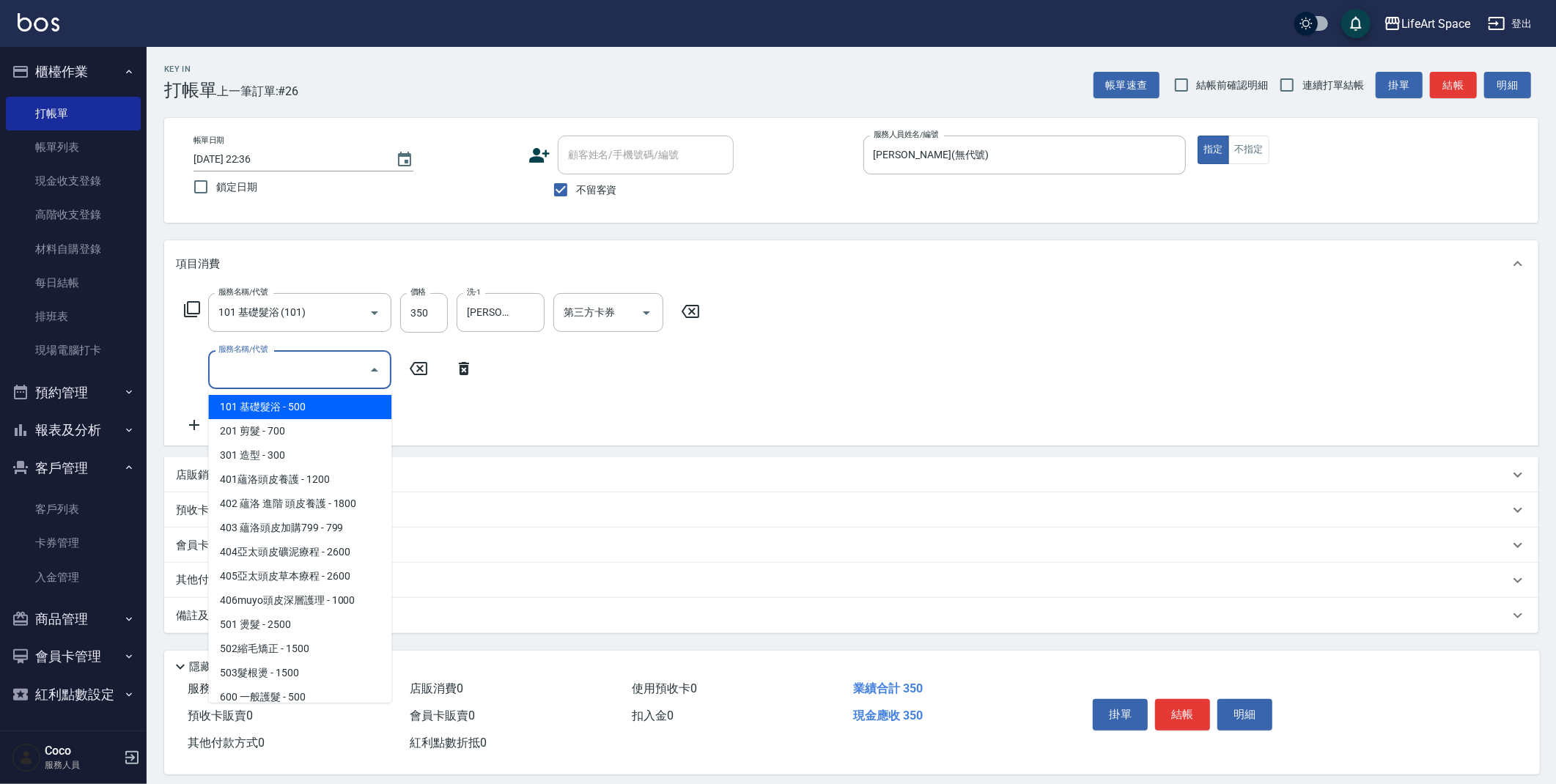
click at [283, 406] on span "101 基礎髮浴 - 500" at bounding box center [300, 406] width 183 height 24
type input "101 基礎髮浴 (101)"
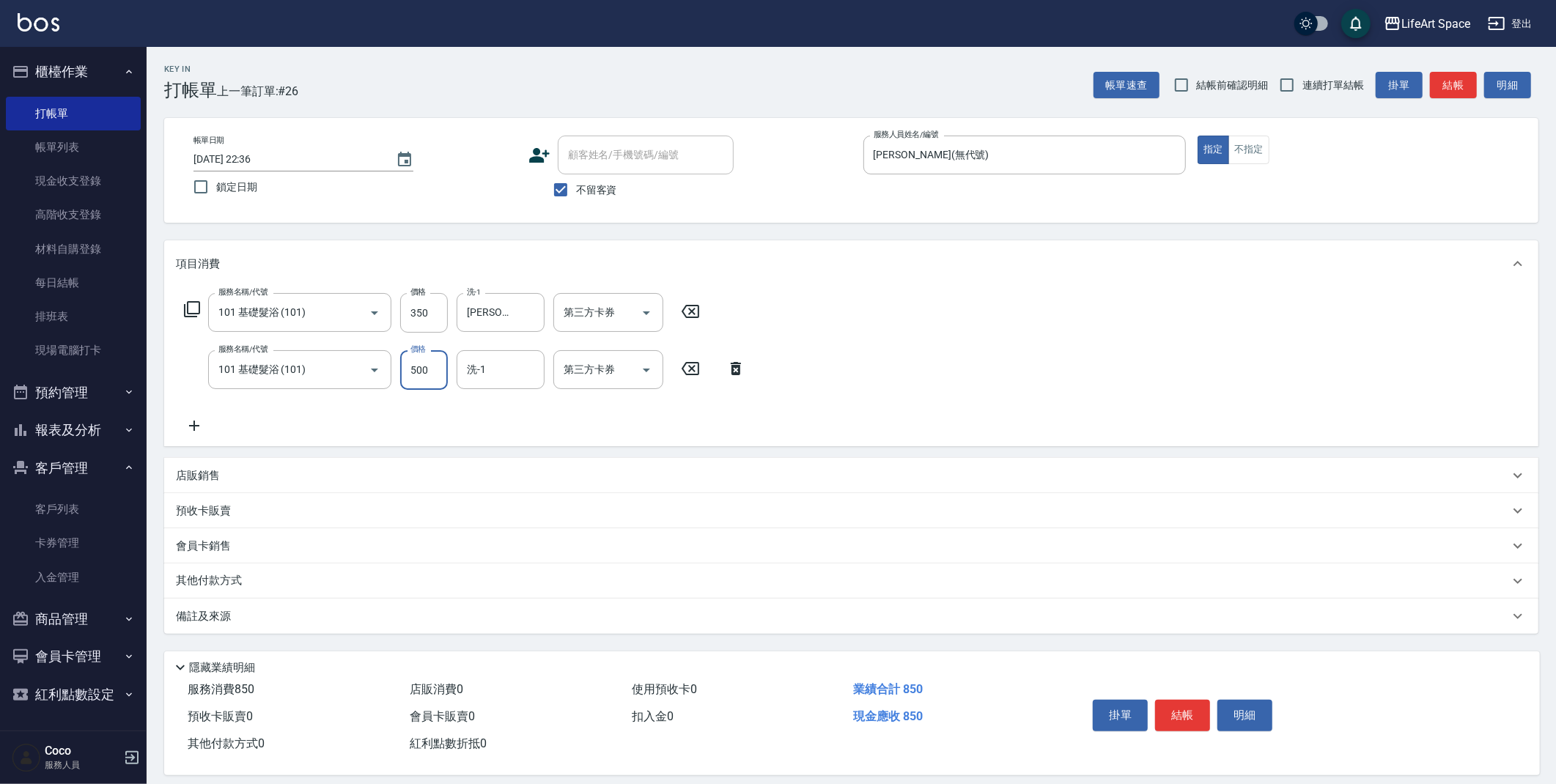
click at [438, 369] on input "500" at bounding box center [424, 370] width 48 height 40
type input "350"
click at [485, 373] on input "洗-1" at bounding box center [500, 369] width 75 height 26
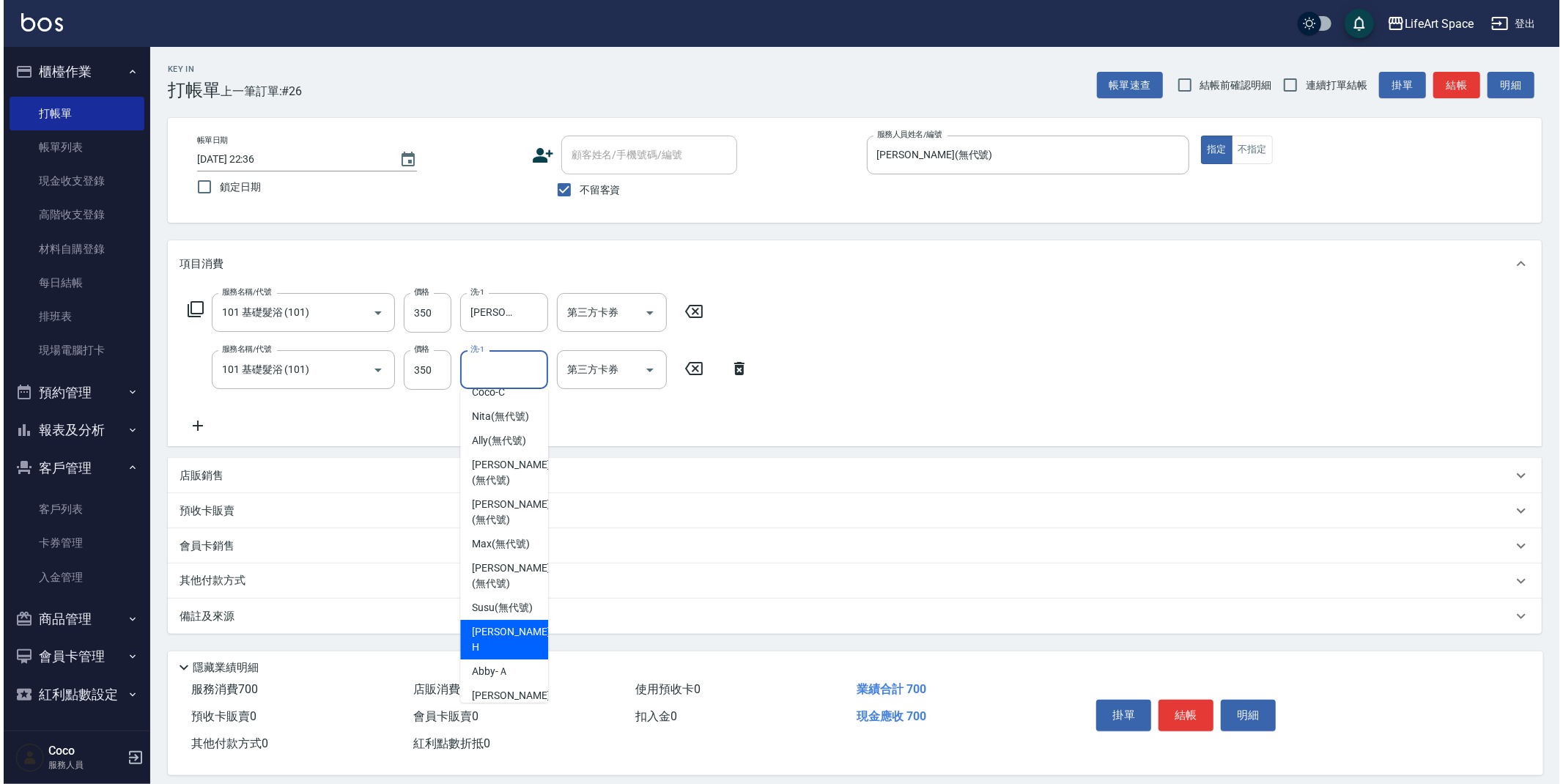
scroll to position [401, 0]
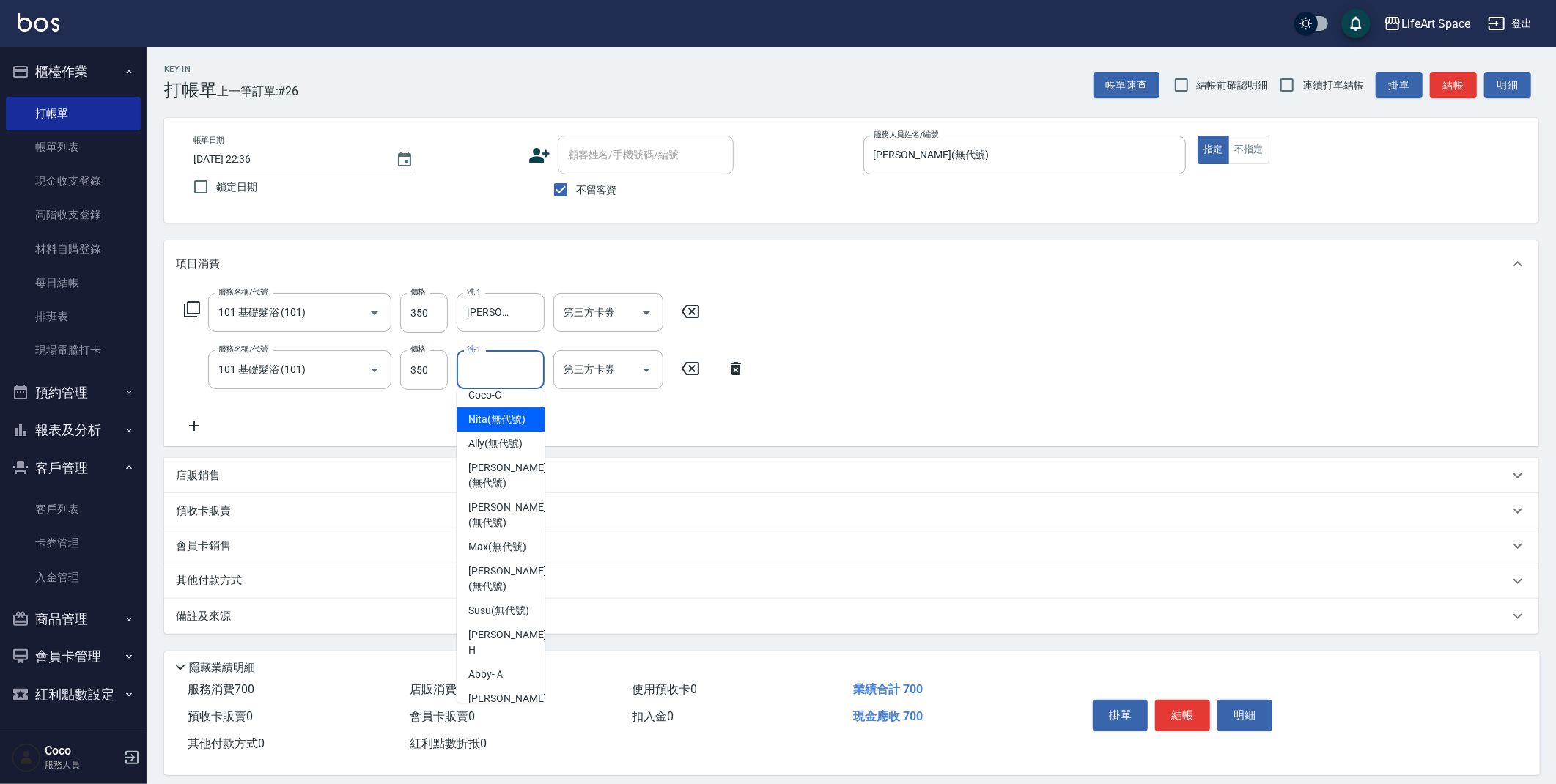
click at [487, 427] on span "Nita (無代號)" at bounding box center [496, 418] width 57 height 15
type input "Nita (無代號)"
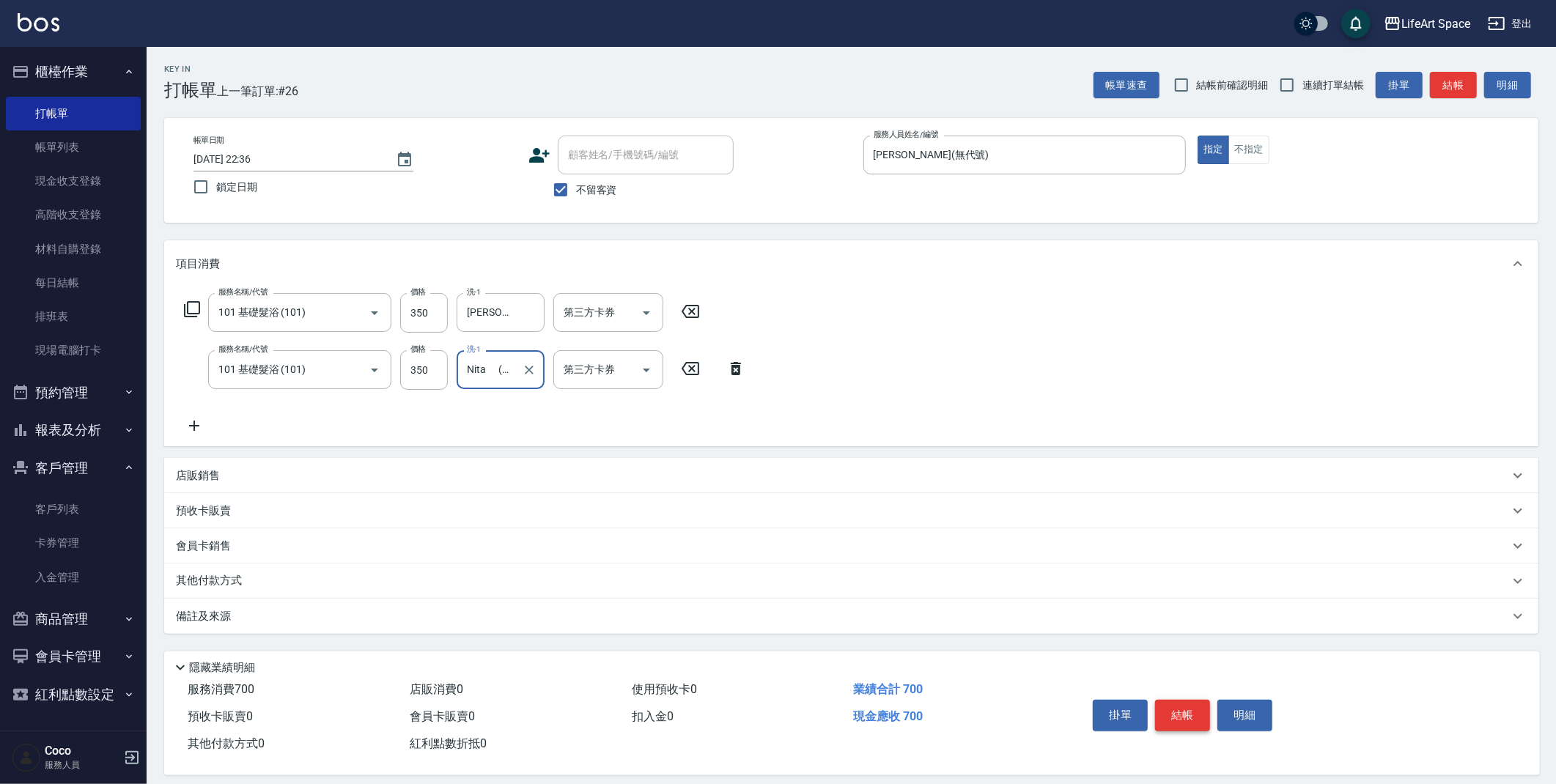
click at [1187, 712] on button "結帳" at bounding box center [1182, 714] width 55 height 31
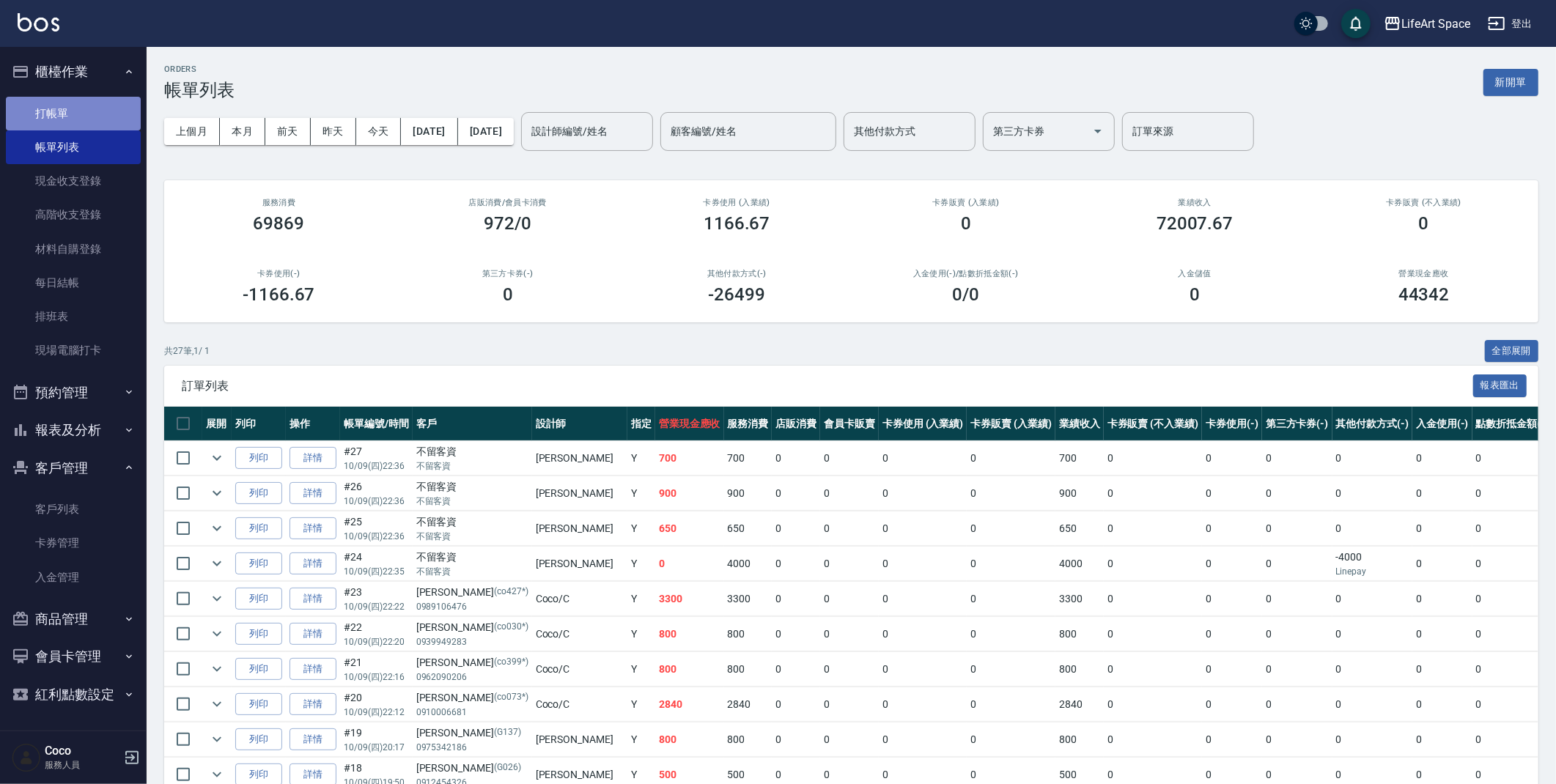
click at [59, 111] on link "打帳單" at bounding box center [73, 114] width 135 height 33
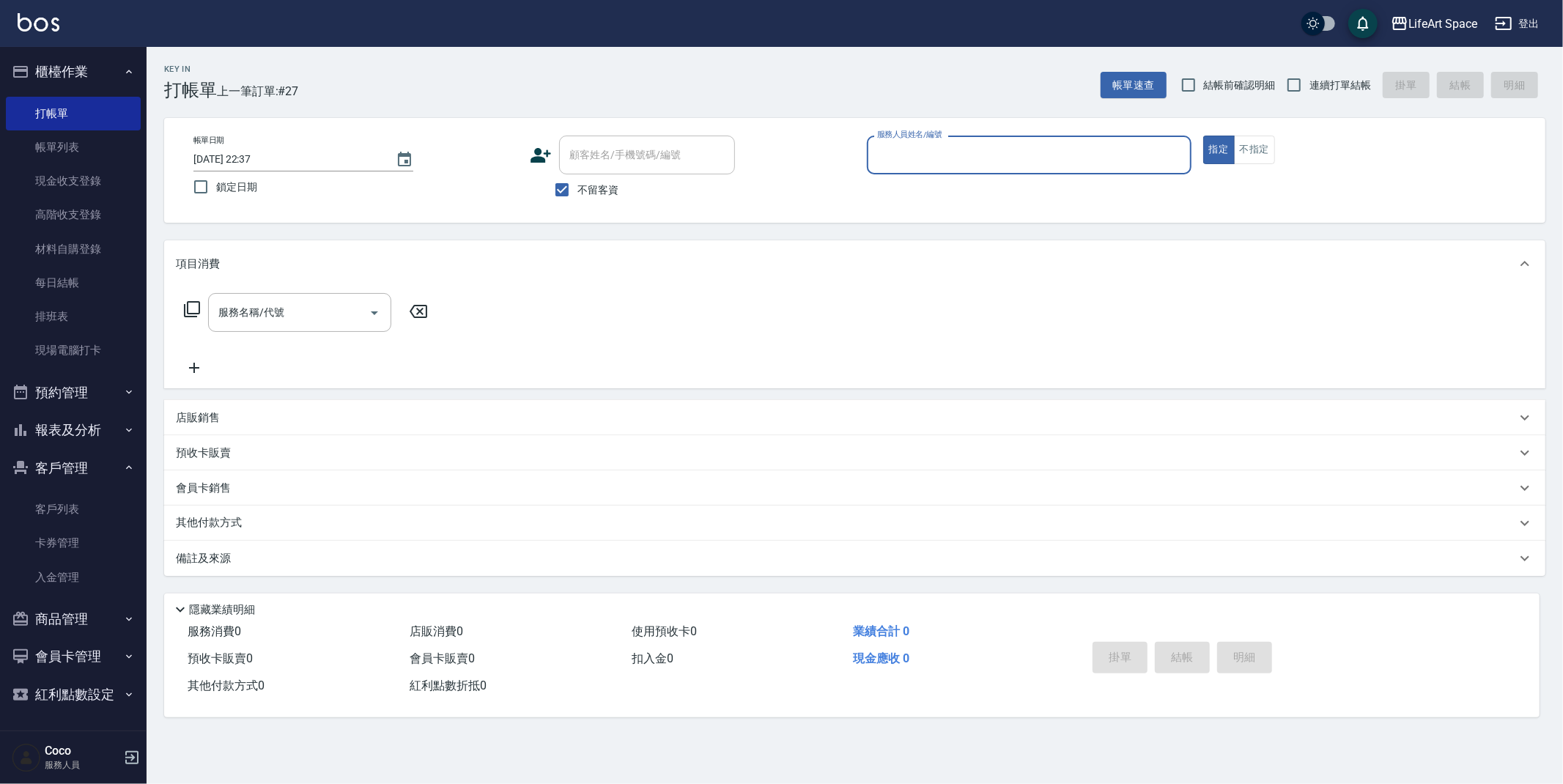
click at [934, 147] on input "服務人員姓名/編號" at bounding box center [1028, 154] width 311 height 26
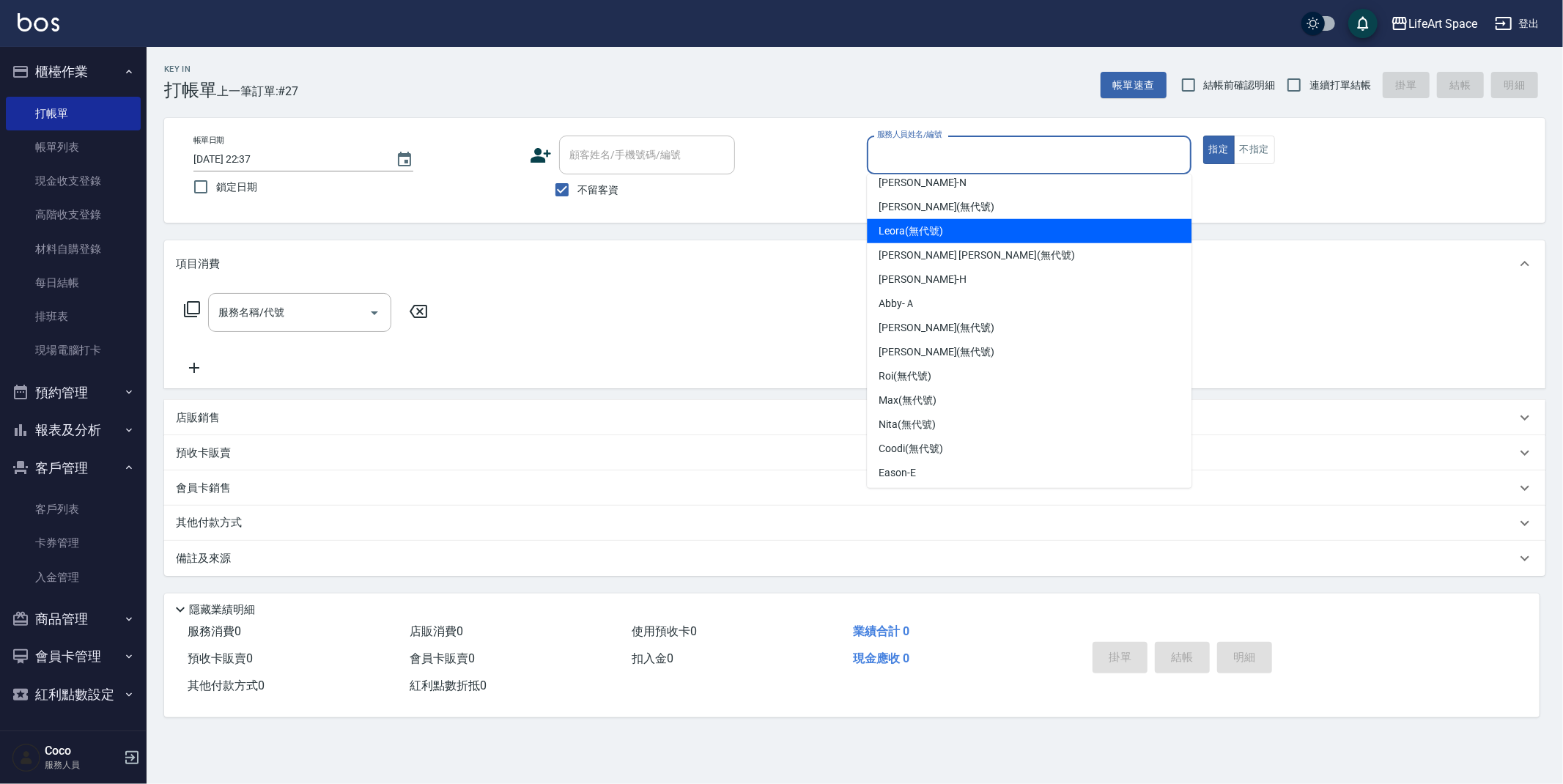
scroll to position [254, 0]
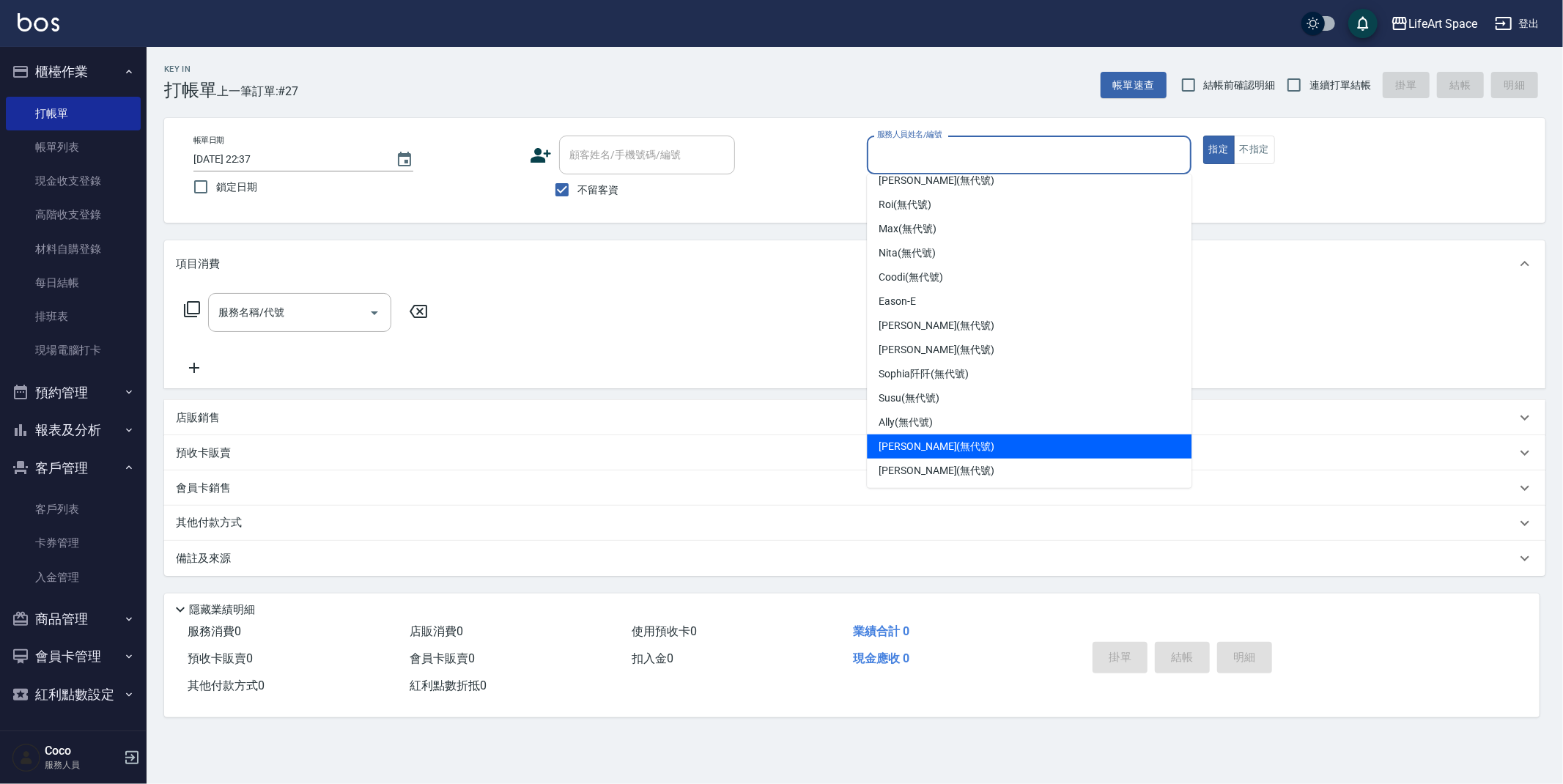
drag, startPoint x: 930, startPoint y: 449, endPoint x: 563, endPoint y: 384, distance: 372.7
click at [930, 449] on span "[PERSON_NAME] (無代號)" at bounding box center [936, 446] width 115 height 15
type input "[PERSON_NAME](無代號)"
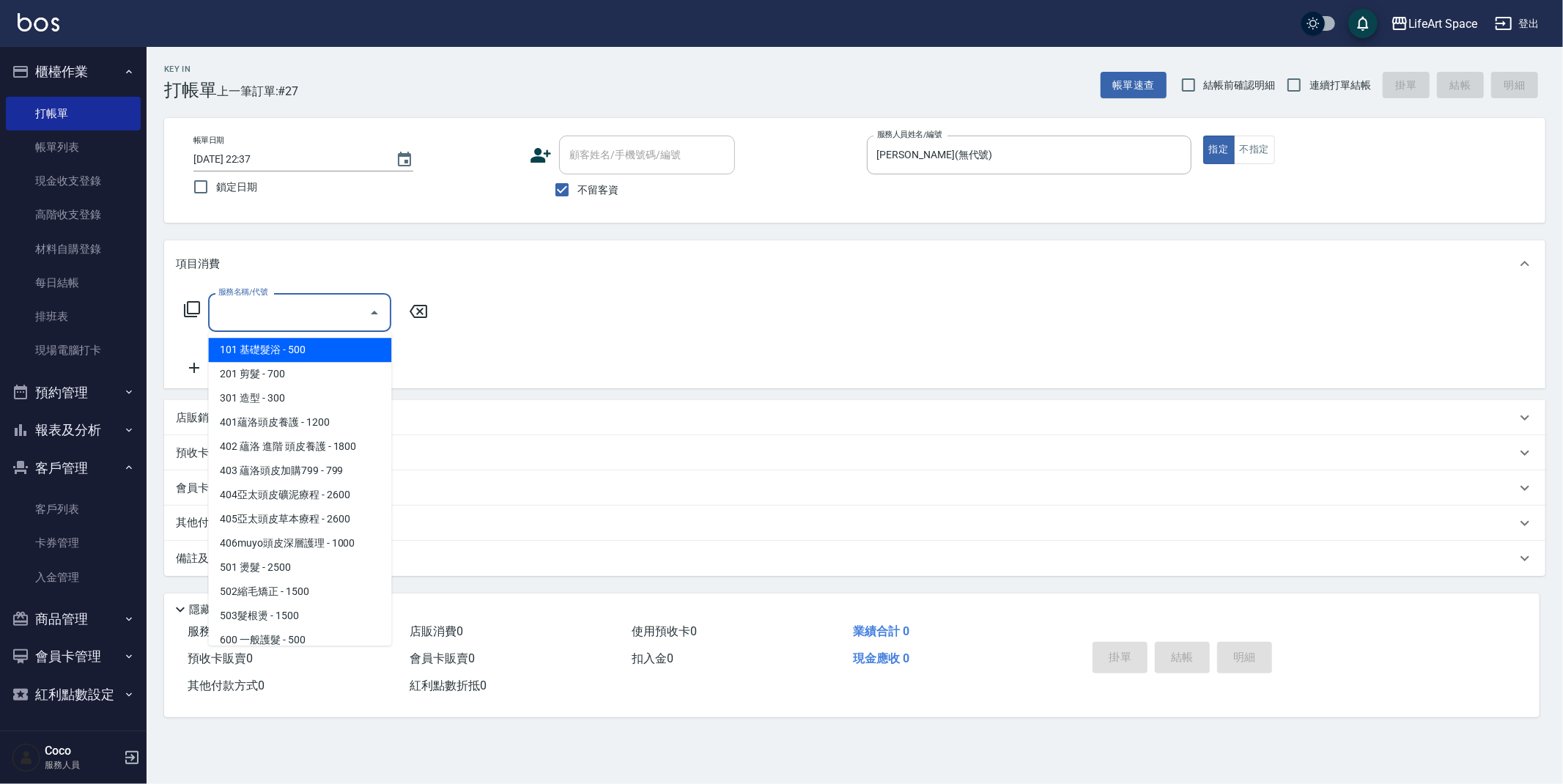
click at [296, 311] on input "服務名稱/代號" at bounding box center [289, 312] width 148 height 26
click at [302, 375] on span "201 剪髮 - 700" at bounding box center [300, 374] width 183 height 24
type input "201 剪髮(201)"
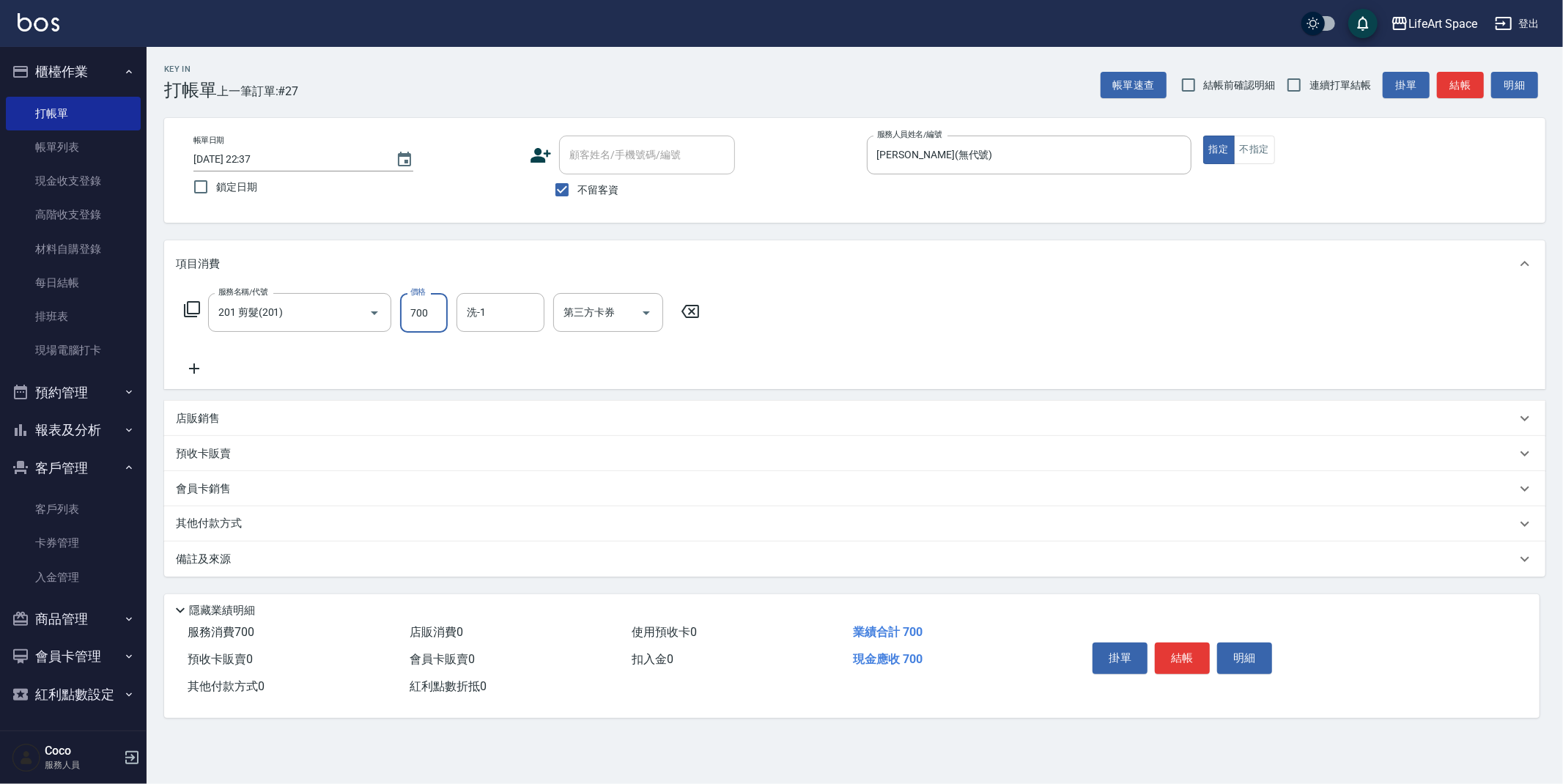
click at [433, 316] on input "700" at bounding box center [424, 313] width 48 height 40
type input "650"
click at [1176, 660] on button "結帳" at bounding box center [1182, 657] width 55 height 31
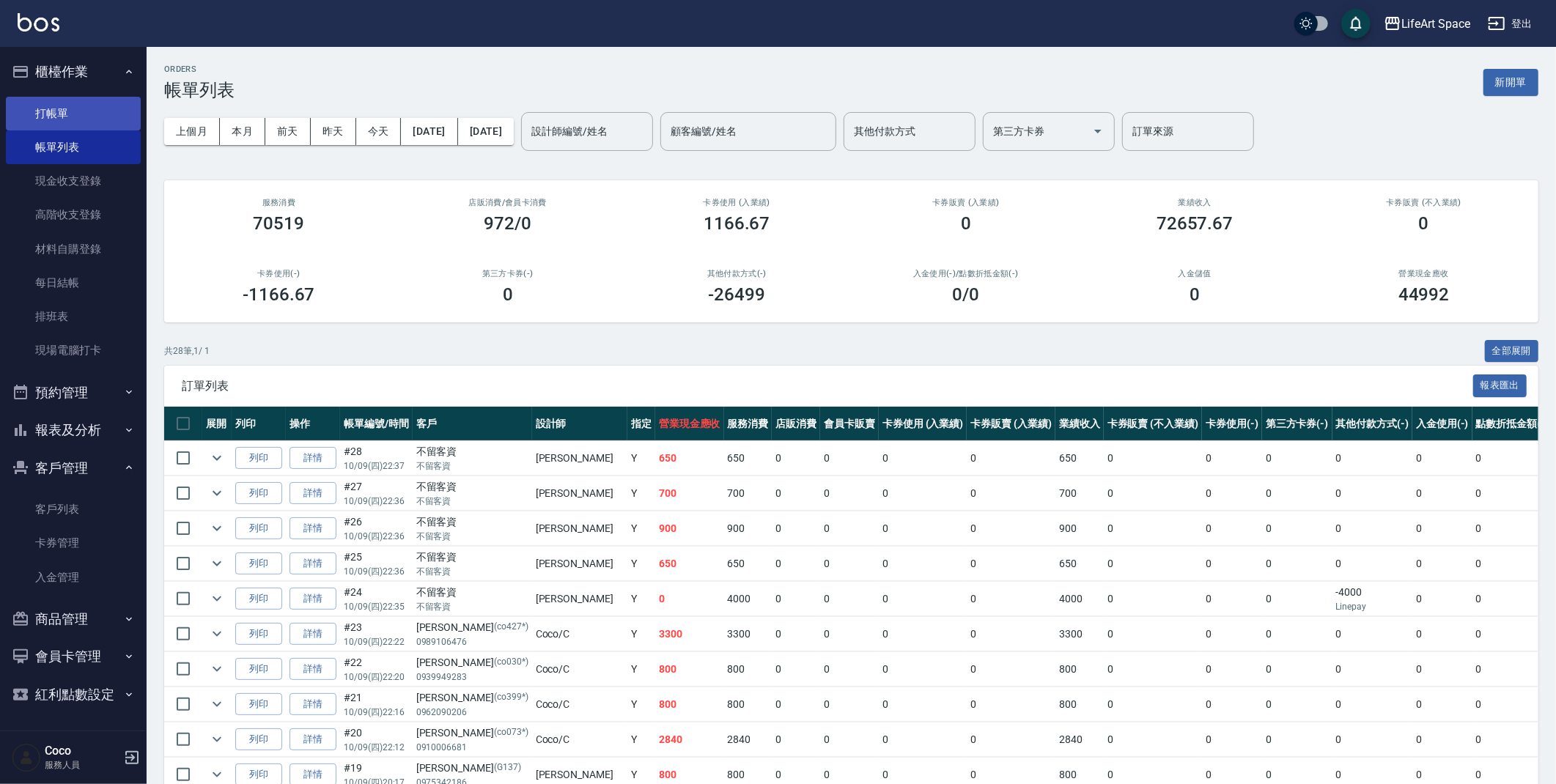
click at [70, 110] on link "打帳單" at bounding box center [73, 114] width 135 height 33
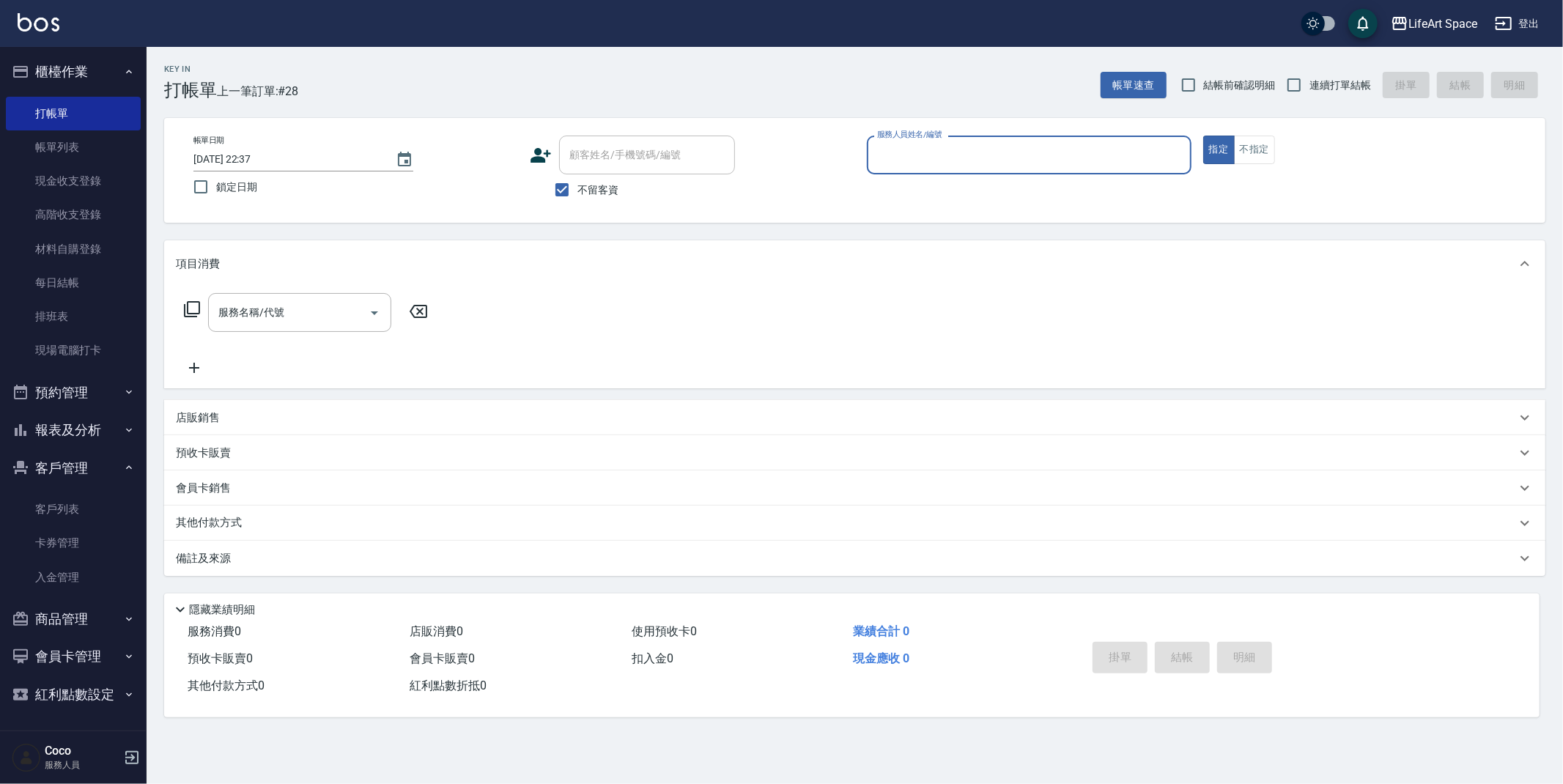
click at [916, 159] on input "服務人員姓名/編號" at bounding box center [1028, 154] width 311 height 26
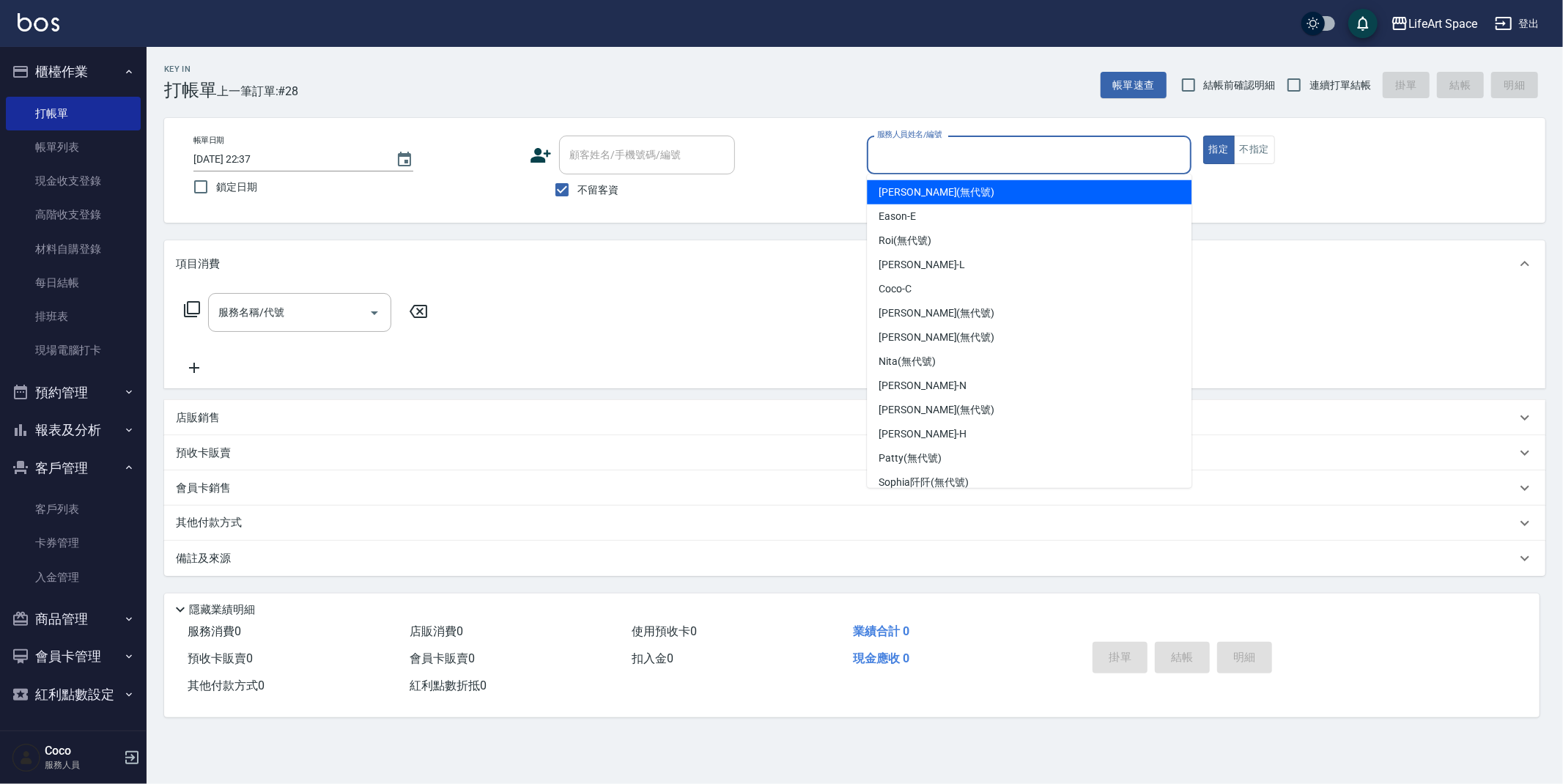
click at [909, 189] on span "[PERSON_NAME] (無代號)" at bounding box center [936, 192] width 115 height 15
type input "[PERSON_NAME](無代號)"
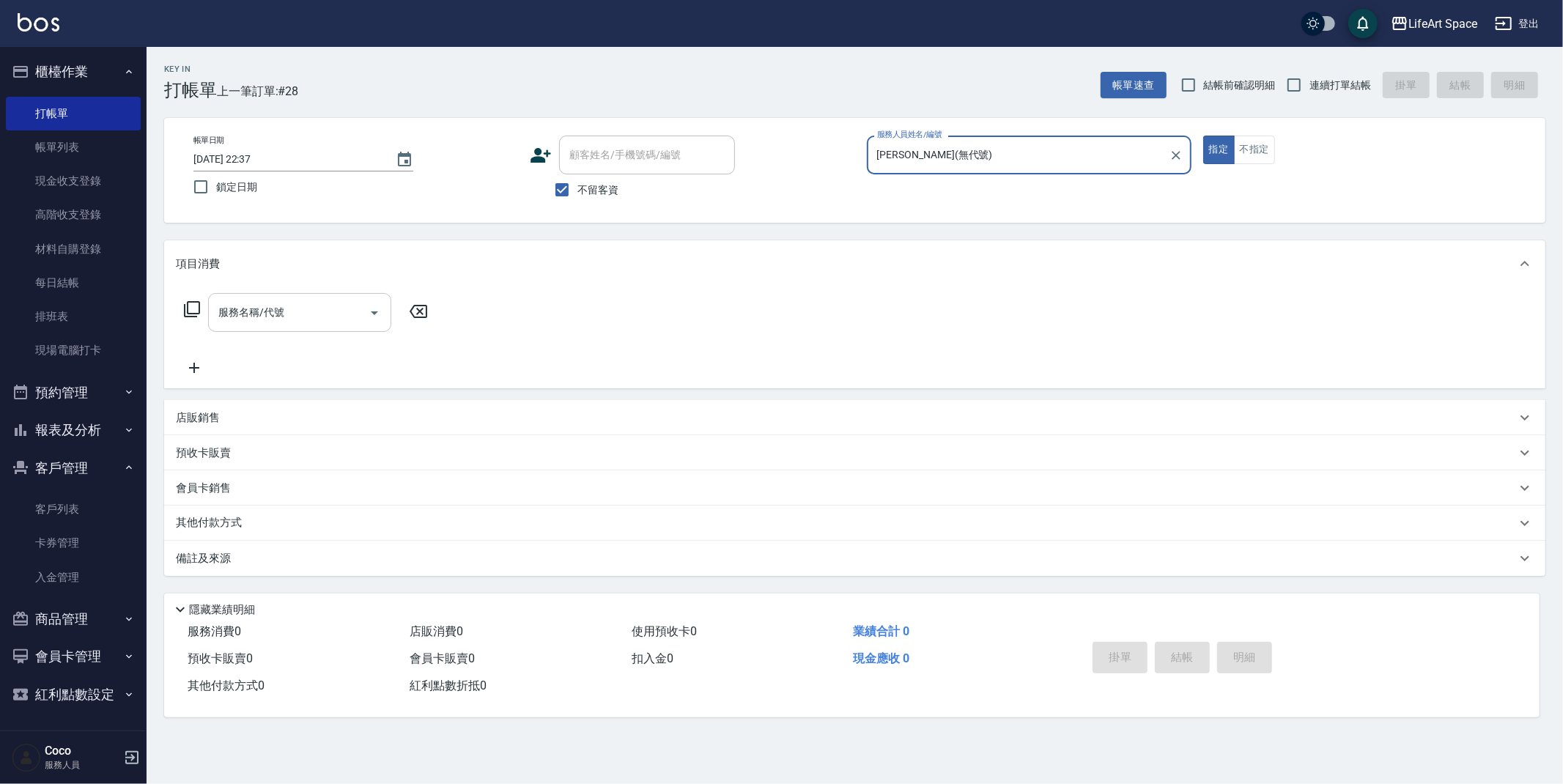
click at [333, 306] on input "服務名稱/代號" at bounding box center [289, 312] width 148 height 26
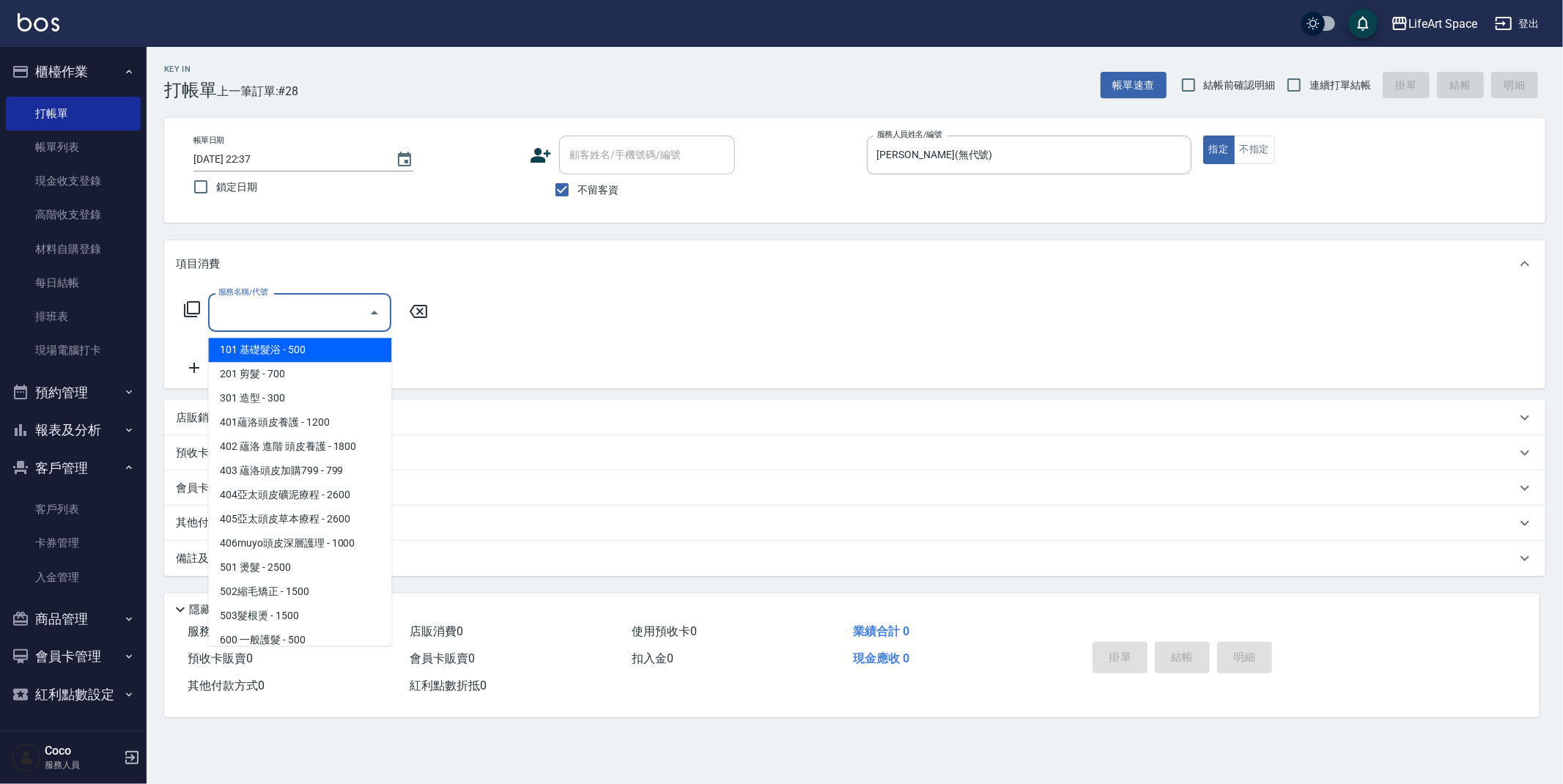
click at [337, 350] on span "101 基礎髮浴 - 500" at bounding box center [300, 349] width 183 height 24
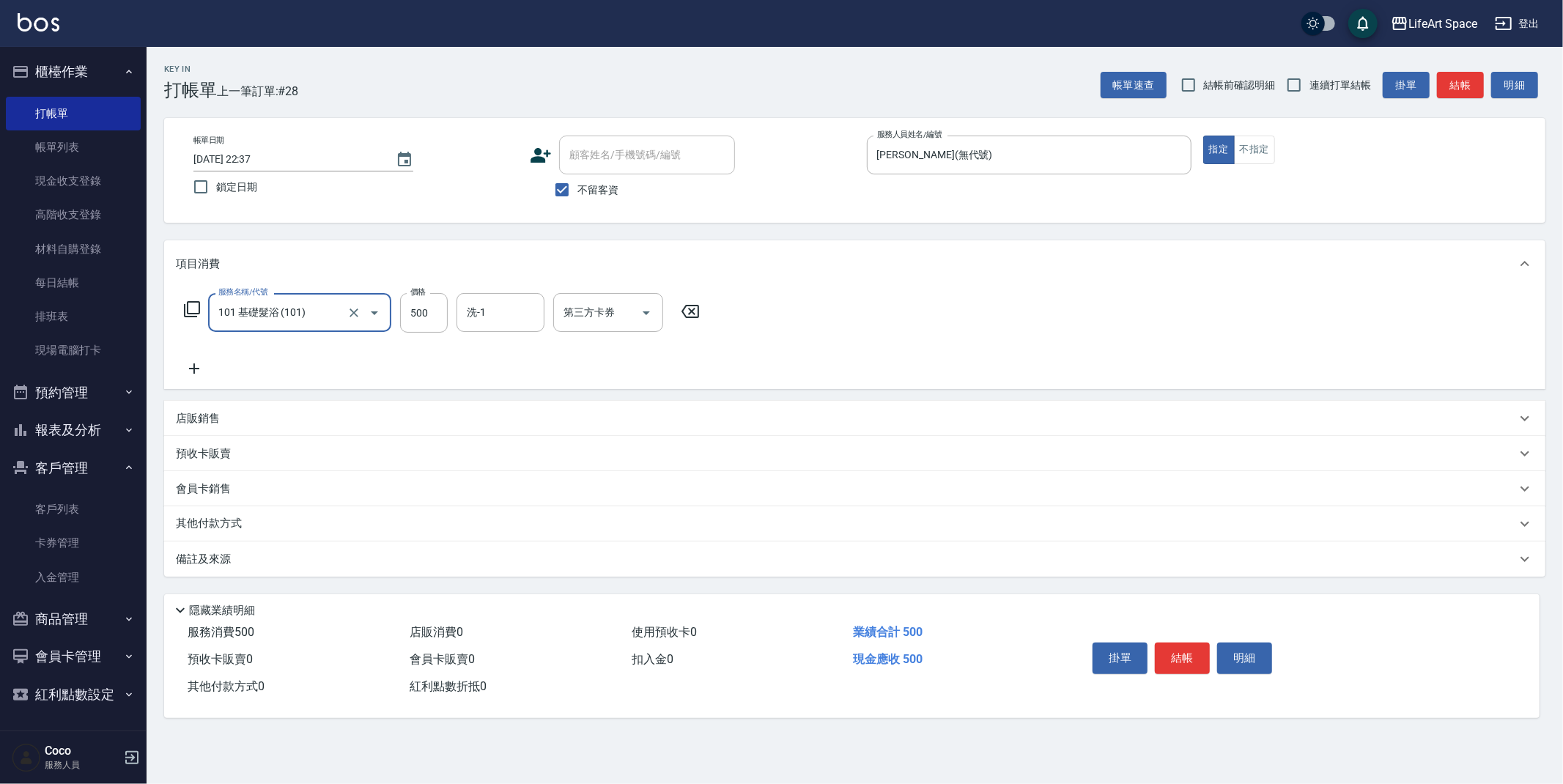
click at [314, 317] on input "101 基礎髮浴 (101)" at bounding box center [279, 312] width 129 height 26
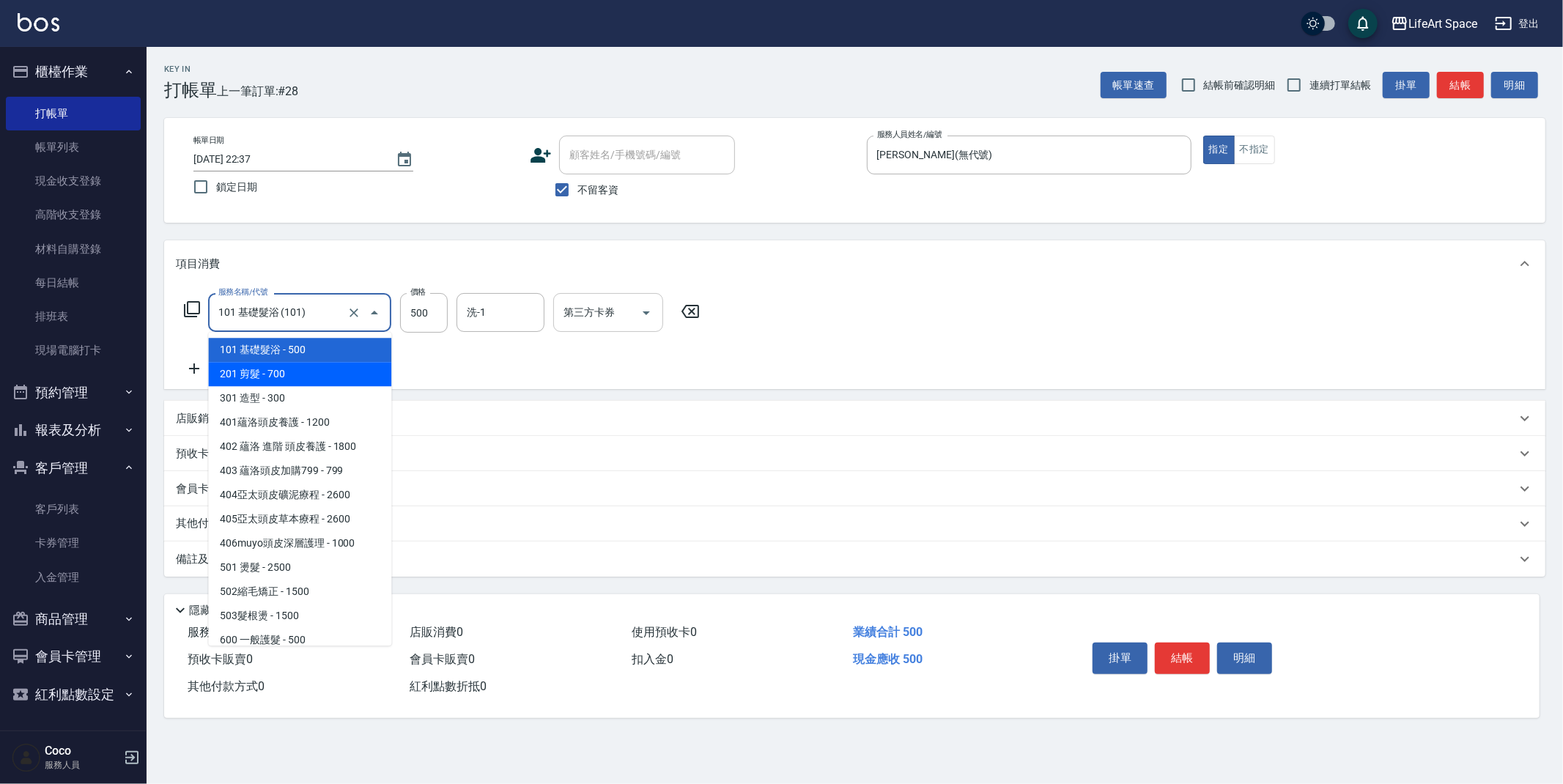
drag, startPoint x: 300, startPoint y: 381, endPoint x: 463, endPoint y: 307, distance: 179.0
click at [300, 381] on span "201 剪髮 - 700" at bounding box center [300, 374] width 183 height 24
type input "201 剪髮(201)"
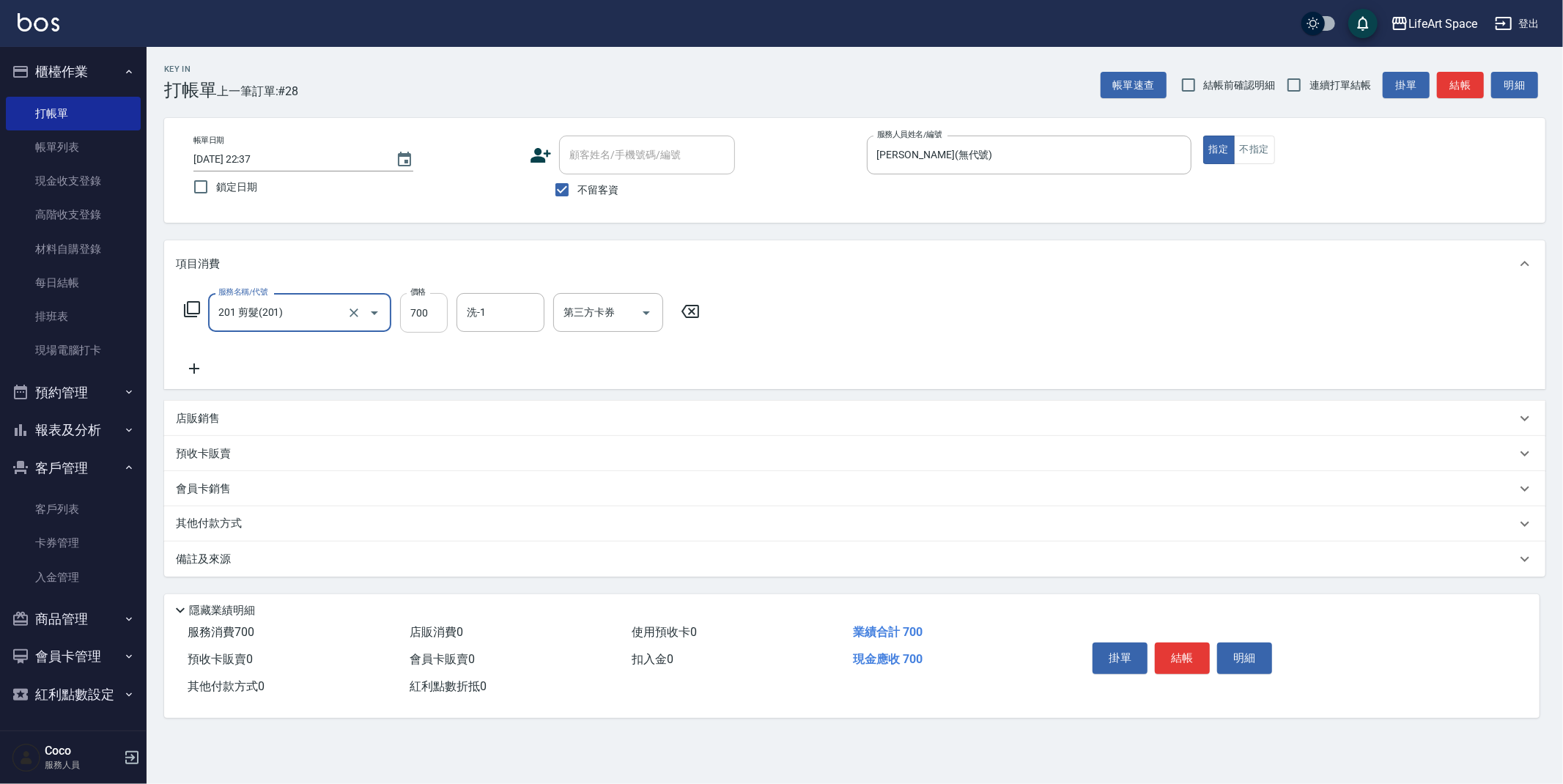
click at [437, 316] on input "700" at bounding box center [424, 313] width 48 height 40
type input "900"
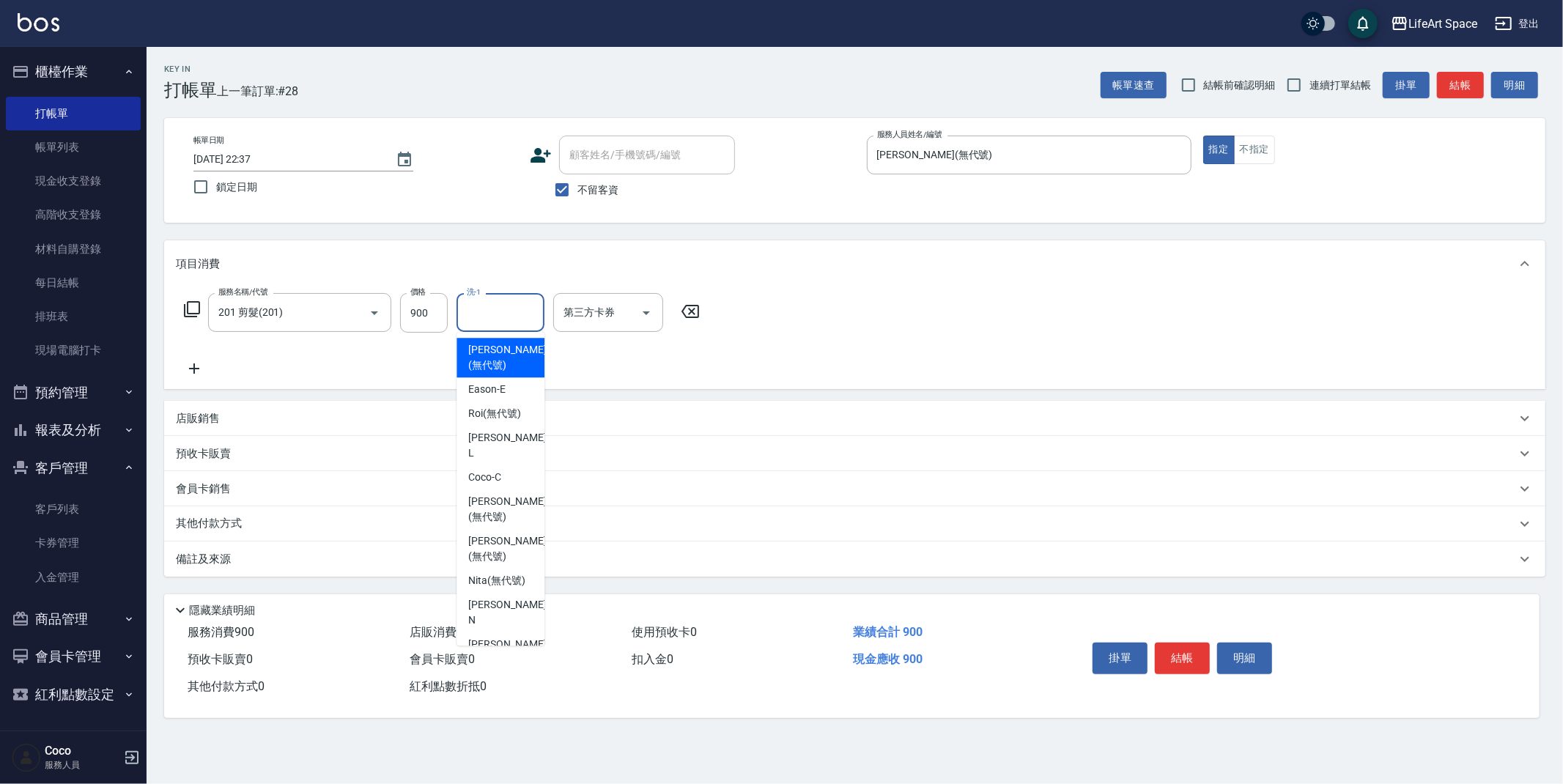
click at [500, 314] on input "洗-1" at bounding box center [500, 312] width 75 height 26
click at [499, 573] on span "Nita (無代號)" at bounding box center [496, 580] width 57 height 15
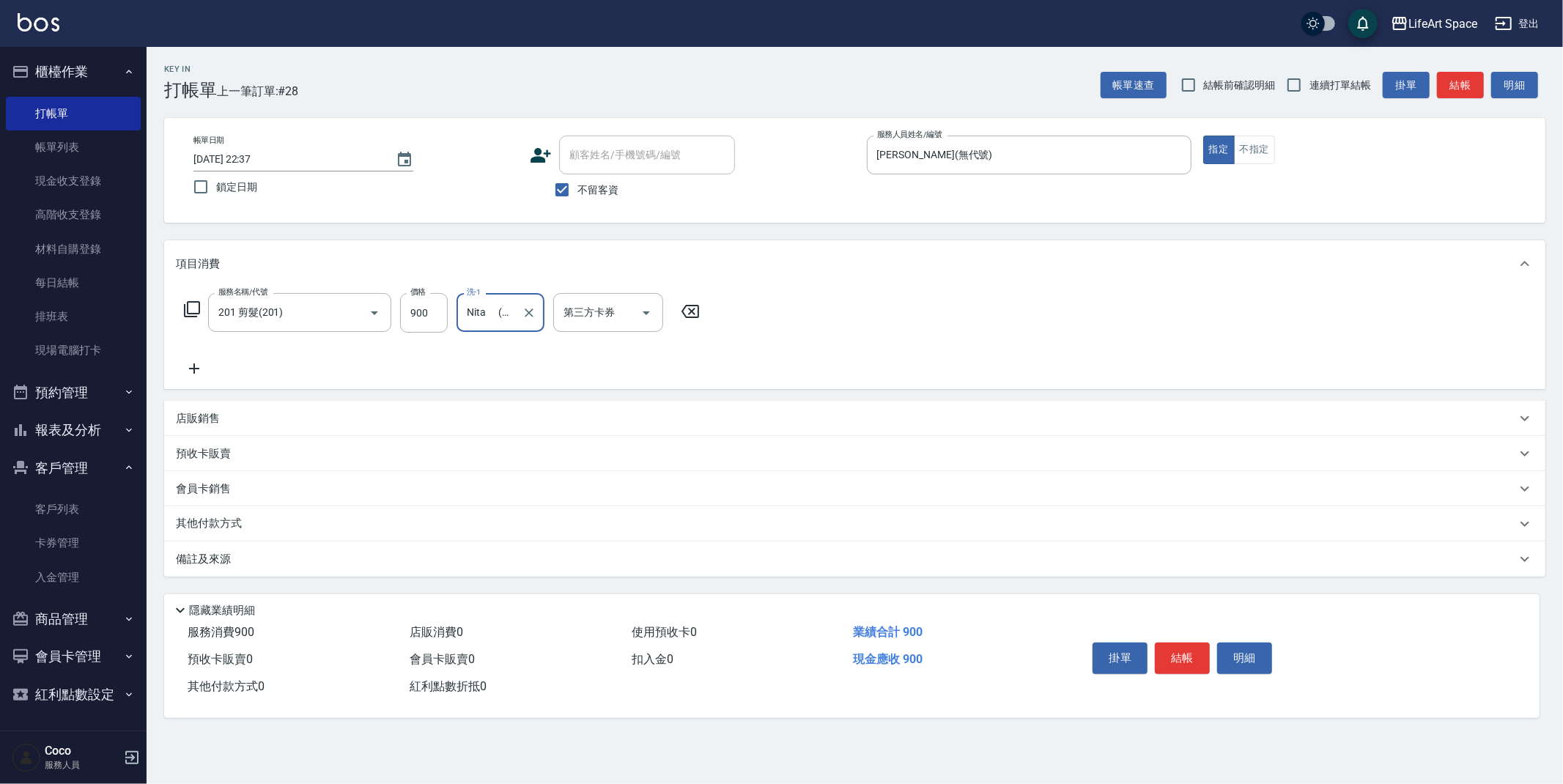
click at [494, 310] on input "Nita (無代號)" at bounding box center [490, 312] width 53 height 26
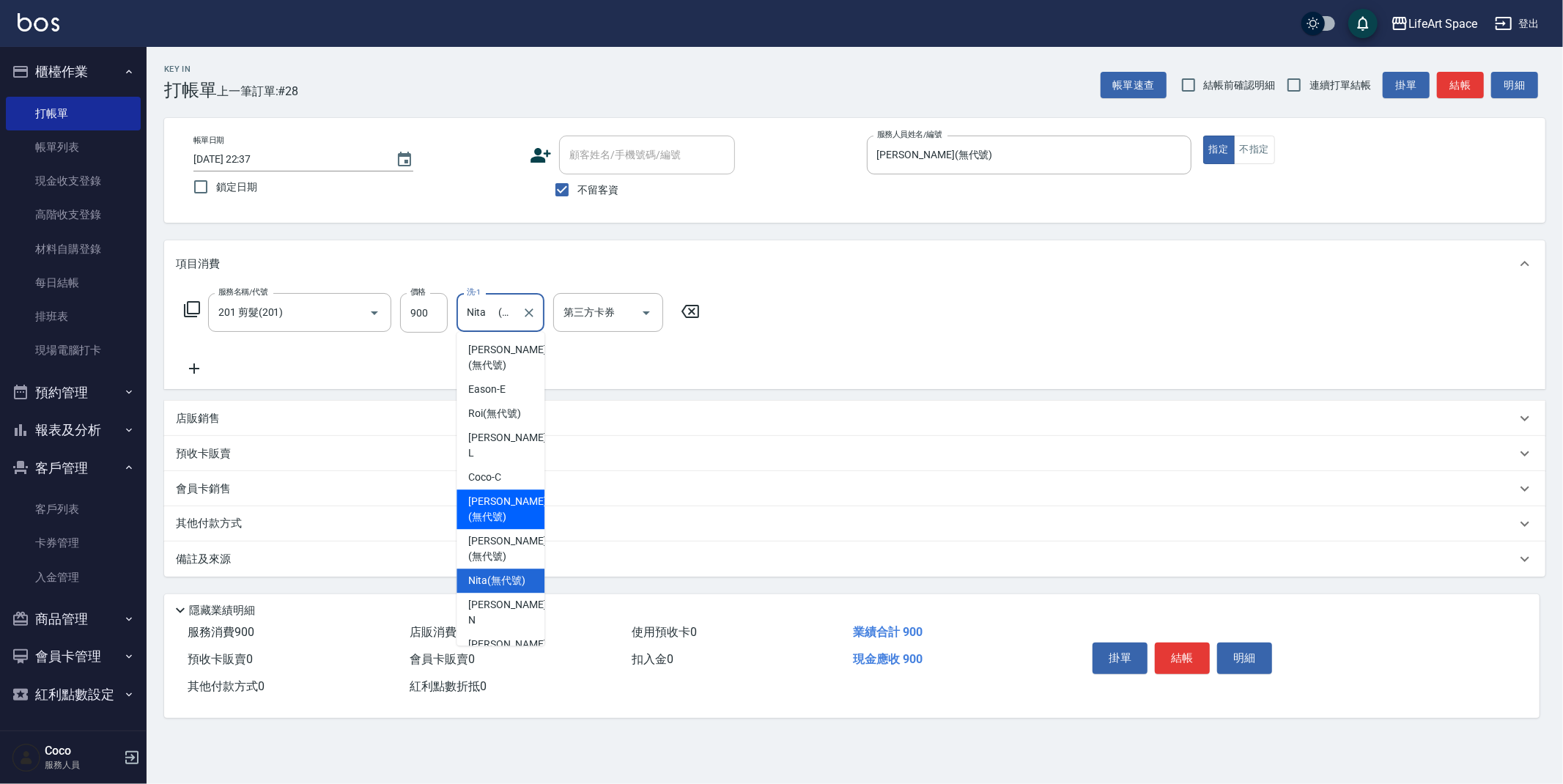
click at [510, 494] on div "[PERSON_NAME] (無代號)" at bounding box center [500, 509] width 88 height 40
type input "[PERSON_NAME](無代號)"
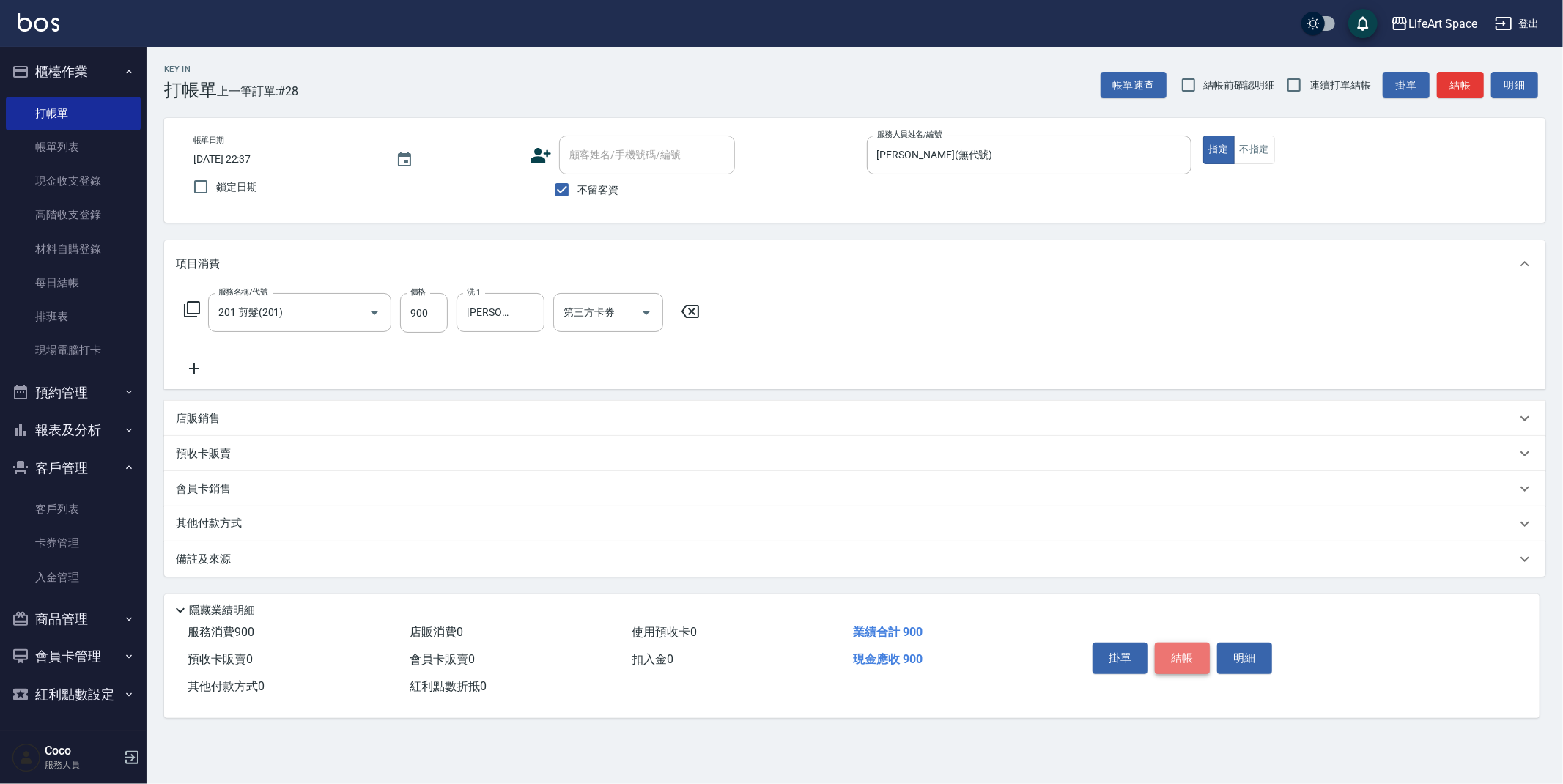
click at [1182, 664] on button "結帳" at bounding box center [1182, 657] width 55 height 31
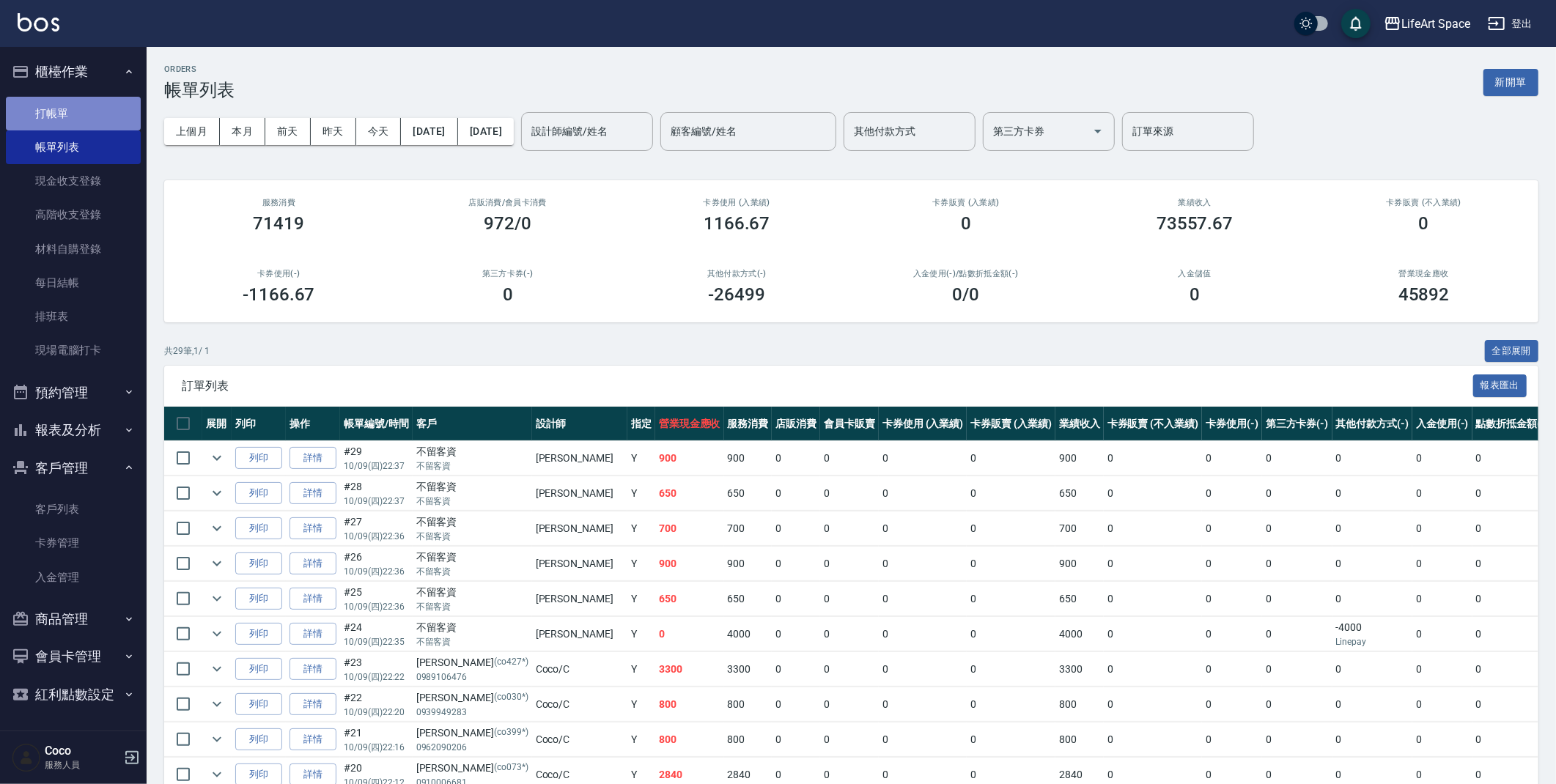
click at [69, 120] on link "打帳單" at bounding box center [73, 114] width 135 height 33
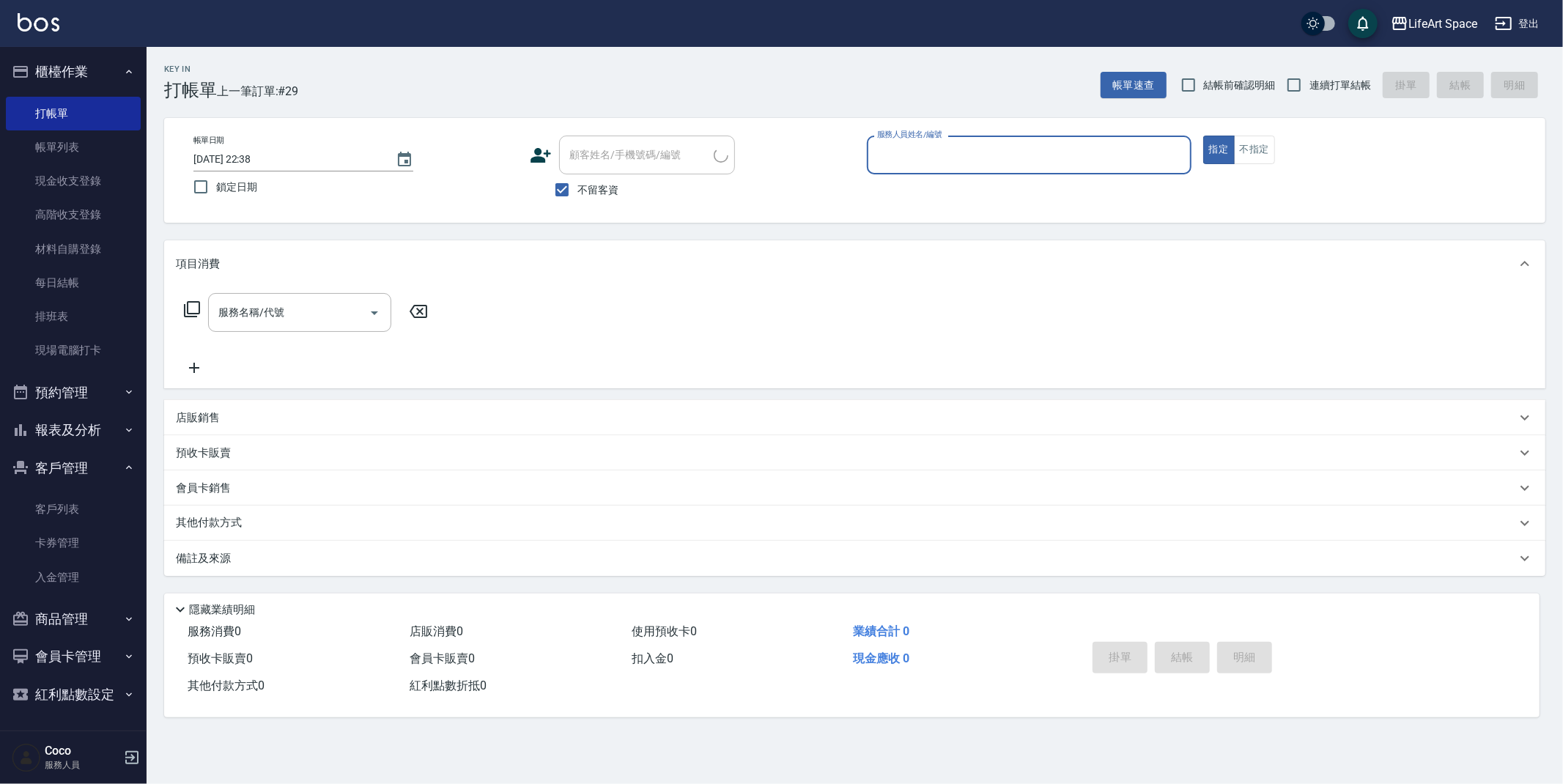
click at [962, 159] on input "服務人員姓名/編號" at bounding box center [1028, 154] width 311 height 26
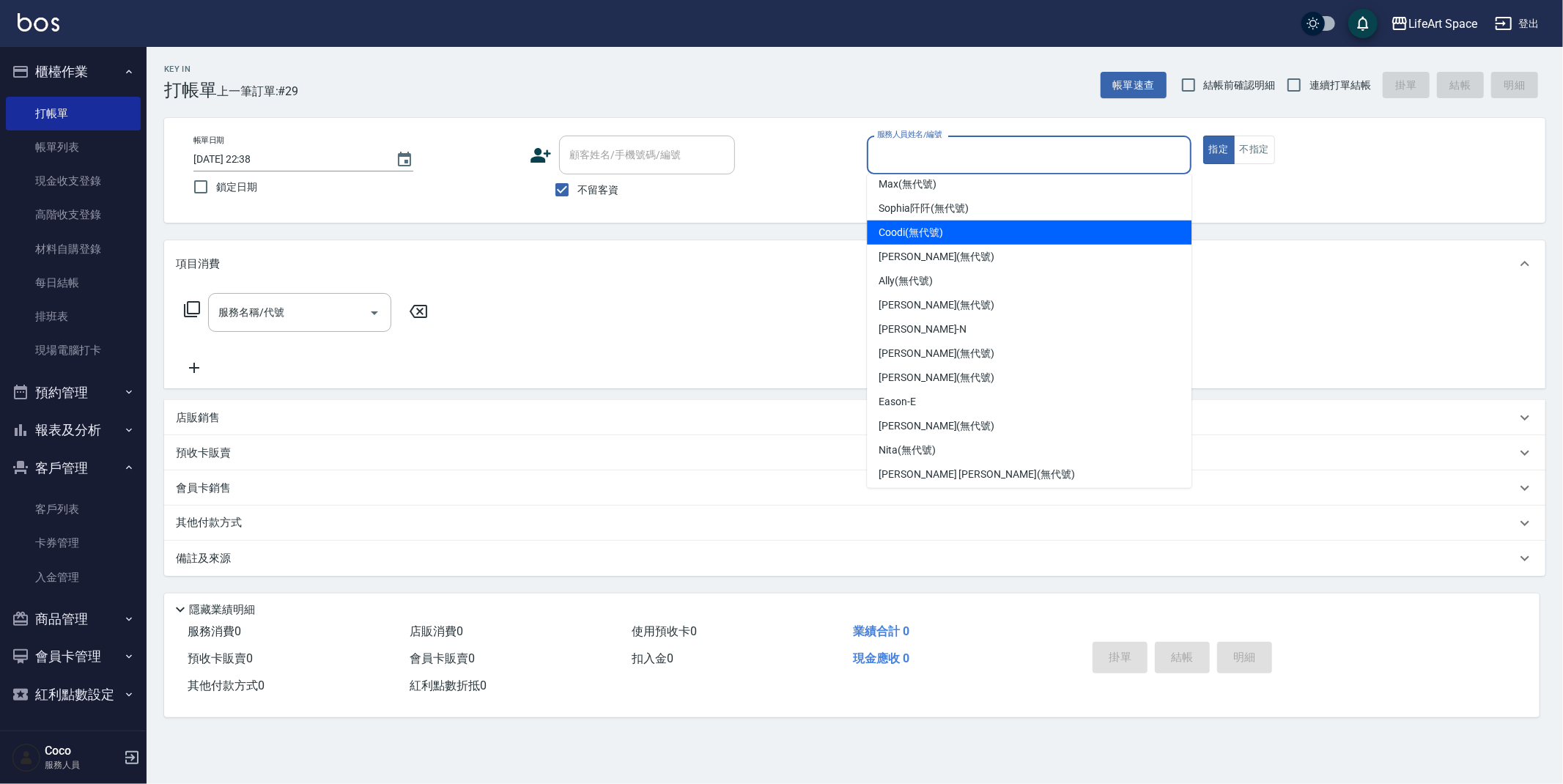
scroll to position [254, 0]
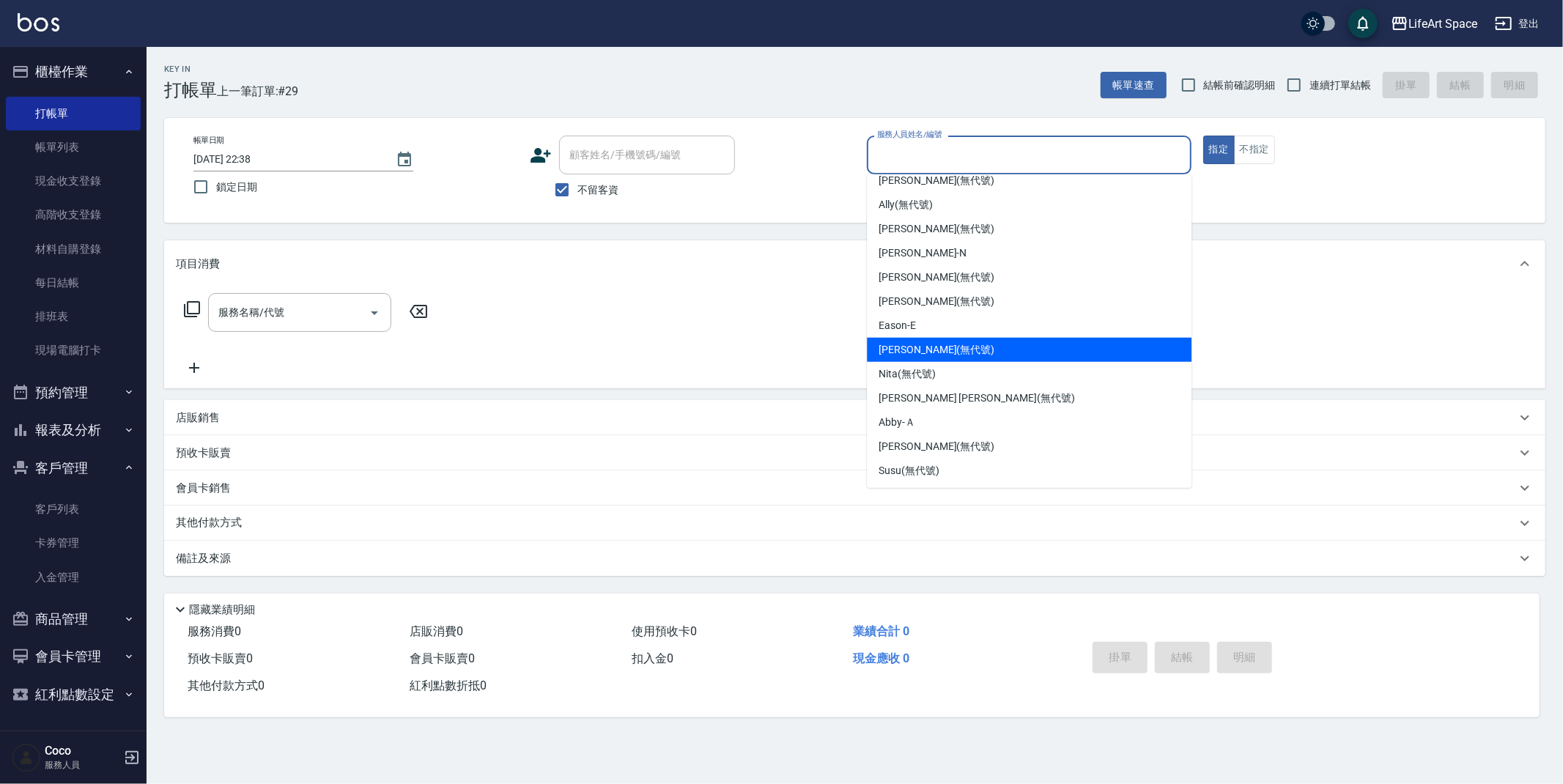
click at [917, 346] on span "[PERSON_NAME] (無代號)" at bounding box center [936, 349] width 115 height 15
type input "[PERSON_NAME](無代號)"
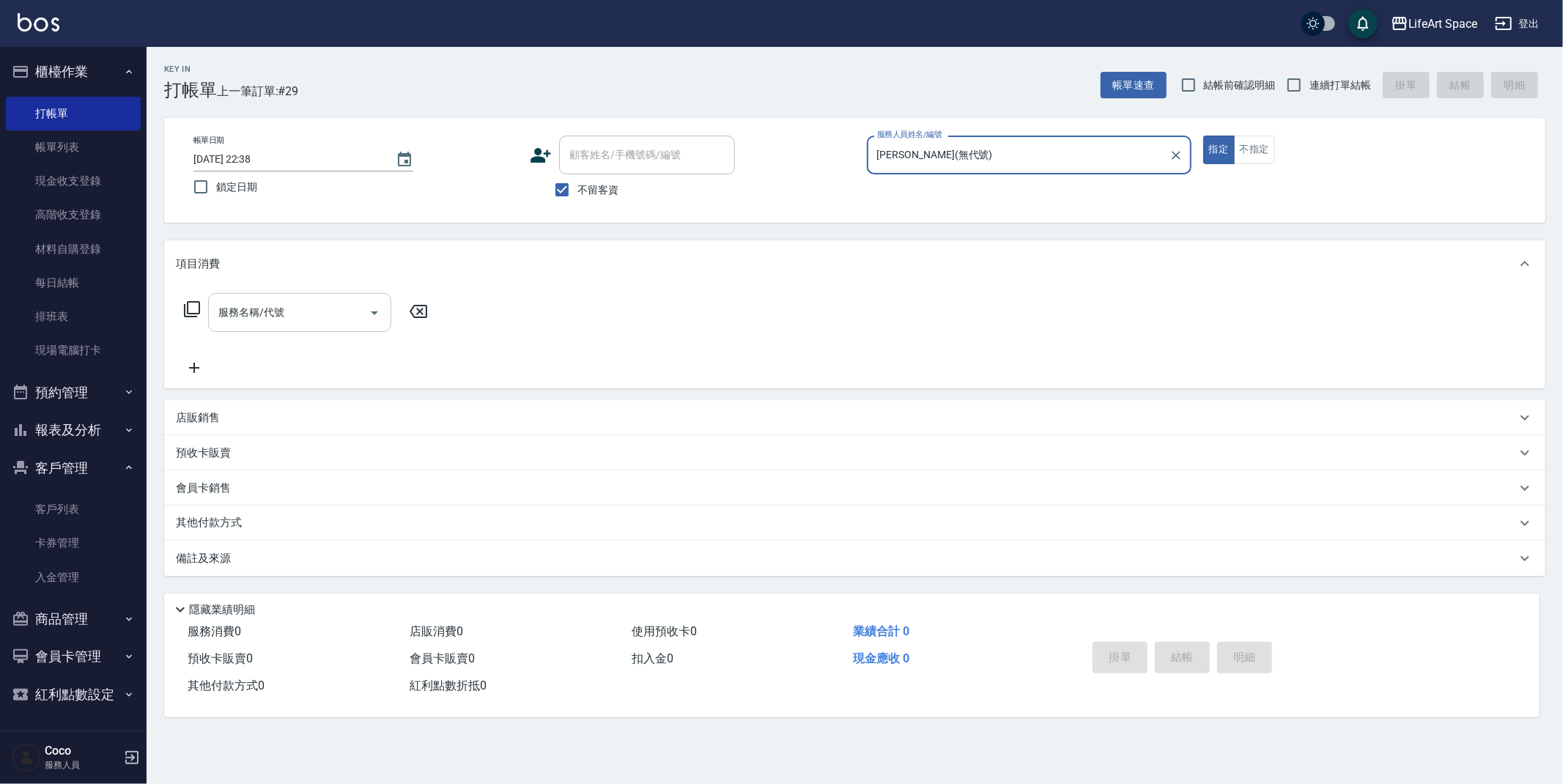
click at [290, 307] on input "服務名稱/代號" at bounding box center [289, 312] width 148 height 26
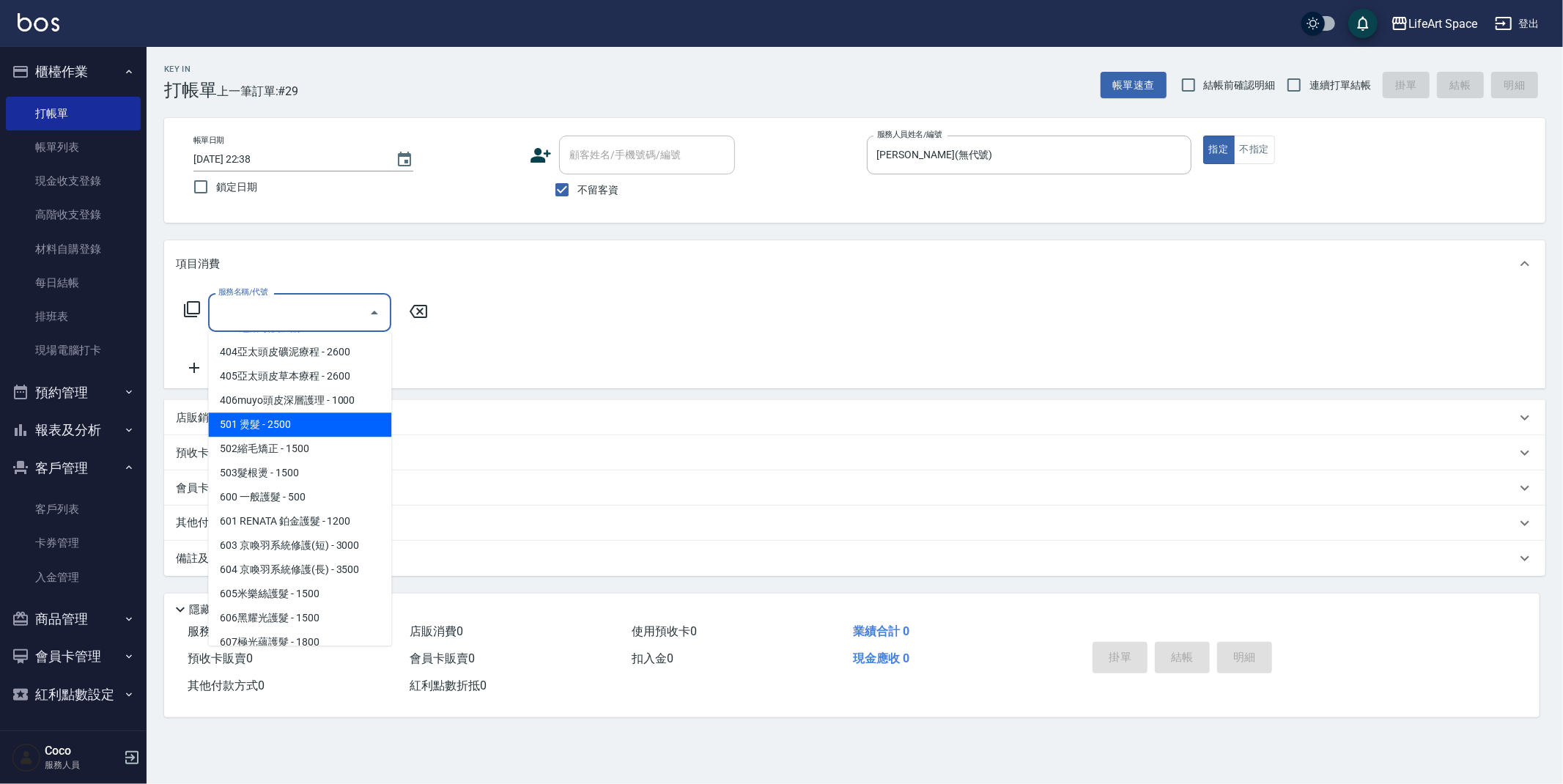
scroll to position [229, 0]
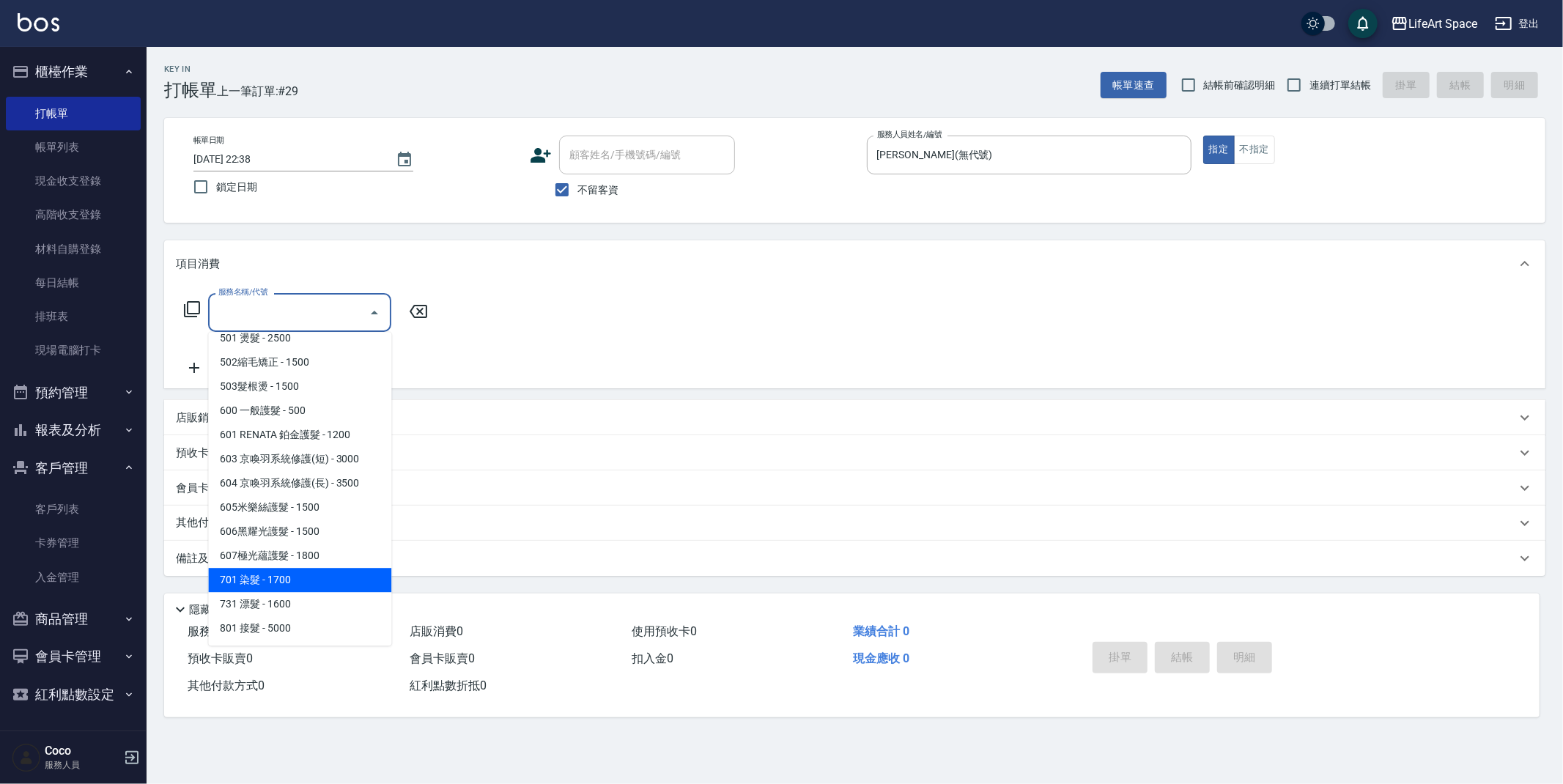
drag, startPoint x: 304, startPoint y: 577, endPoint x: 391, endPoint y: 373, distance: 221.8
click at [304, 577] on span "701 染髮 - 1700" at bounding box center [300, 580] width 183 height 24
type input "701 染髮(701)"
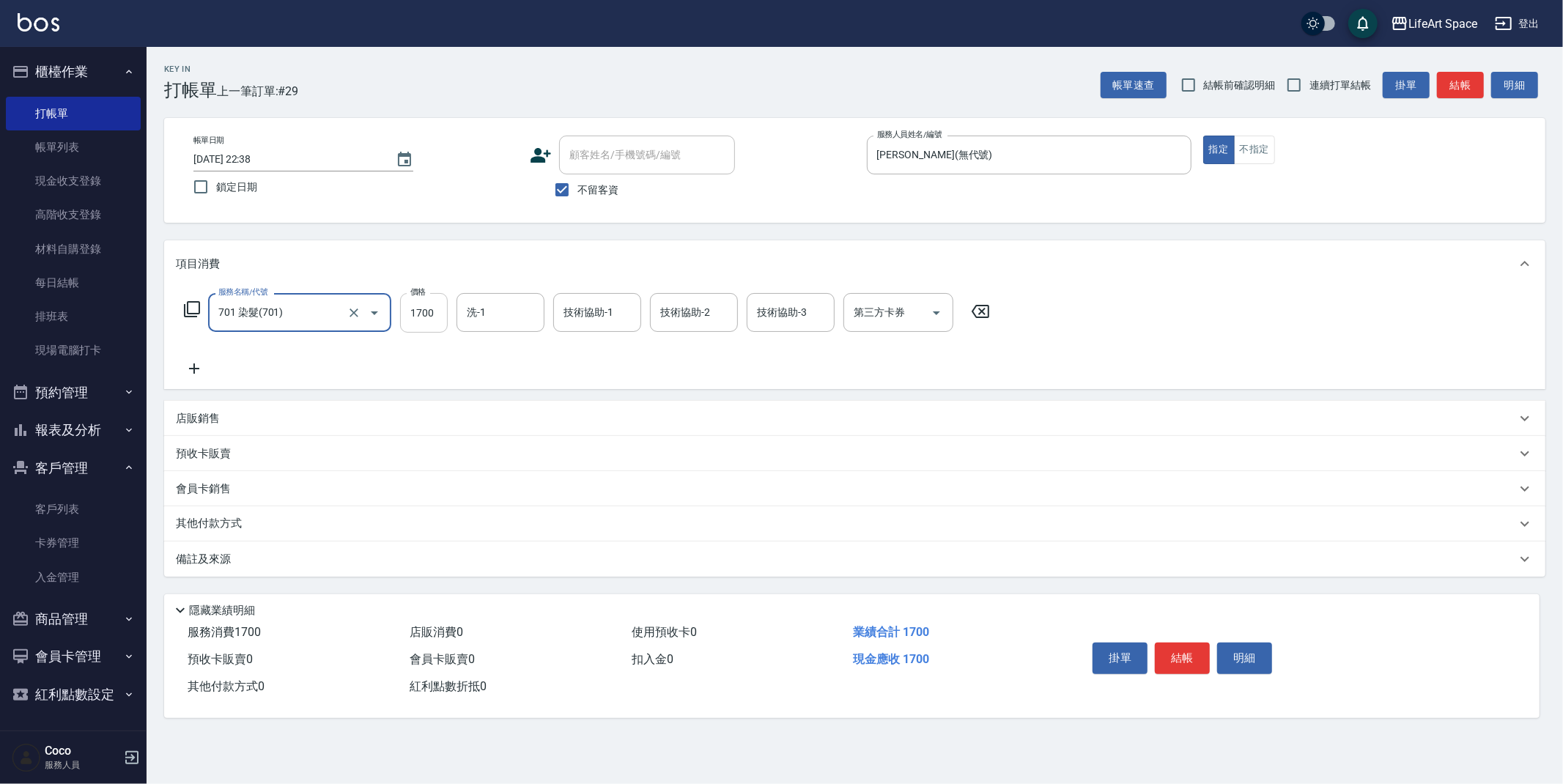
click at [434, 318] on input "1700" at bounding box center [424, 313] width 48 height 40
type input "1850"
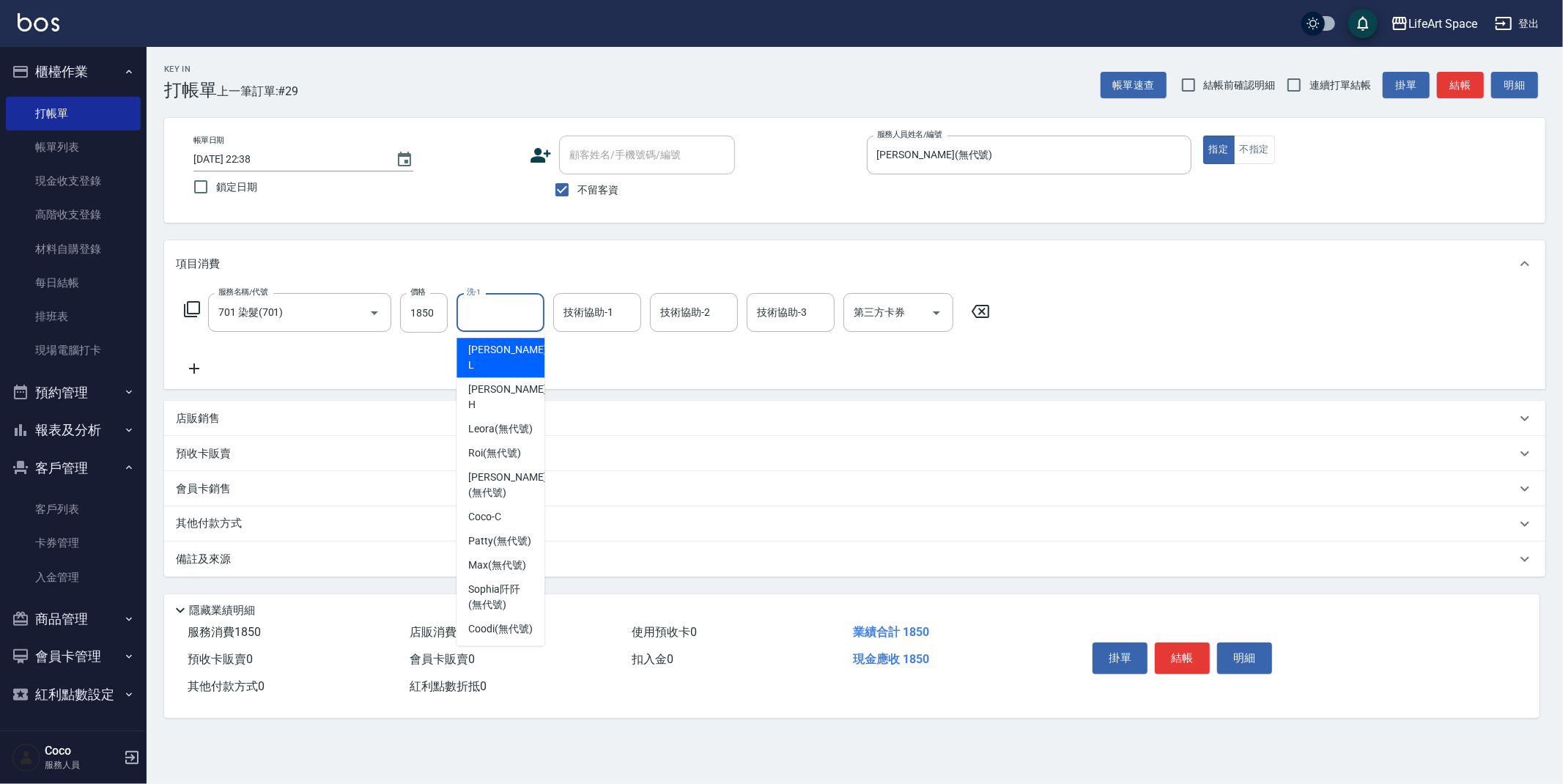
click at [503, 315] on input "洗-1" at bounding box center [500, 312] width 75 height 26
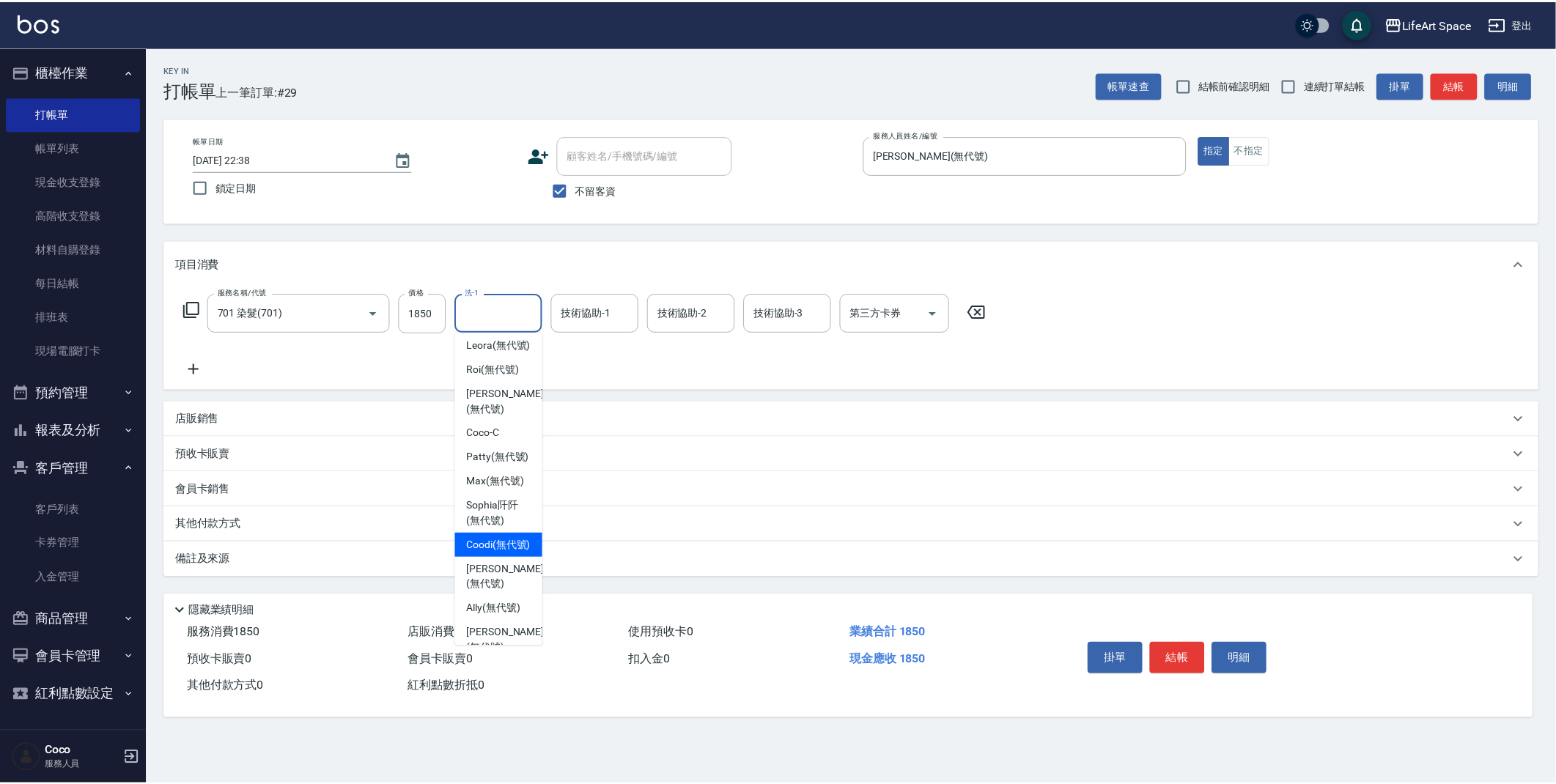
scroll to position [117, 0]
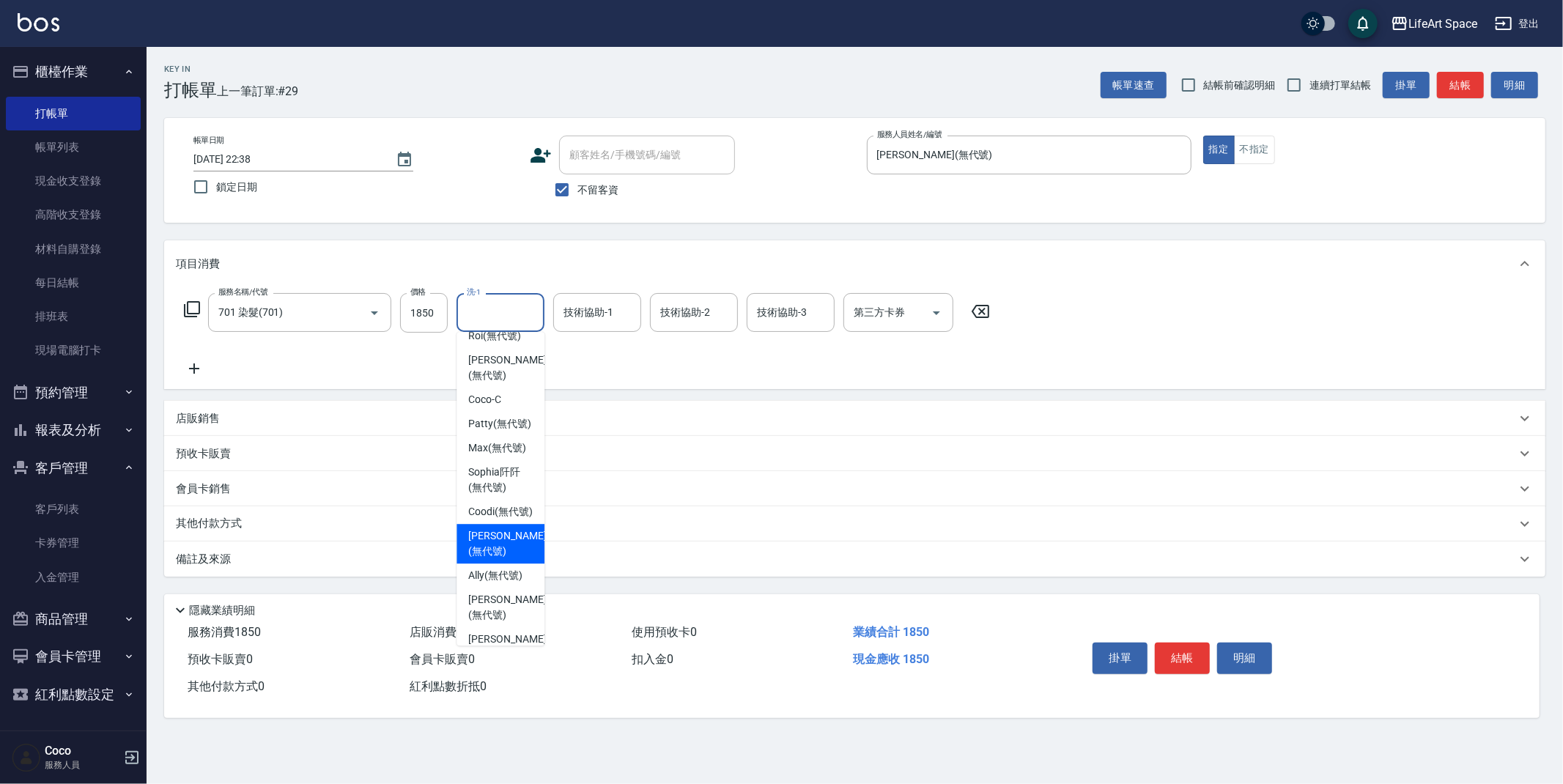
click at [198, 366] on icon at bounding box center [195, 368] width 37 height 18
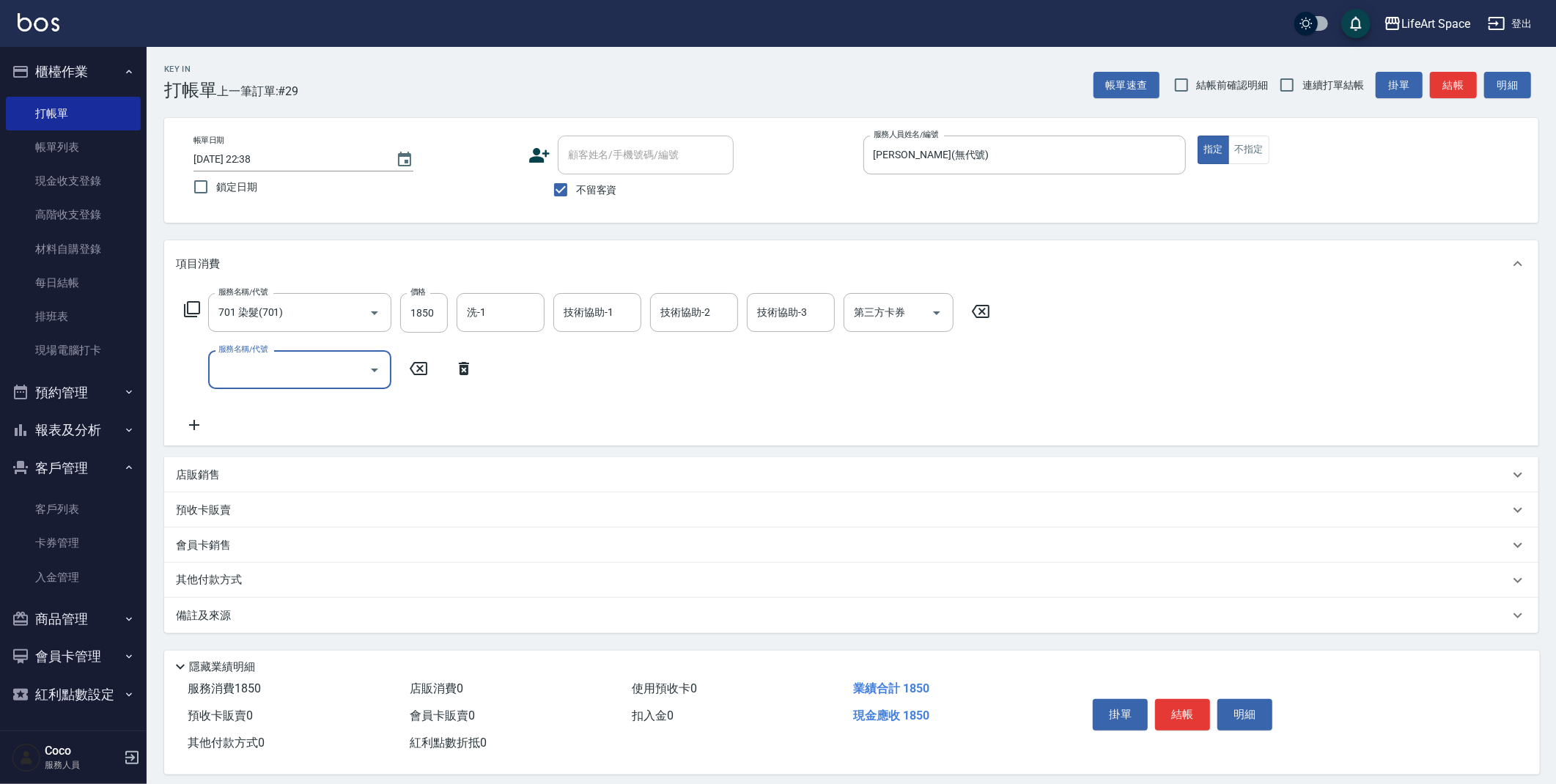
click at [258, 365] on input "服務名稱/代號" at bounding box center [289, 369] width 148 height 26
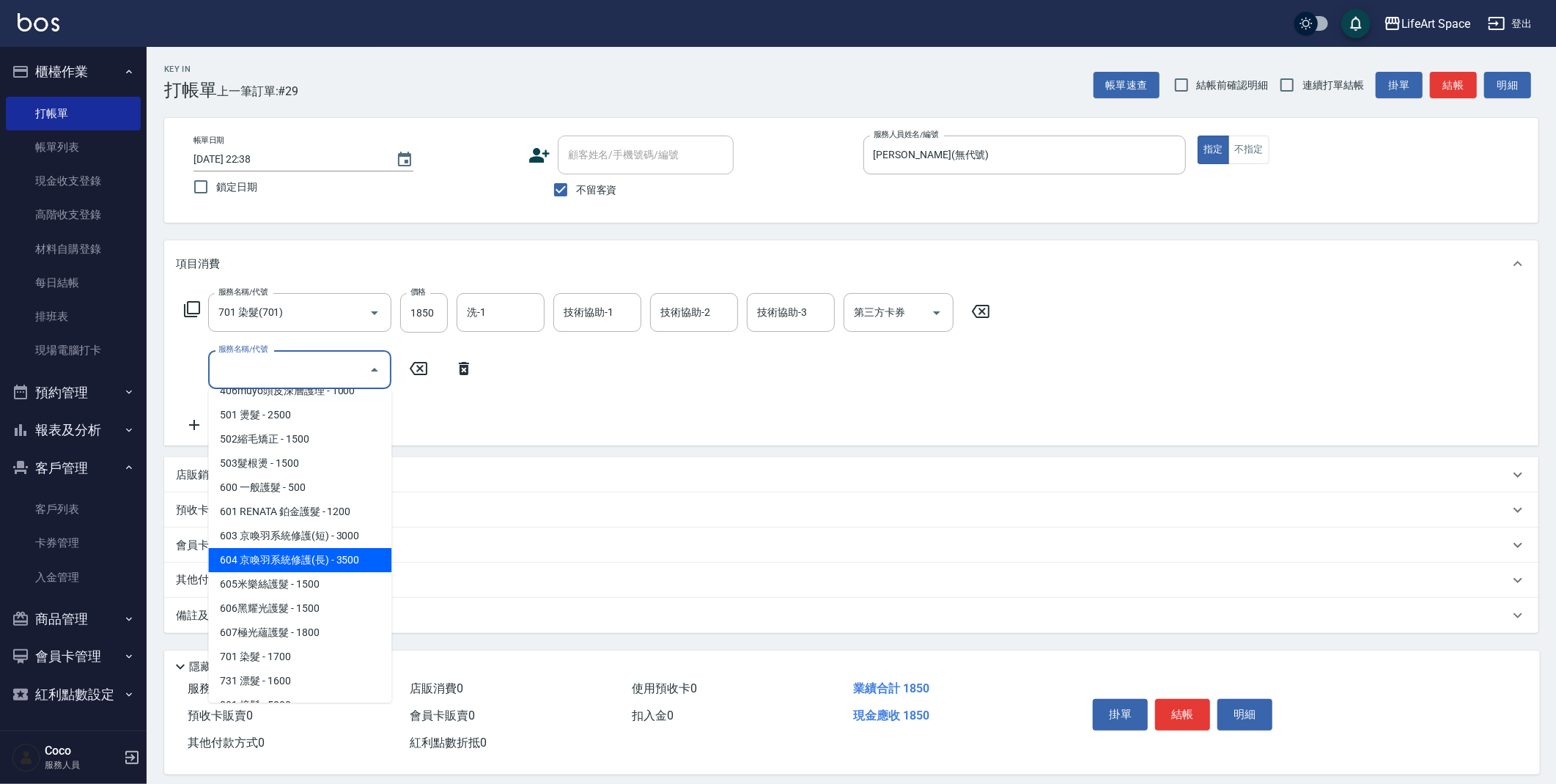
scroll to position [229, 0]
click at [322, 569] on span "605米樂絲護髮 - 1500" at bounding box center [300, 564] width 183 height 24
type input "605米樂絲護髮(605)"
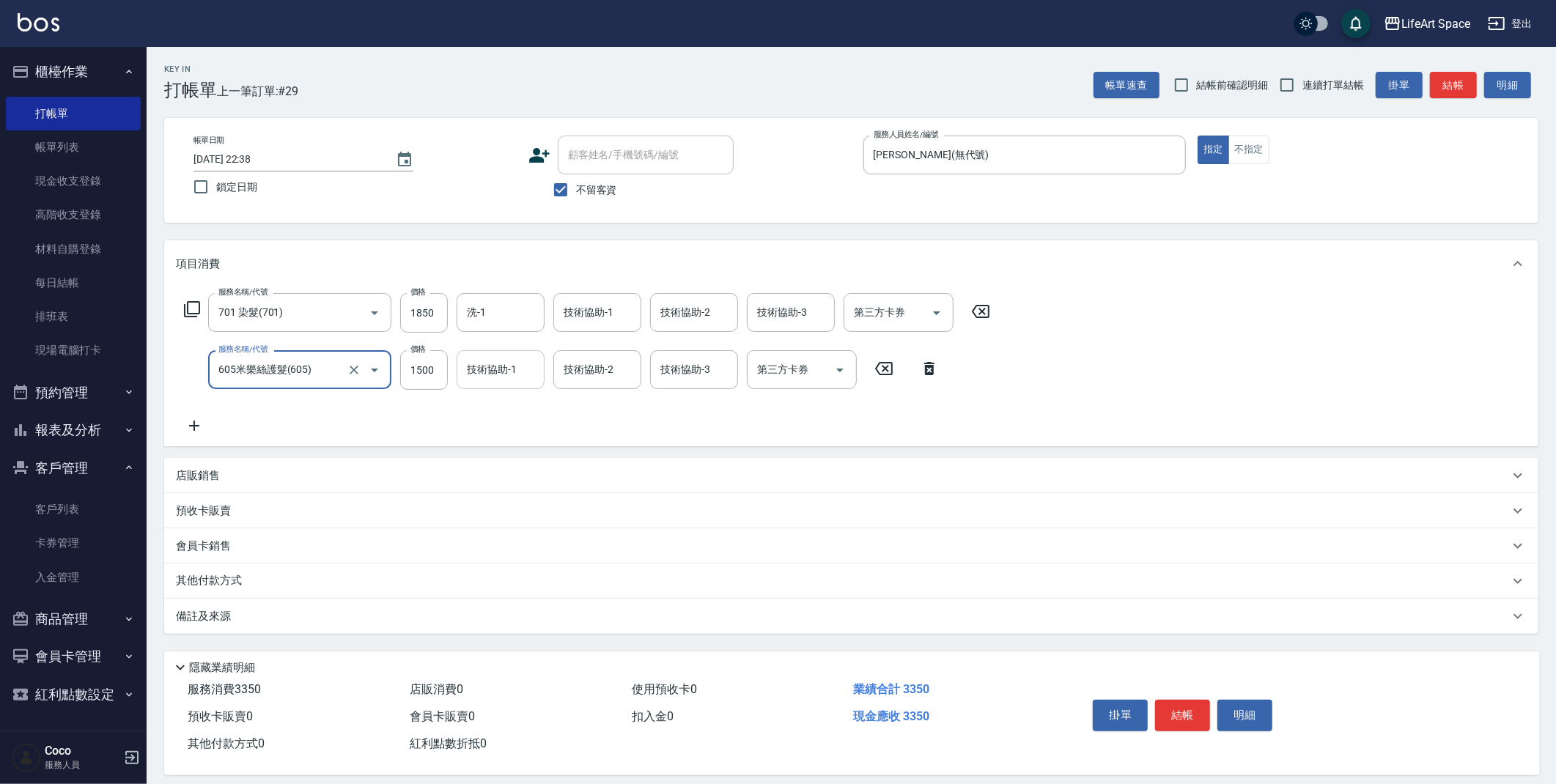
click at [514, 368] on input "技術協助-1" at bounding box center [500, 369] width 75 height 26
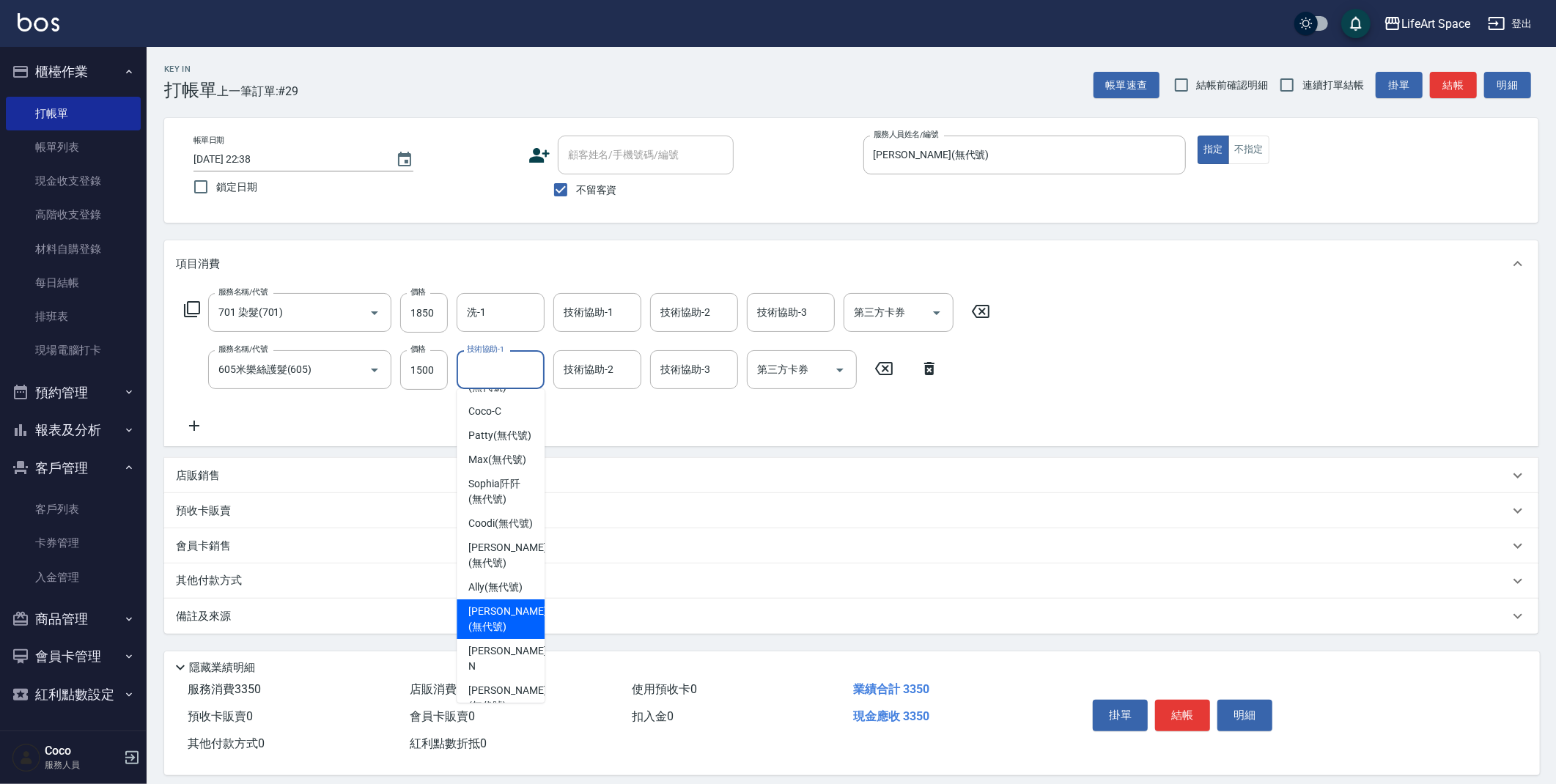
scroll to position [453, 0]
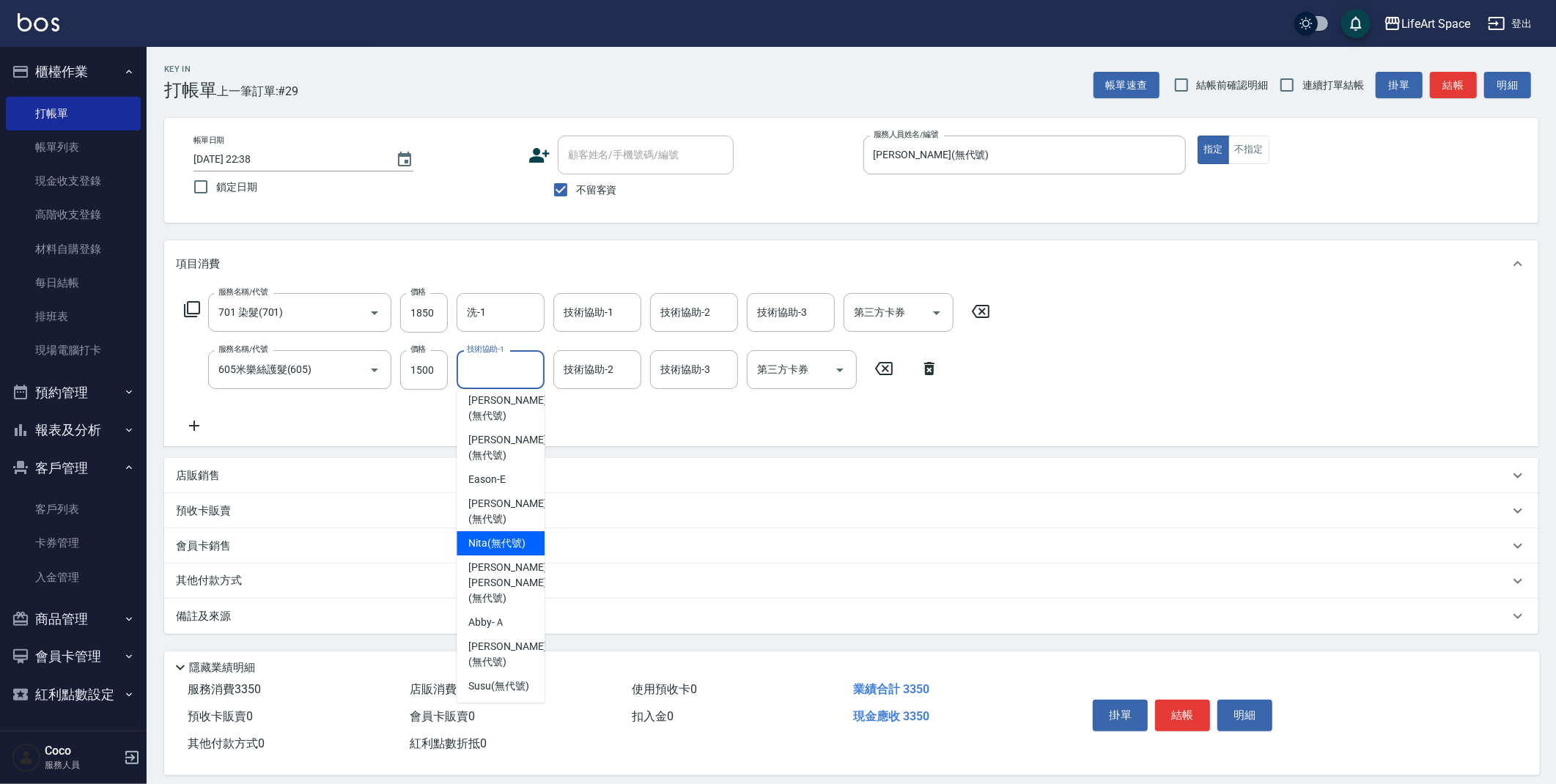
click at [494, 536] on span "Nita (無代號)" at bounding box center [496, 543] width 57 height 15
type input "Nita (無代號)"
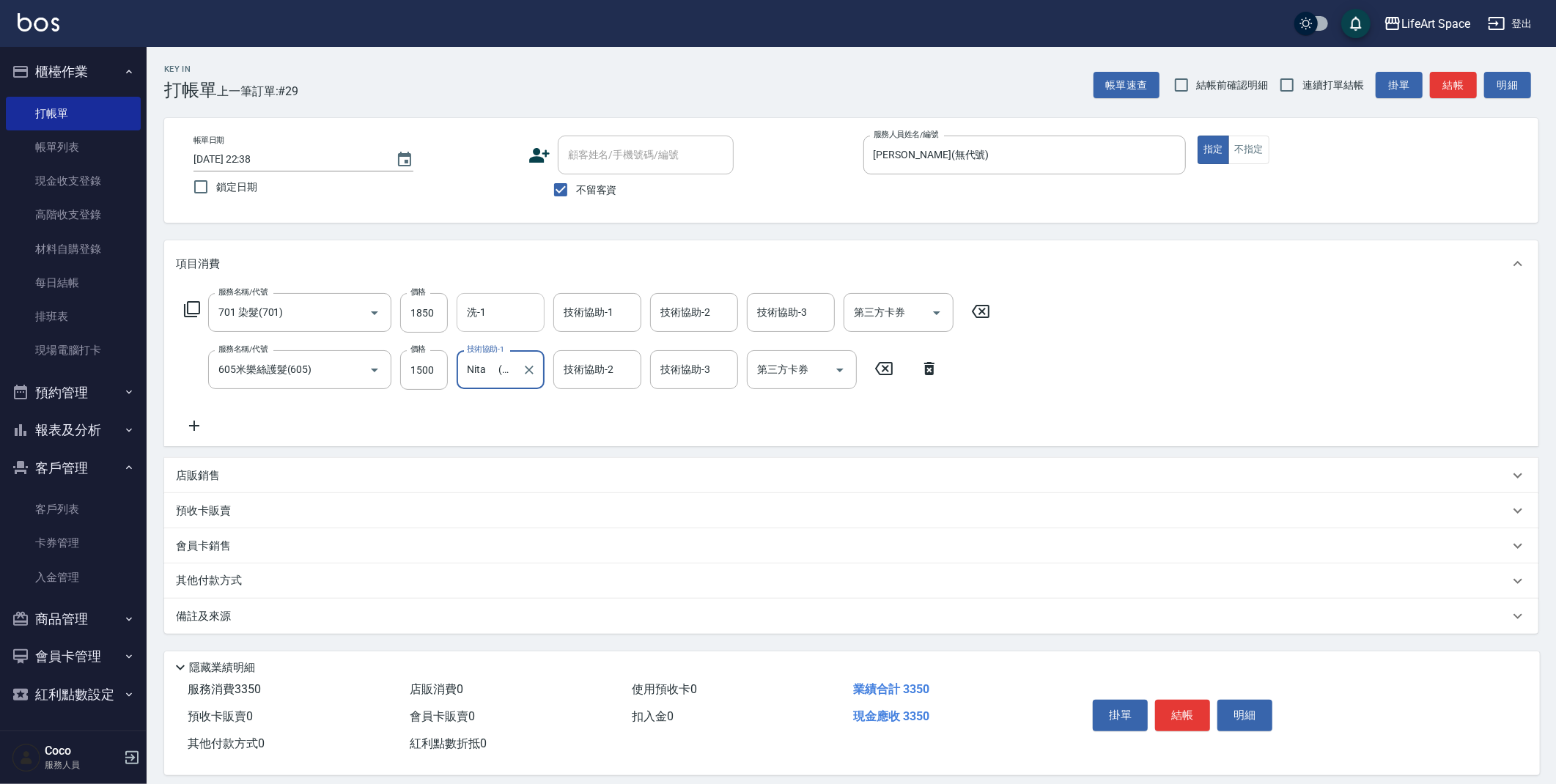
click at [515, 320] on input "洗-1" at bounding box center [500, 312] width 75 height 26
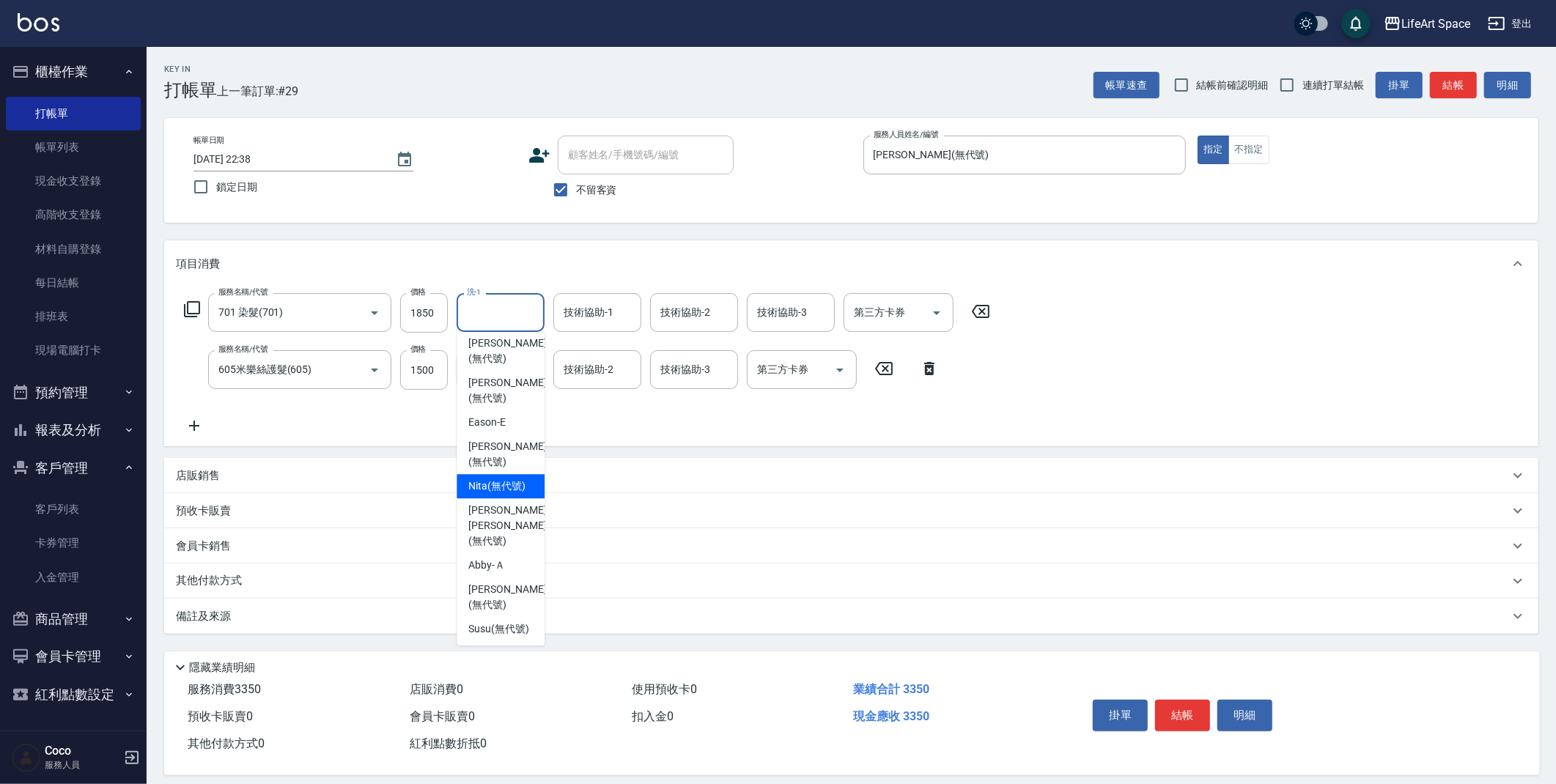
click at [490, 480] on span "Nita (無代號)" at bounding box center [496, 485] width 57 height 15
type input "Nita (無代號)"
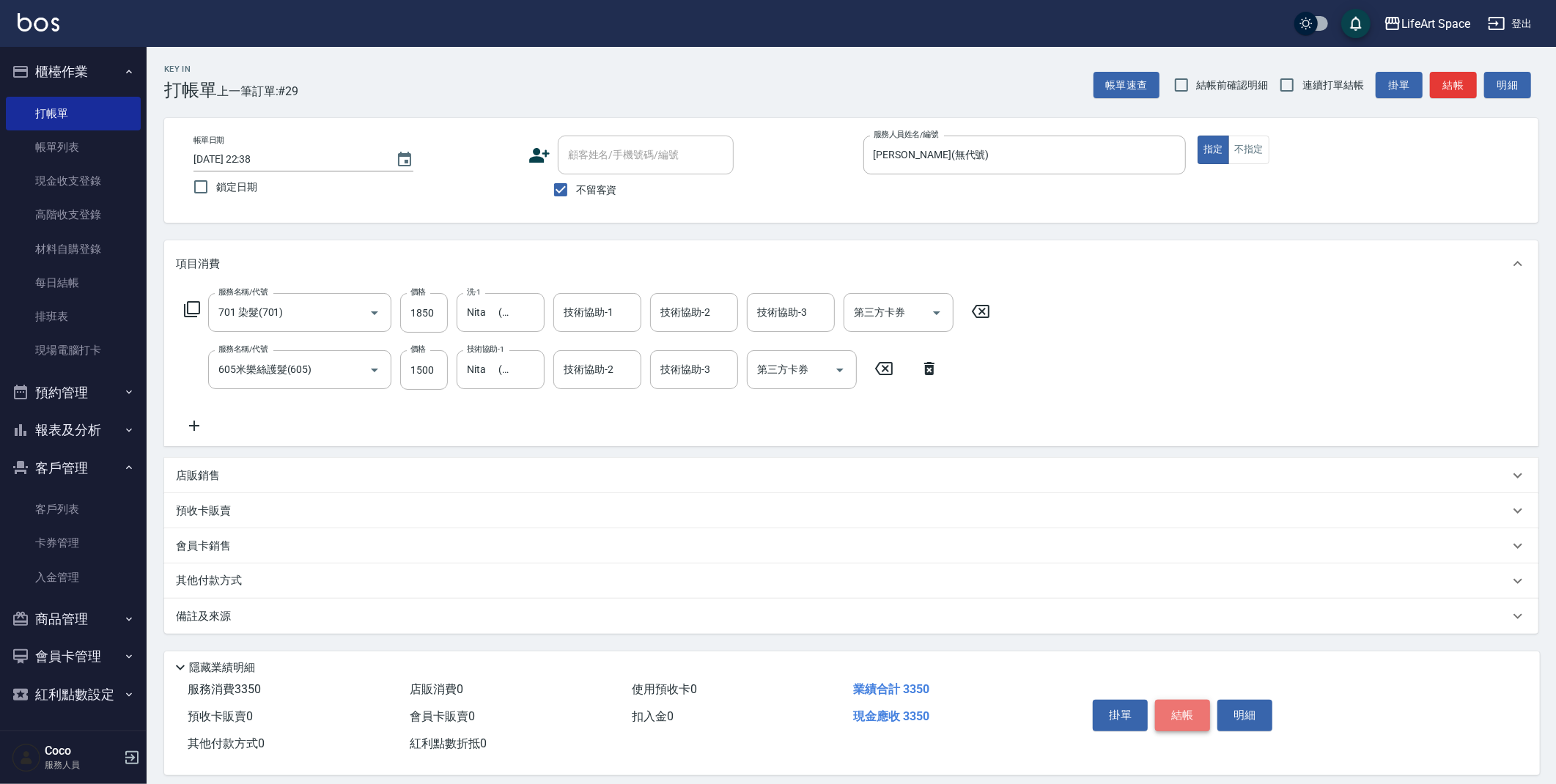
click at [1192, 716] on button "結帳" at bounding box center [1182, 714] width 55 height 31
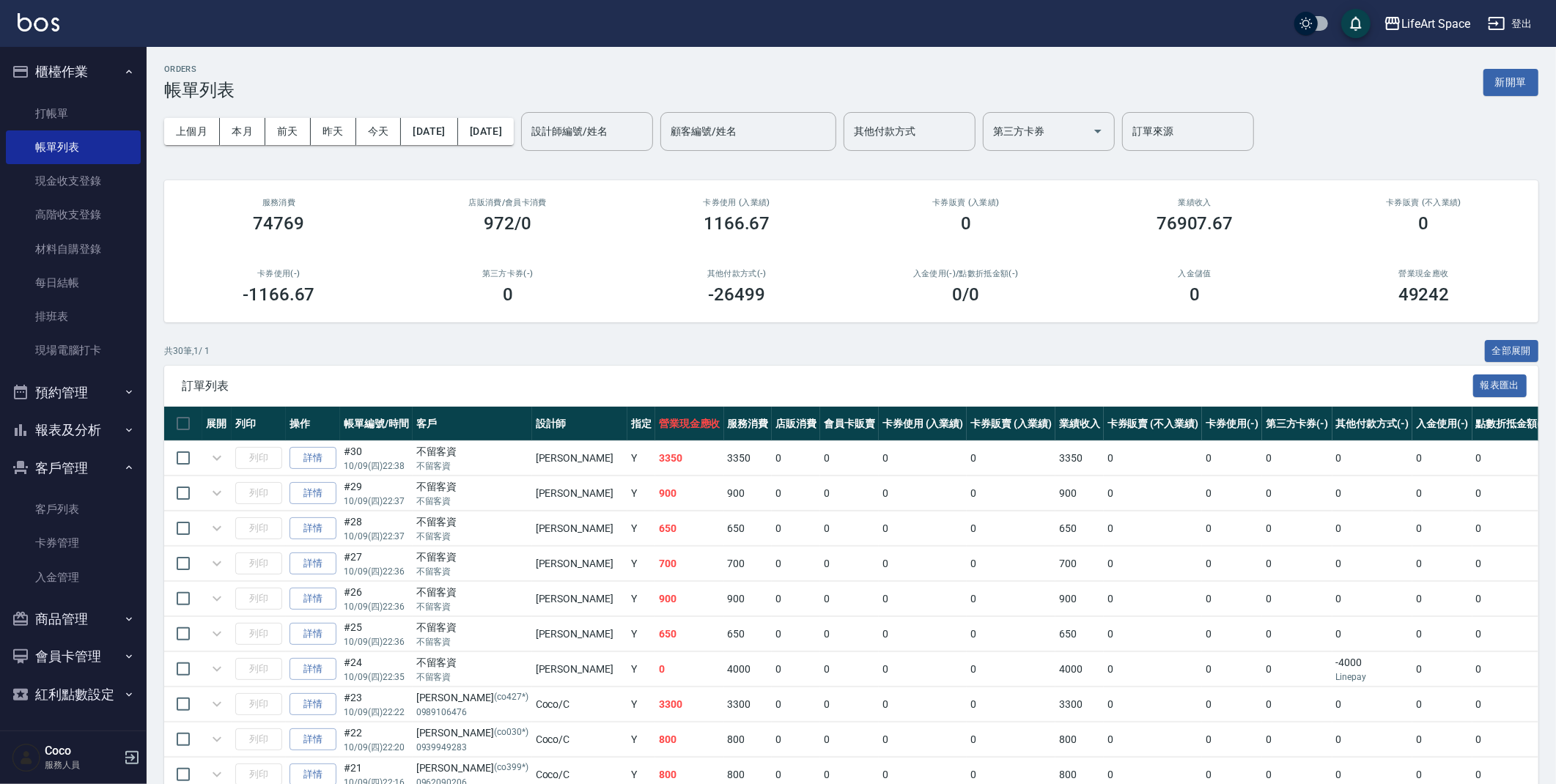
click at [624, 133] on div "設計師編號/姓名 設計師編號/姓名" at bounding box center [587, 131] width 132 height 39
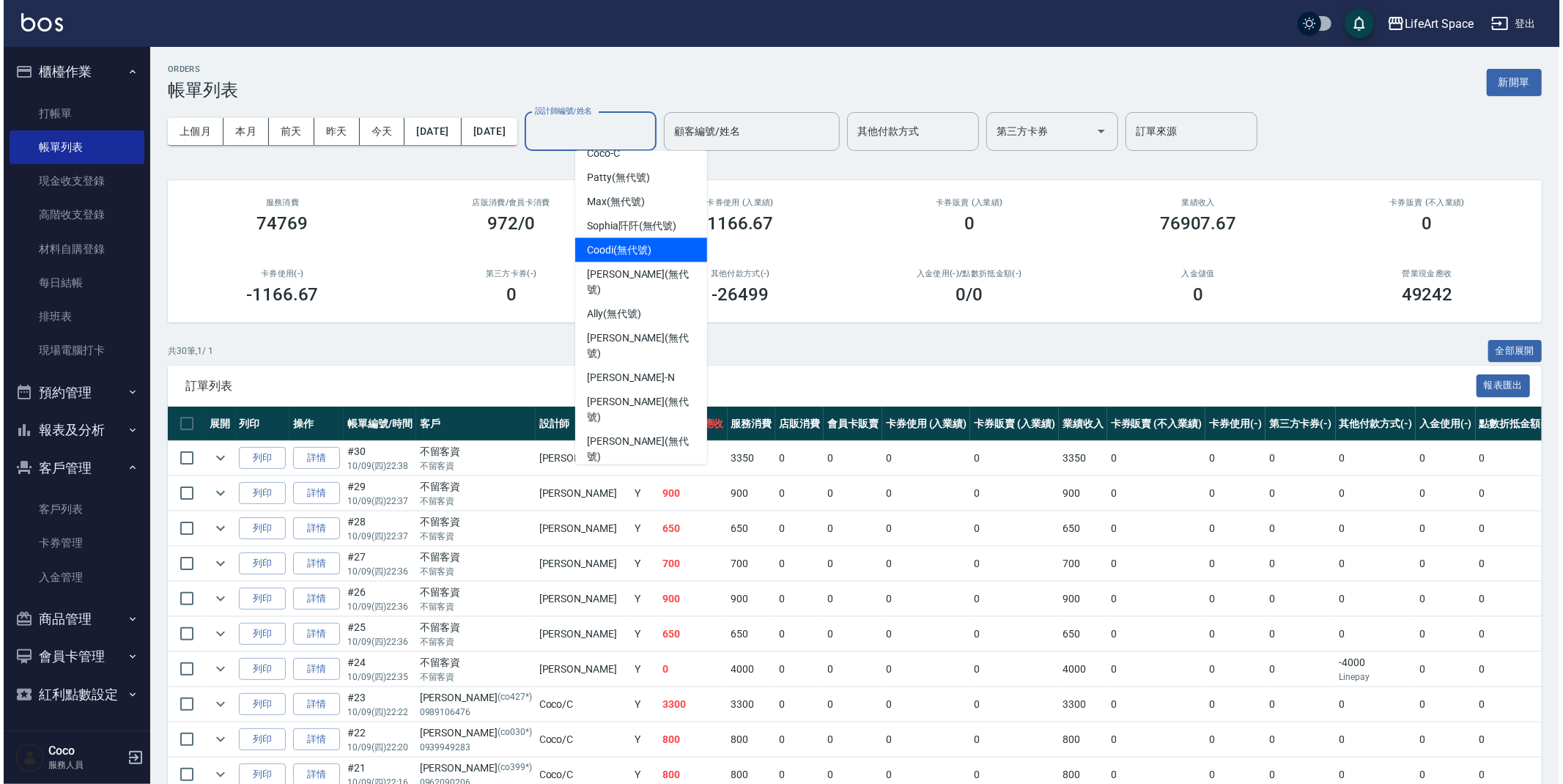
scroll to position [254, 0]
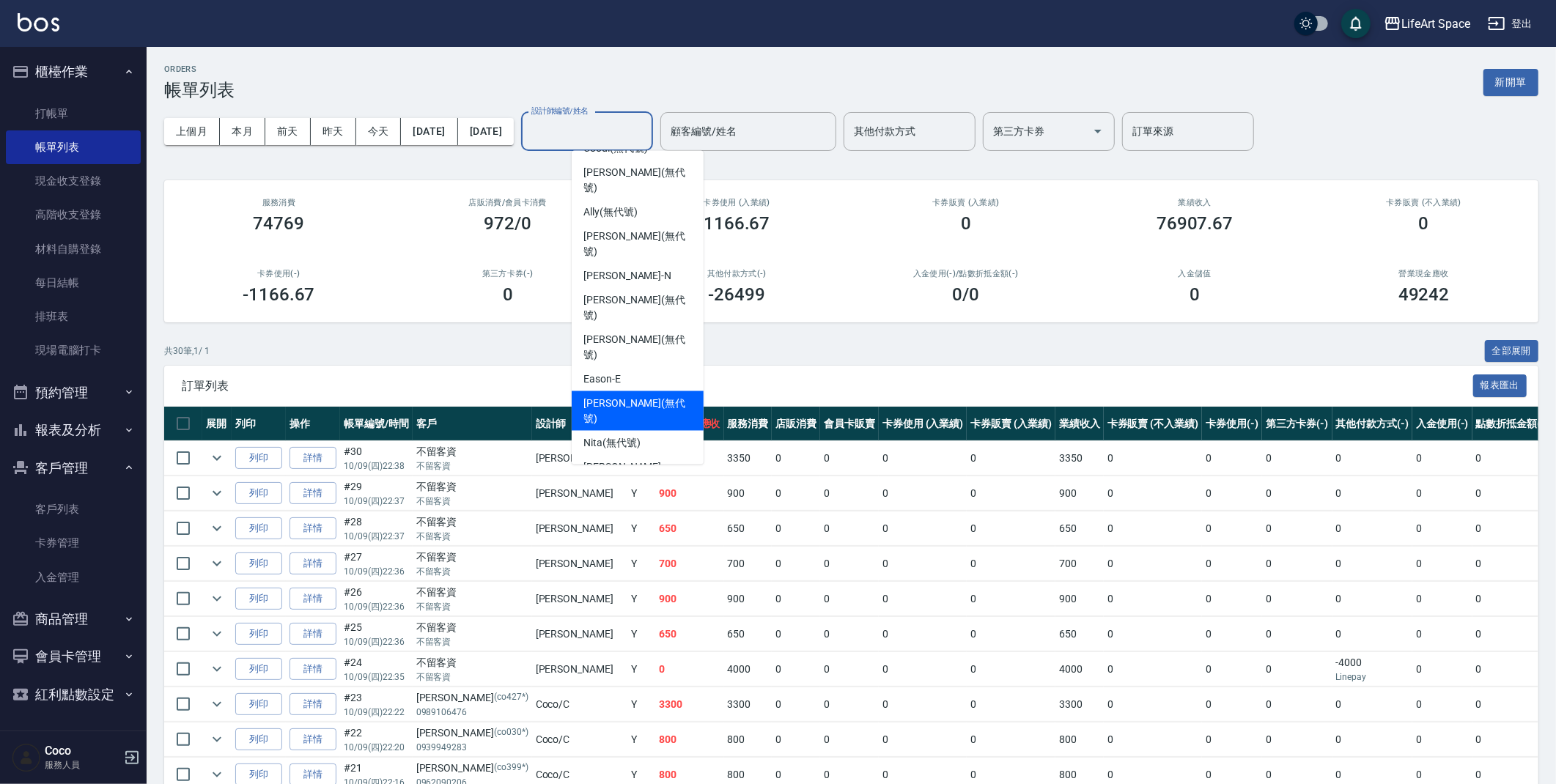
click at [624, 396] on span "[PERSON_NAME] (無代號)" at bounding box center [637, 410] width 108 height 31
type input "[PERSON_NAME](無代號)"
